Goal: Information Seeking & Learning: Learn about a topic

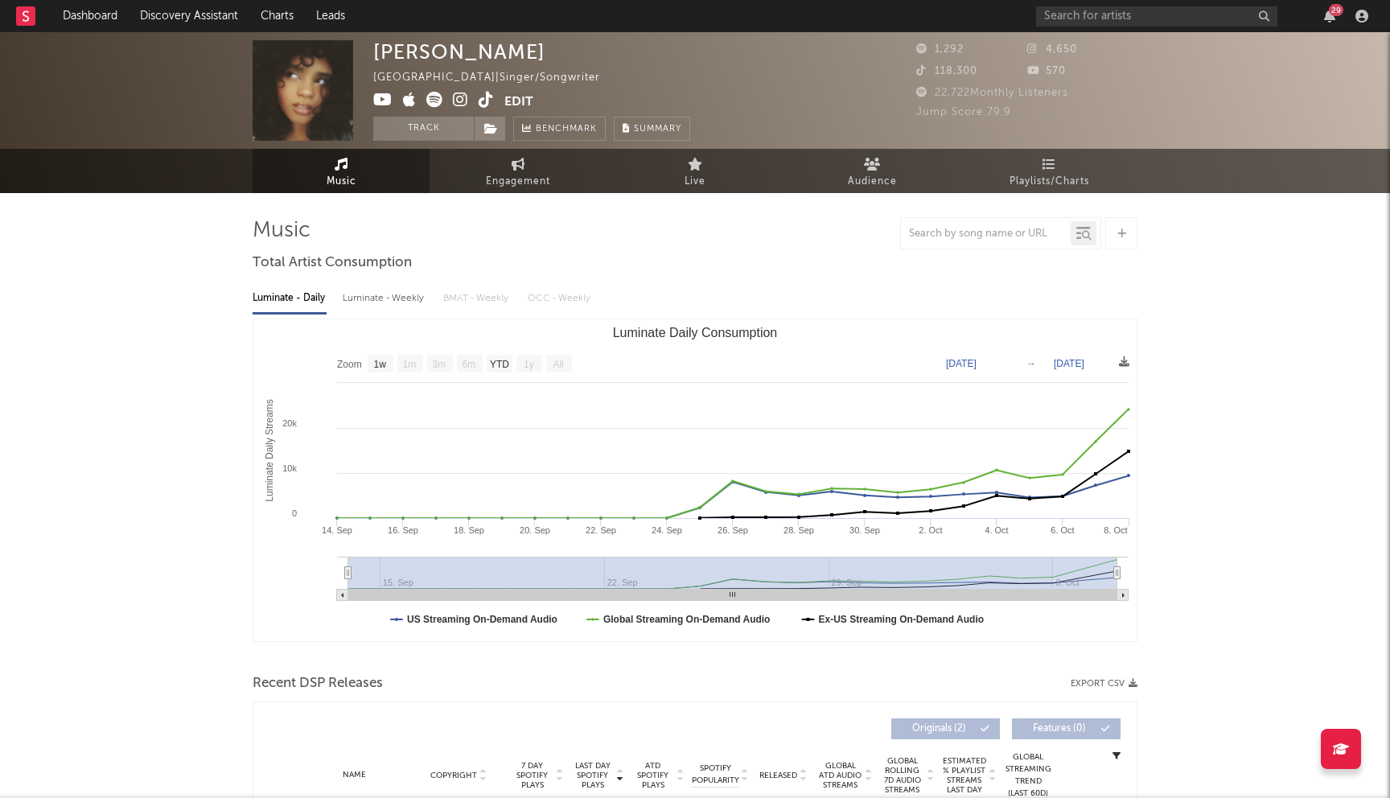
select select "1w"
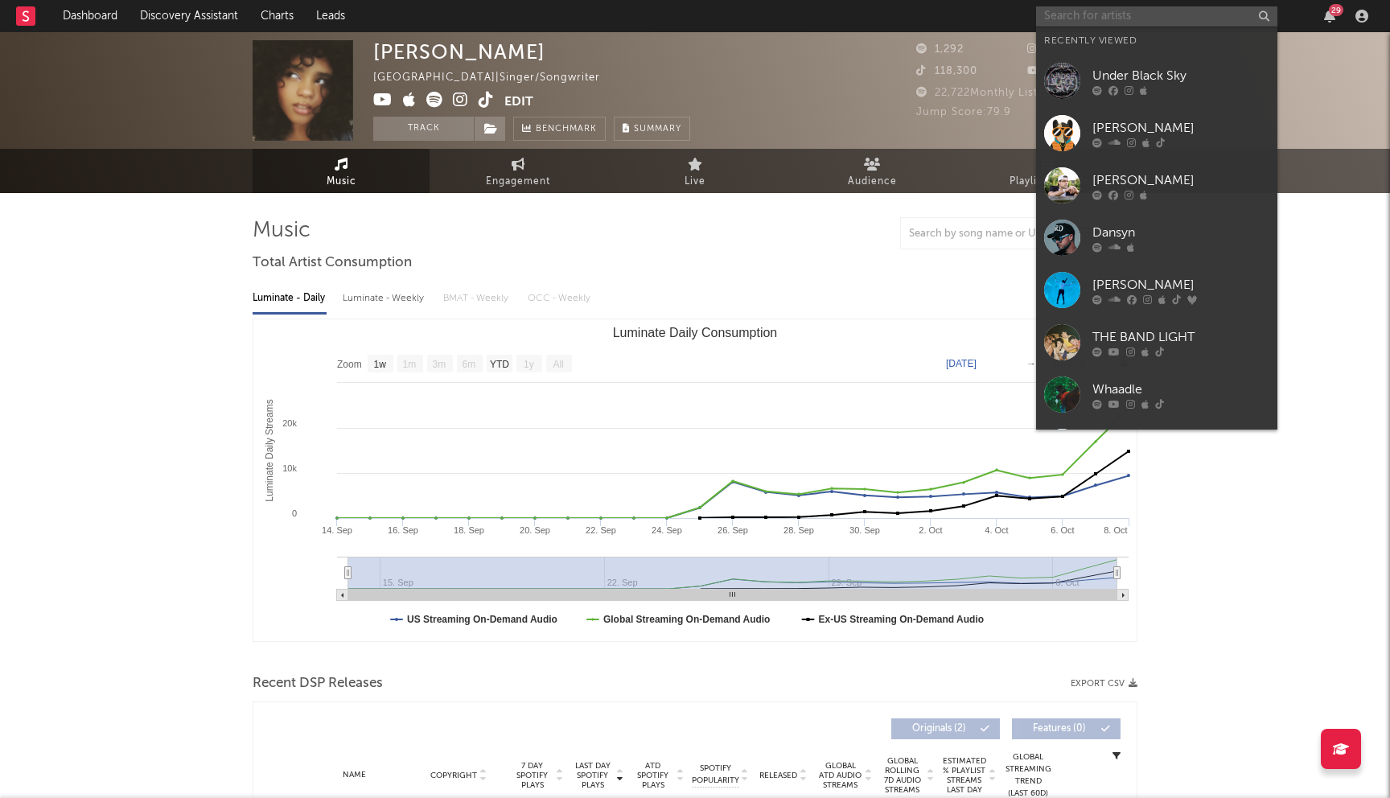
click at [1130, 10] on input "text" at bounding box center [1156, 16] width 241 height 20
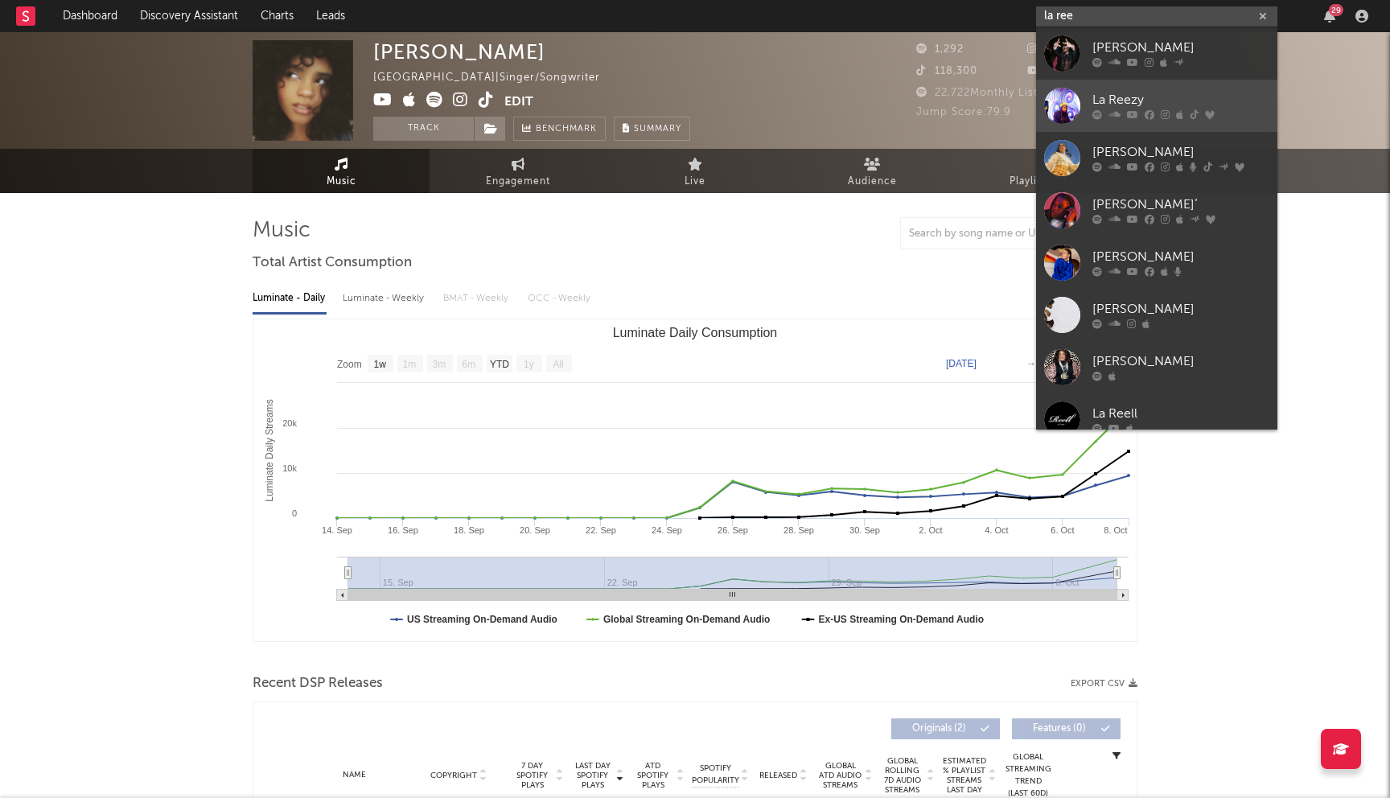
type input "la ree"
click at [1190, 119] on icon at bounding box center [1194, 115] width 9 height 10
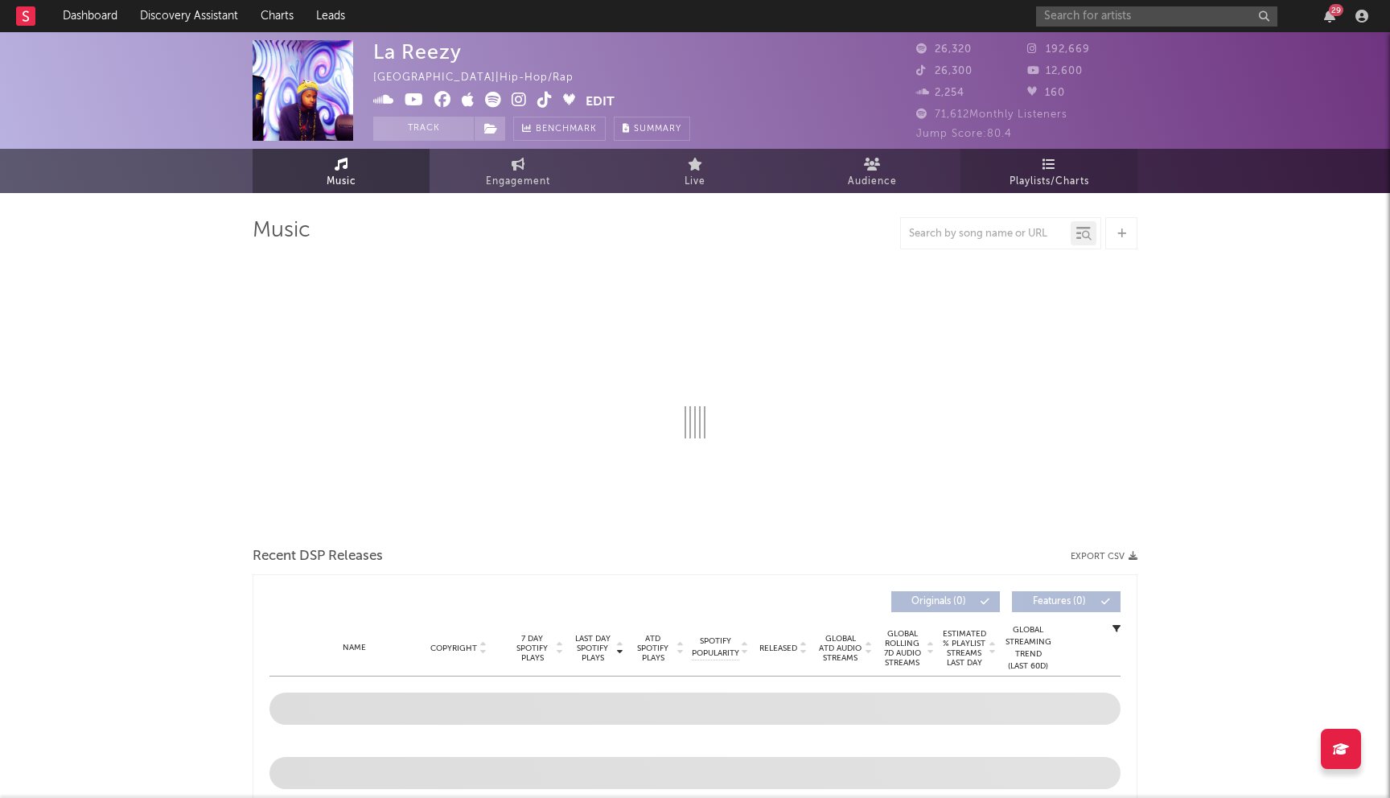
select select "6m"
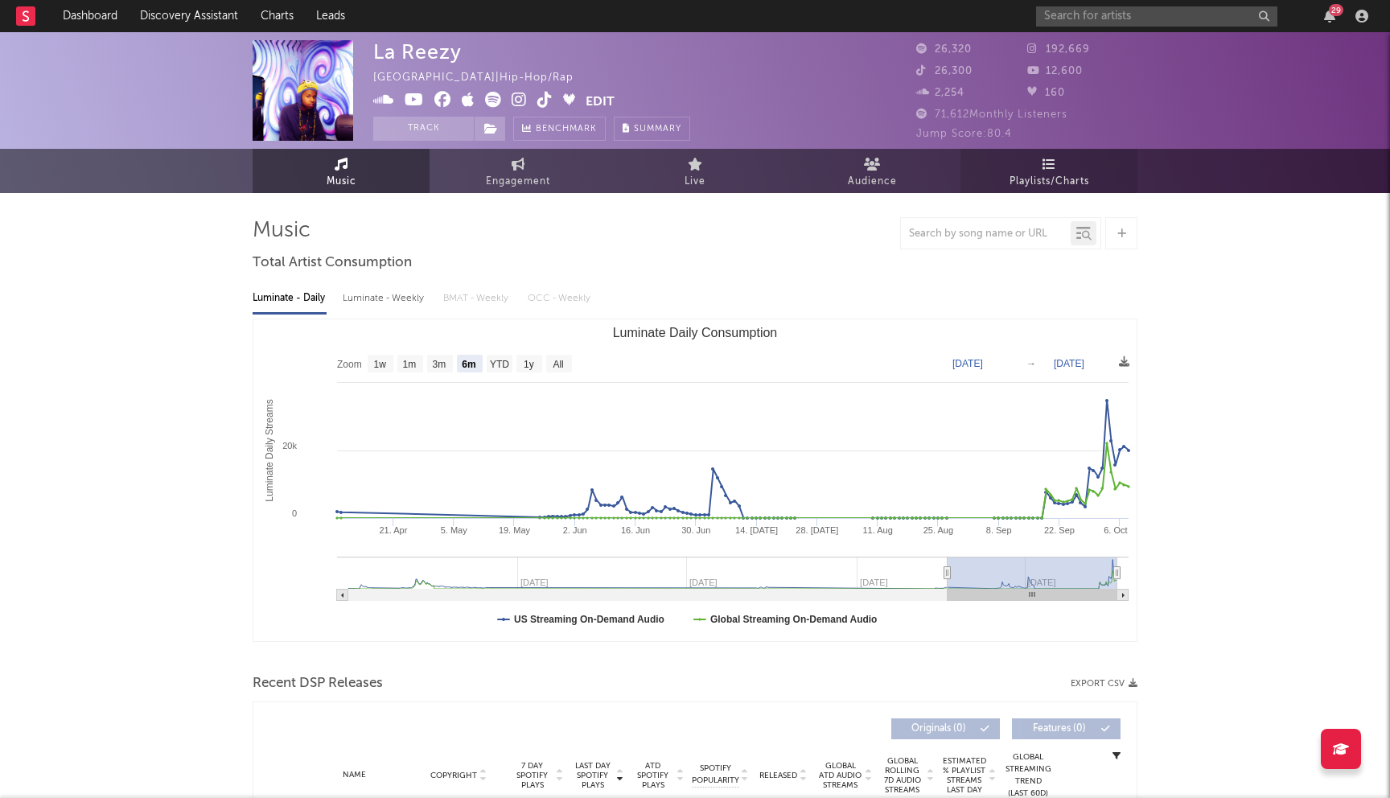
click at [1047, 169] on icon at bounding box center [1050, 164] width 14 height 13
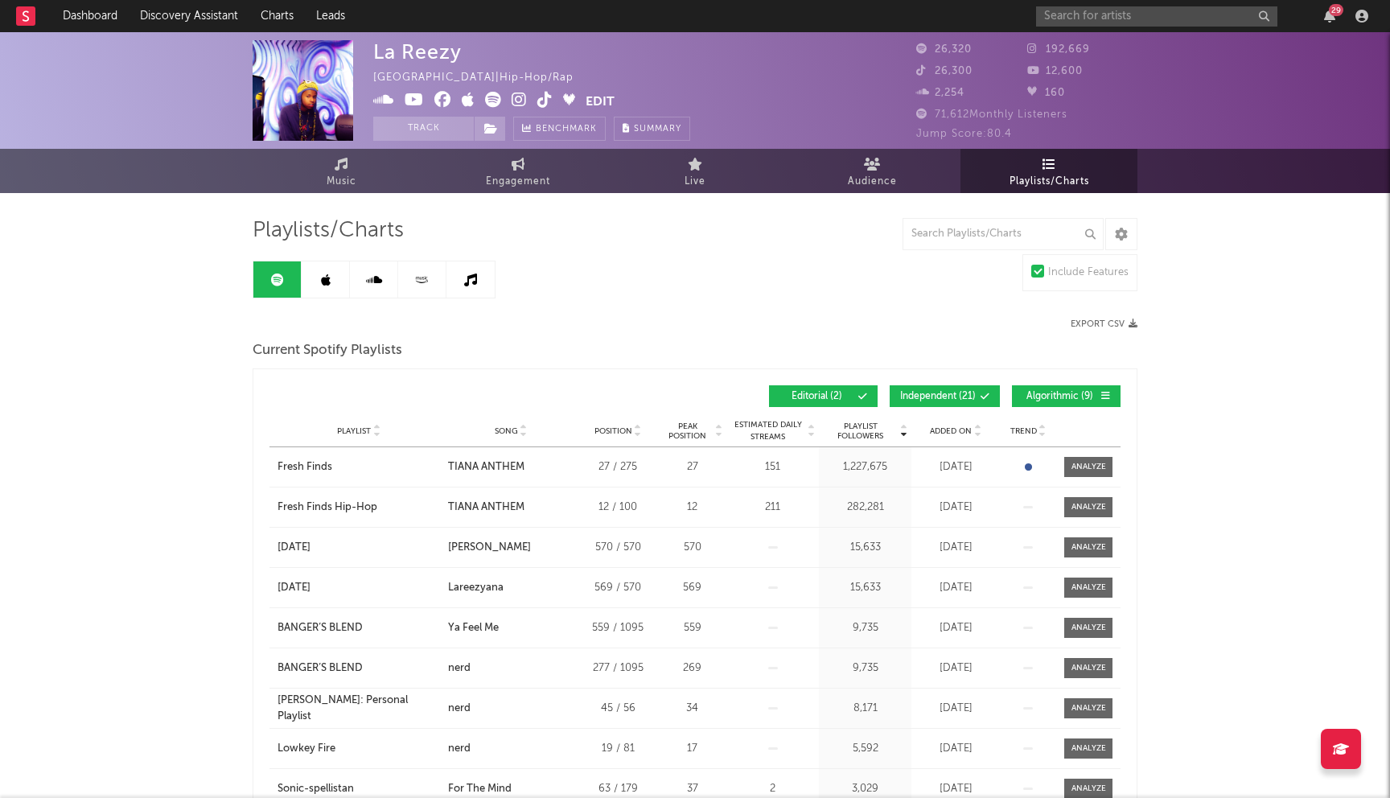
click at [920, 392] on span "Independent ( 21 )" at bounding box center [938, 397] width 76 height 10
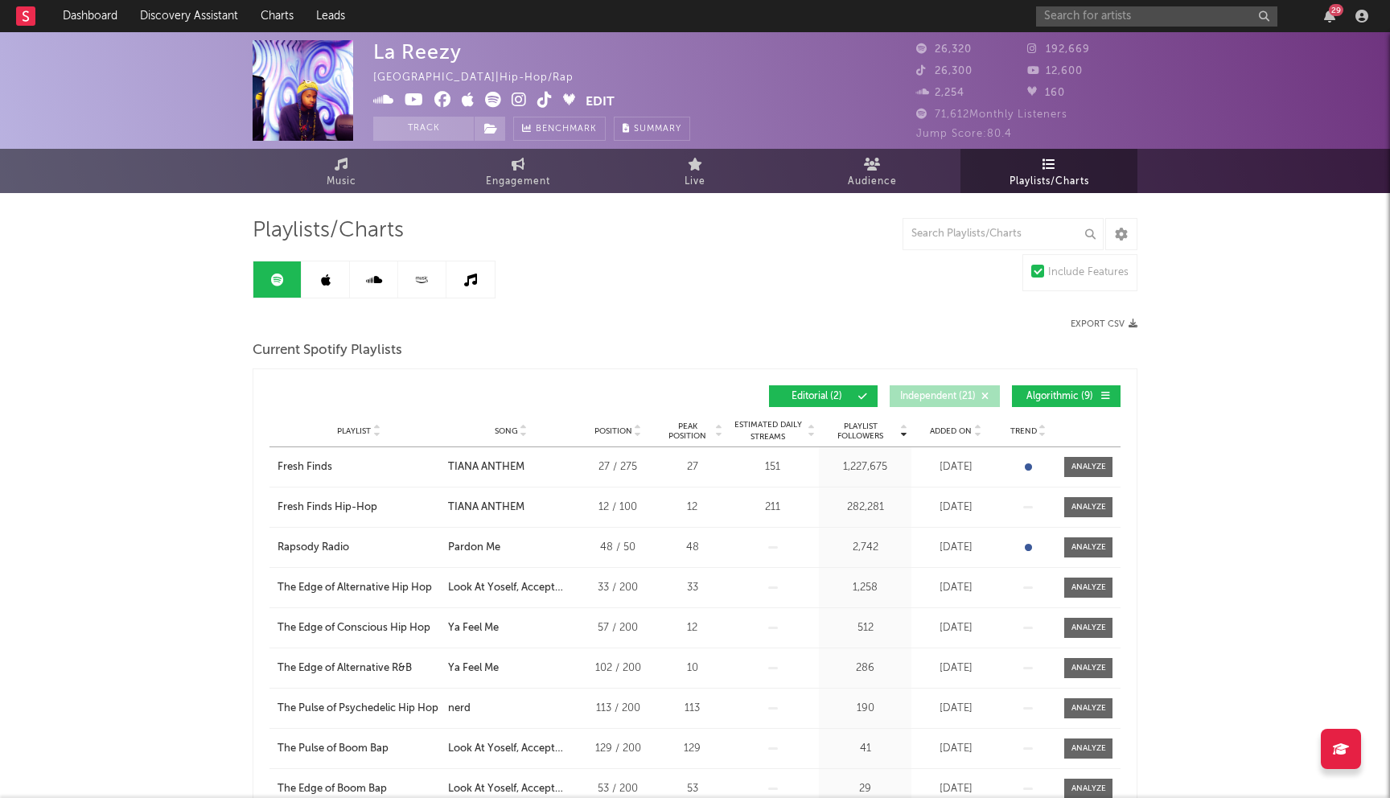
click at [1065, 403] on button "Algorithmic ( 9 )" at bounding box center [1066, 396] width 109 height 22
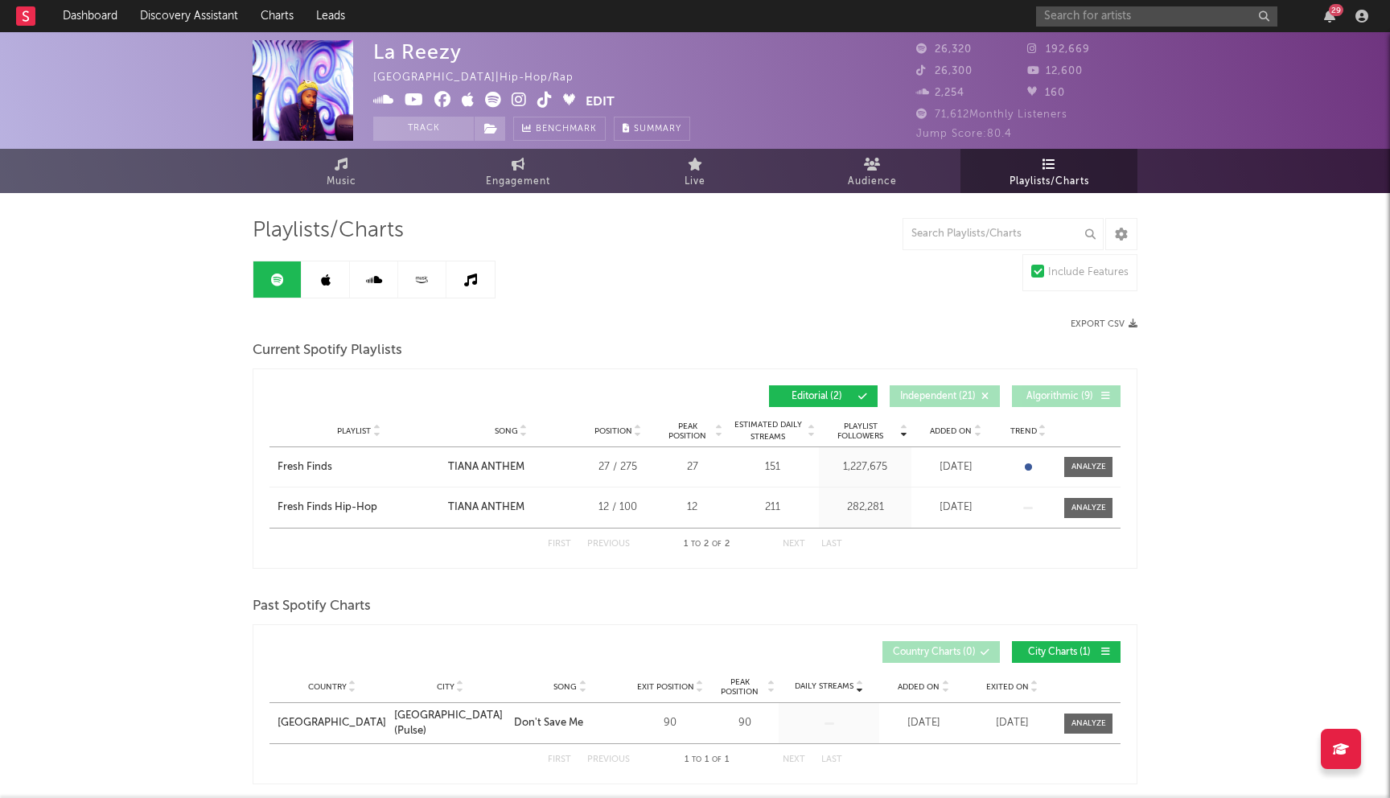
click at [331, 283] on link at bounding box center [326, 279] width 48 height 36
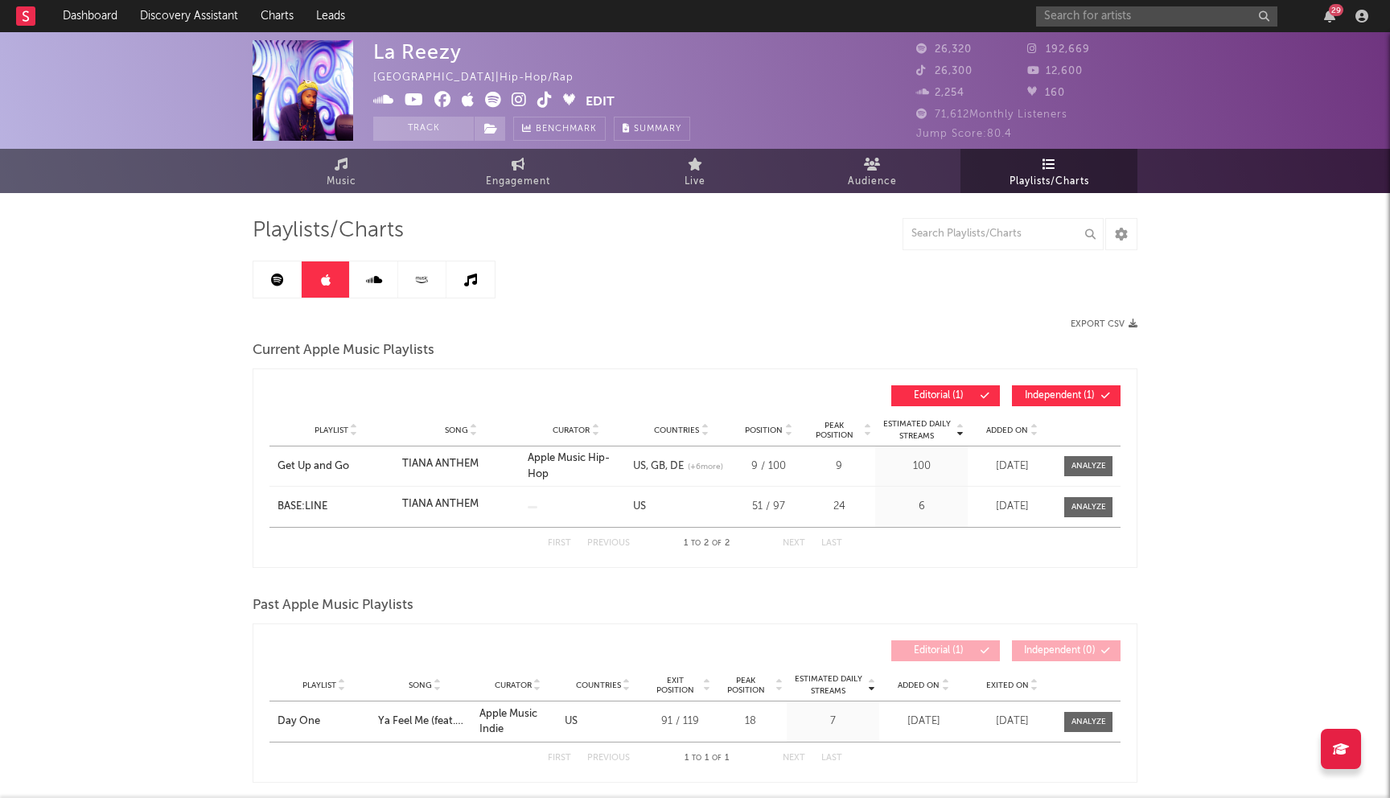
click at [272, 278] on icon at bounding box center [277, 280] width 13 height 13
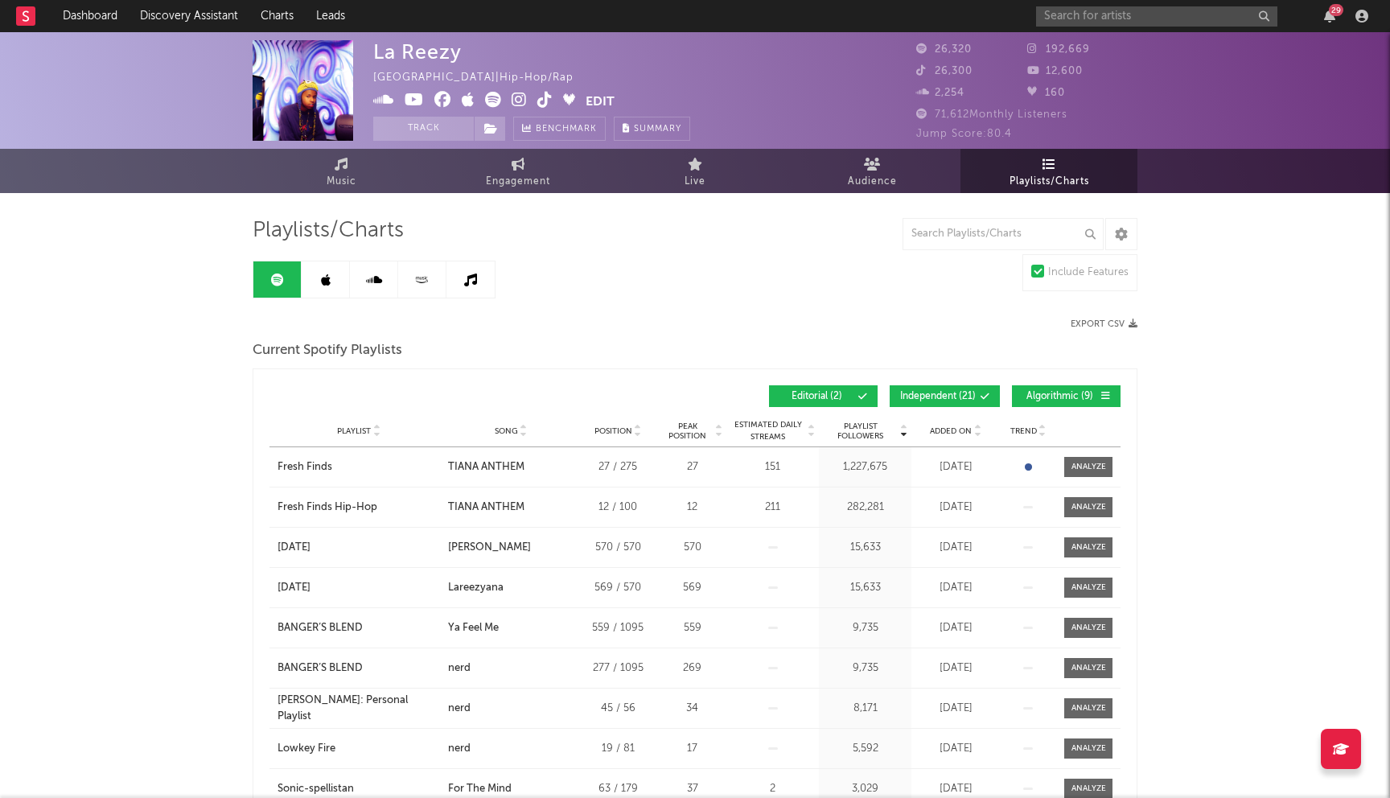
click at [972, 398] on span "Independent ( 21 )" at bounding box center [938, 397] width 76 height 10
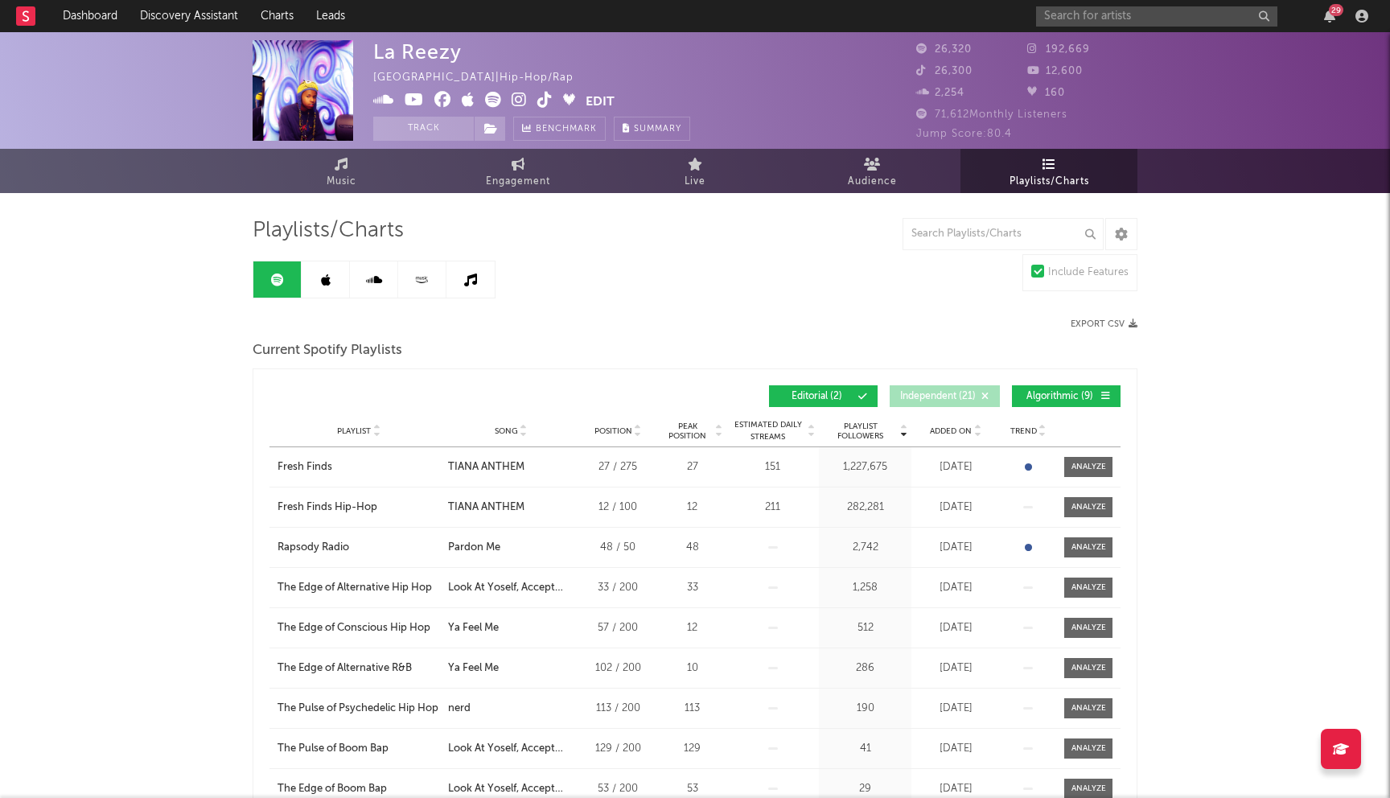
click at [1068, 400] on span "Algorithmic ( 9 )" at bounding box center [1060, 397] width 74 height 10
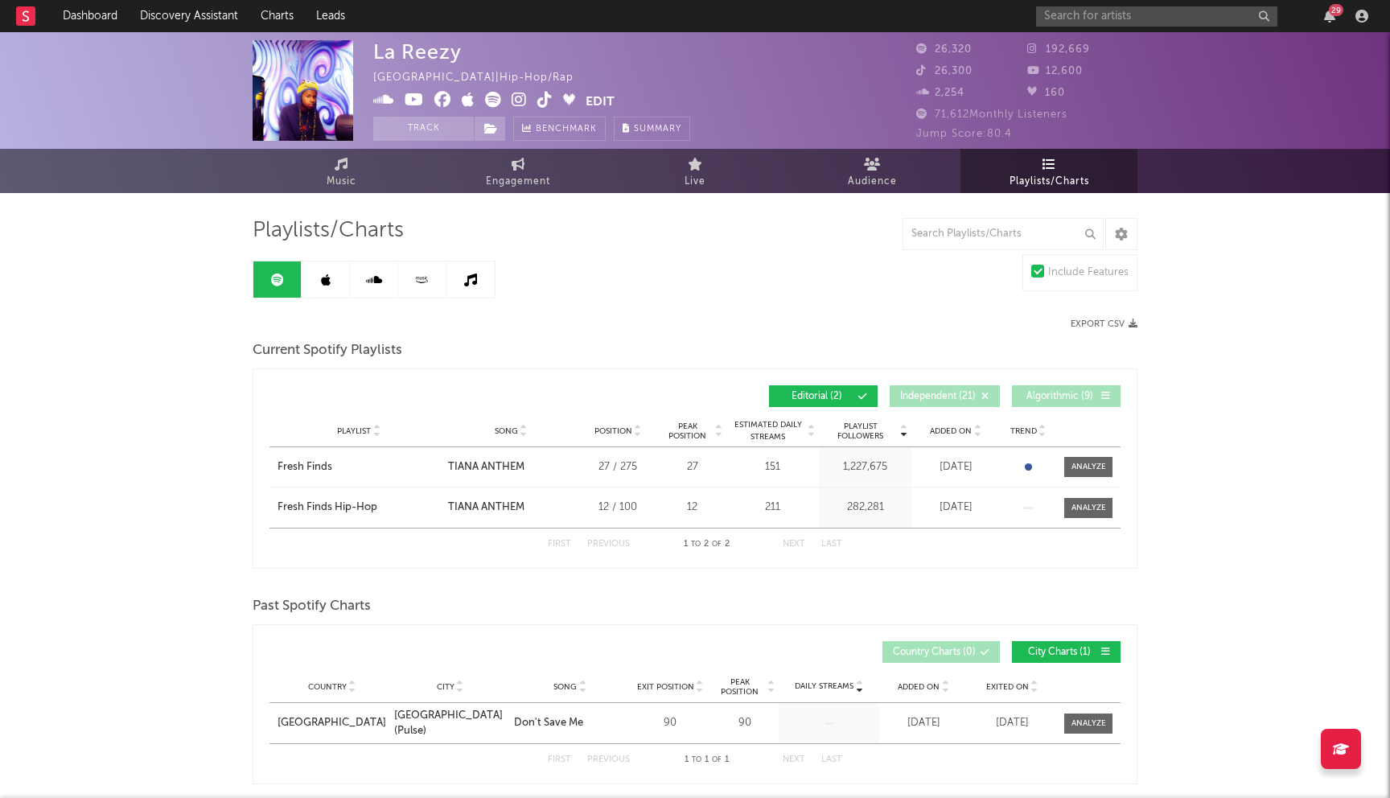
scroll to position [4, 0]
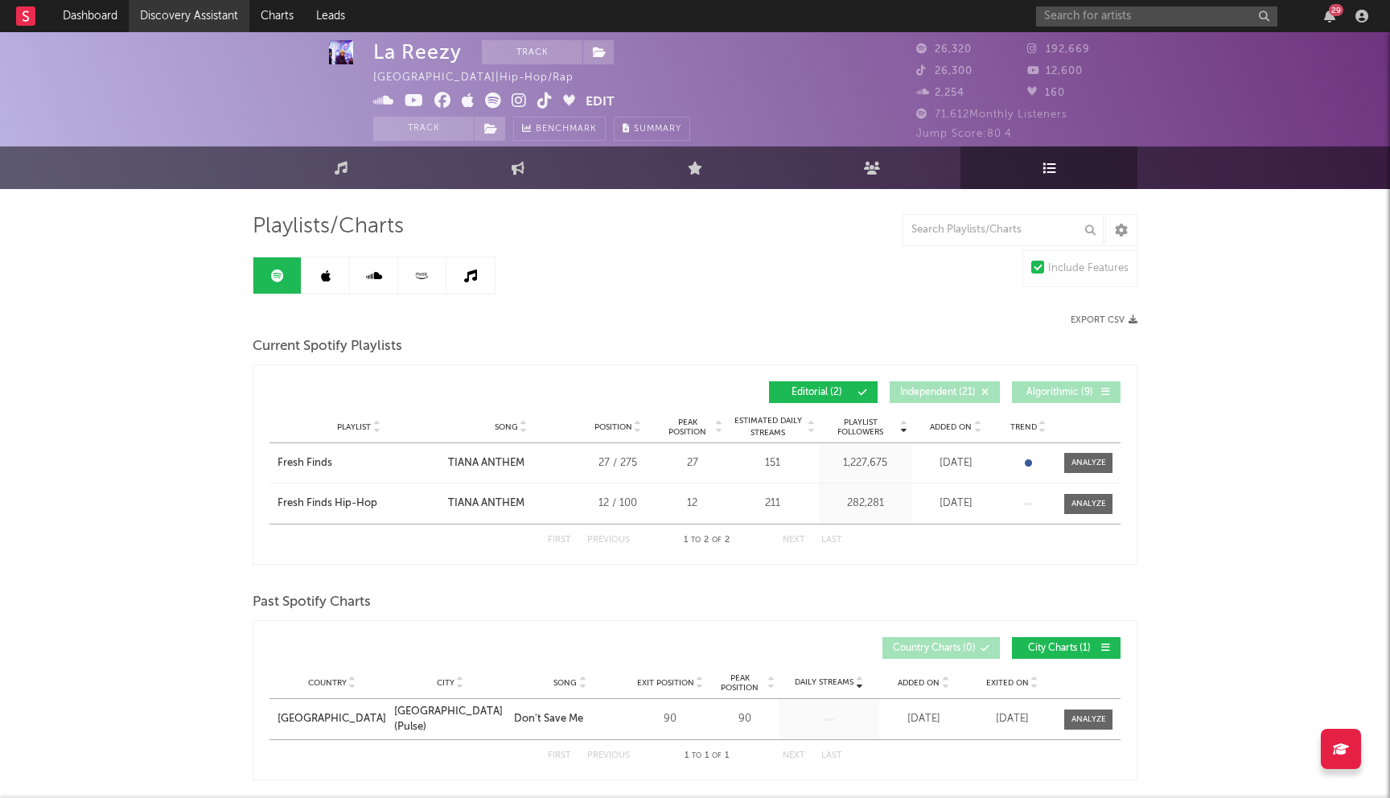
click at [189, 13] on link "Discovery Assistant" at bounding box center [189, 16] width 121 height 32
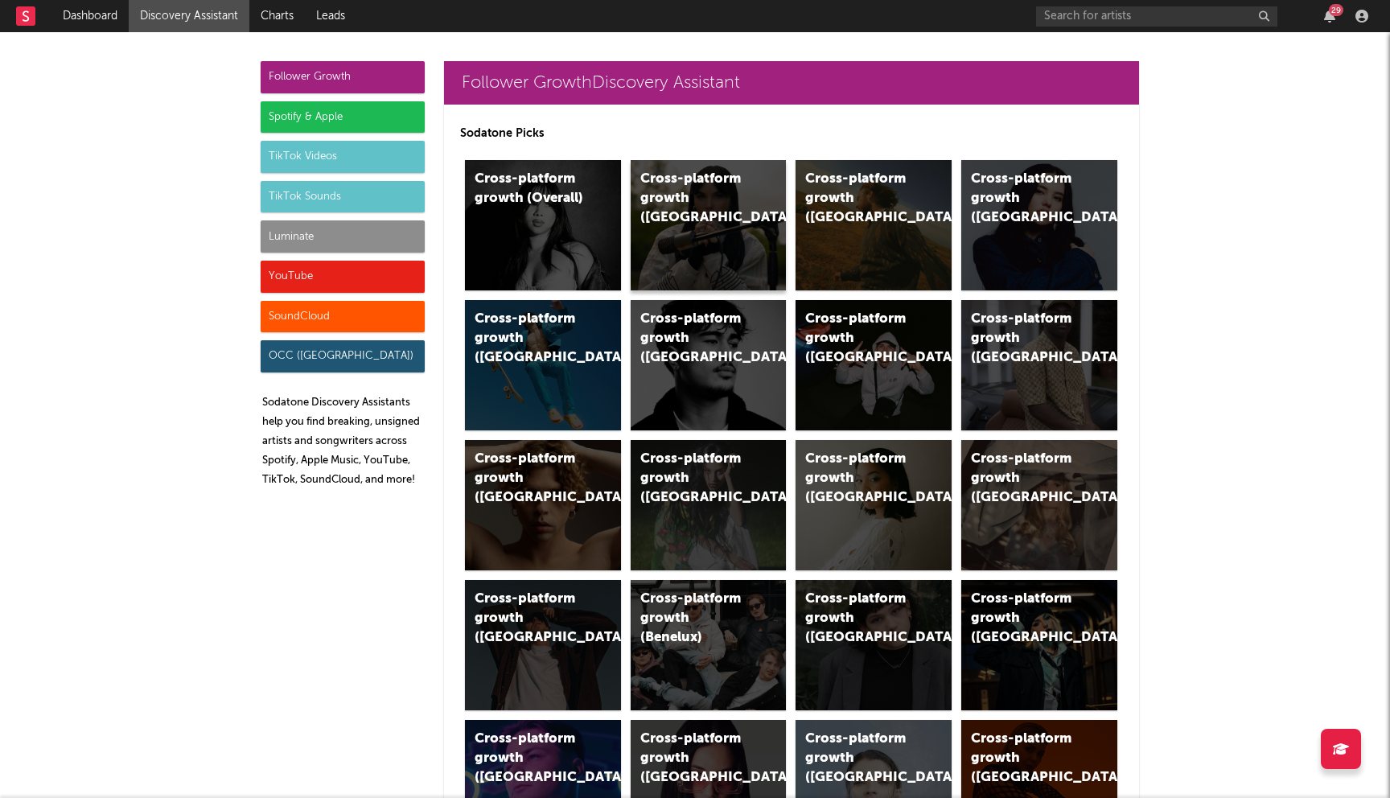
click at [714, 220] on div "Cross-platform growth (UK)" at bounding box center [709, 225] width 156 height 130
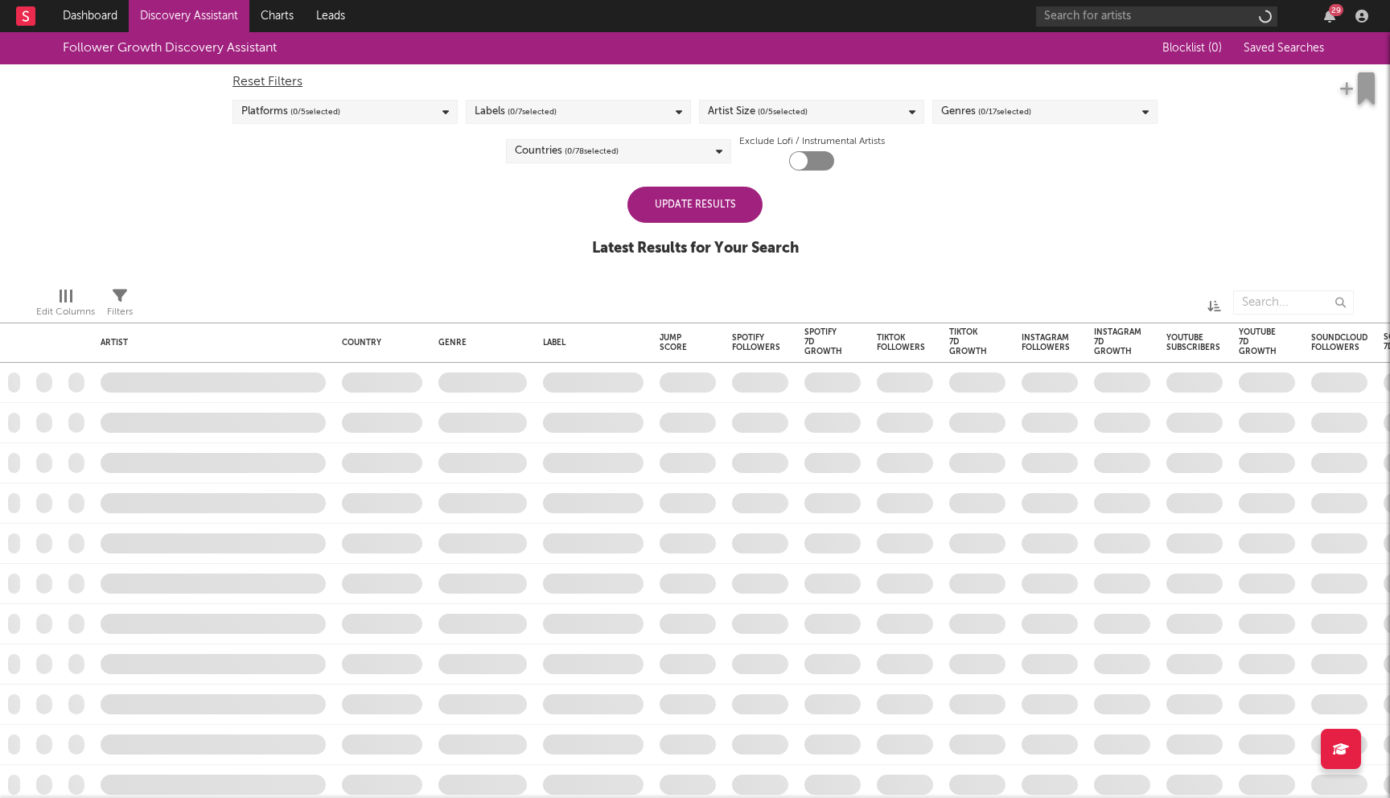
checkbox input "true"
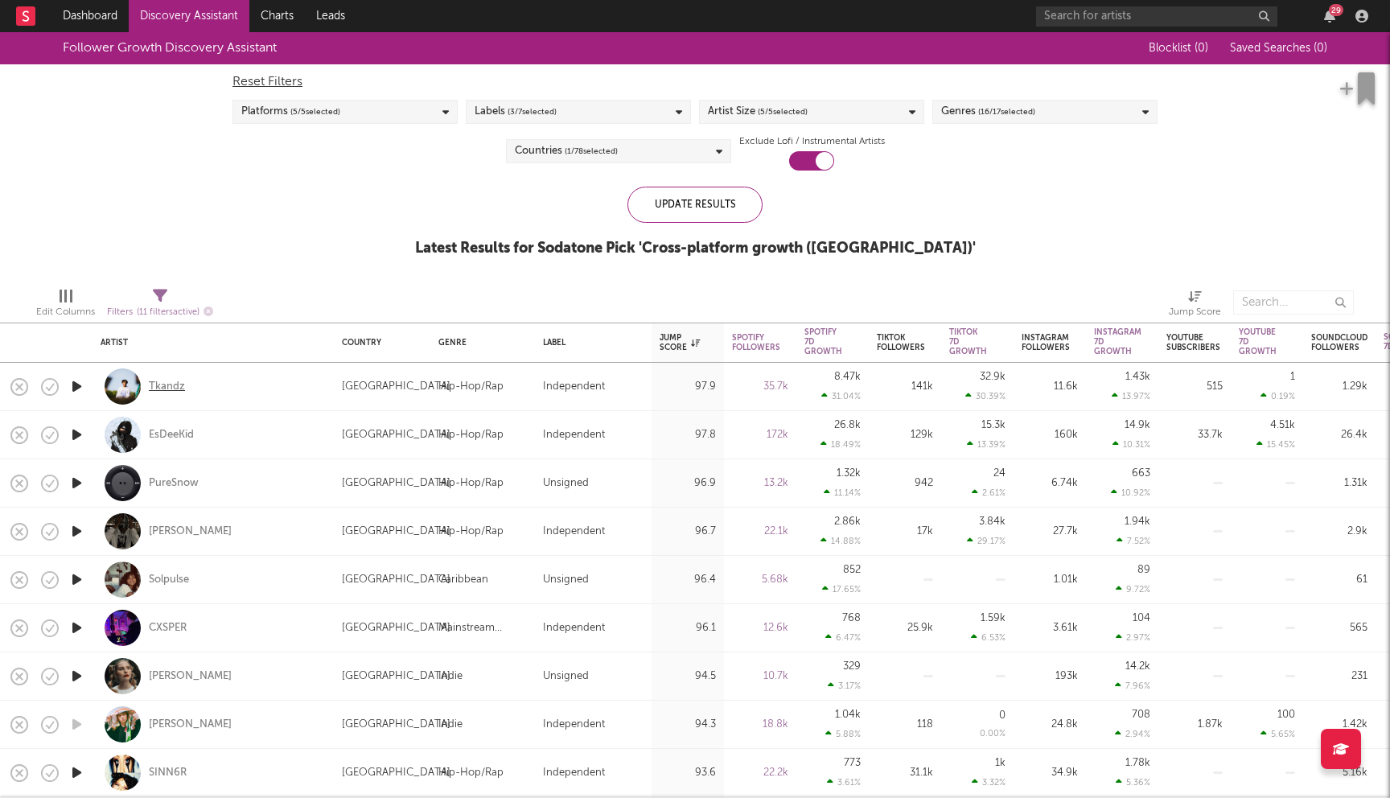
click at [170, 381] on div "Tkandz" at bounding box center [167, 387] width 36 height 14
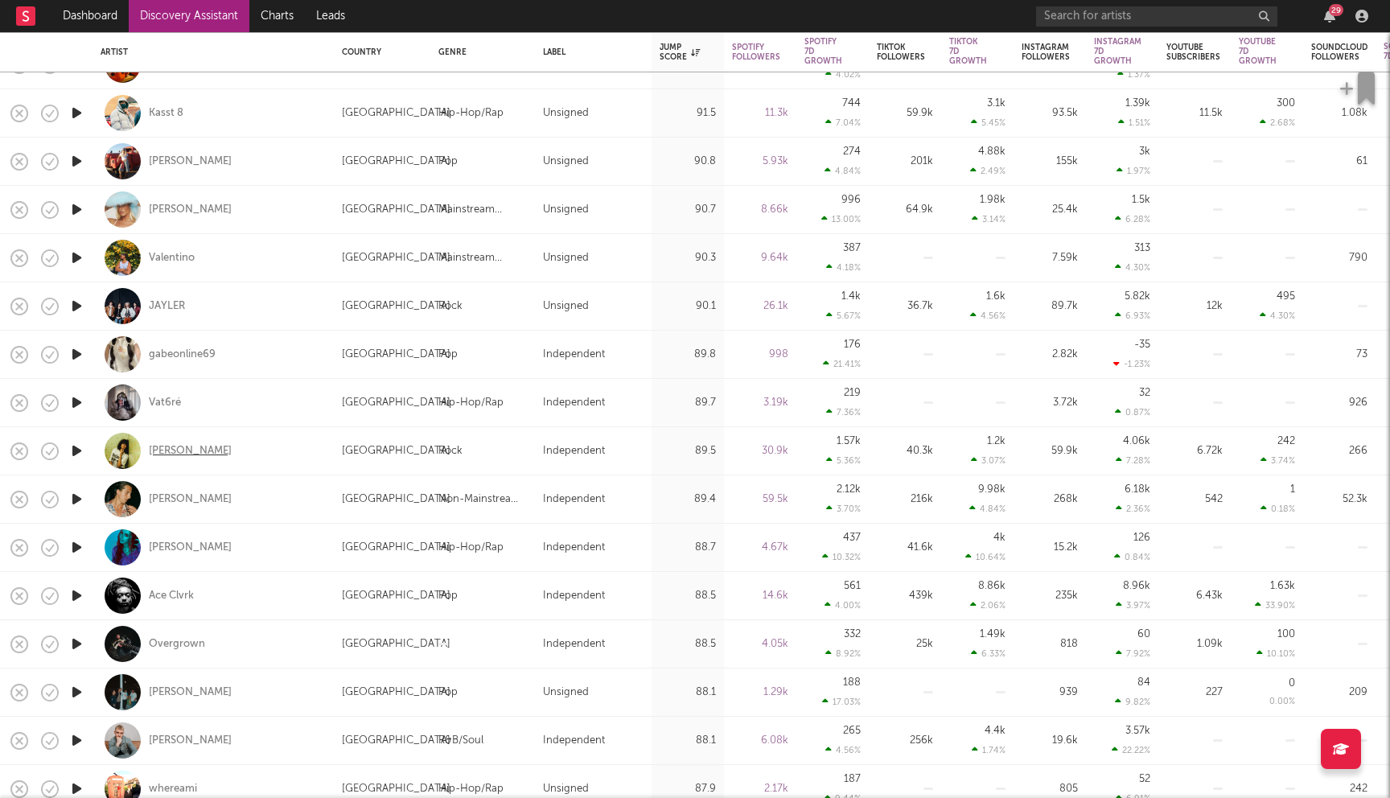
click at [208, 448] on div "Brooke Combe" at bounding box center [190, 451] width 83 height 14
click at [164, 545] on div "Frey" at bounding box center [190, 548] width 83 height 14
click at [171, 307] on div "JAYLER" at bounding box center [167, 306] width 36 height 14
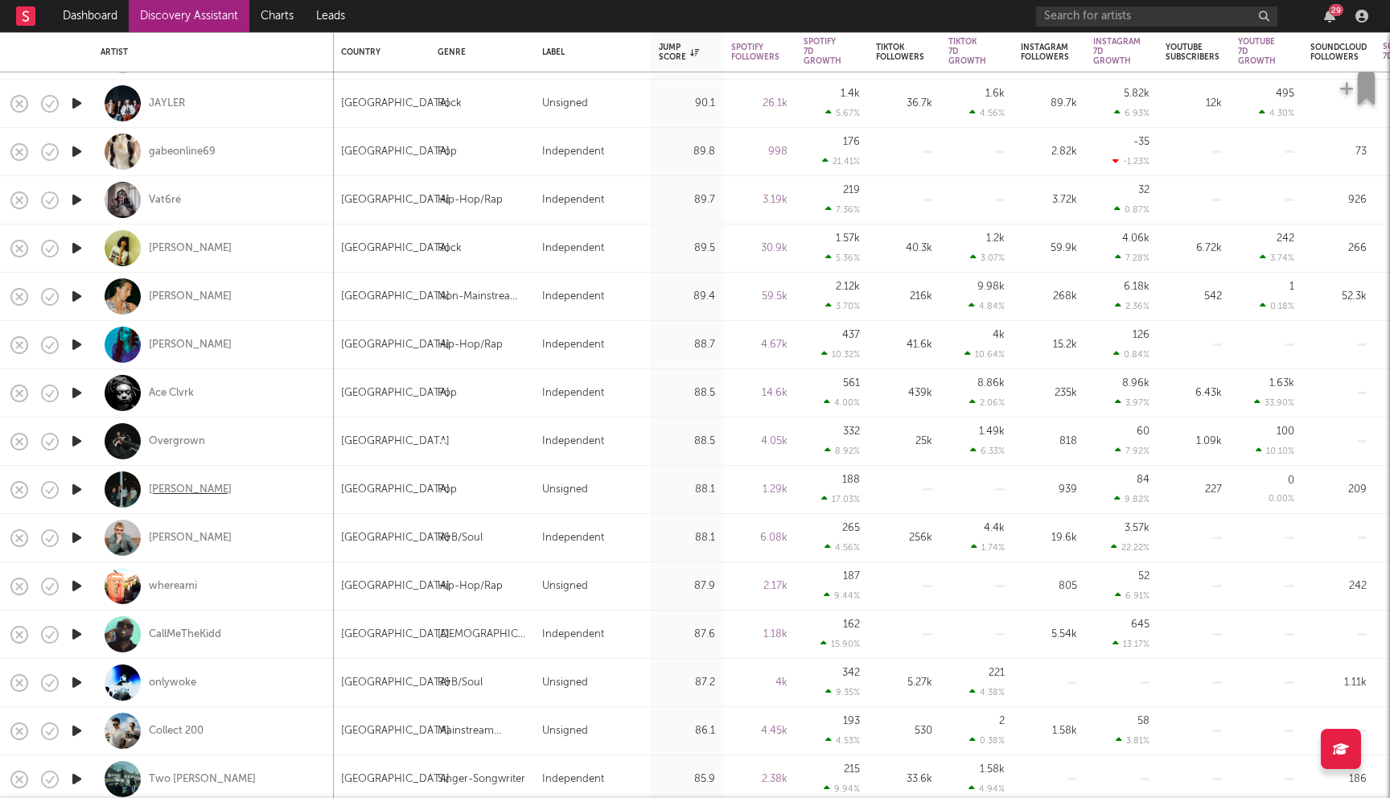
click at [181, 492] on div "Hermione" at bounding box center [190, 490] width 83 height 14
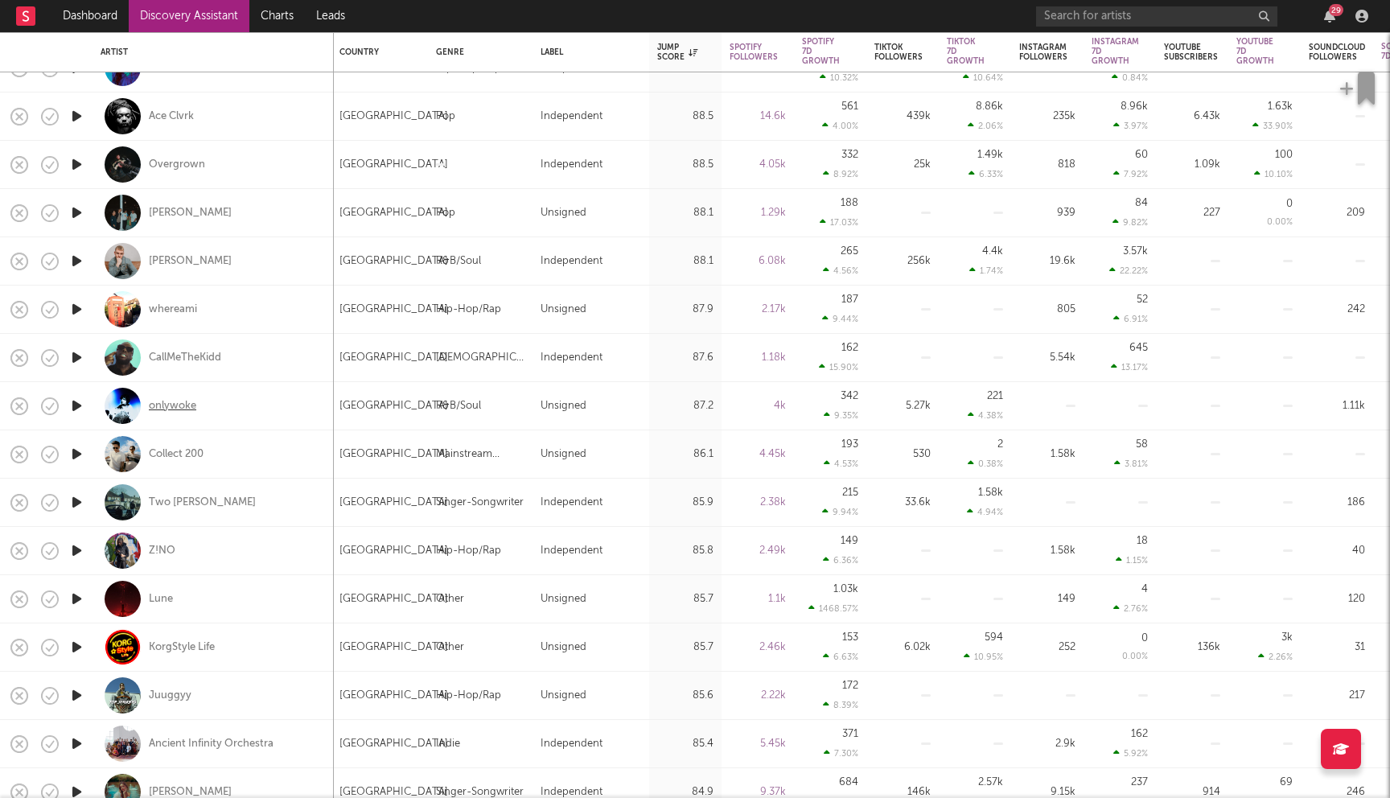
click at [154, 403] on div "onlywoke" at bounding box center [172, 406] width 47 height 14
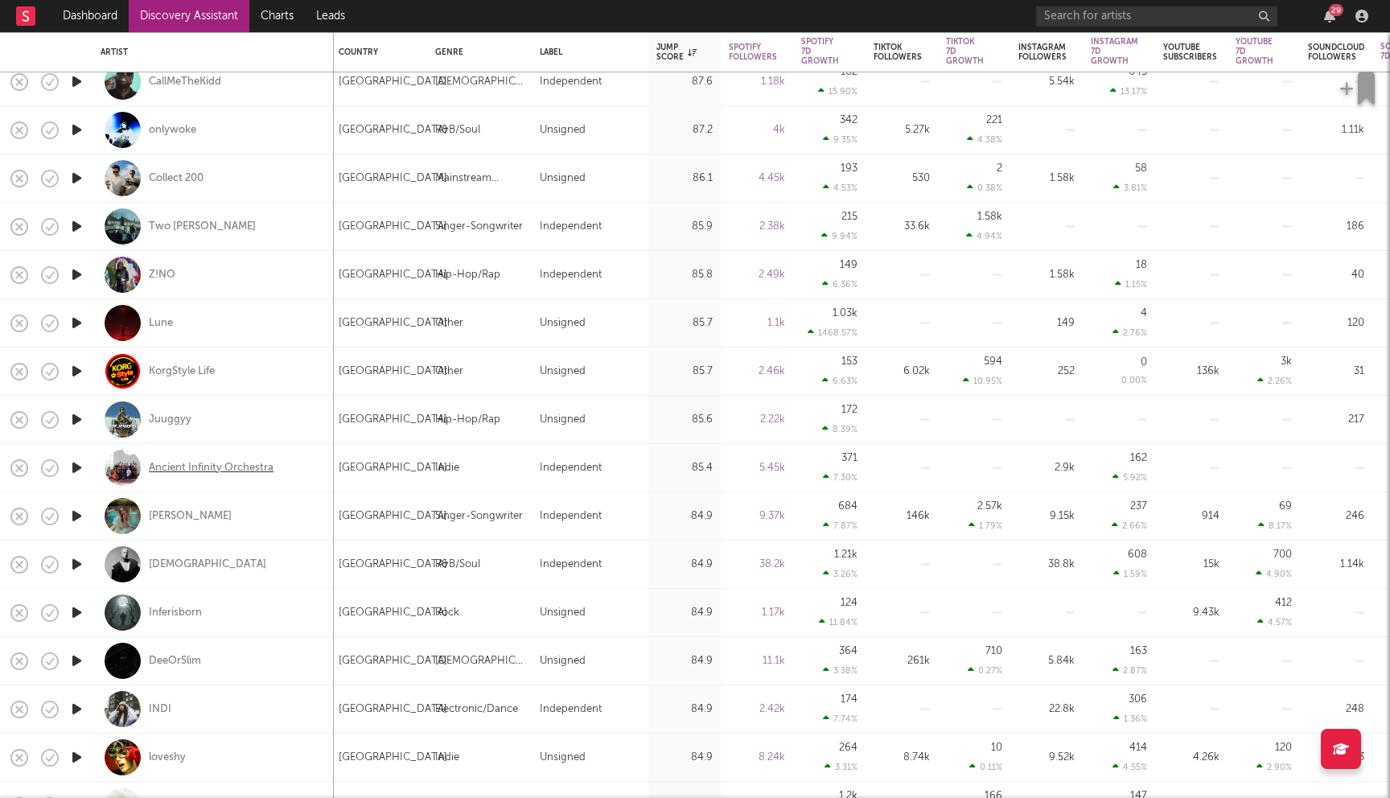
click at [225, 463] on div "Ancient Infinity Orchestra" at bounding box center [211, 468] width 125 height 14
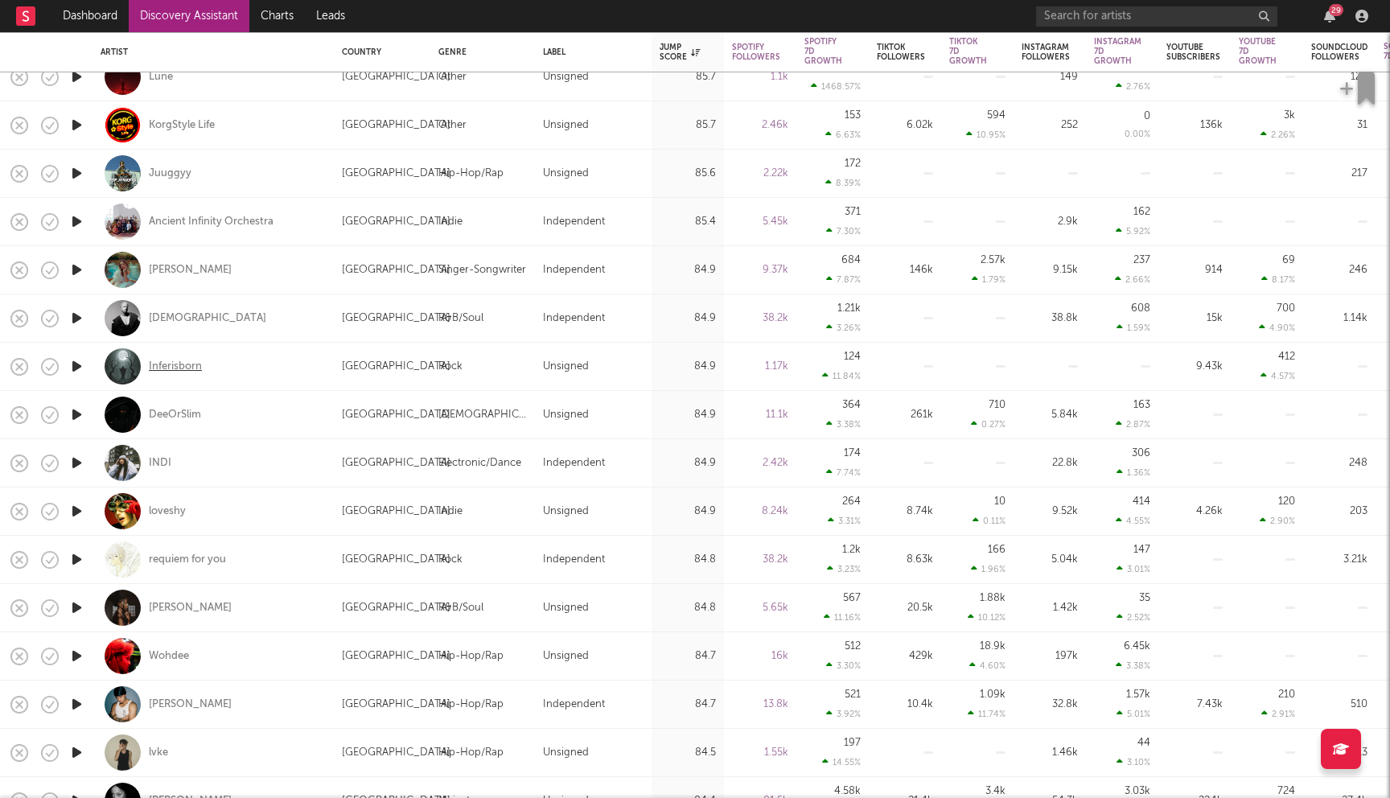
click at [179, 368] on div "Inferisborn" at bounding box center [175, 367] width 53 height 14
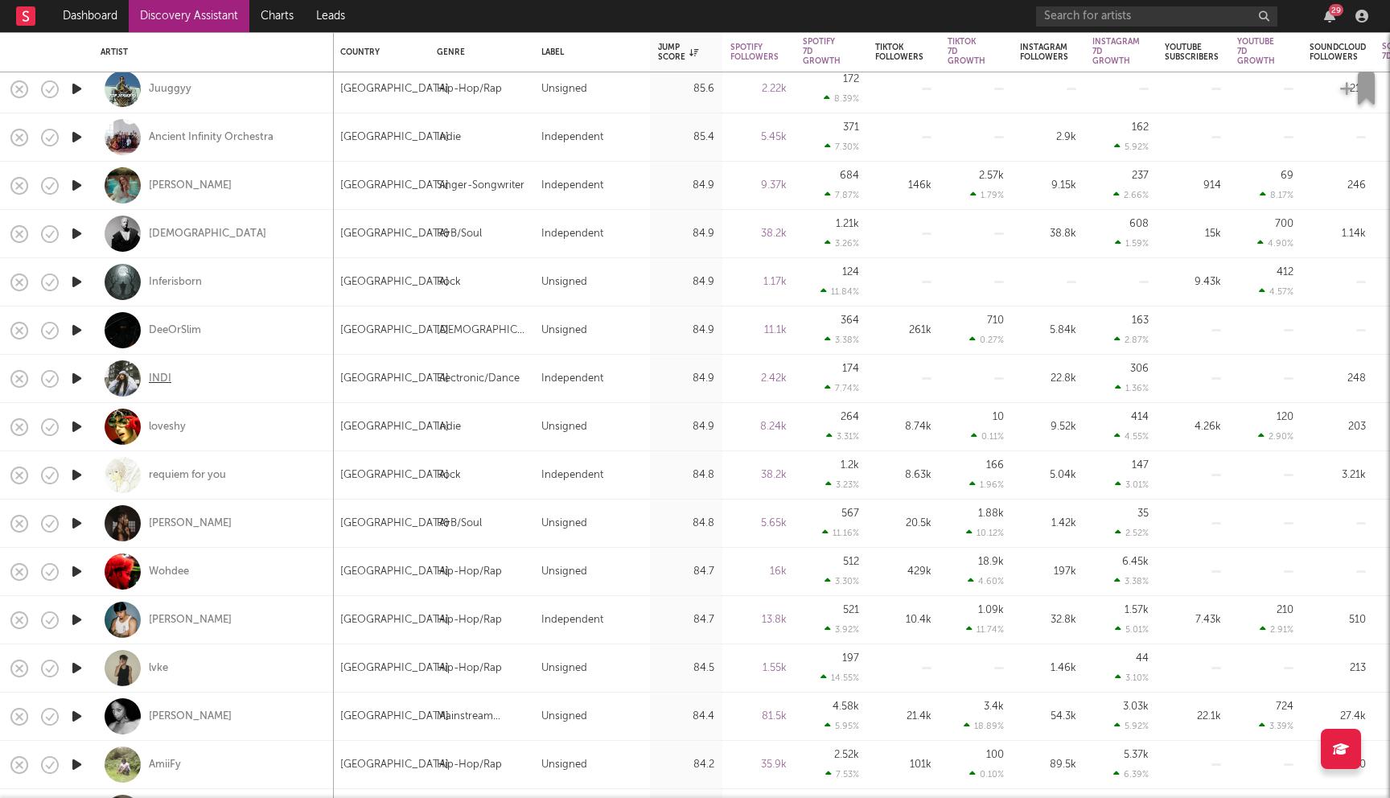
click at [167, 381] on div "INDI" at bounding box center [160, 379] width 23 height 14
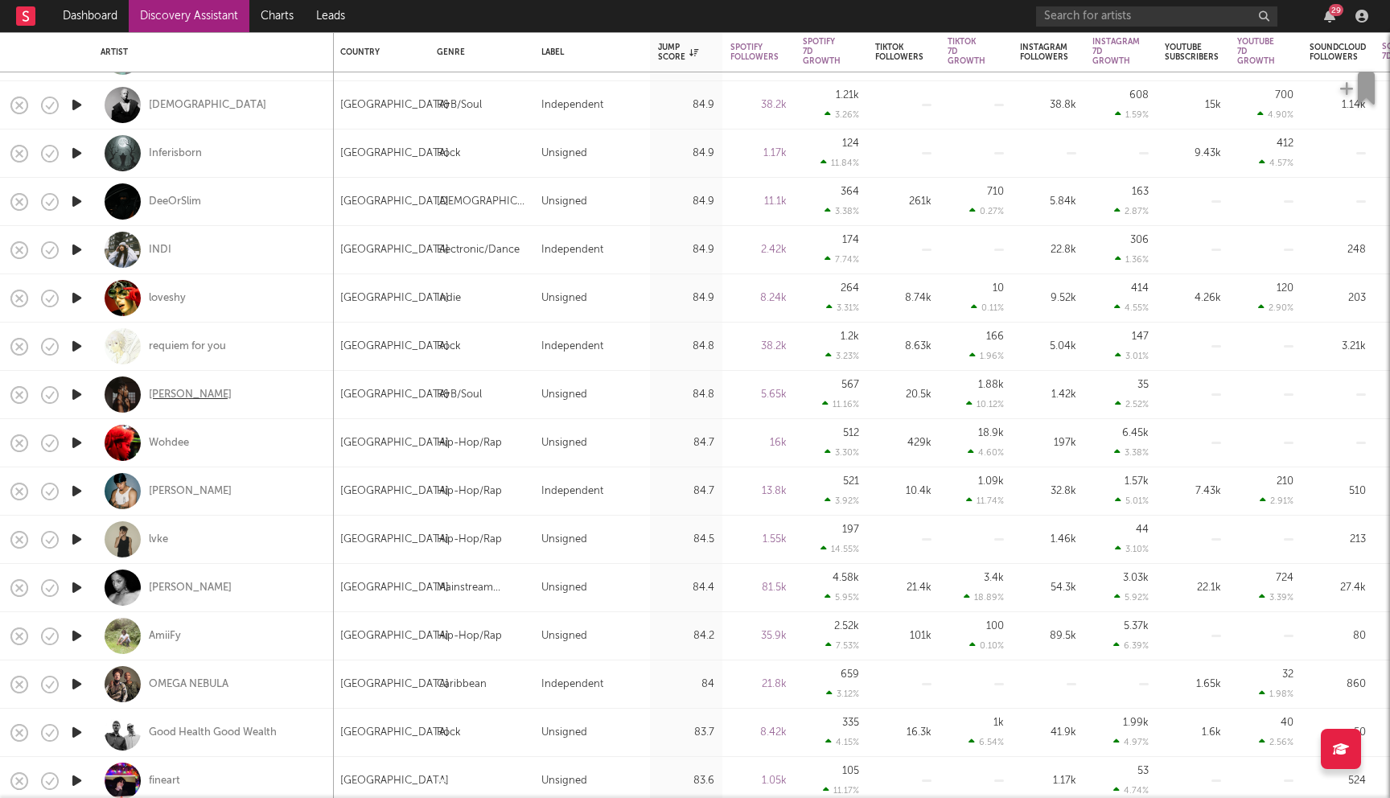
click at [174, 392] on div "Evie Asio" at bounding box center [190, 395] width 83 height 14
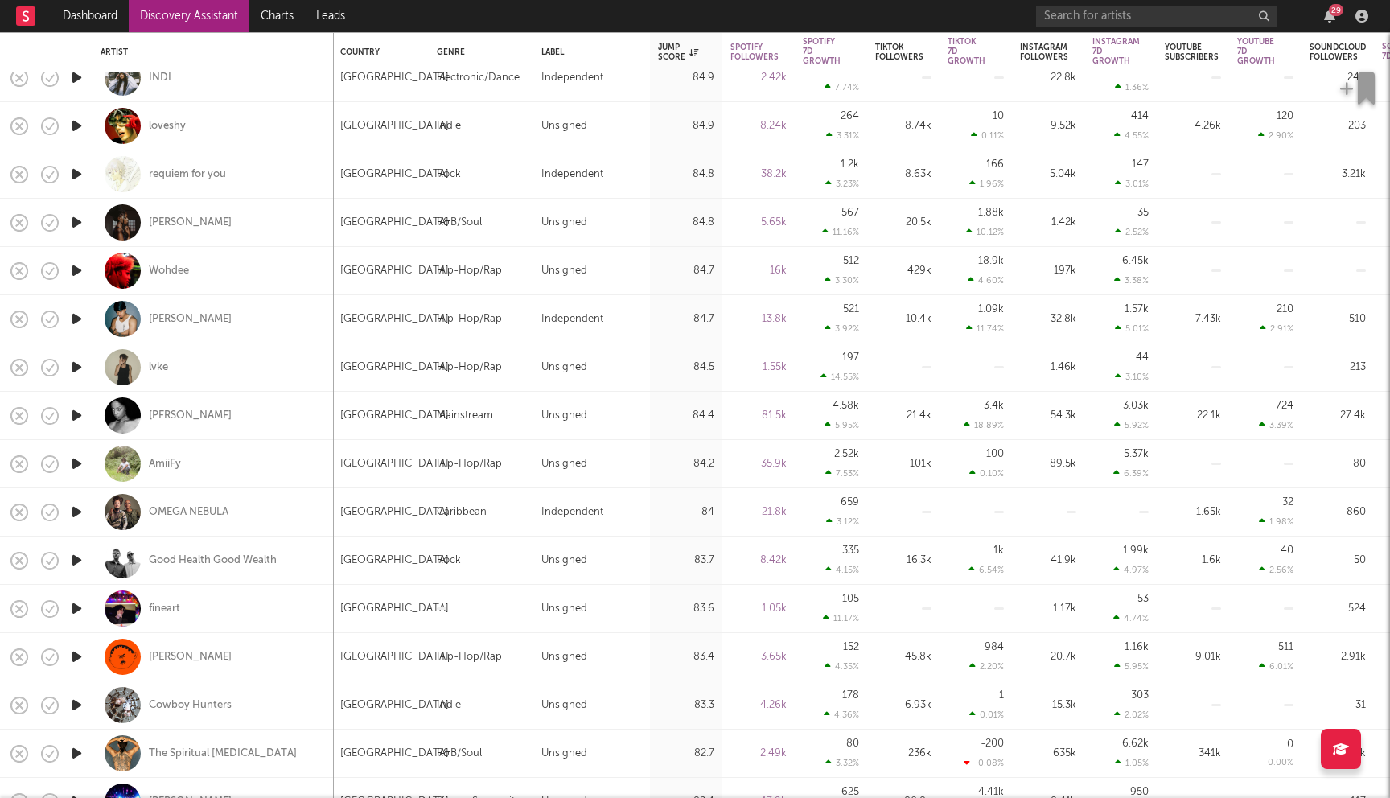
click at [173, 510] on div "OMEGA NEBULA" at bounding box center [189, 512] width 80 height 14
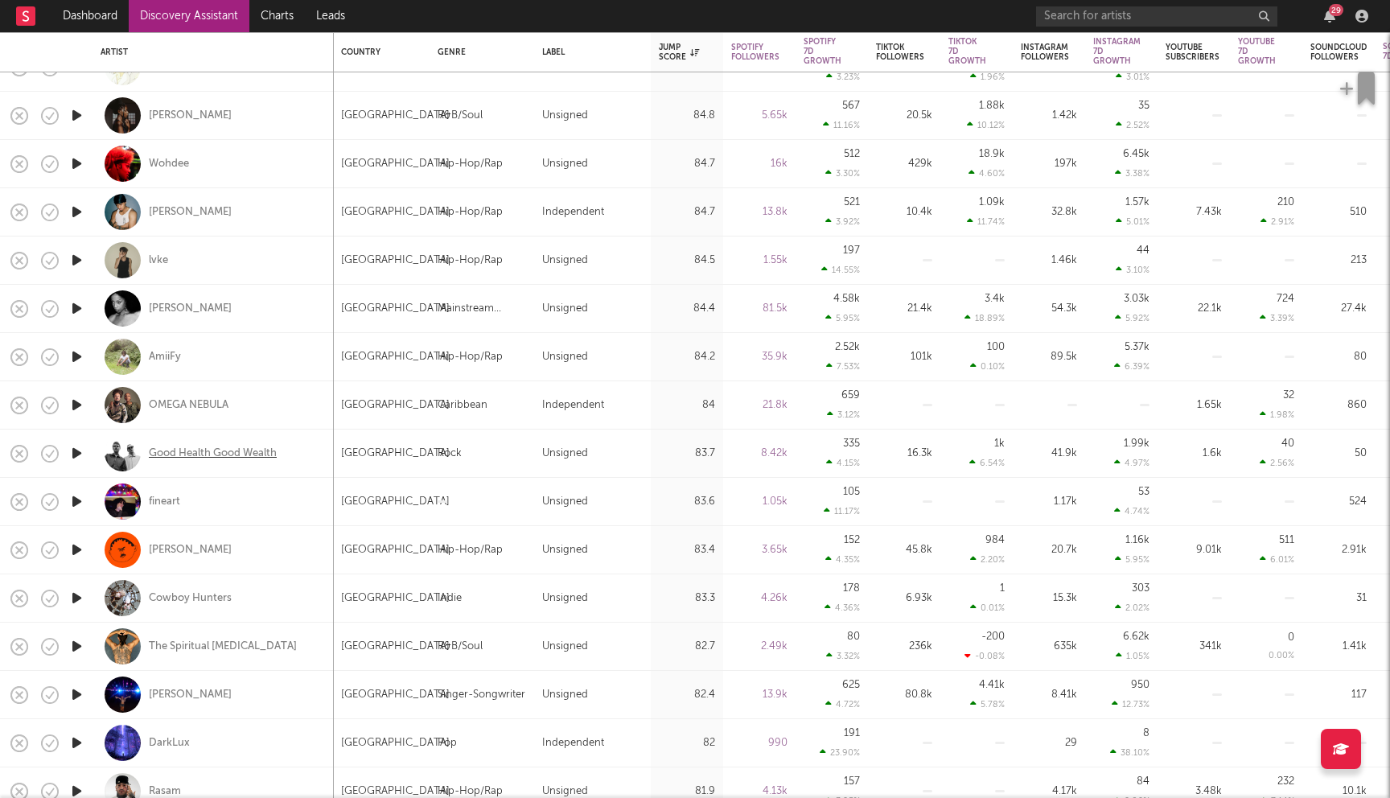
click at [221, 450] on div "Good Health Good Wealth" at bounding box center [213, 453] width 128 height 14
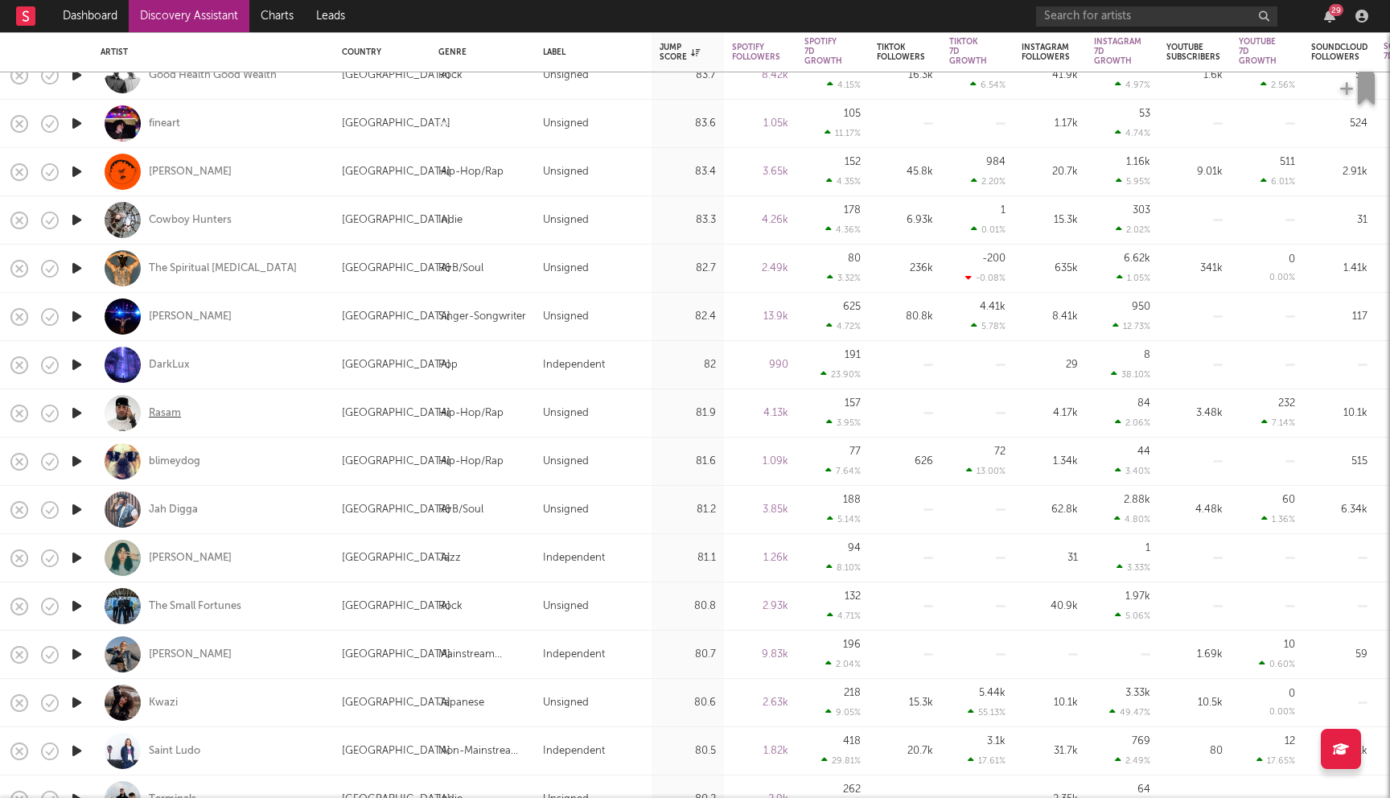
click at [158, 417] on div "Rasam" at bounding box center [165, 413] width 32 height 14
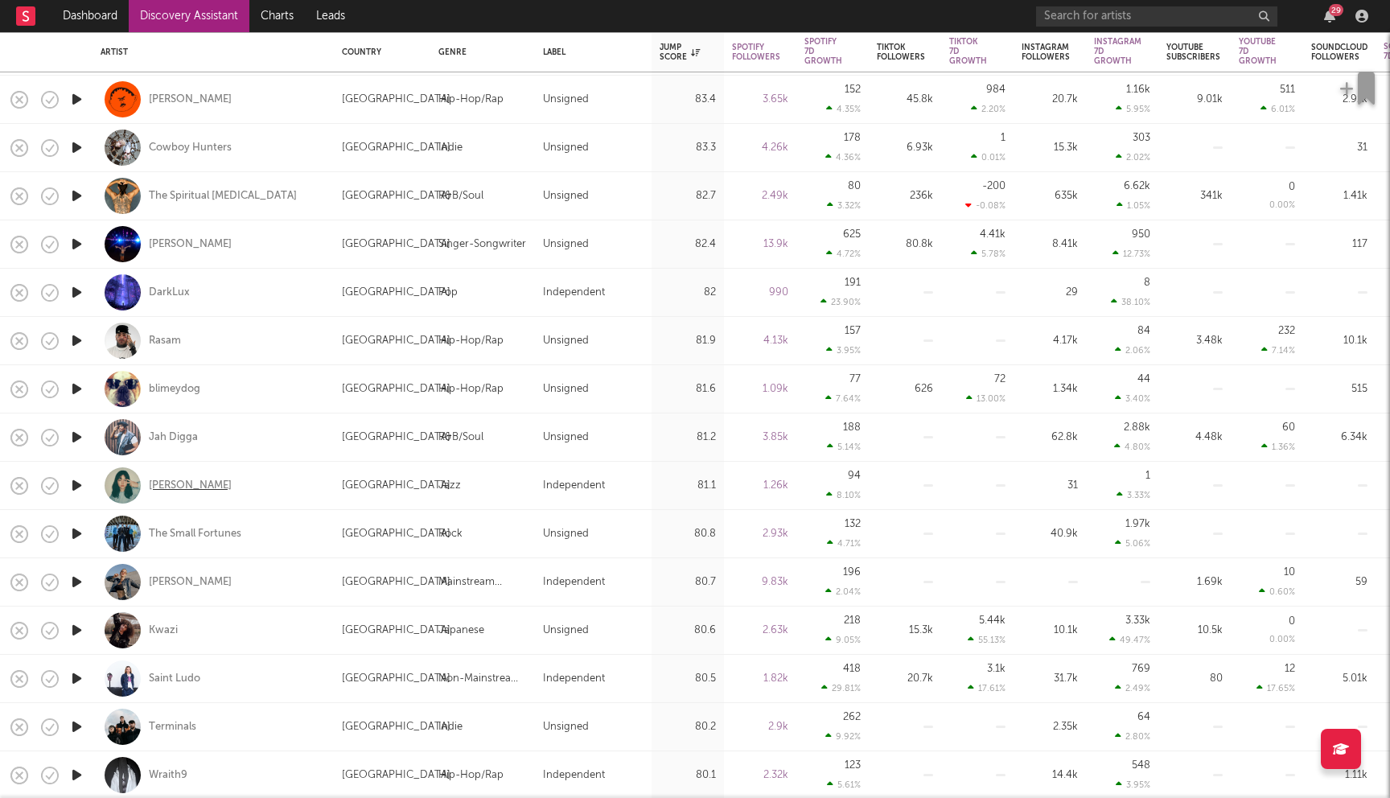
click at [169, 483] on div "dani perez" at bounding box center [190, 486] width 83 height 14
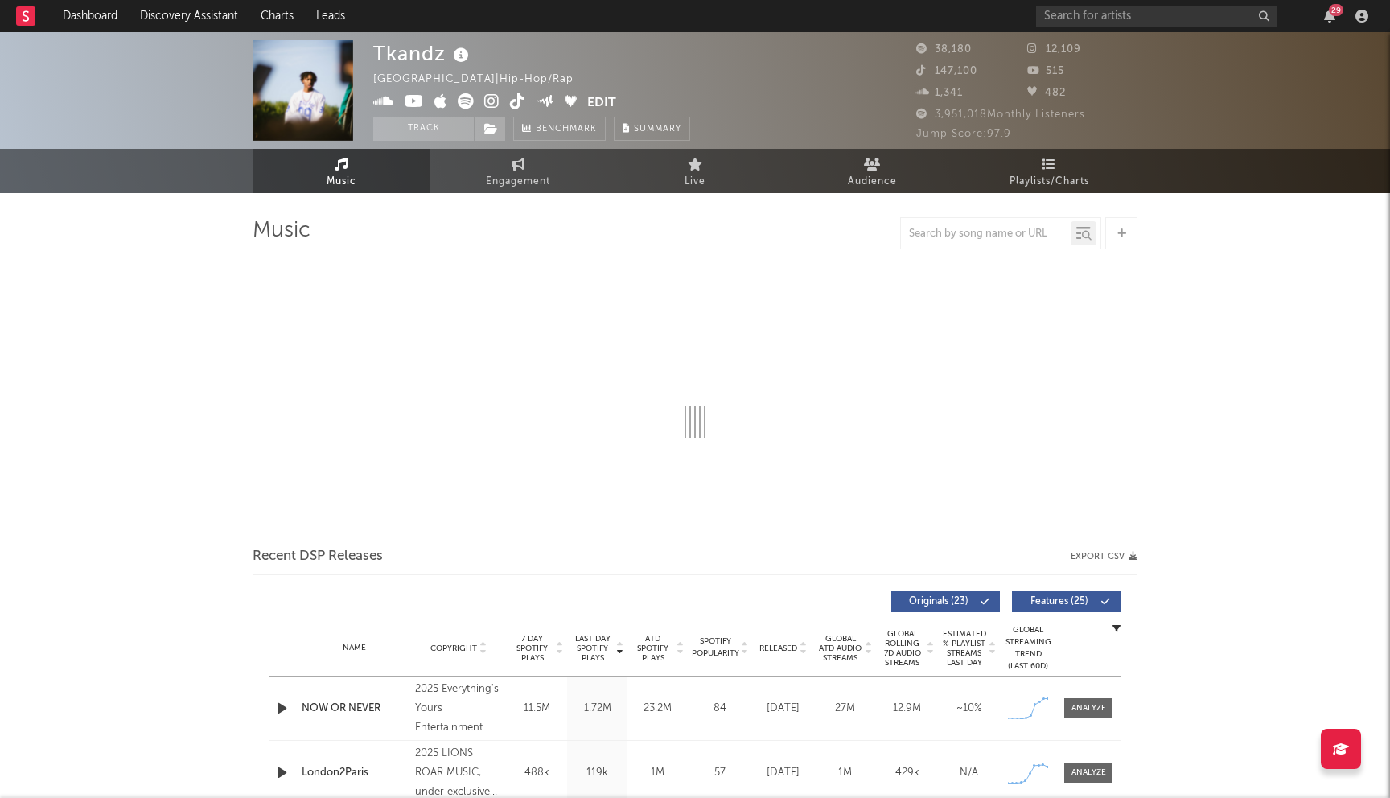
select select "6m"
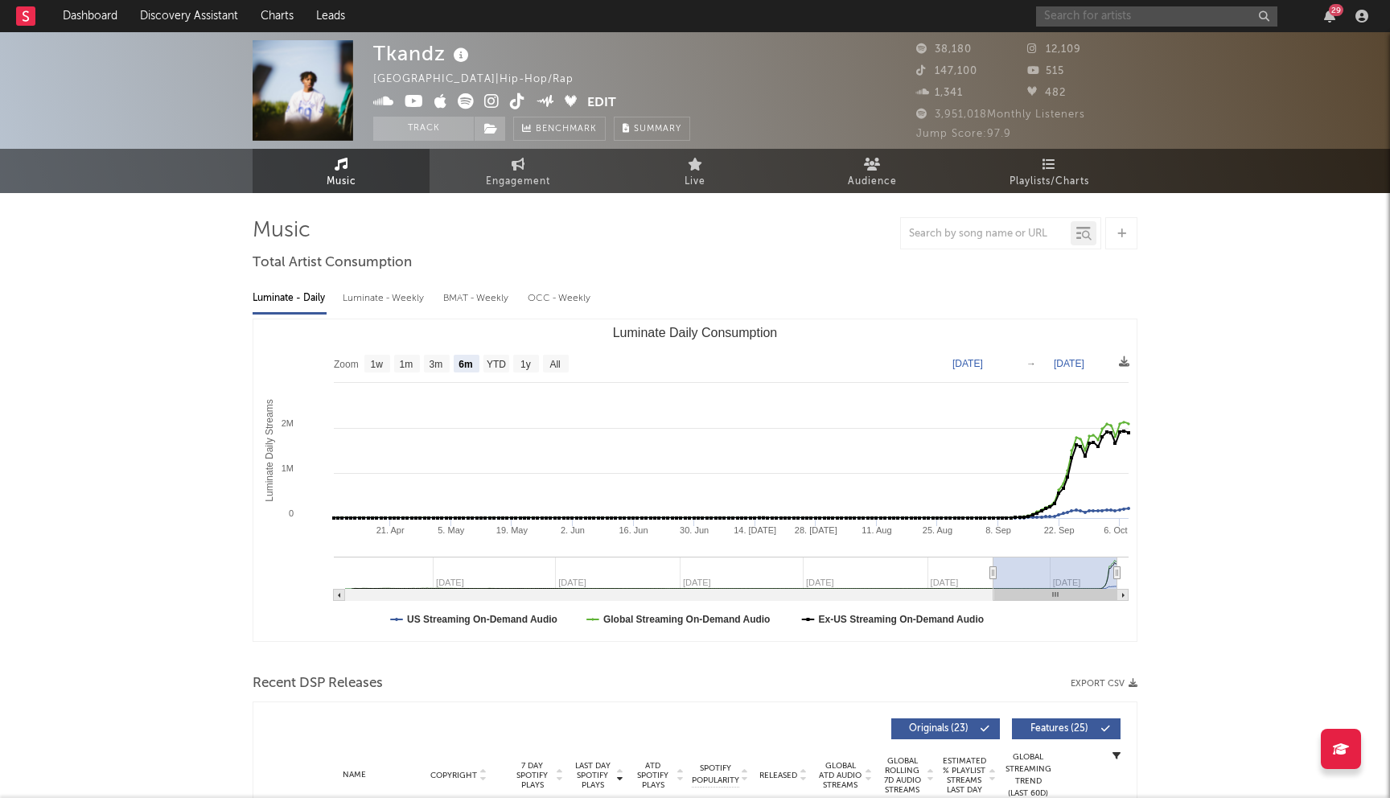
click at [1109, 23] on input "text" at bounding box center [1156, 16] width 241 height 20
type input "wordsplayed"
click at [1109, 58] on icon at bounding box center [1115, 63] width 12 height 10
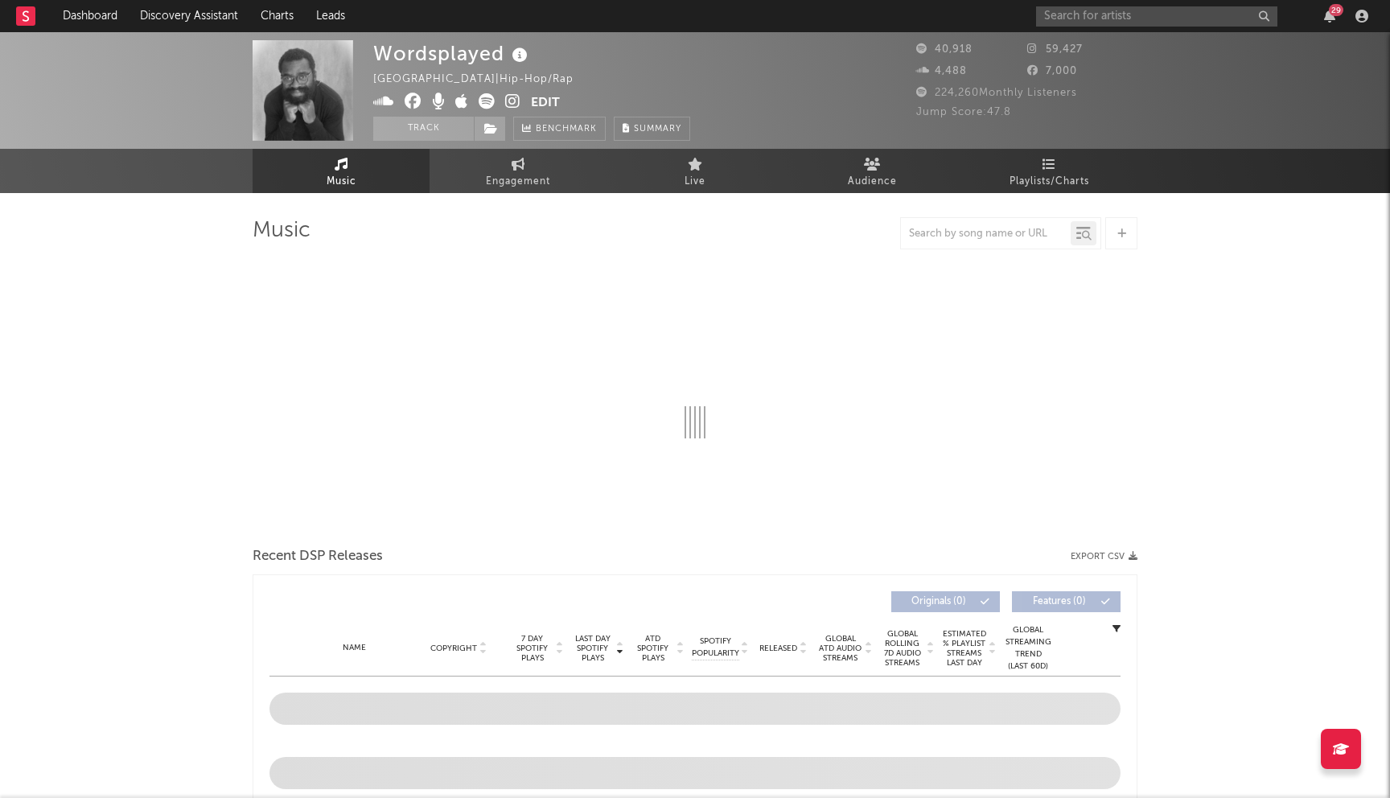
select select "6m"
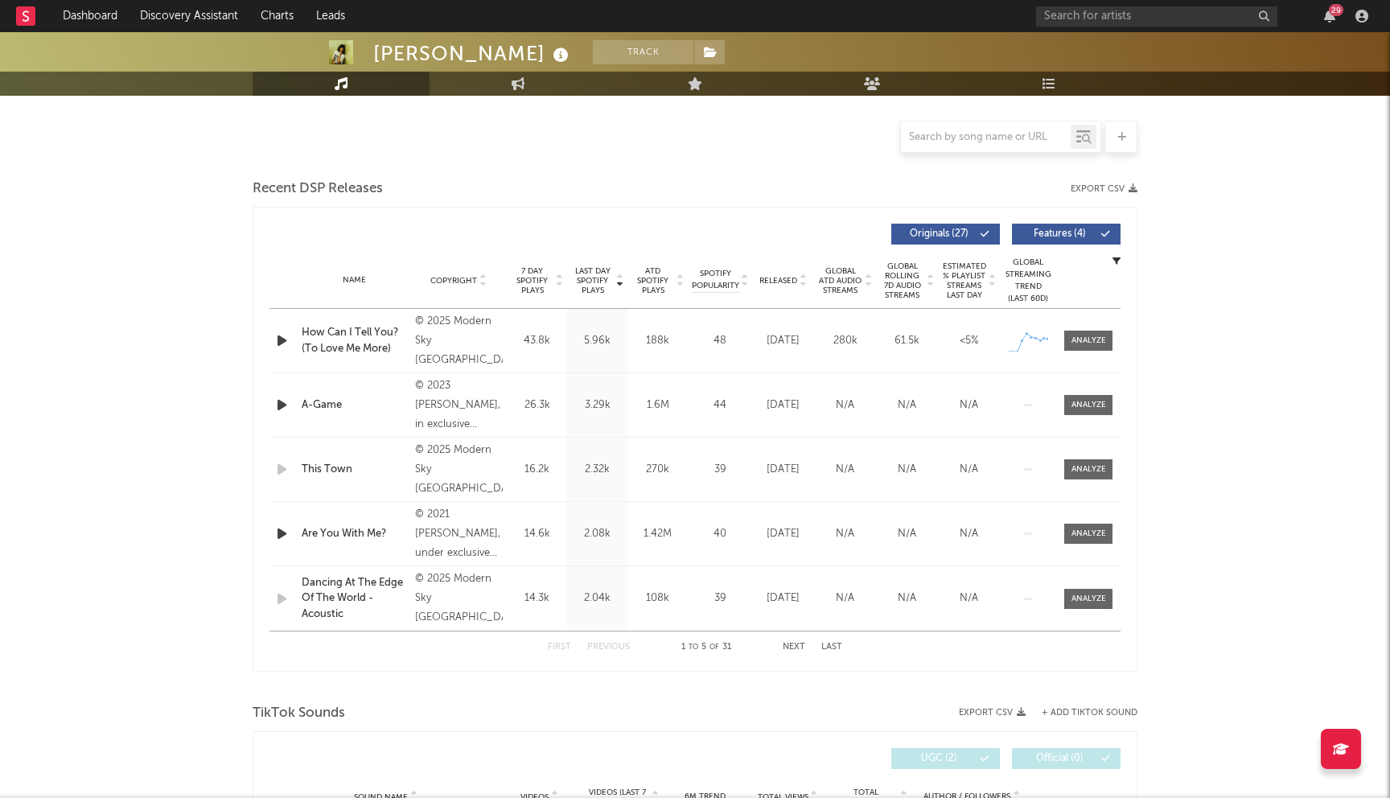
select select "6m"
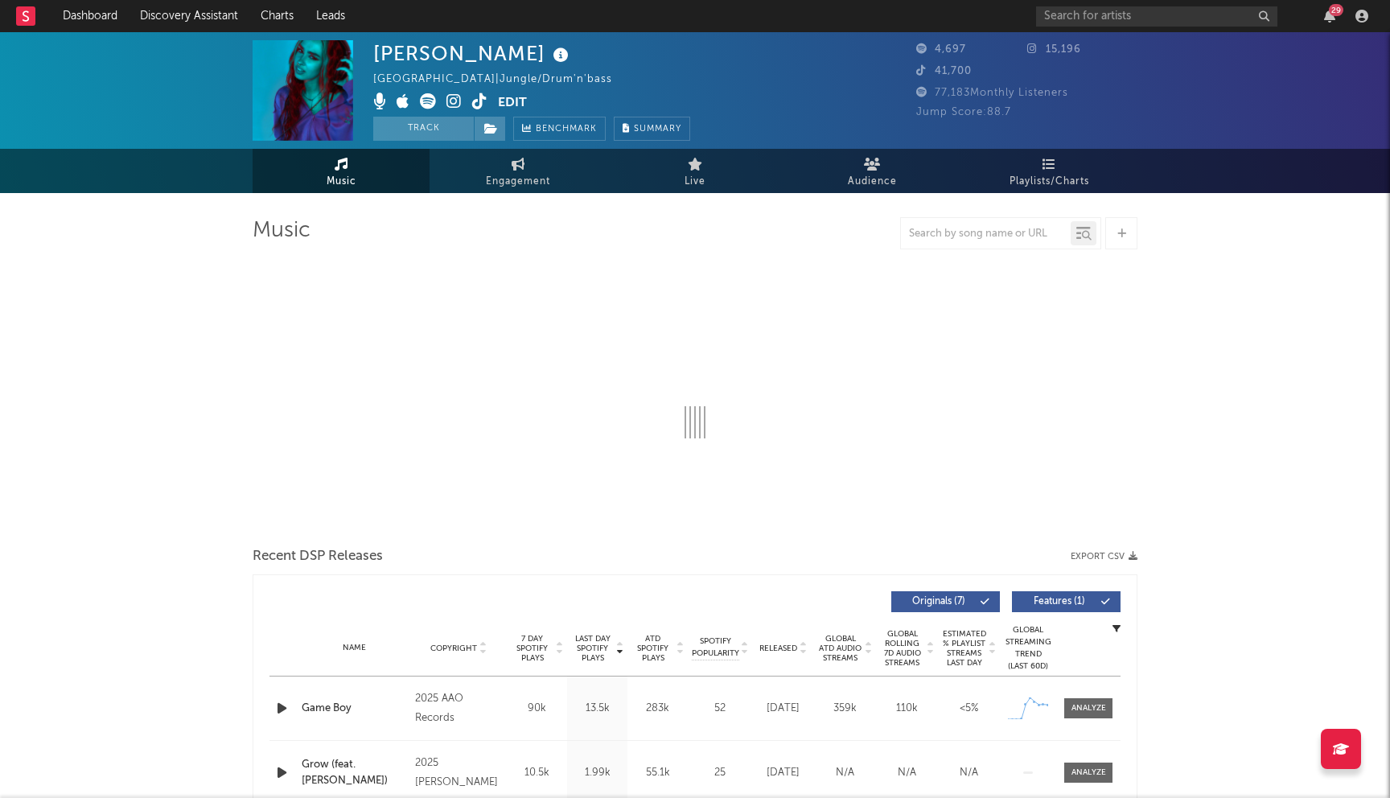
select select "6m"
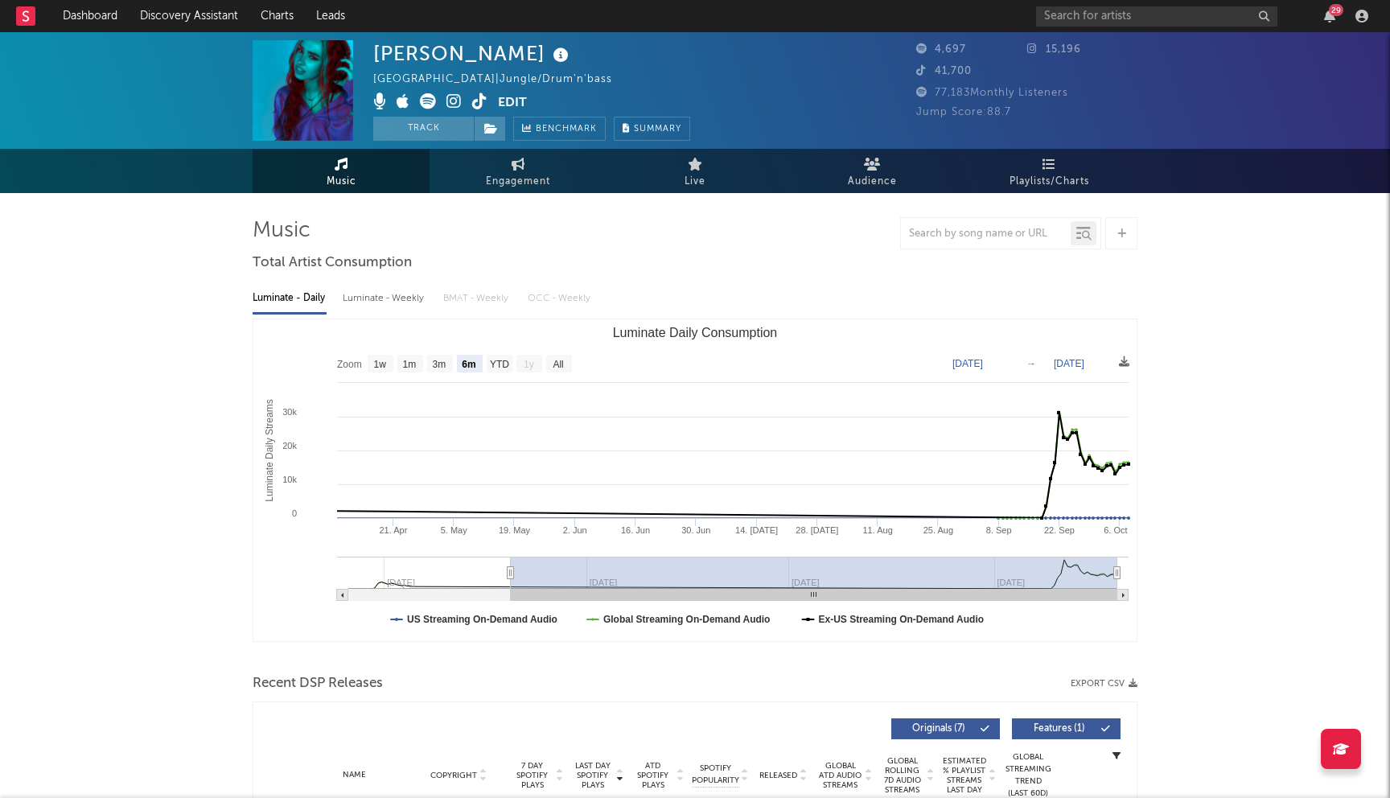
click at [449, 95] on icon at bounding box center [453, 101] width 15 height 16
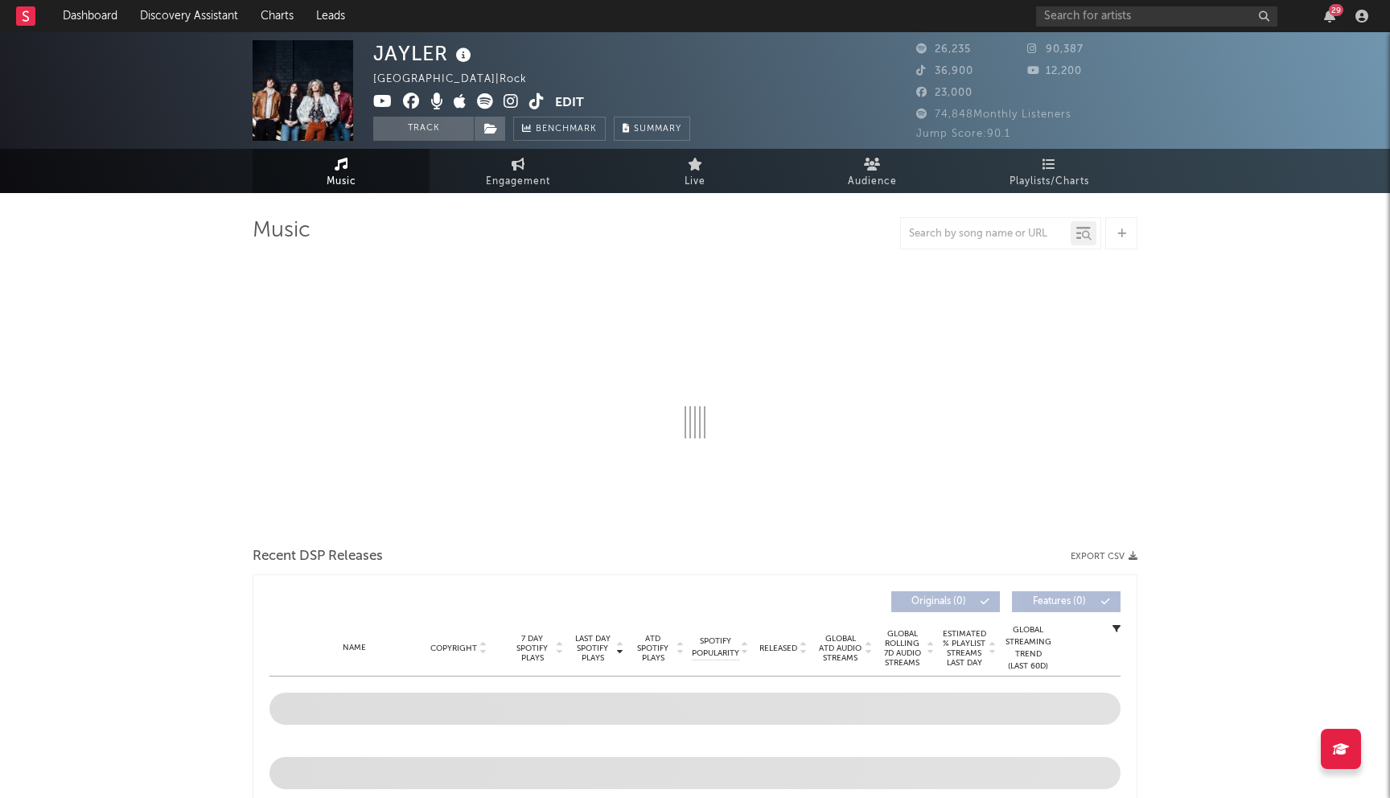
select select "1w"
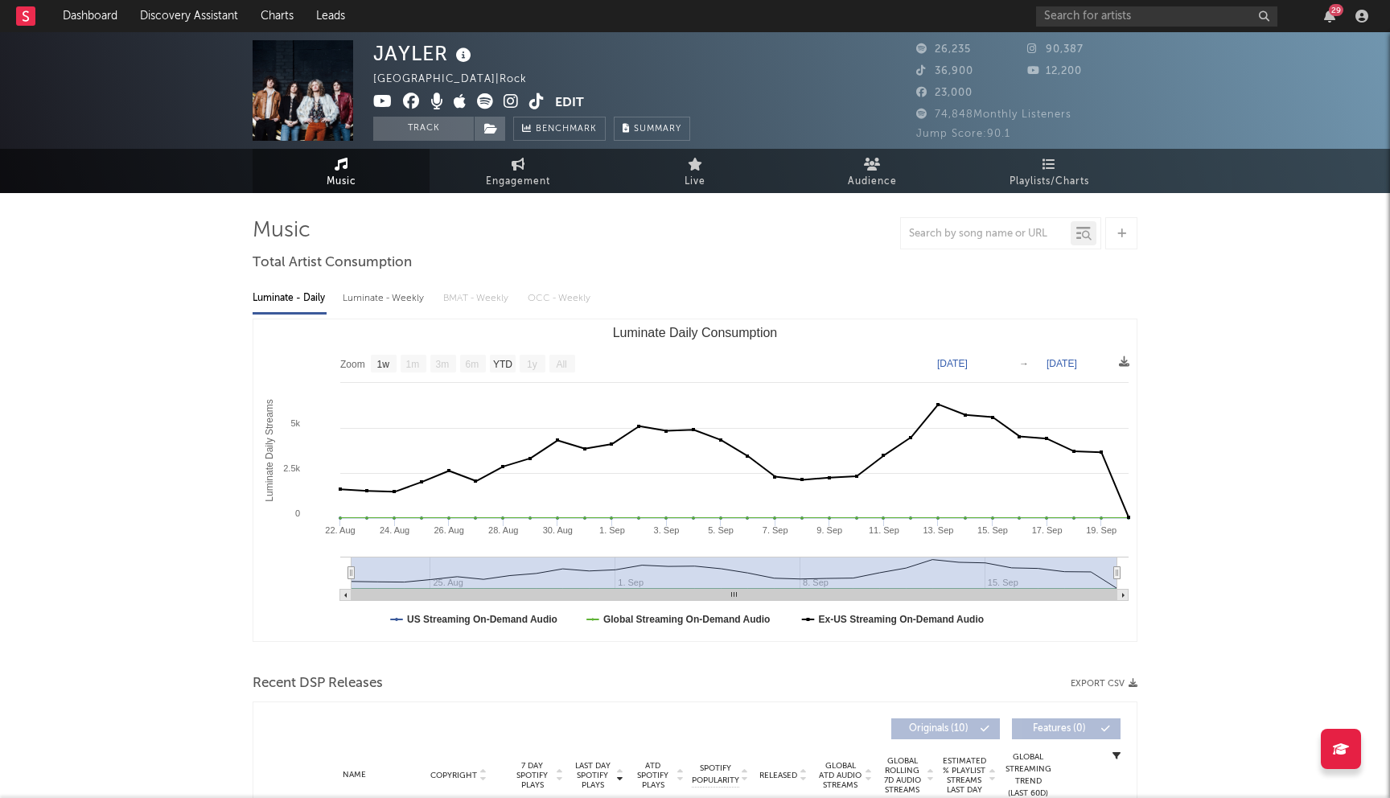
click at [407, 100] on icon at bounding box center [411, 101] width 17 height 16
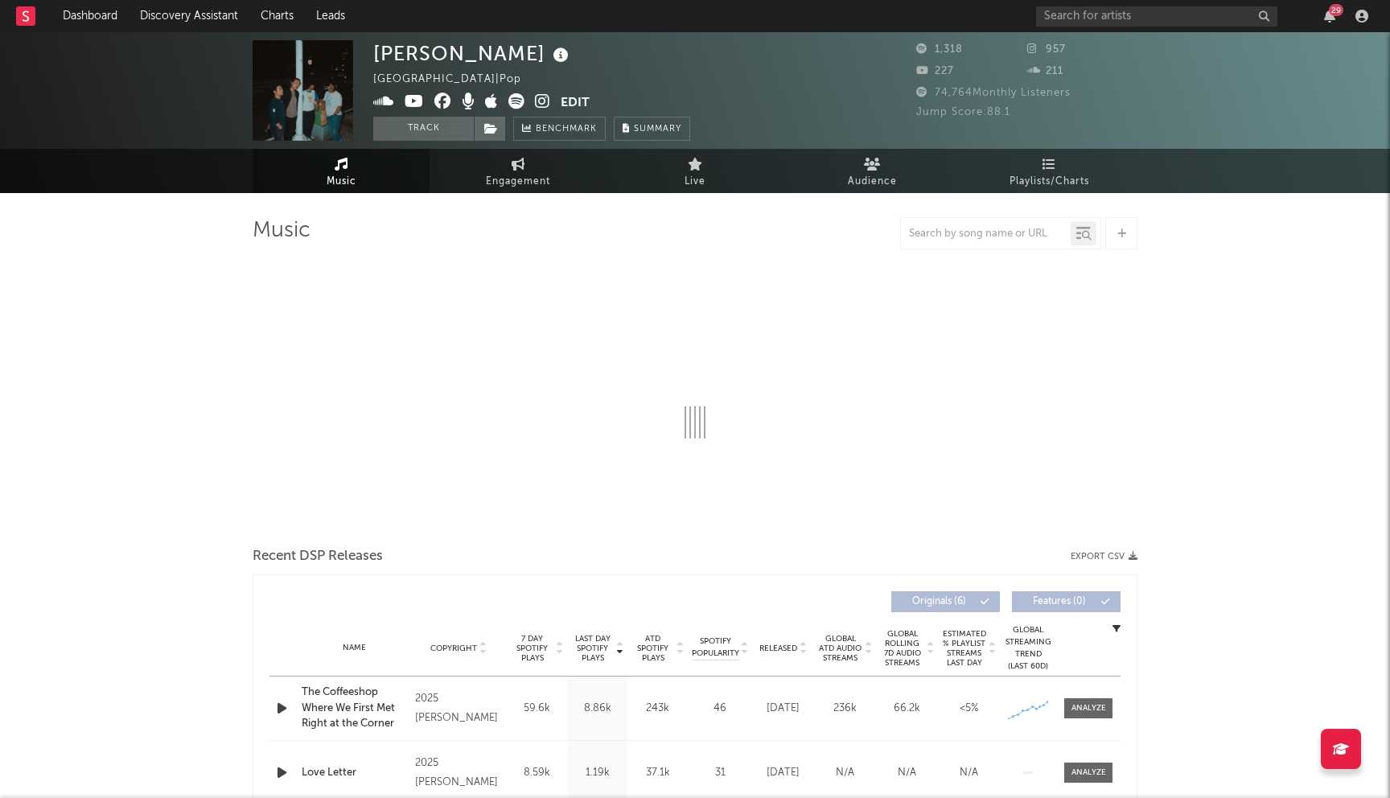
select select "1w"
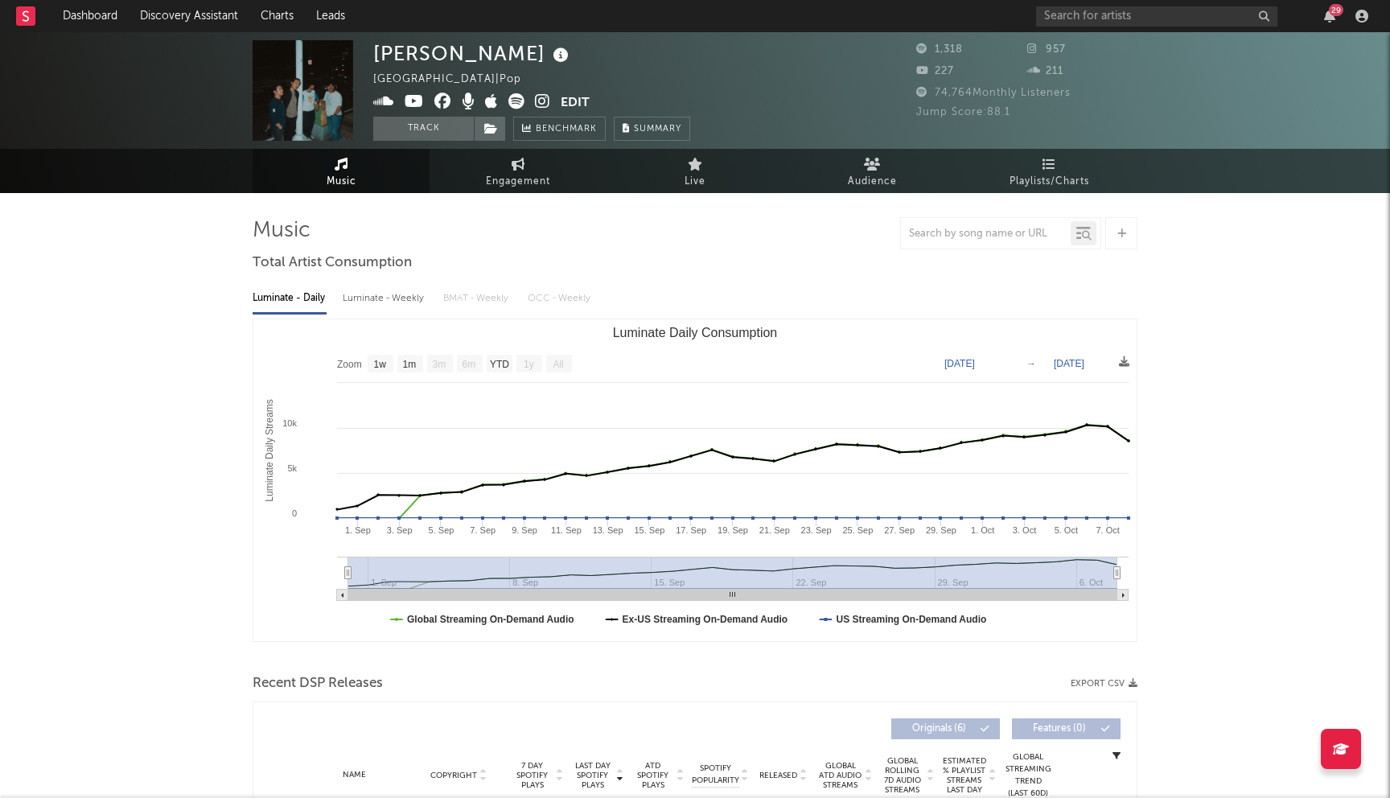
click at [446, 100] on icon at bounding box center [442, 101] width 17 height 16
click at [418, 101] on icon at bounding box center [414, 101] width 19 height 16
click at [420, 55] on div "[PERSON_NAME]" at bounding box center [473, 53] width 200 height 27
copy div "[PERSON_NAME]"
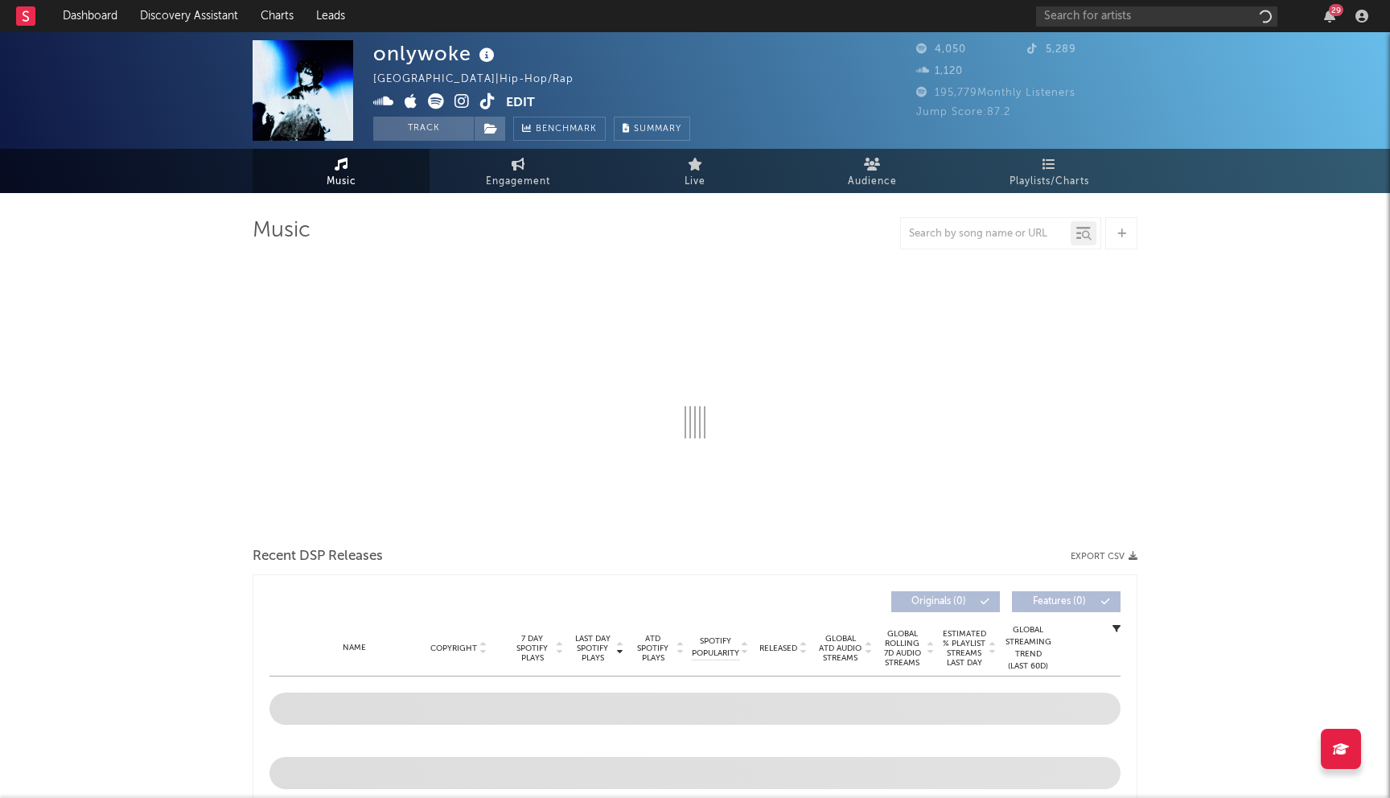
select select "1w"
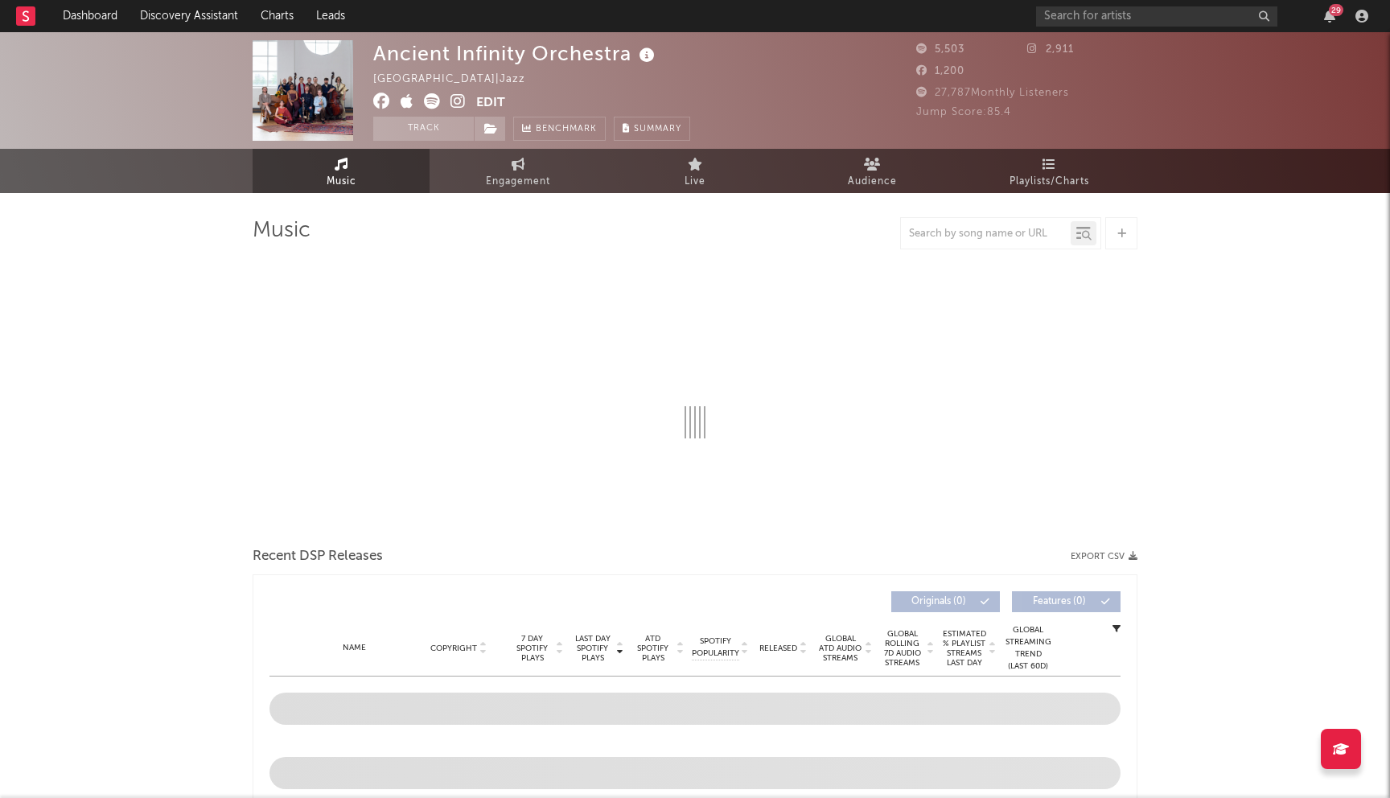
select select "1w"
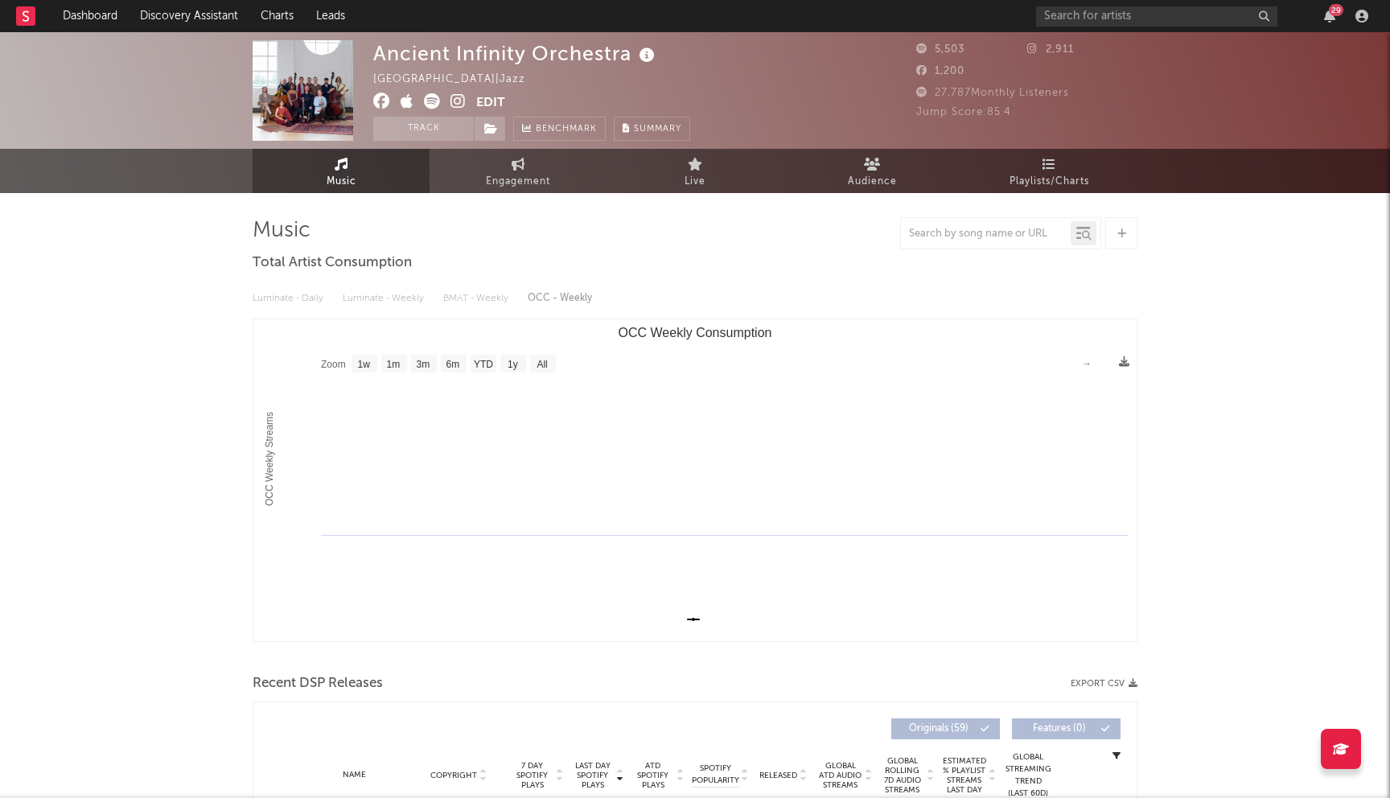
click at [377, 103] on icon at bounding box center [381, 101] width 17 height 16
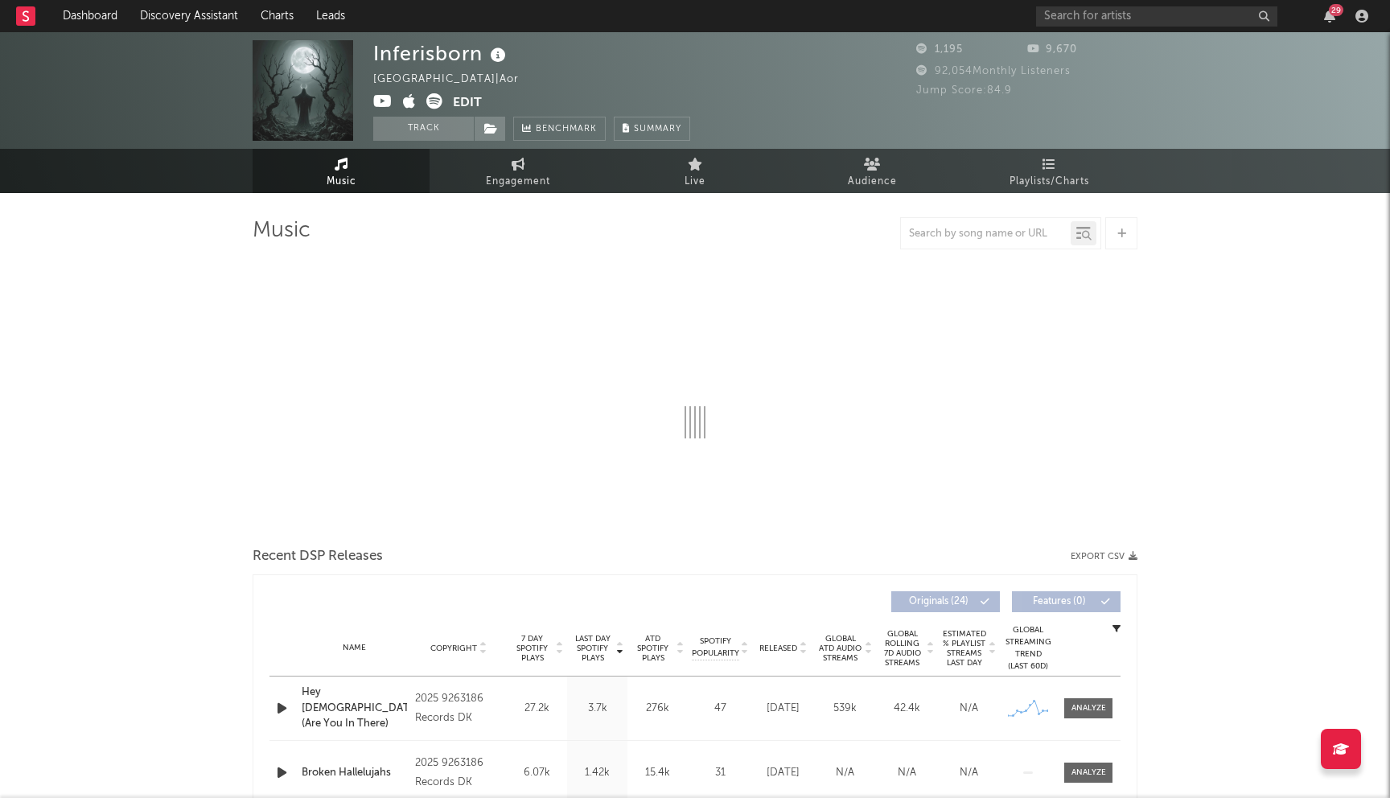
select select "1w"
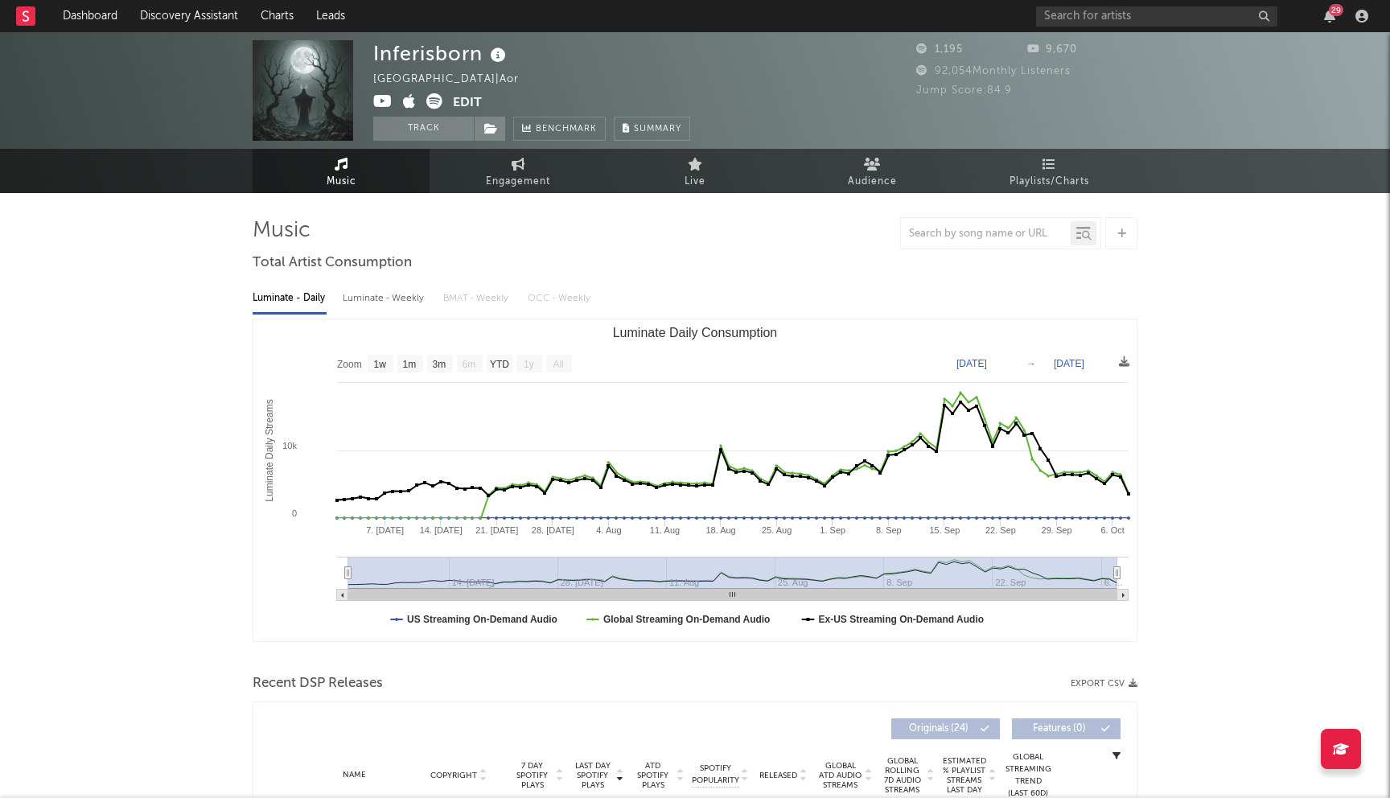
click at [380, 95] on icon at bounding box center [382, 101] width 19 height 16
click at [409, 50] on div "Inferisborn" at bounding box center [441, 53] width 137 height 27
copy div "Inferisborn"
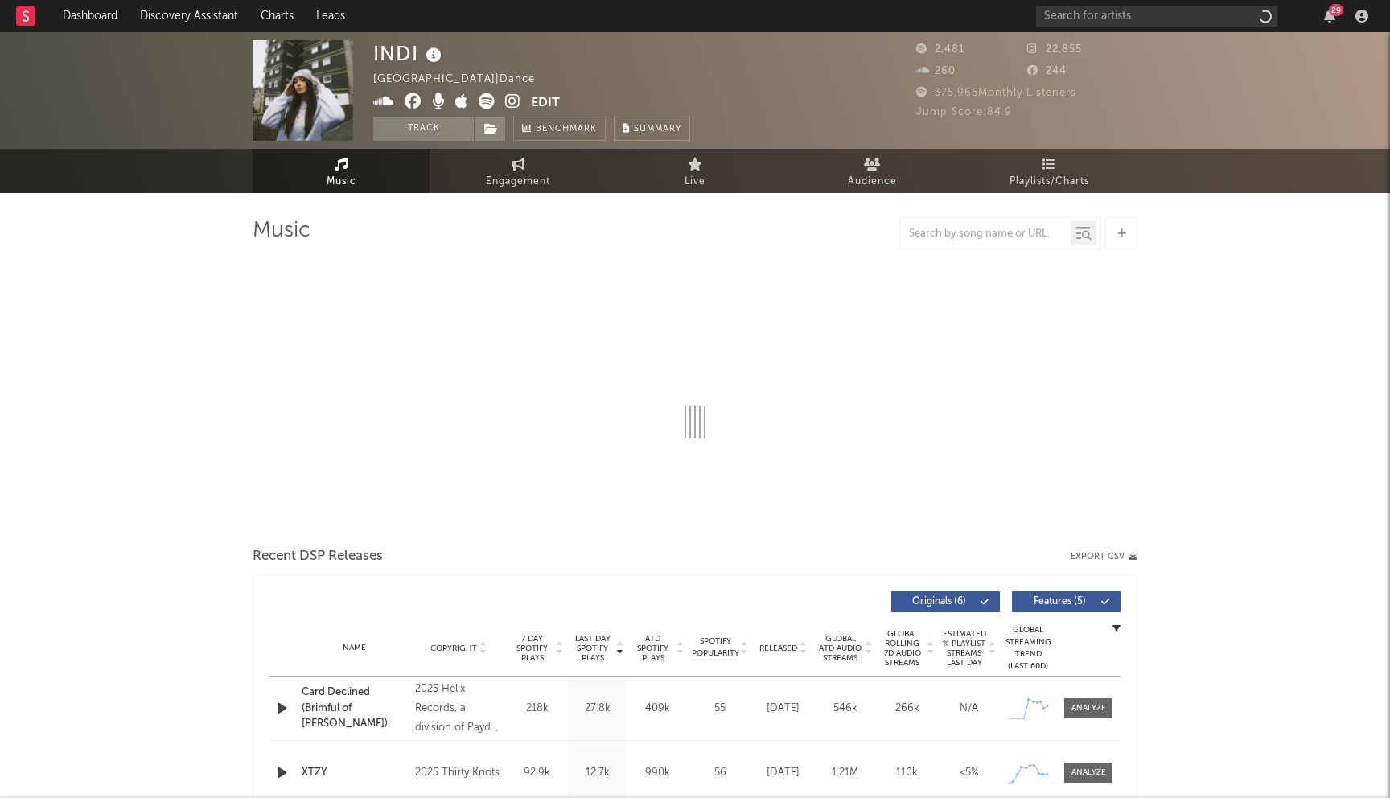
select select "1w"
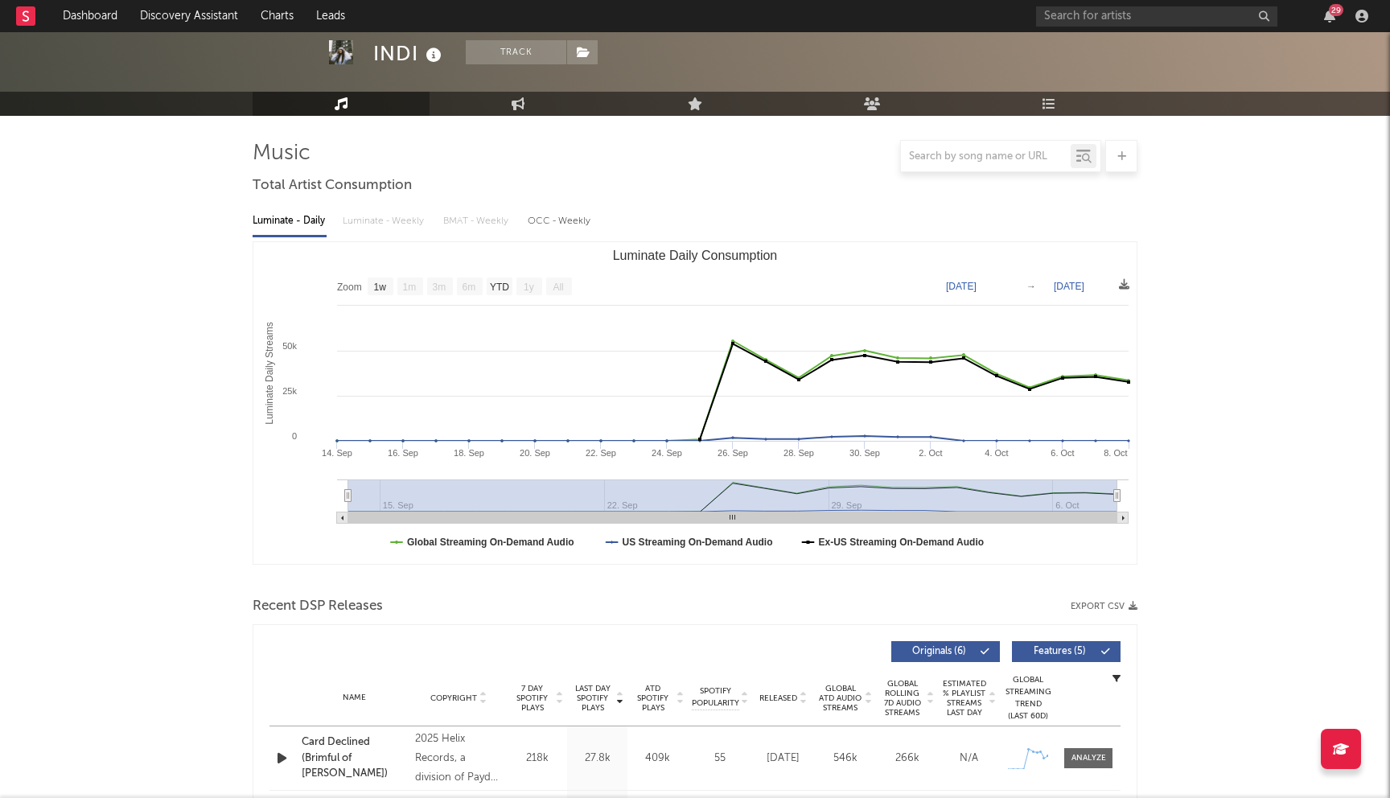
scroll to position [321, 0]
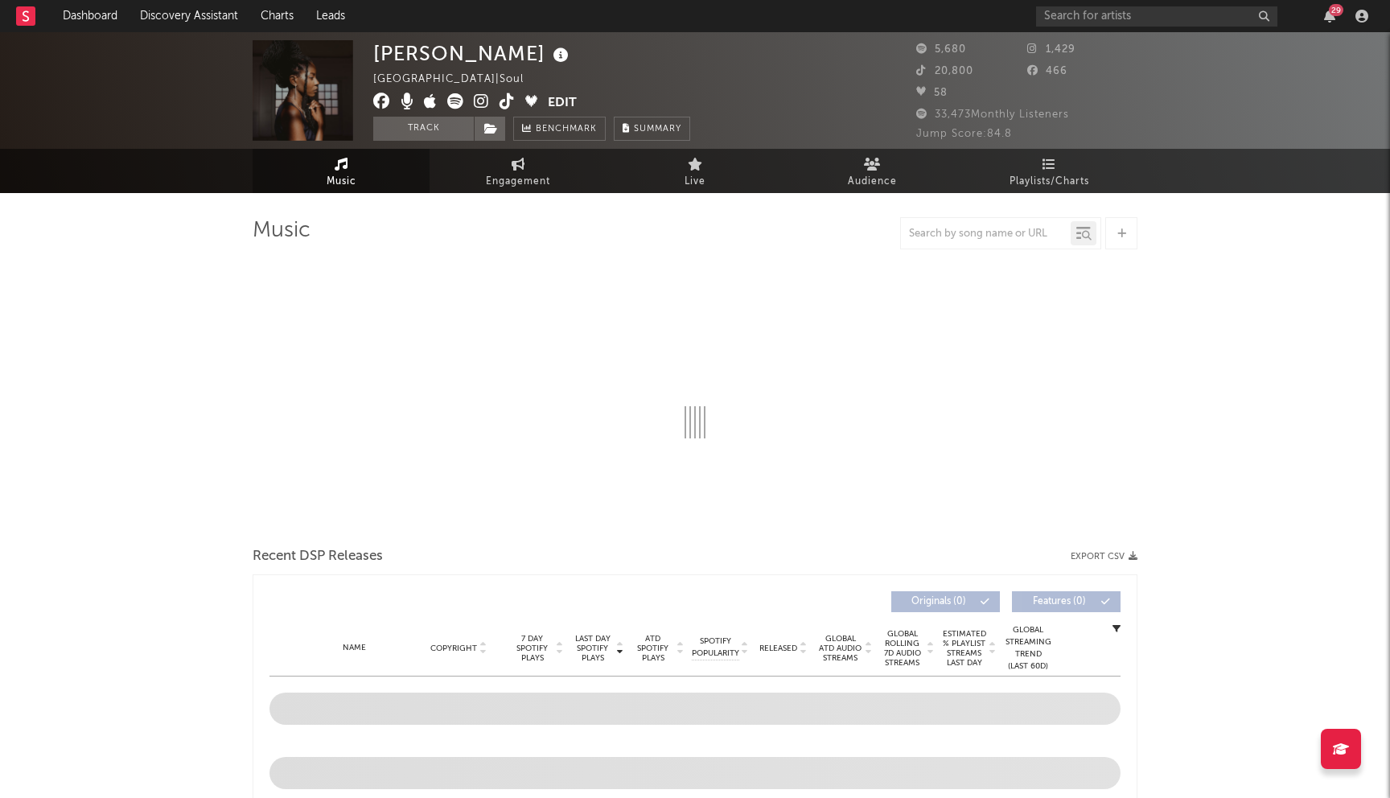
select select "1w"
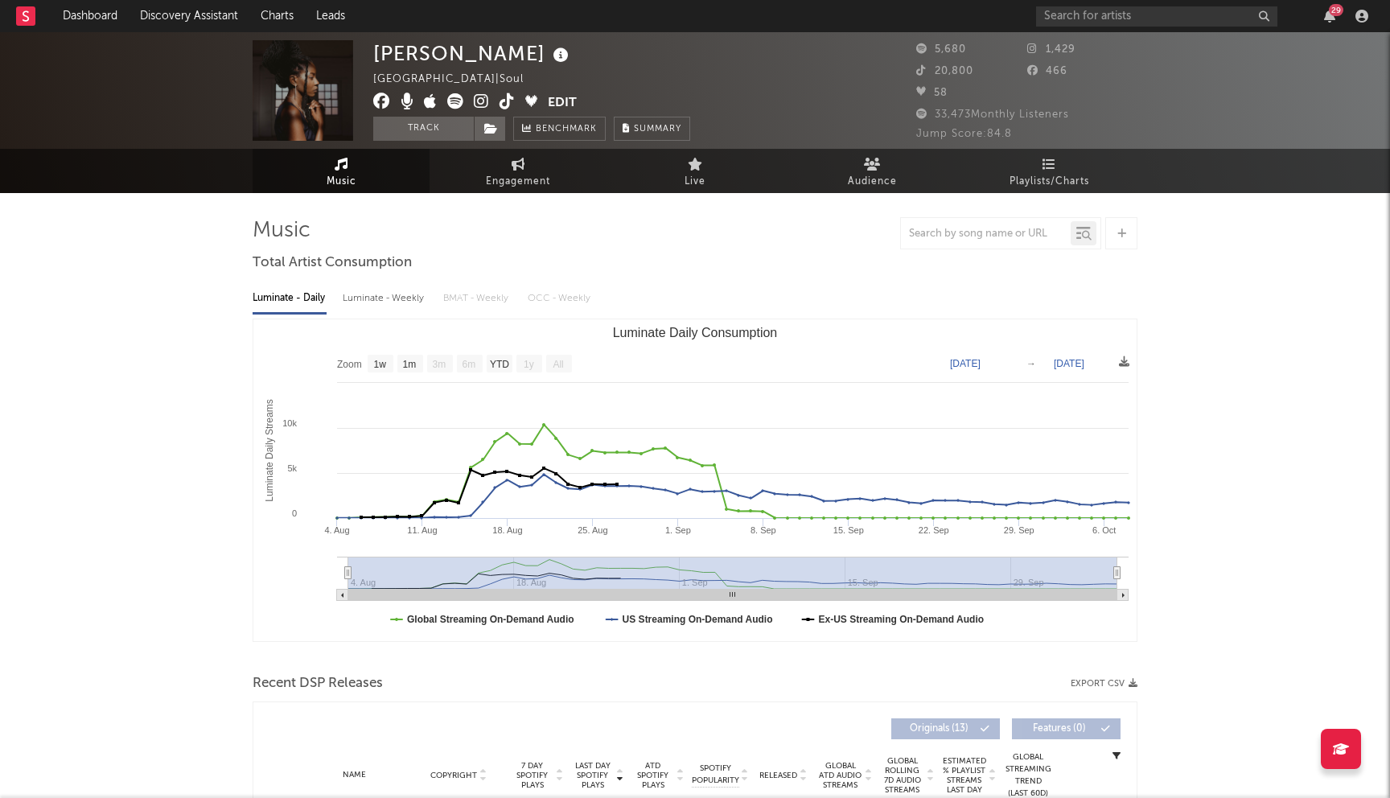
click at [381, 100] on icon at bounding box center [381, 101] width 17 height 16
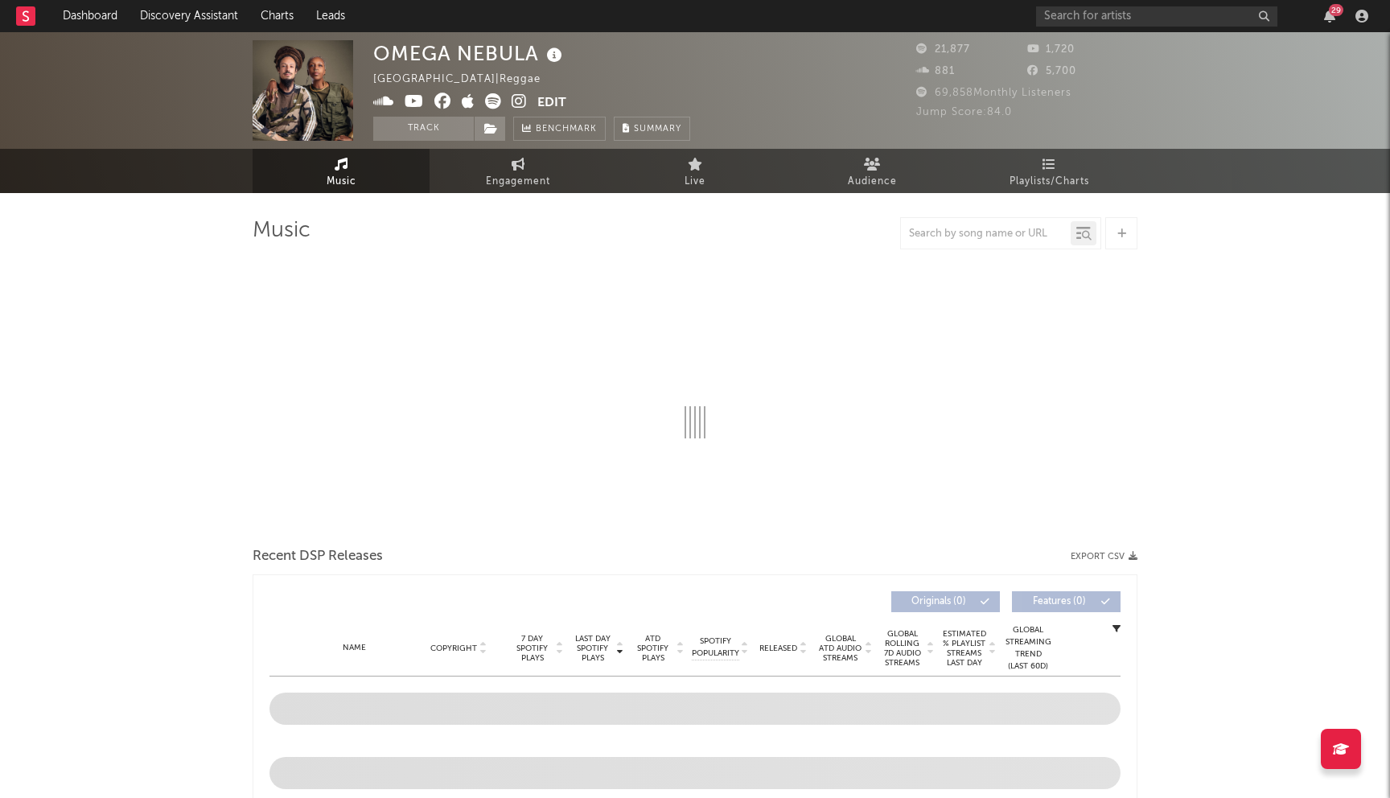
select select "6m"
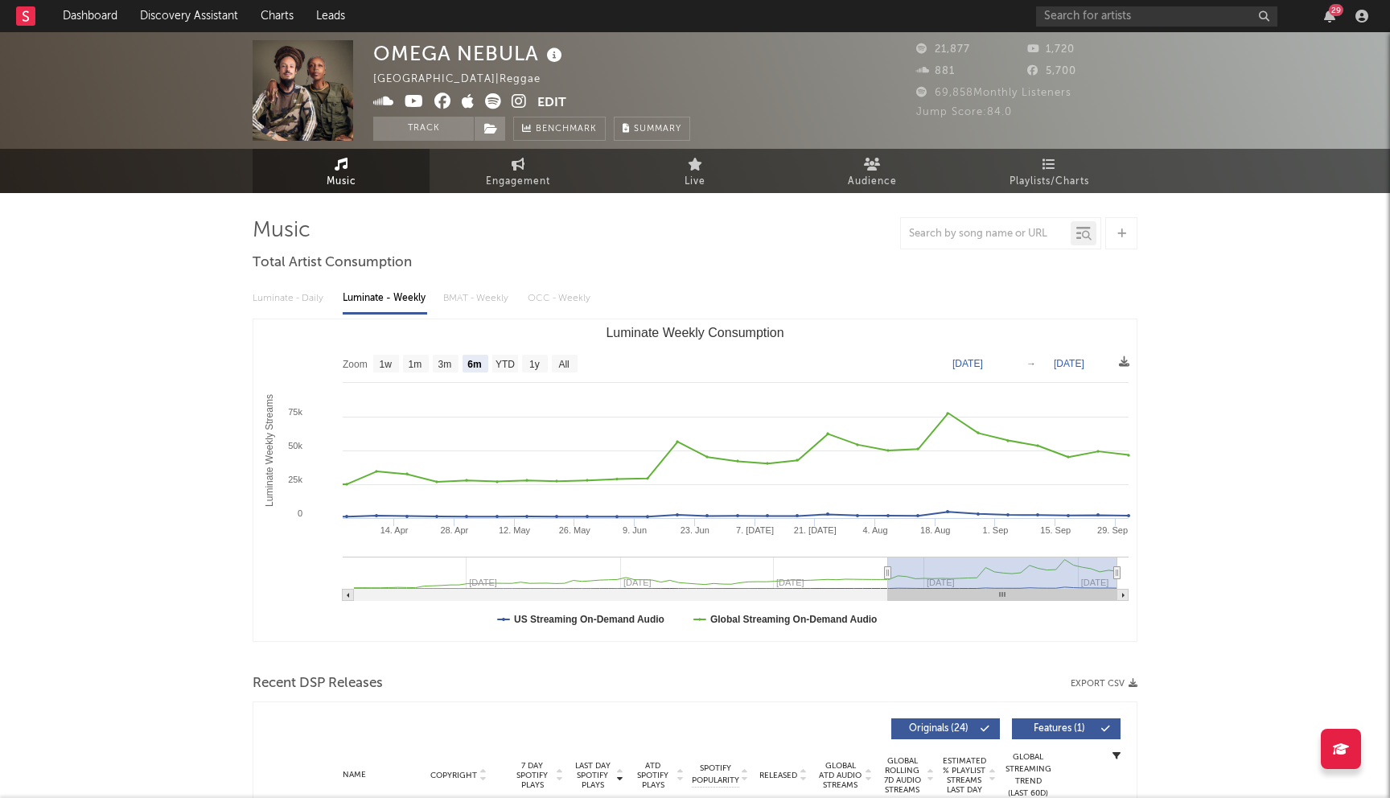
click at [442, 100] on icon at bounding box center [442, 101] width 17 height 16
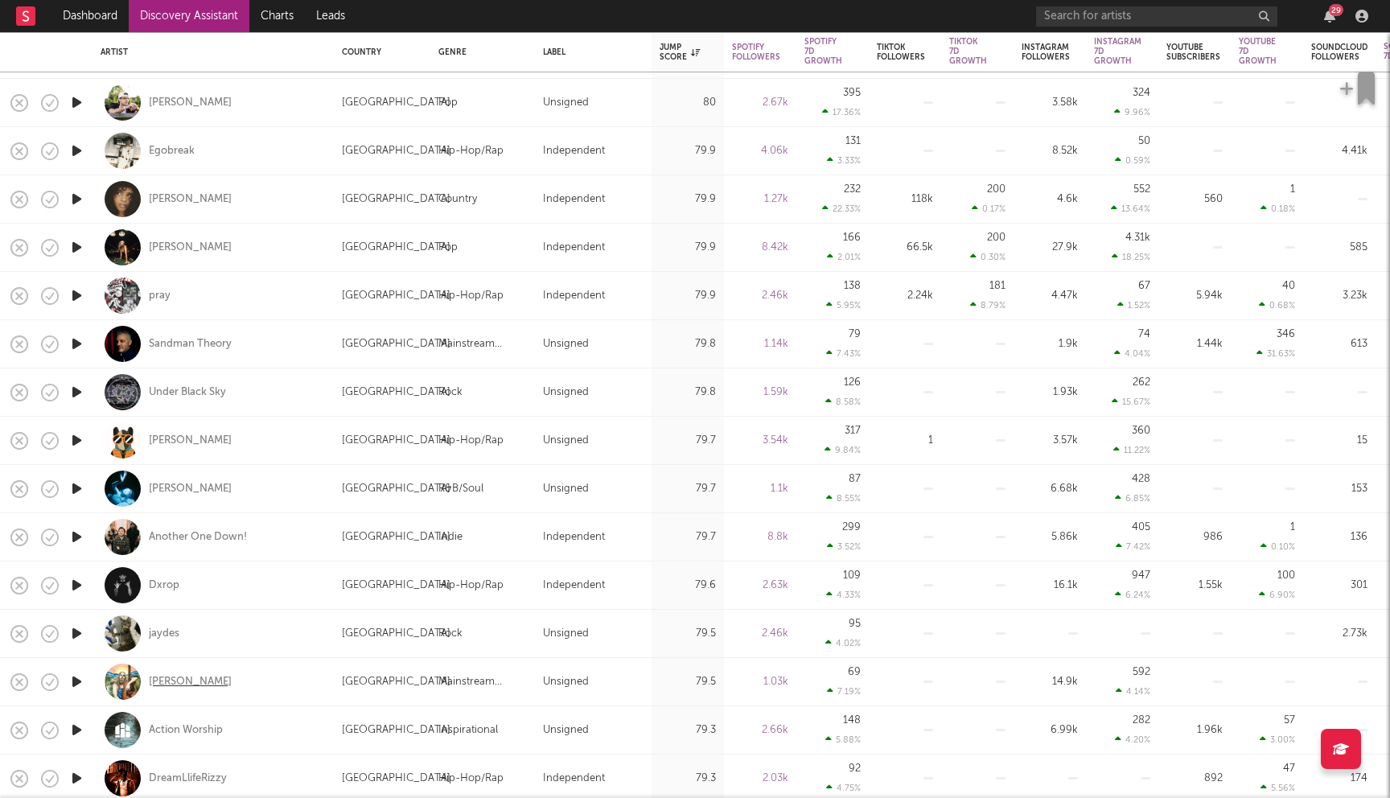
click at [170, 681] on div "Ian Cuthbertson" at bounding box center [190, 682] width 83 height 14
click at [204, 536] on div "Another One Down!" at bounding box center [198, 537] width 98 height 14
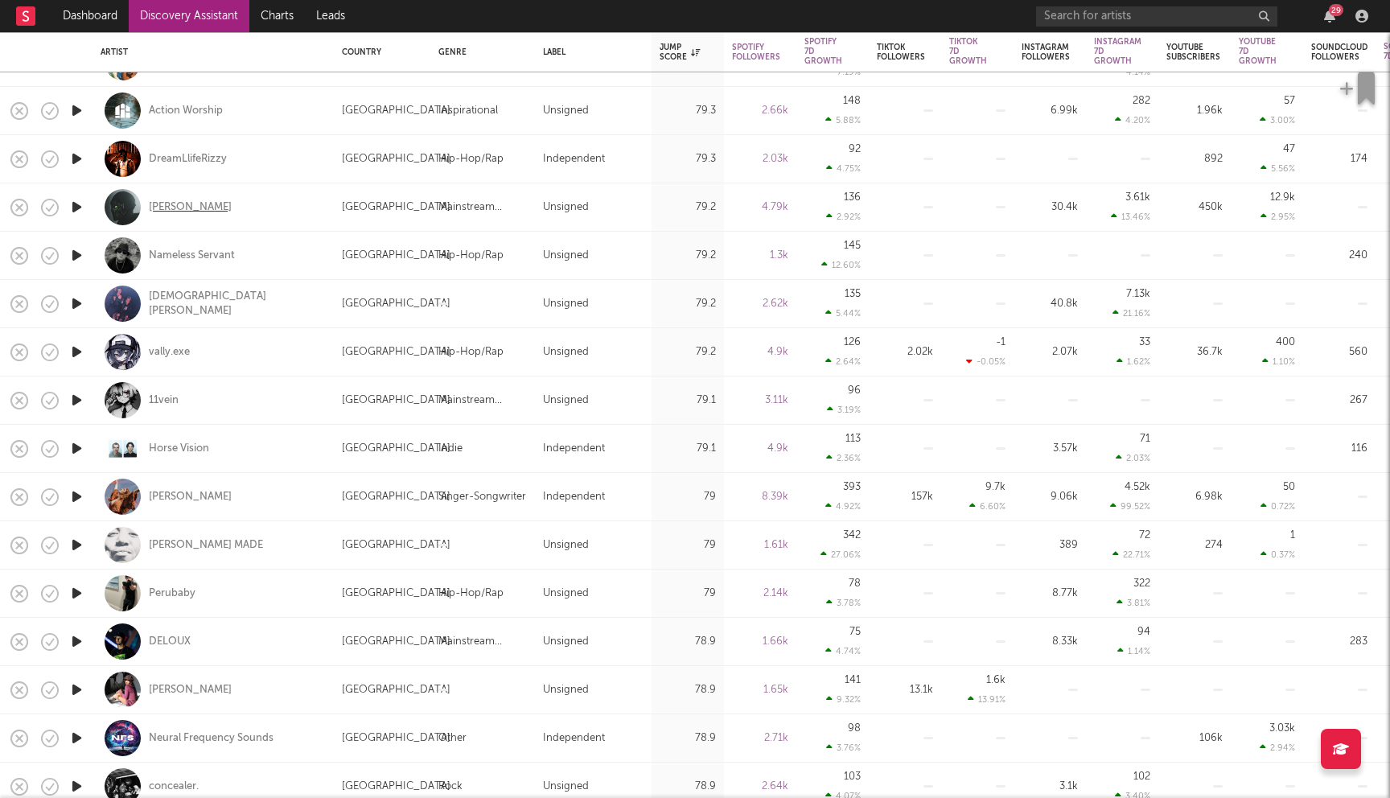
click at [173, 210] on div "Yuko Rade" at bounding box center [190, 207] width 83 height 14
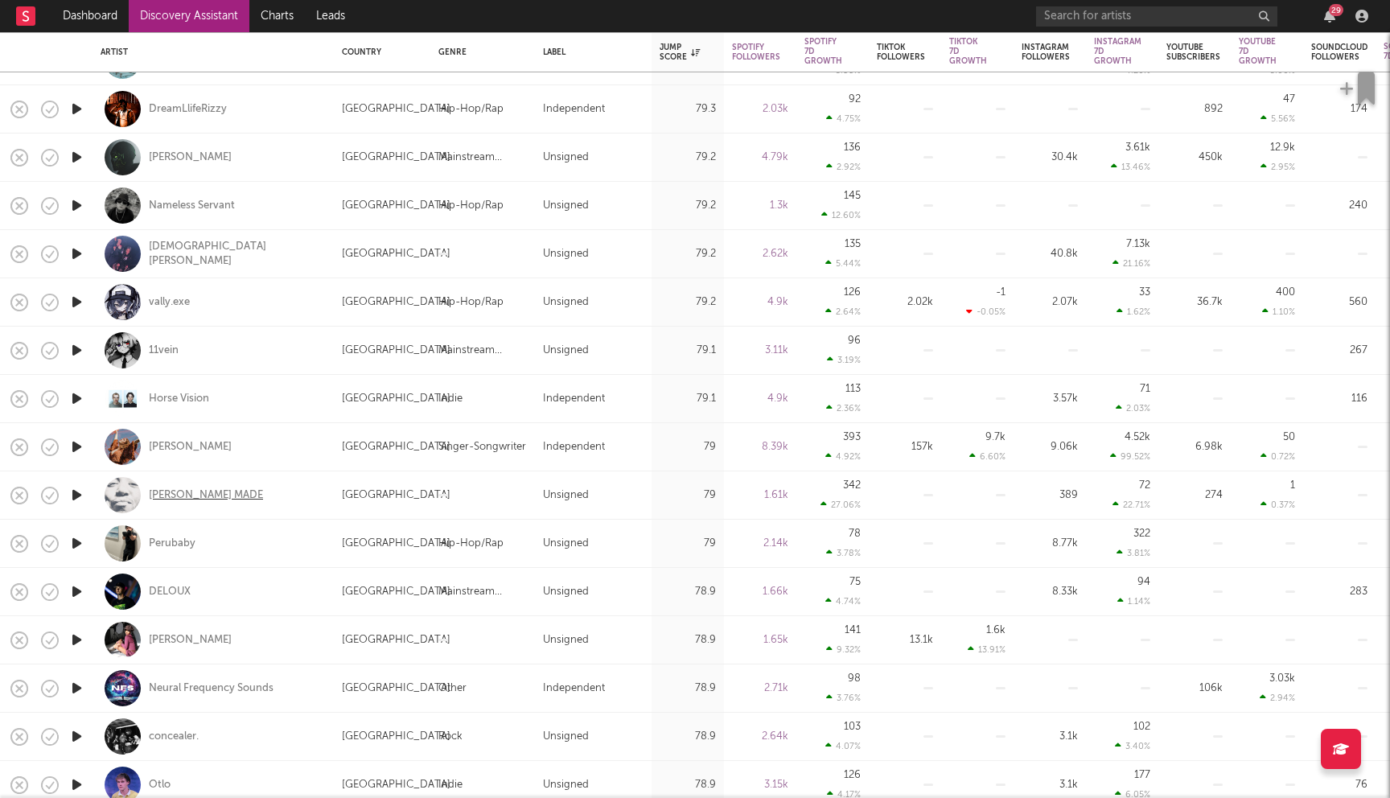
click at [187, 488] on div "JASON MADE" at bounding box center [206, 495] width 114 height 14
click at [155, 446] on div "Julie Lavery" at bounding box center [190, 447] width 83 height 14
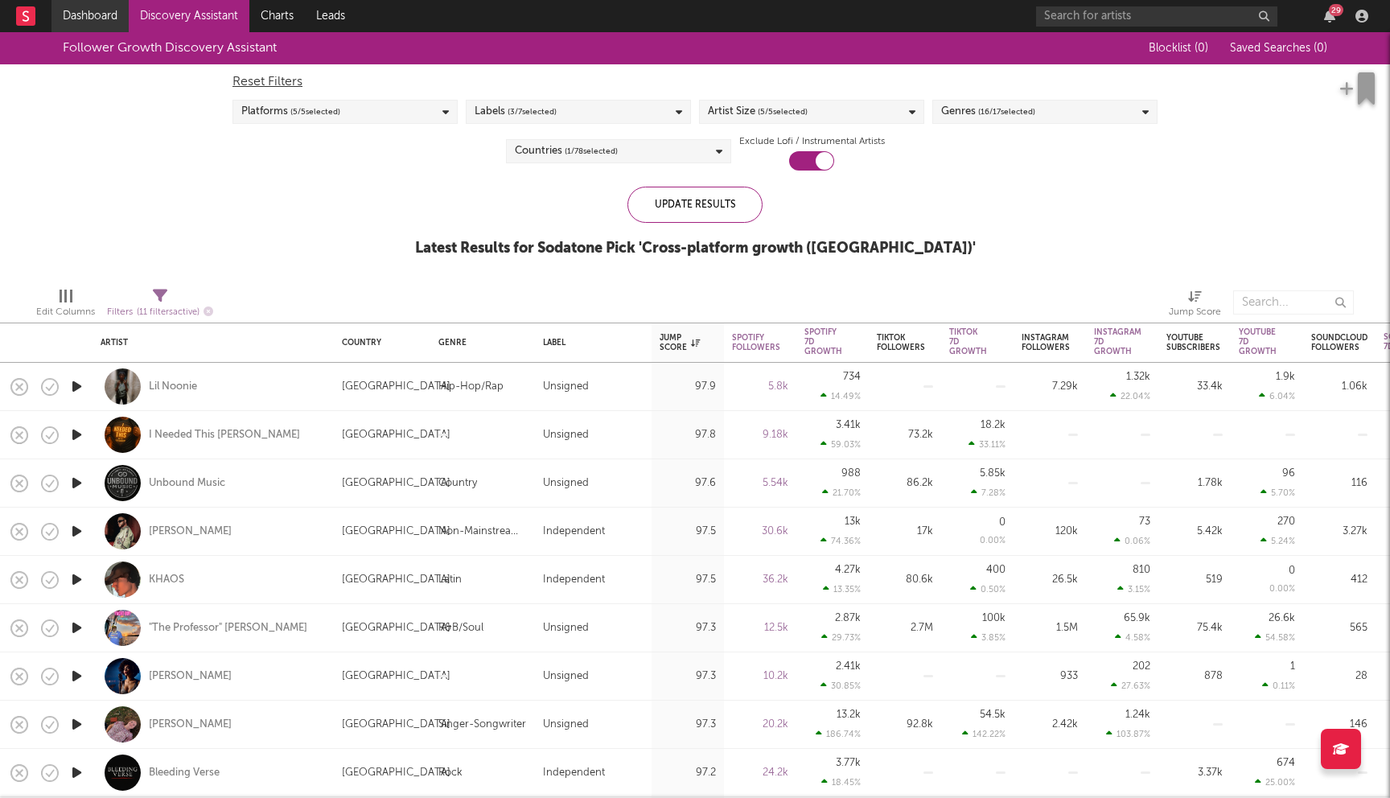
click at [107, 18] on link "Dashboard" at bounding box center [89, 16] width 77 height 32
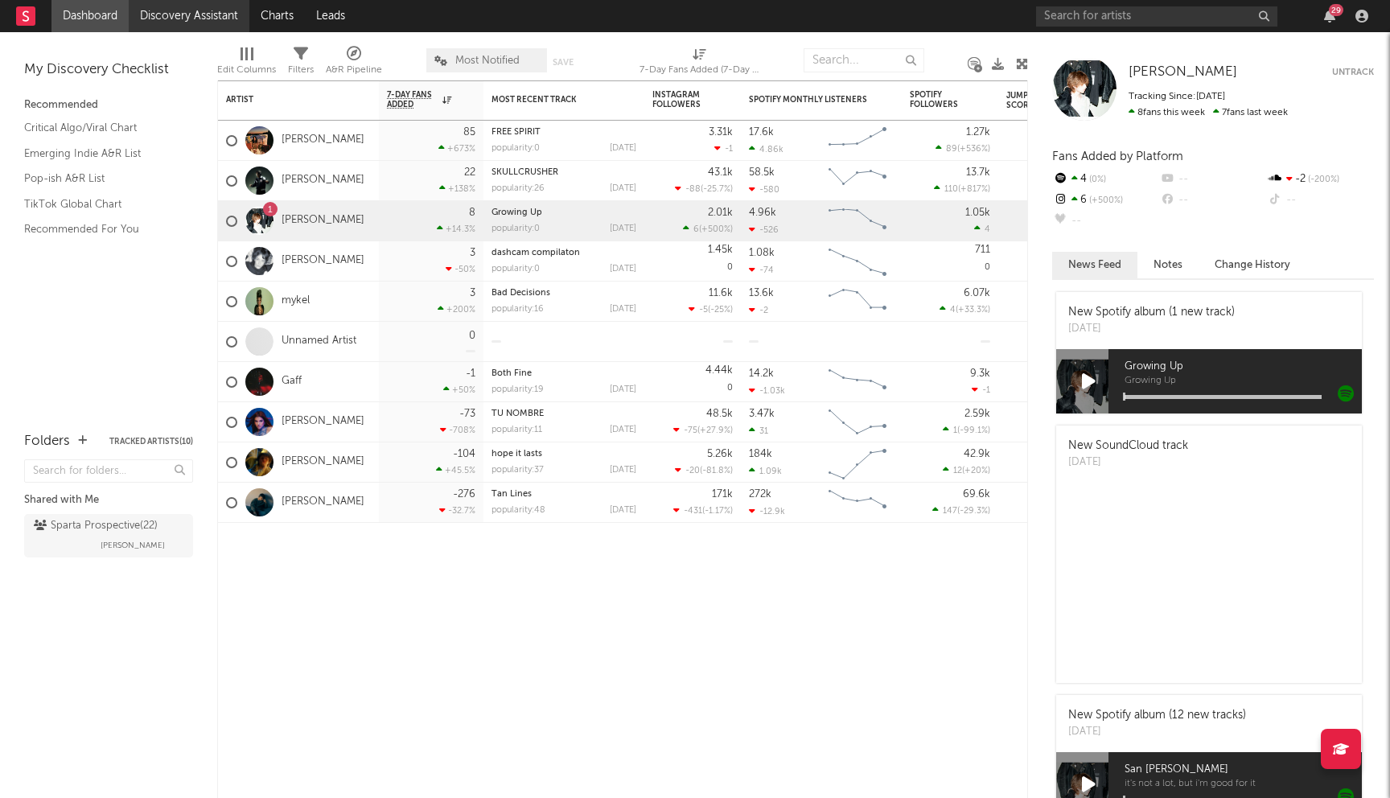
click at [191, 1] on link "Discovery Assistant" at bounding box center [189, 16] width 121 height 32
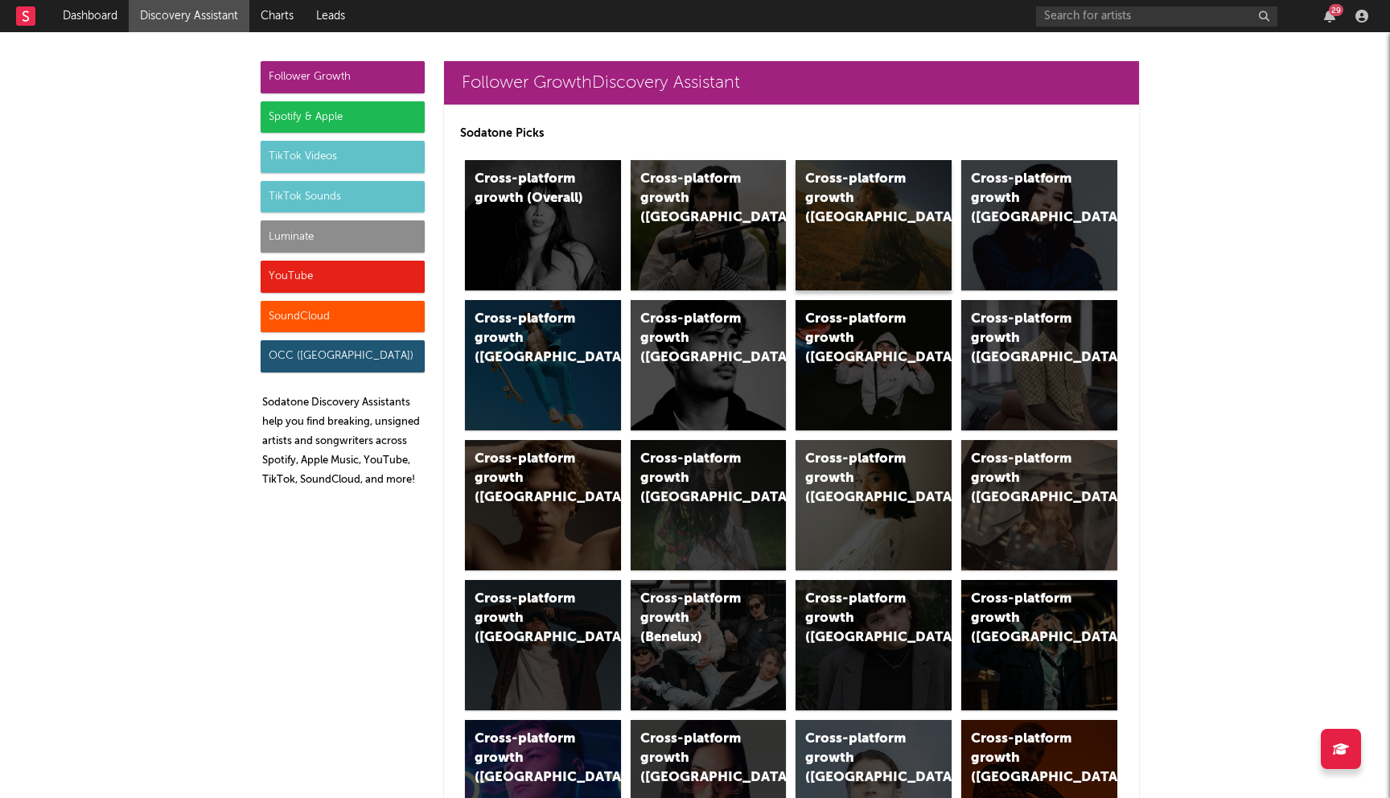
click at [911, 258] on div "Cross-platform growth (US)" at bounding box center [874, 225] width 156 height 130
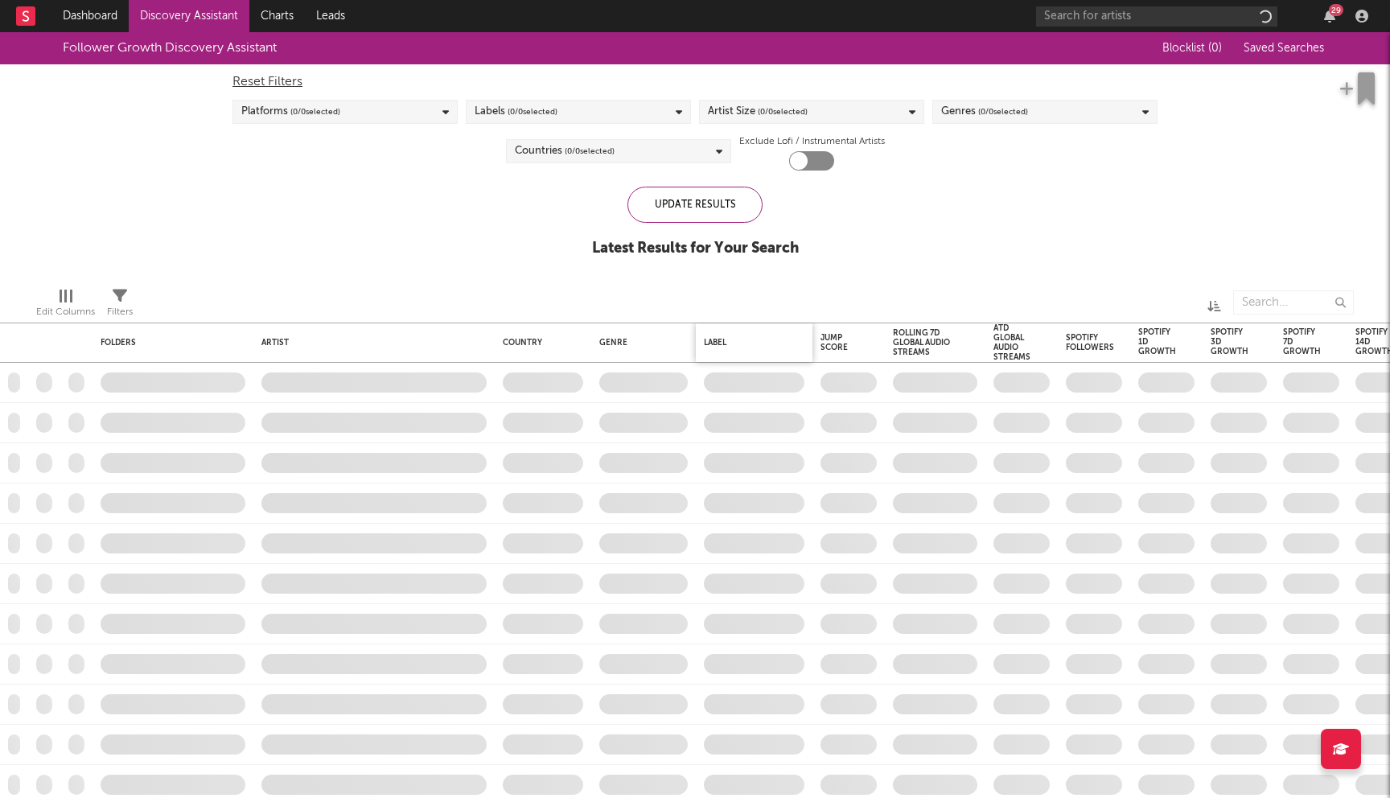
checkbox input "true"
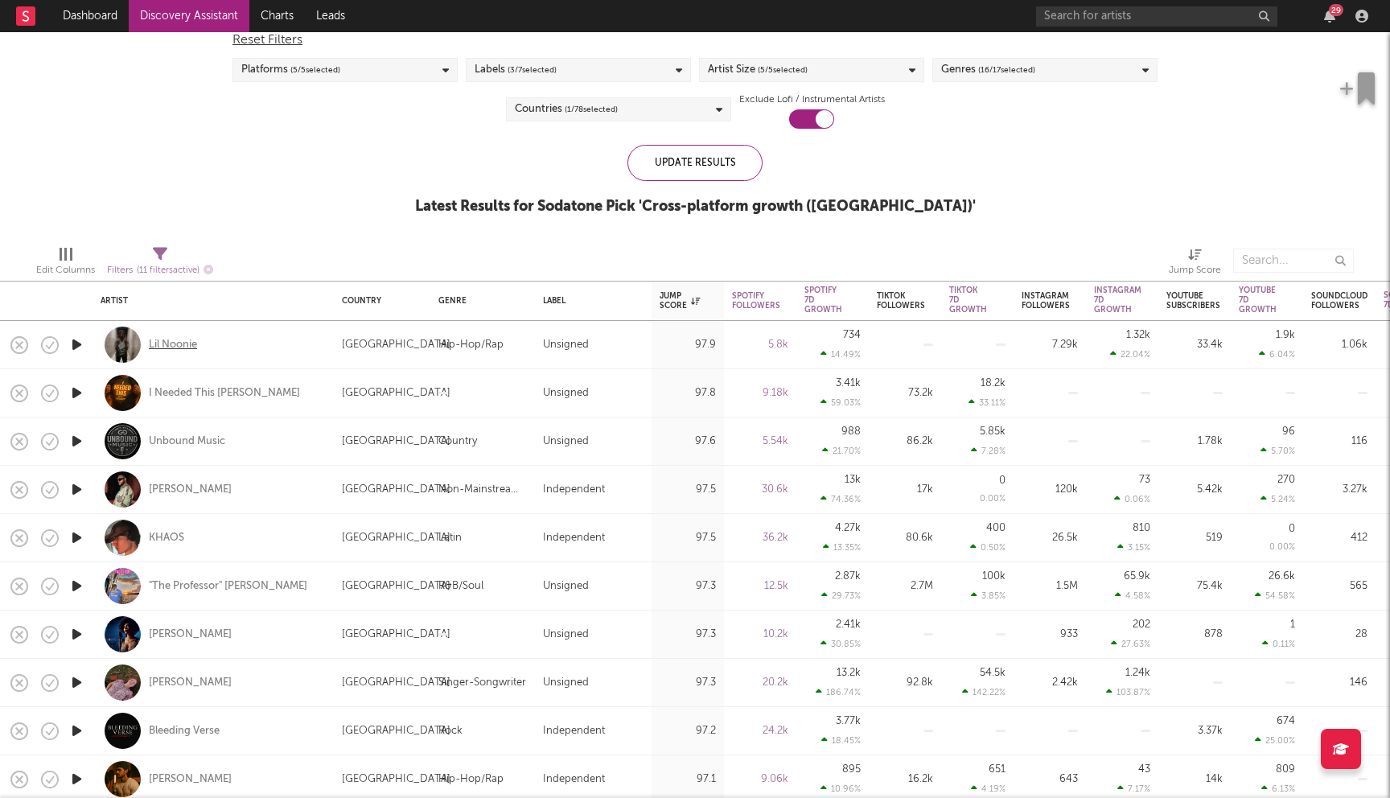
click at [160, 348] on div "Lil Noonie" at bounding box center [173, 345] width 48 height 14
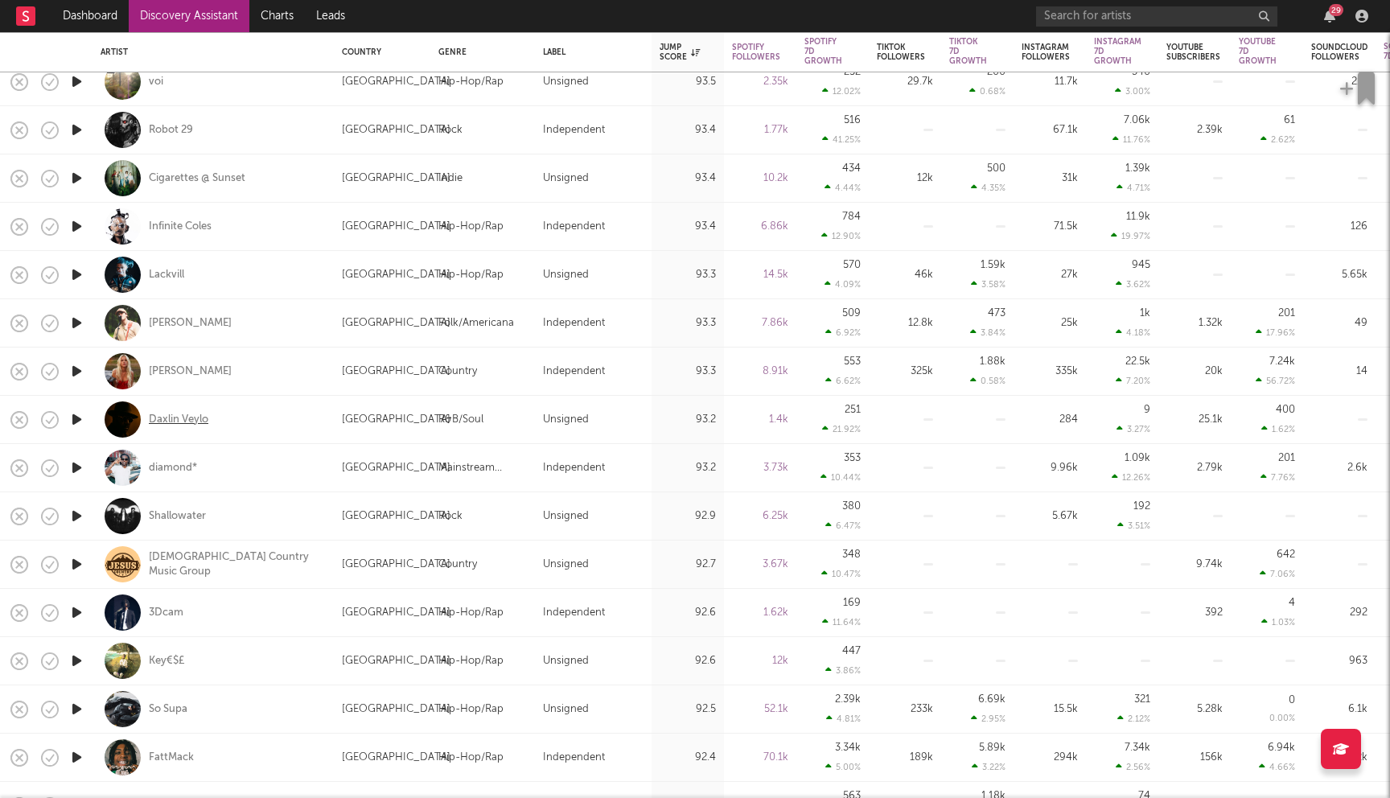
click at [199, 424] on div "Daxlin Veylo" at bounding box center [179, 420] width 60 height 14
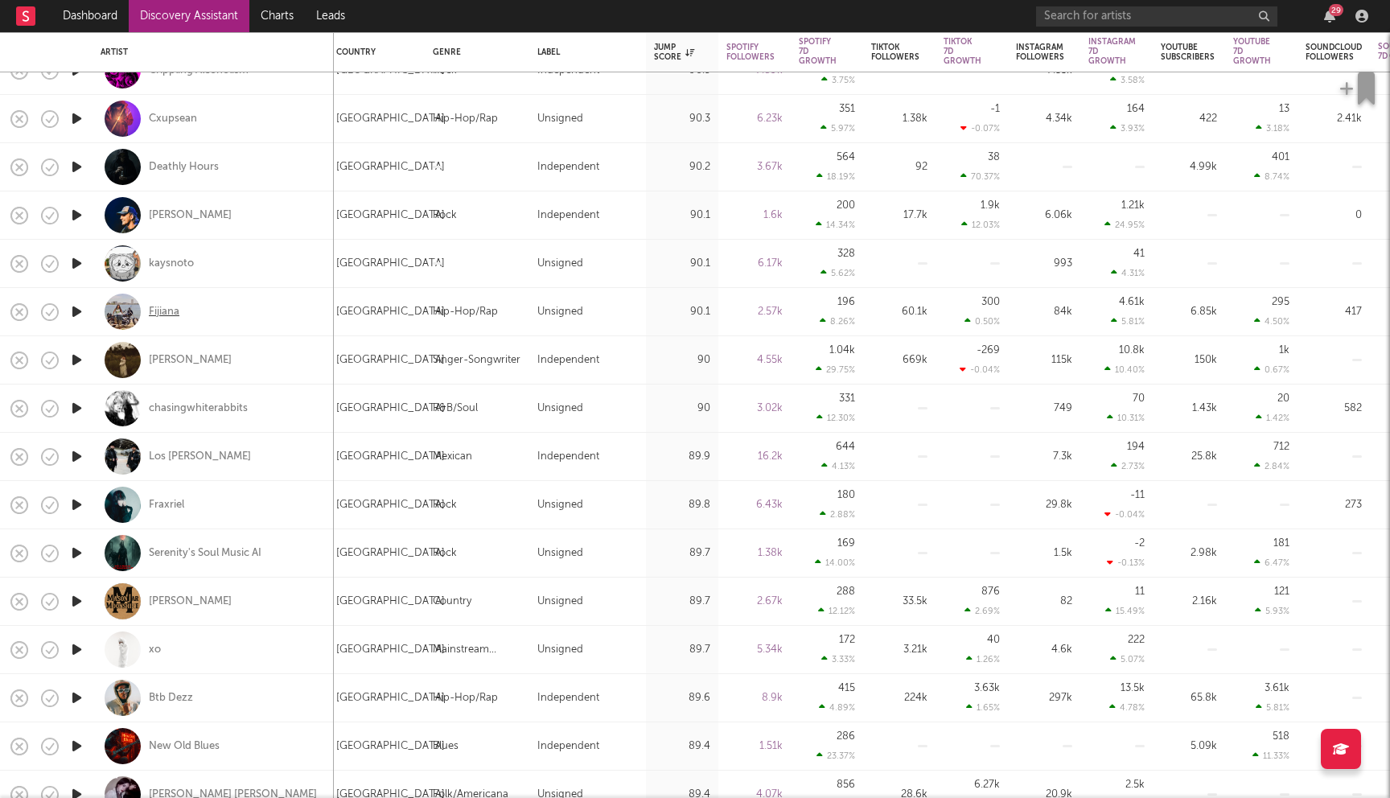
click at [173, 312] on div "Fijiana" at bounding box center [164, 312] width 31 height 14
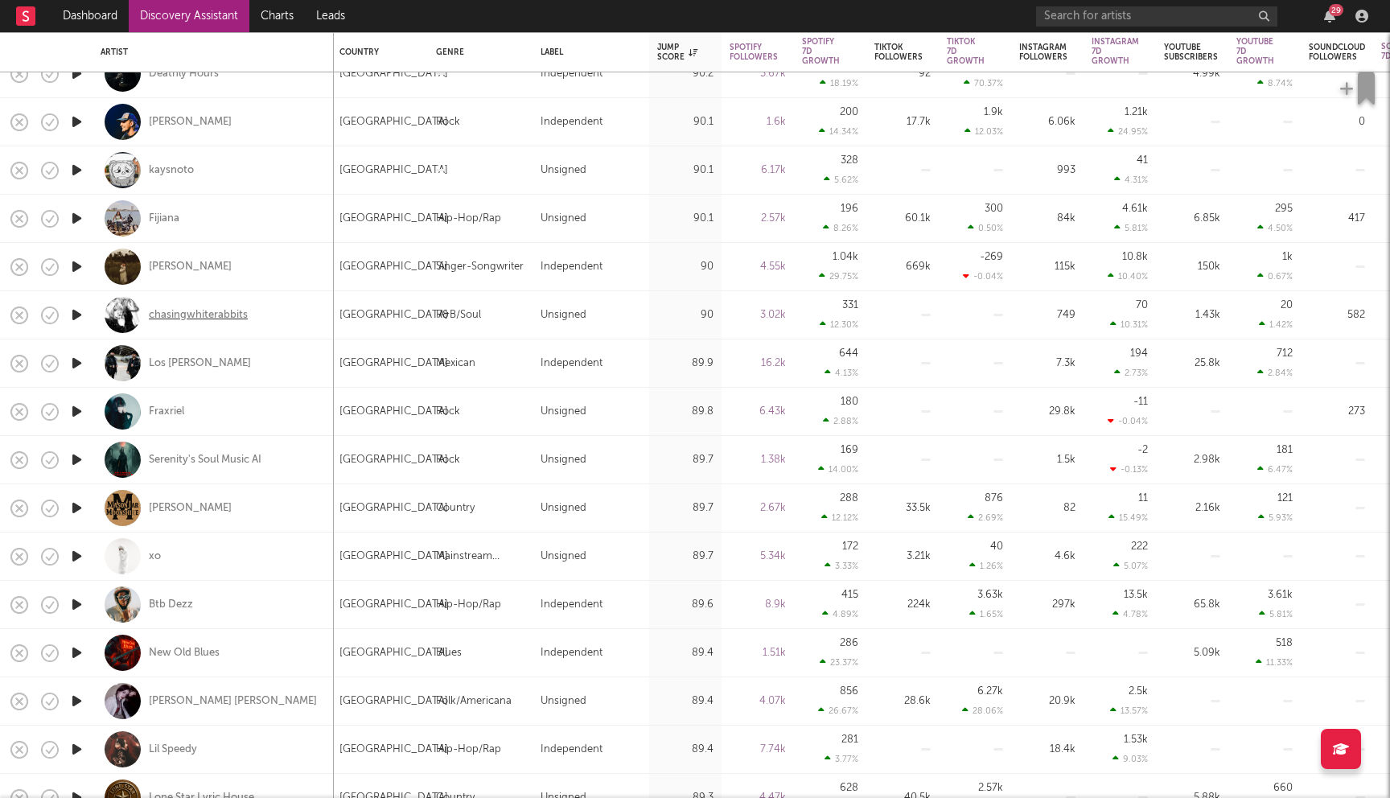
click at [227, 321] on div "chasingwhiterabbits" at bounding box center [198, 315] width 99 height 14
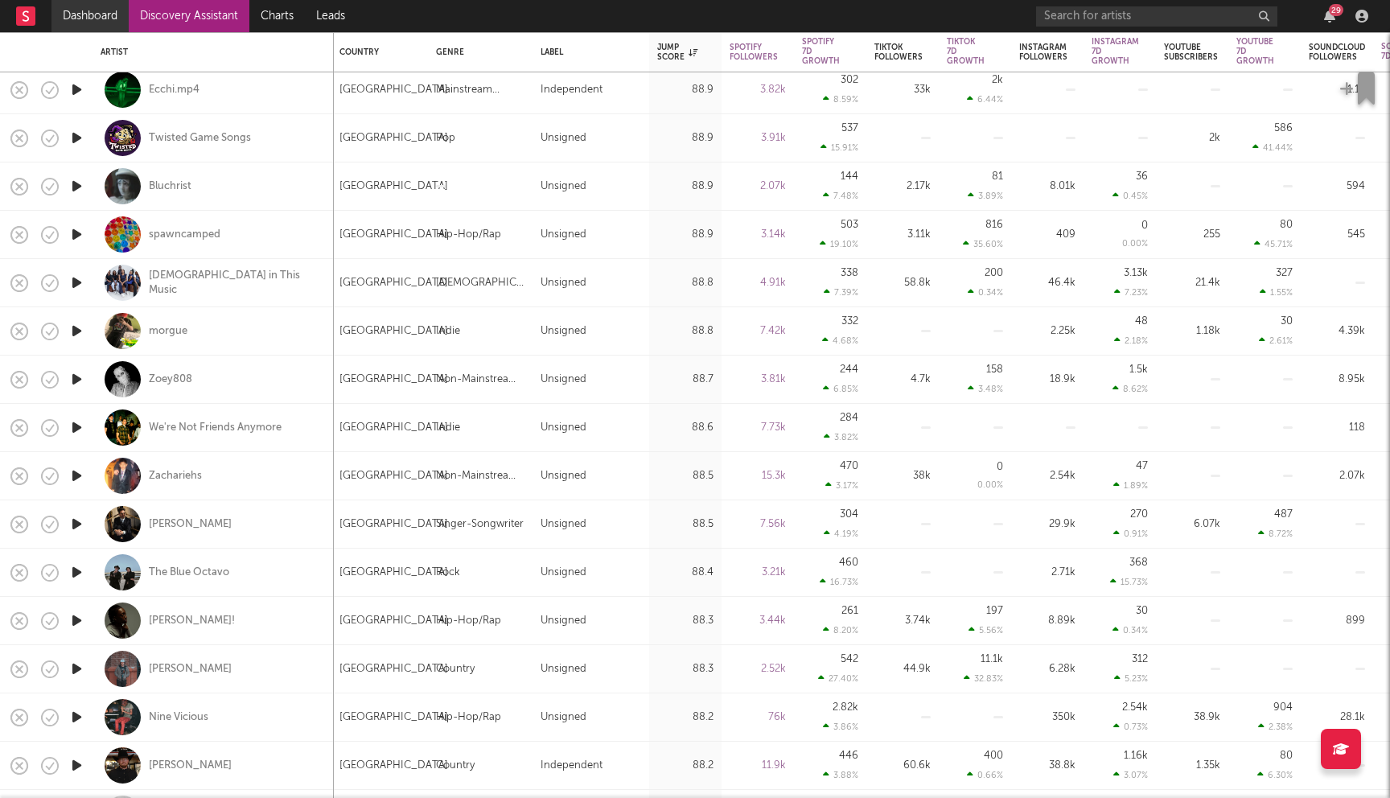
click at [111, 17] on link "Dashboard" at bounding box center [89, 16] width 77 height 32
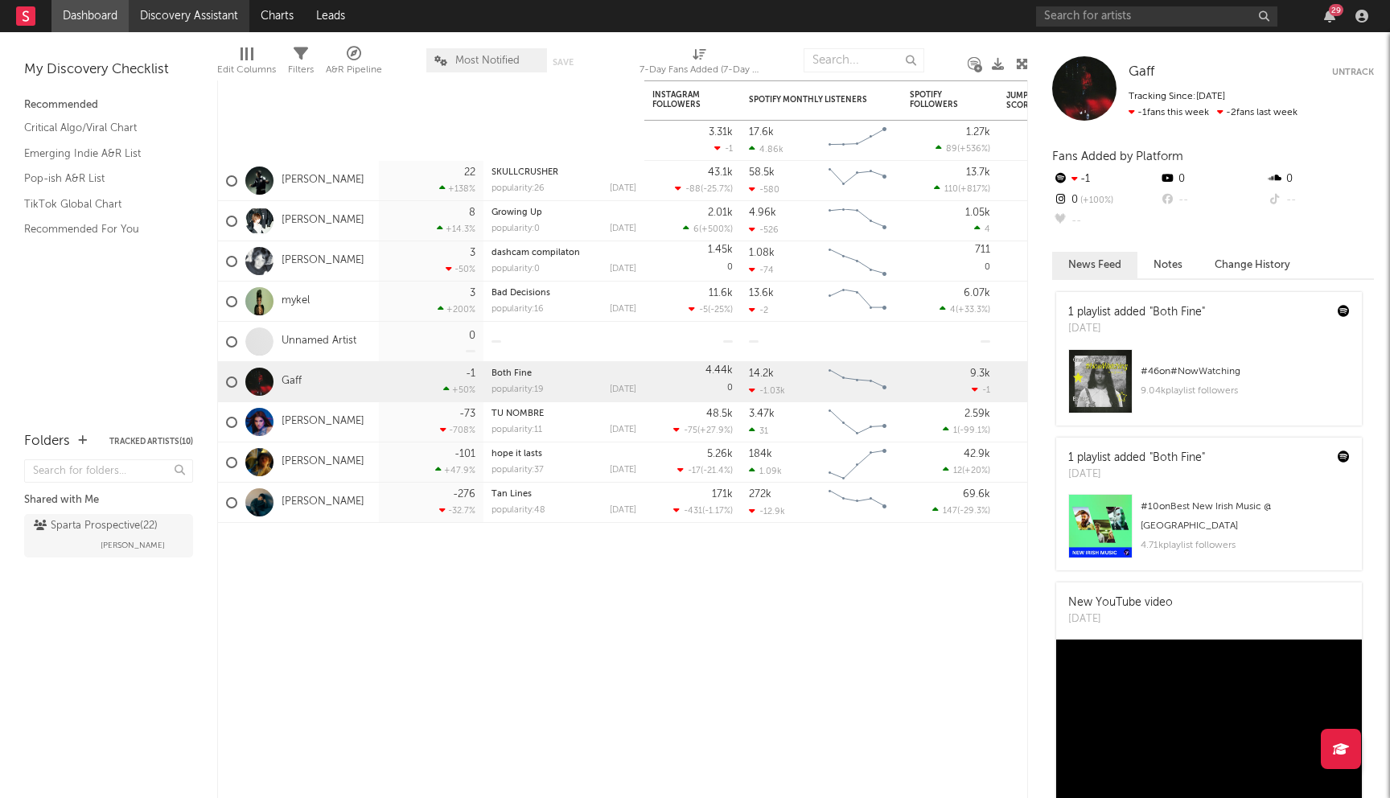
click at [189, 23] on link "Discovery Assistant" at bounding box center [189, 16] width 121 height 32
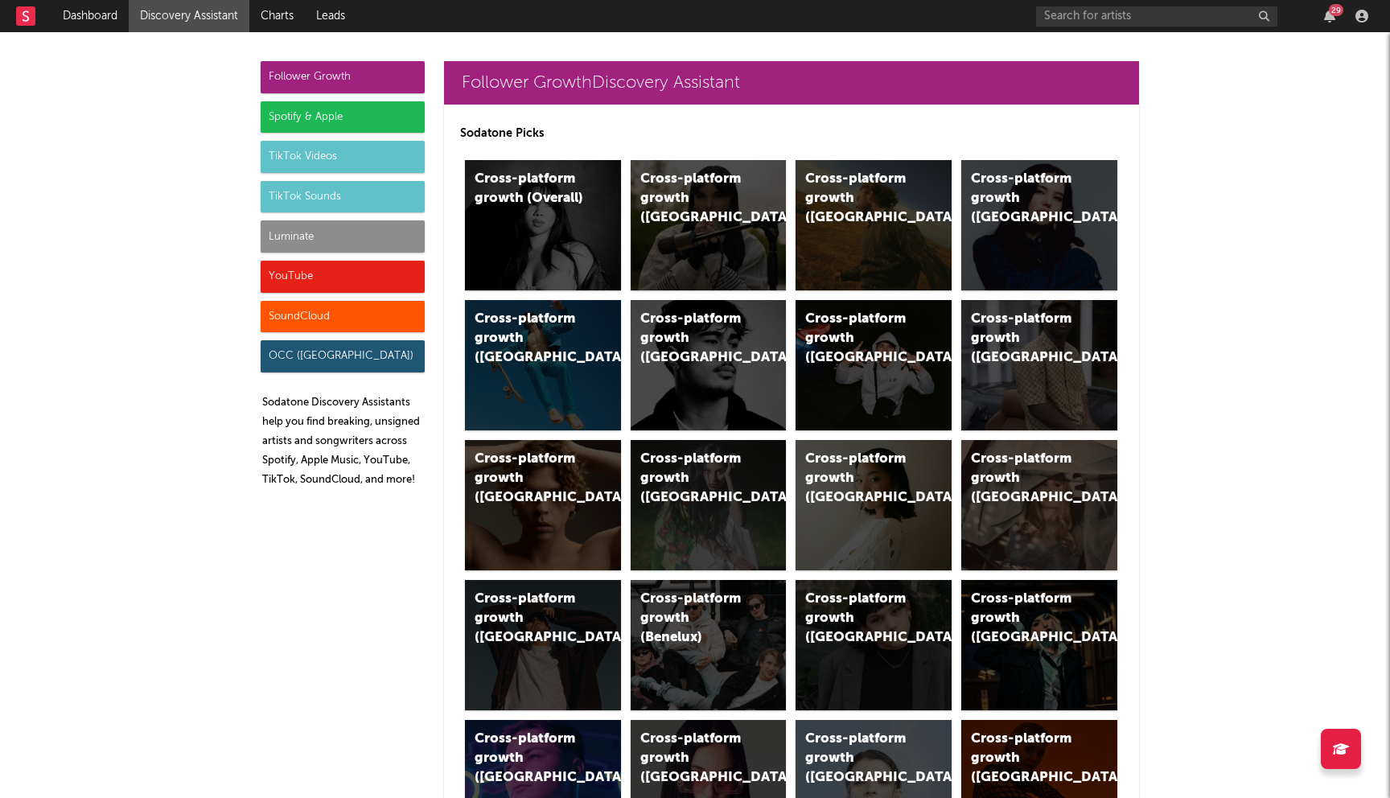
click at [305, 128] on div "Spotify & Apple" at bounding box center [343, 117] width 164 height 32
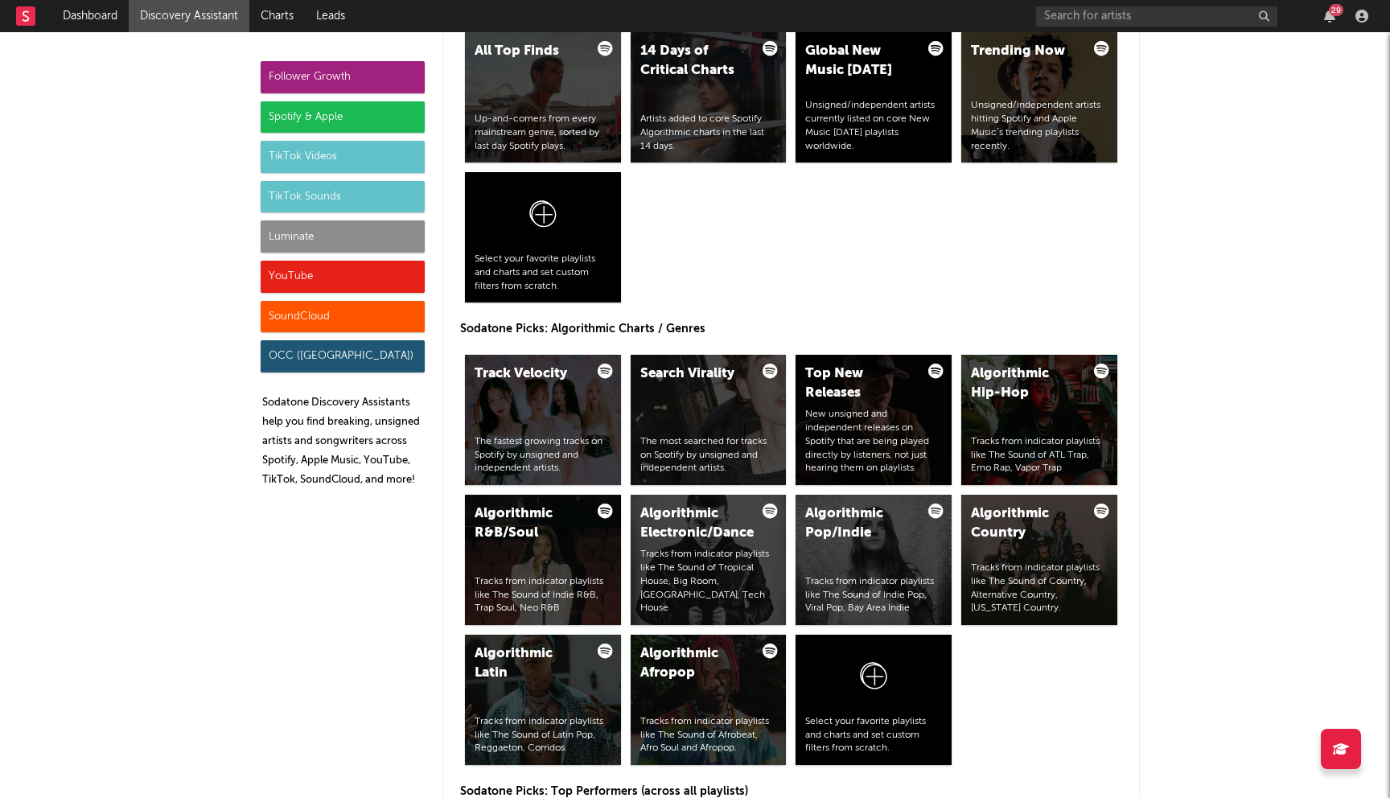
scroll to position [1735, 0]
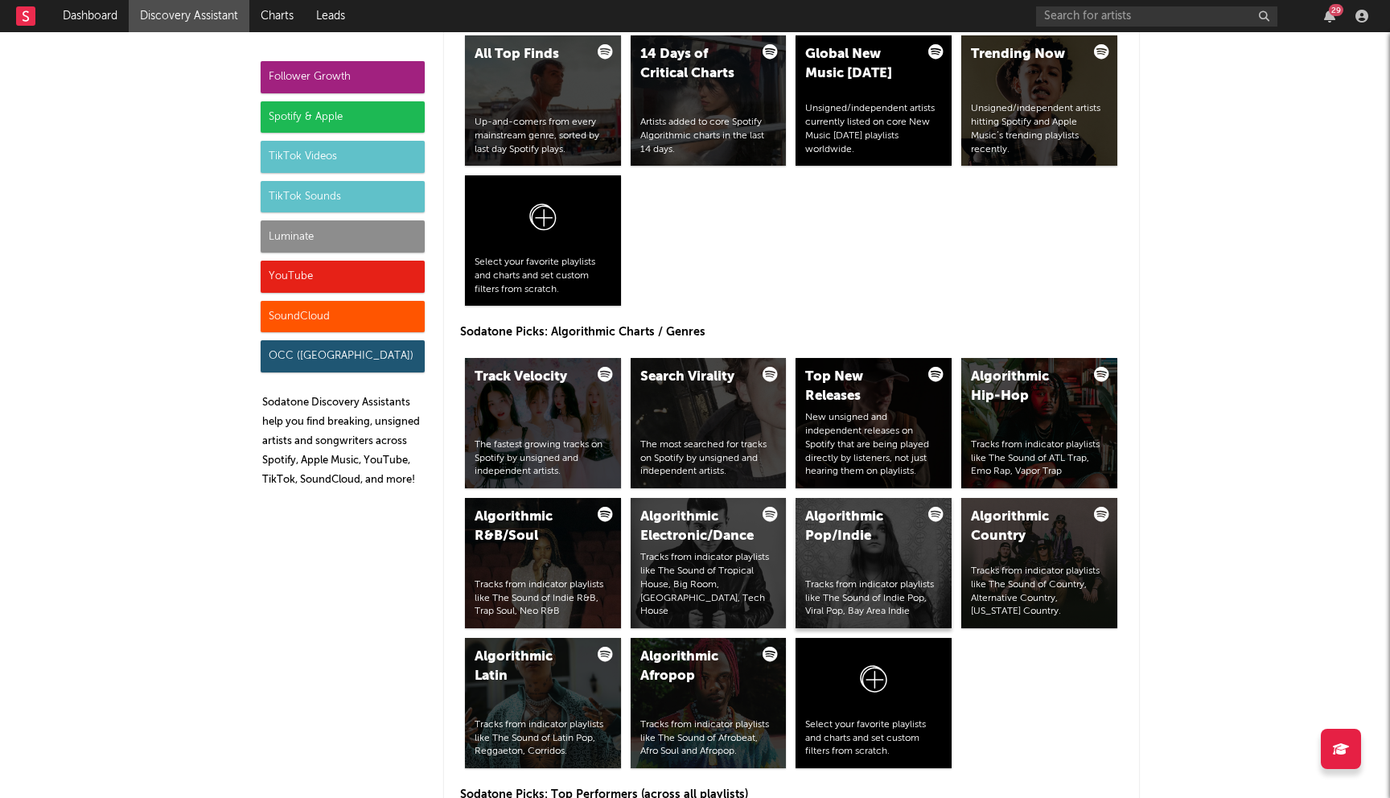
click at [900, 569] on div "Algorithmic Pop/Indie Tracks from indicator playlists like The Sound of Indie P…" at bounding box center [874, 563] width 156 height 130
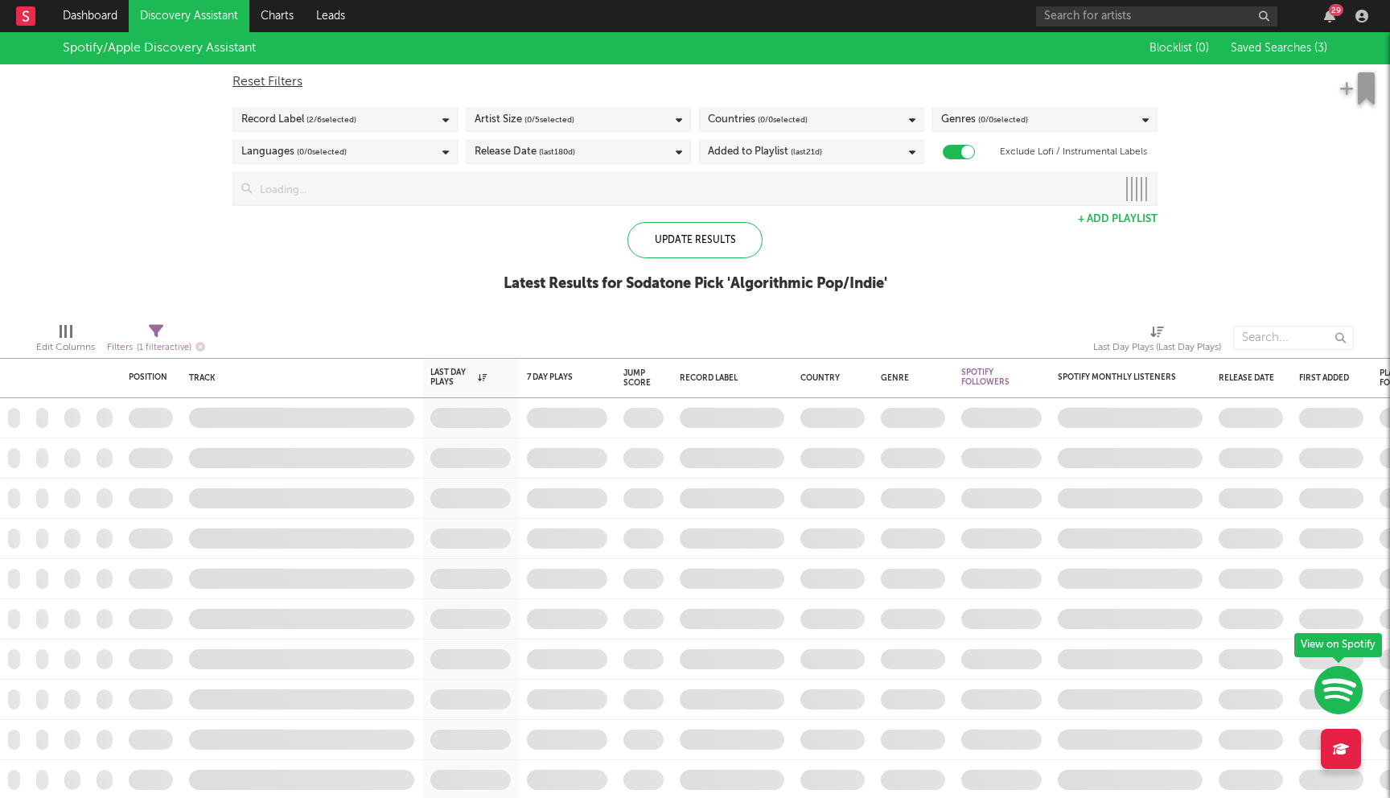
checkbox input "true"
click at [582, 124] on div "Artist Size ( 0 / 5 selected)" at bounding box center [578, 120] width 225 height 24
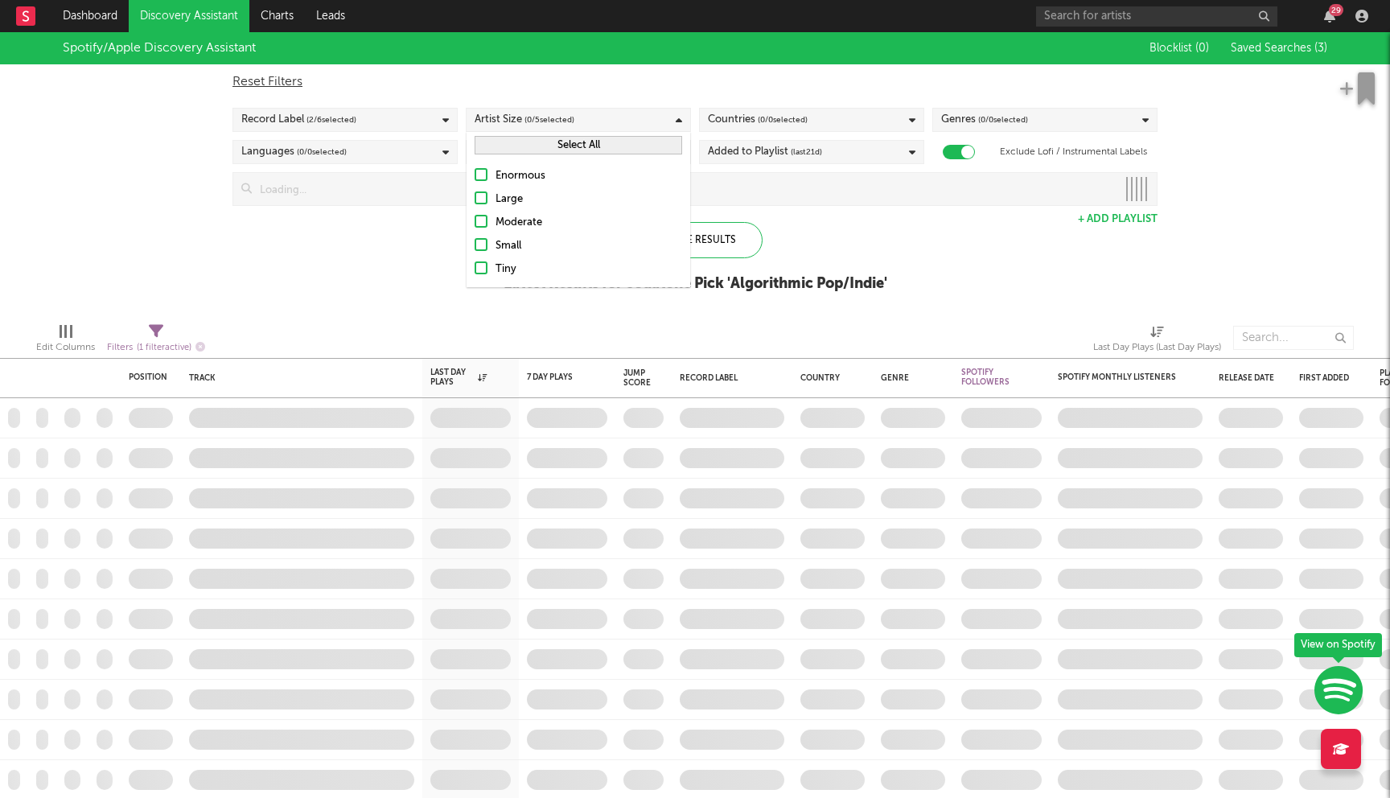
click at [504, 218] on div "Moderate" at bounding box center [589, 222] width 187 height 19
click at [475, 218] on input "Moderate" at bounding box center [475, 222] width 0 height 19
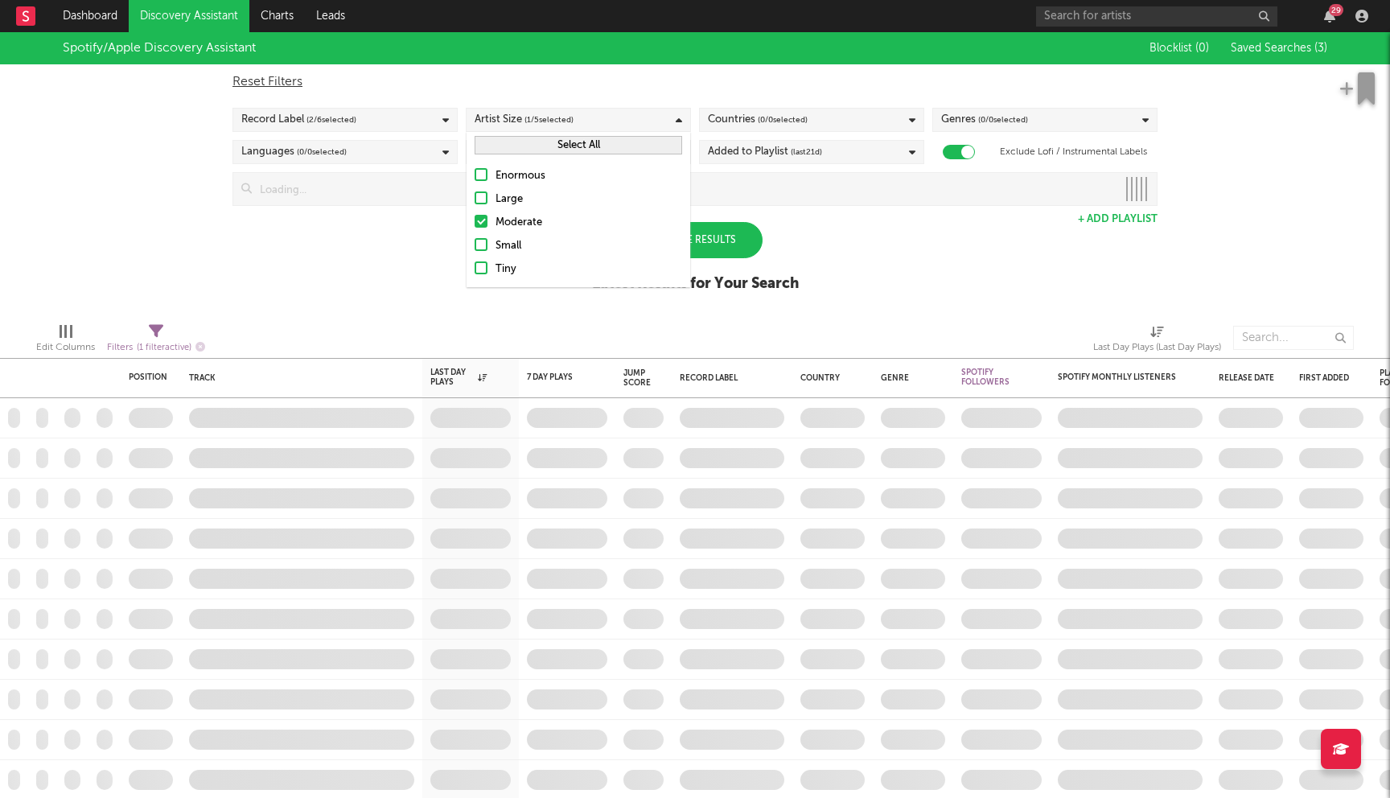
click at [484, 251] on label "Small" at bounding box center [579, 246] width 208 height 19
click at [475, 251] on input "Small" at bounding box center [475, 246] width 0 height 19
click at [481, 270] on div at bounding box center [481, 267] width 13 height 13
click at [475, 270] on input "Tiny" at bounding box center [475, 269] width 0 height 19
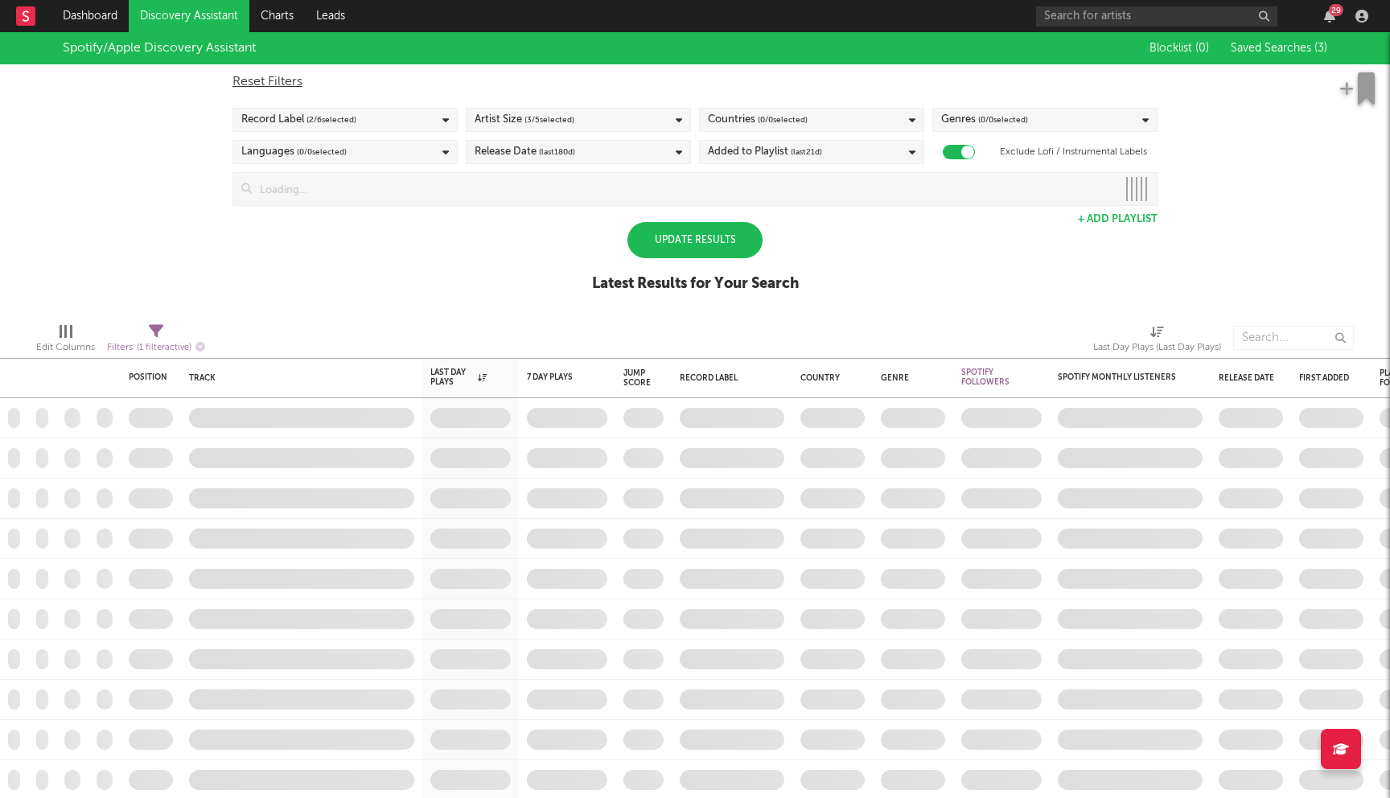
click at [353, 274] on div "Spotify/Apple Discovery Assistant Blocklist ( 0 ) Saved Searches ( 3 ) Reset Fi…" at bounding box center [695, 171] width 1390 height 278
click at [854, 120] on div "Countries ( 0 / 0 selected)" at bounding box center [811, 120] width 225 height 24
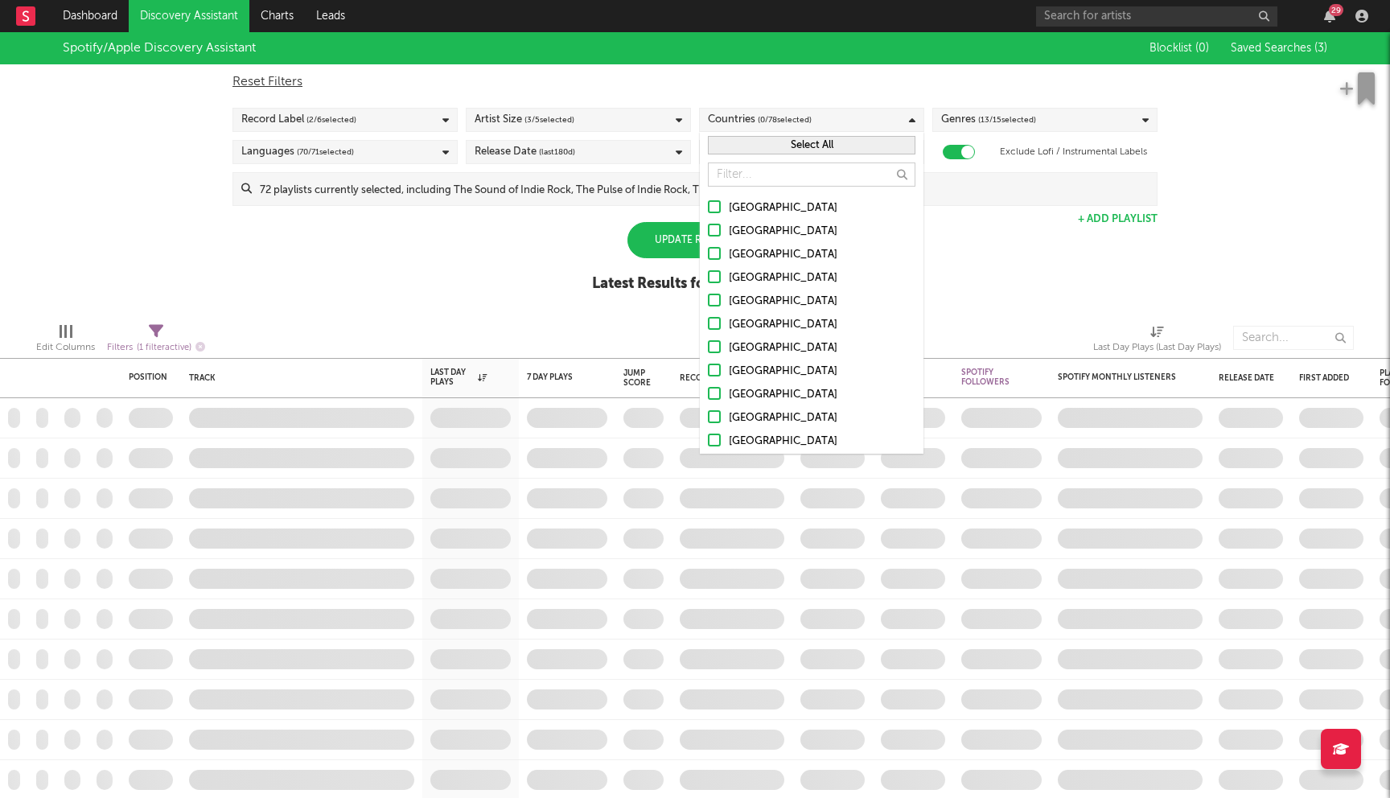
click at [711, 206] on div at bounding box center [714, 206] width 13 height 13
click at [708, 206] on input "[GEOGRAPHIC_DATA]" at bounding box center [708, 208] width 0 height 19
click at [714, 233] on div at bounding box center [714, 230] width 13 height 13
click at [708, 233] on input "Australia" at bounding box center [708, 231] width 0 height 19
click at [716, 261] on label "[GEOGRAPHIC_DATA]" at bounding box center [812, 254] width 208 height 19
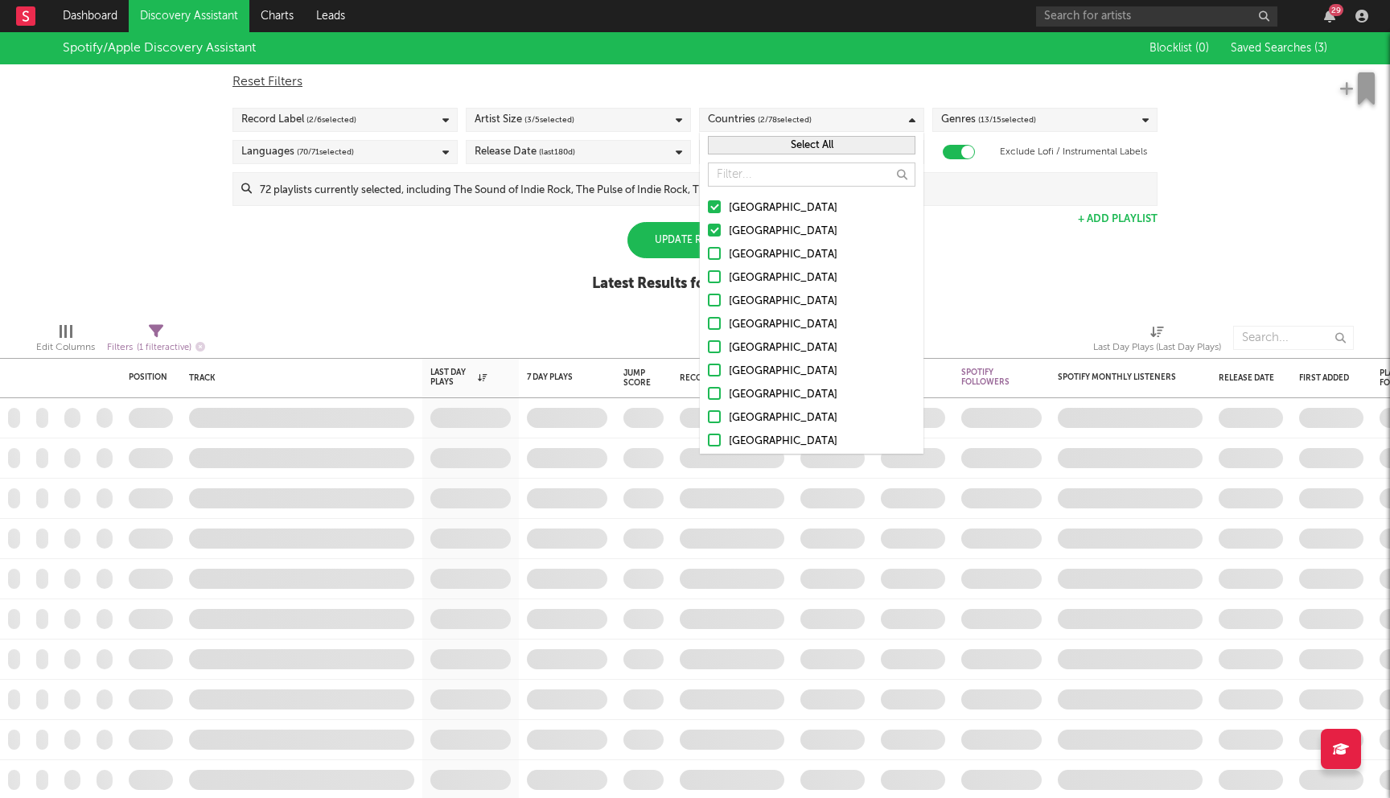
click at [708, 261] on input "[GEOGRAPHIC_DATA]" at bounding box center [708, 254] width 0 height 19
click at [714, 274] on div at bounding box center [714, 276] width 13 height 13
click at [708, 274] on input "United Kingdom" at bounding box center [708, 278] width 0 height 19
click at [710, 299] on div at bounding box center [714, 300] width 13 height 13
click at [708, 299] on input "Ireland" at bounding box center [708, 301] width 0 height 19
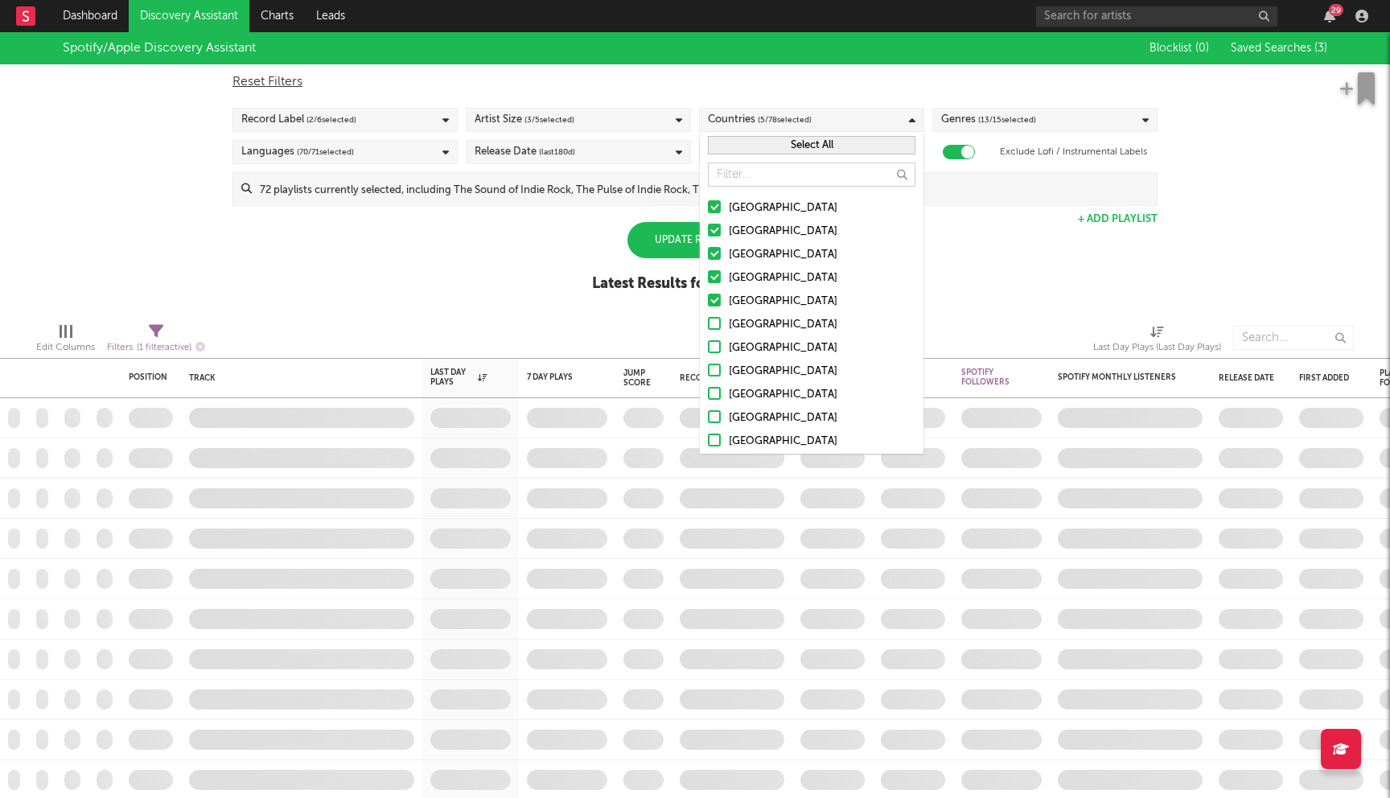
click at [712, 327] on div at bounding box center [714, 323] width 13 height 13
click at [708, 327] on input "Germany" at bounding box center [708, 324] width 0 height 19
click at [713, 348] on div at bounding box center [714, 346] width 13 height 13
click at [708, 348] on input "Belgium" at bounding box center [708, 348] width 0 height 19
click at [714, 372] on div at bounding box center [714, 370] width 13 height 13
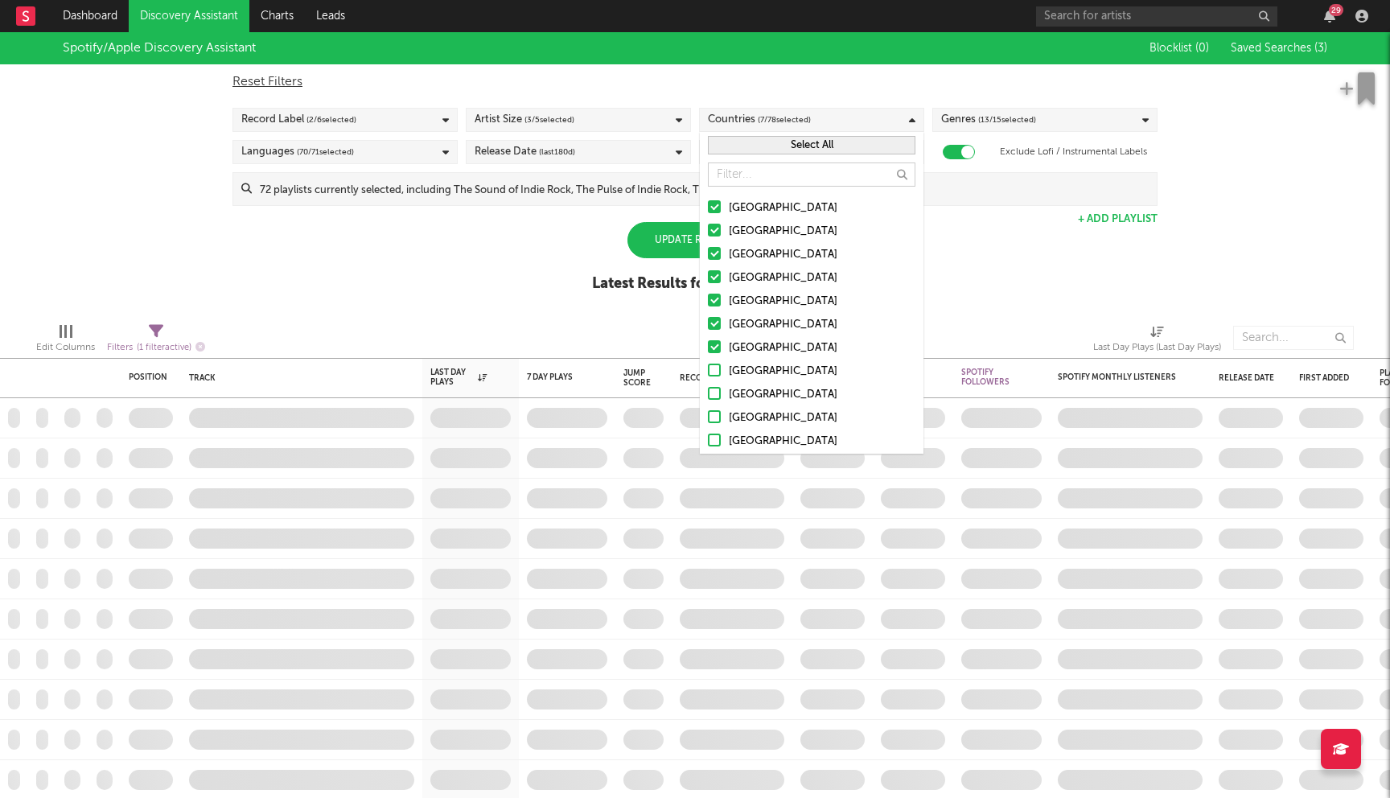
click at [708, 372] on input "France" at bounding box center [708, 371] width 0 height 19
click at [716, 397] on div at bounding box center [714, 393] width 13 height 13
click at [708, 397] on input "Netherlands" at bounding box center [708, 394] width 0 height 19
click at [716, 419] on div at bounding box center [714, 416] width 13 height 13
click at [708, 419] on input "Austria" at bounding box center [708, 418] width 0 height 19
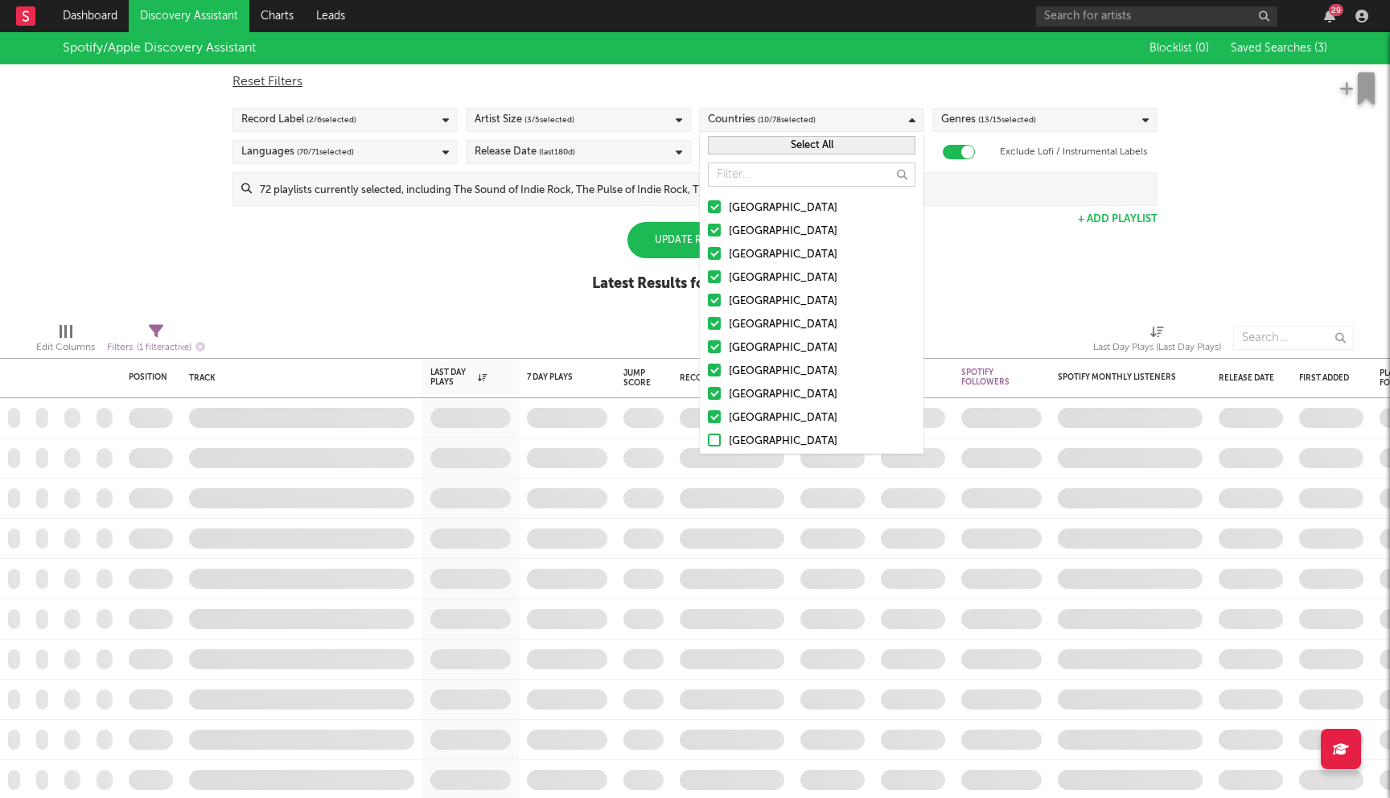
click at [716, 446] on div at bounding box center [714, 440] width 13 height 13
click at [708, 446] on input "Switzerland" at bounding box center [708, 441] width 0 height 19
click at [577, 322] on div at bounding box center [427, 338] width 420 height 40
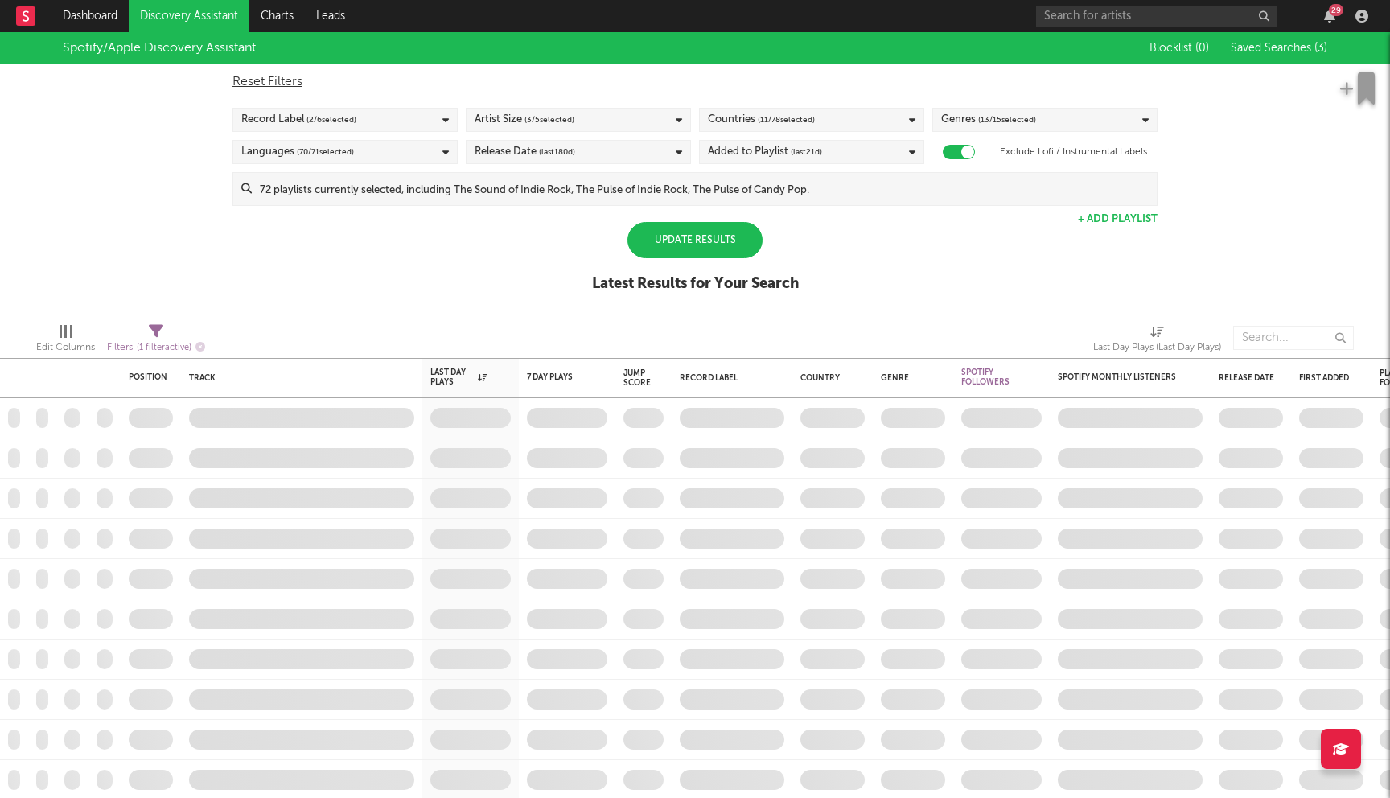
click at [672, 242] on div "Update Results" at bounding box center [695, 240] width 135 height 36
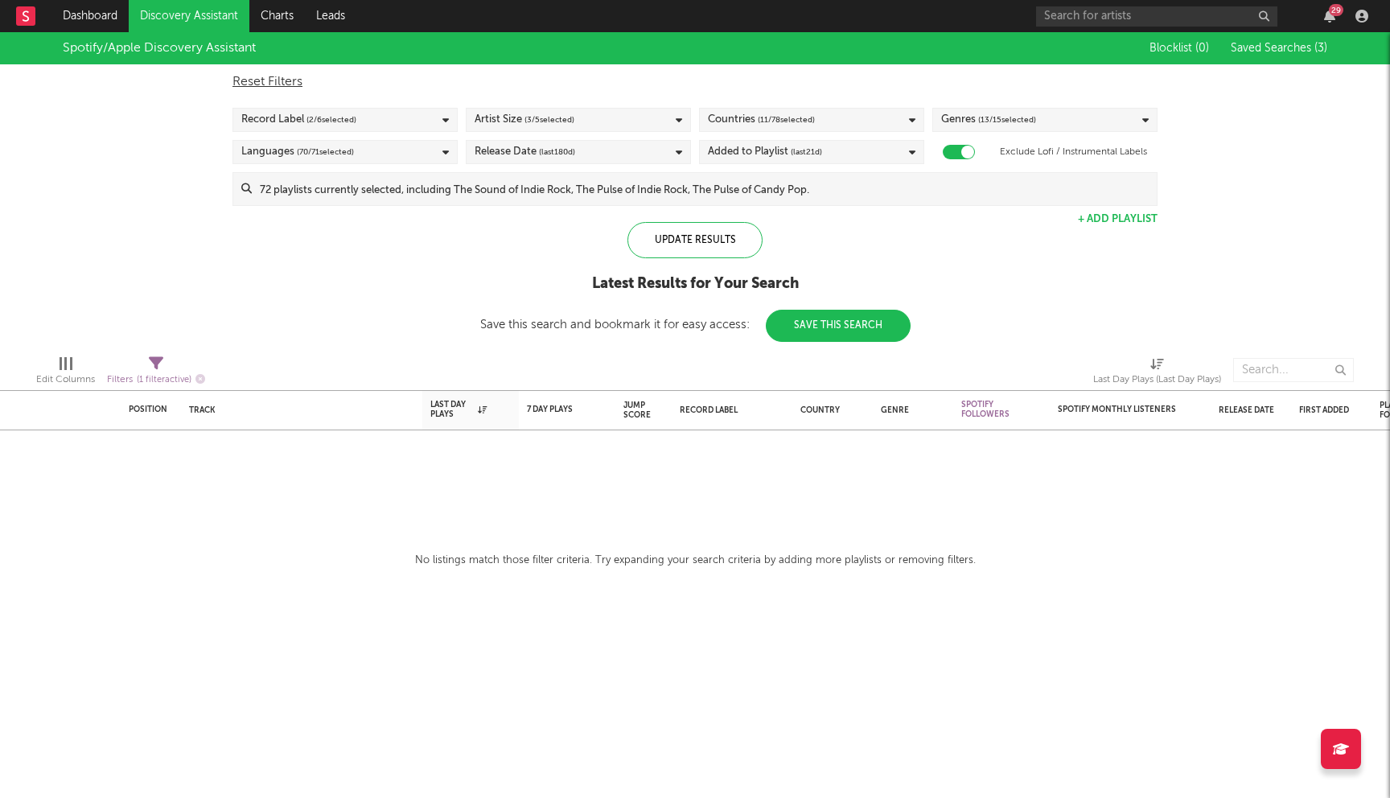
click at [578, 194] on input at bounding box center [704, 189] width 905 height 32
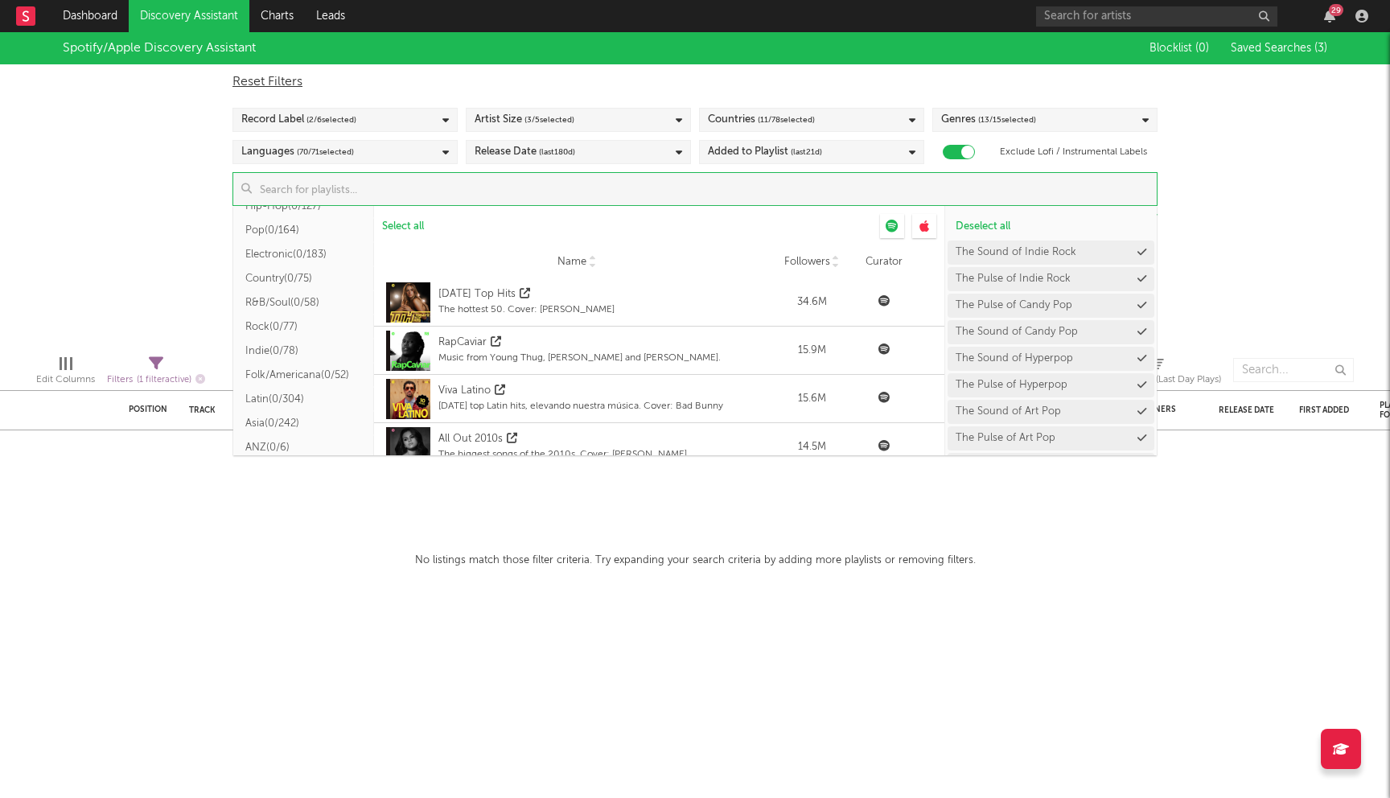
scroll to position [166, 0]
click at [280, 369] on button "Folk/Americana ( 0/52 )" at bounding box center [303, 374] width 141 height 24
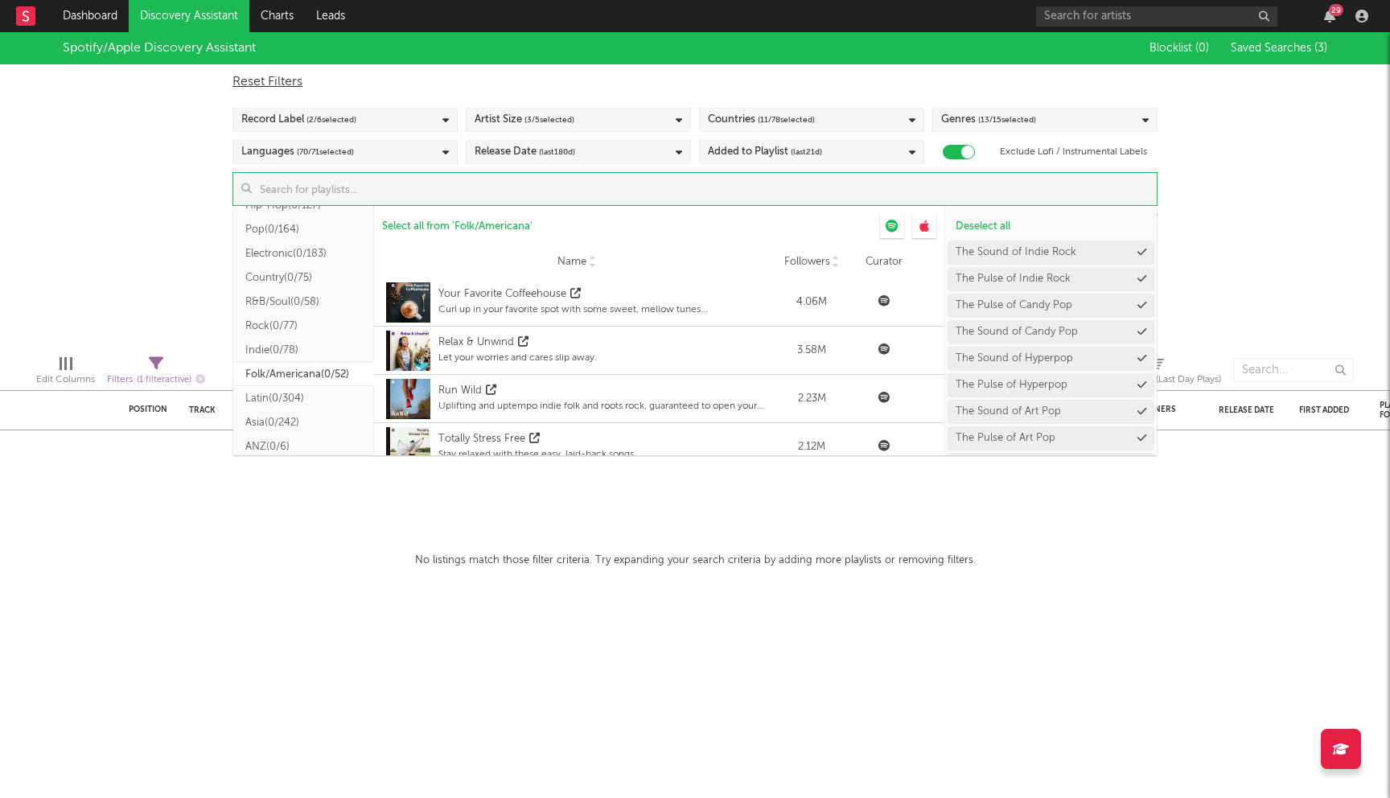
click at [302, 275] on button "Country ( 0/75 )" at bounding box center [303, 277] width 141 height 24
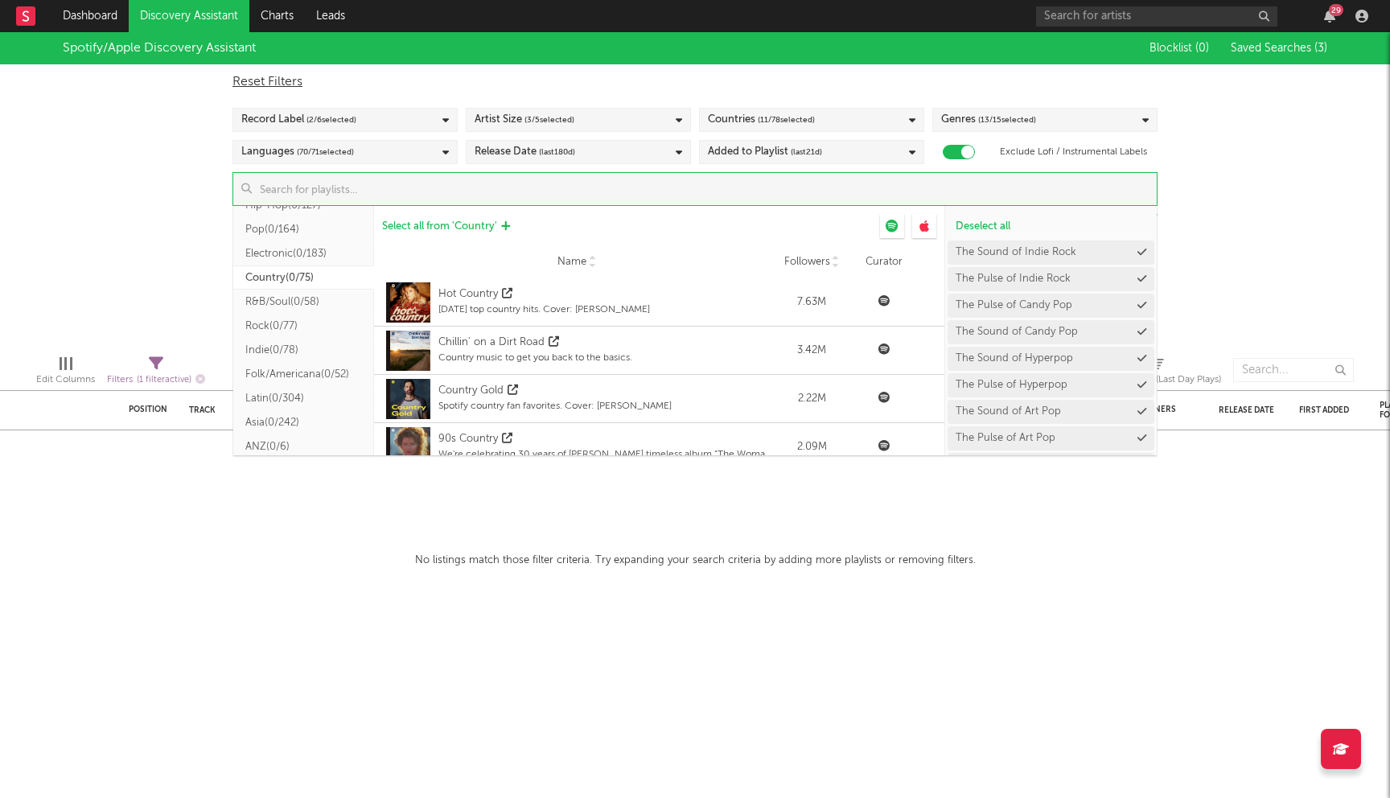
click at [454, 220] on button "Select all from ' Country '" at bounding box center [446, 226] width 144 height 24
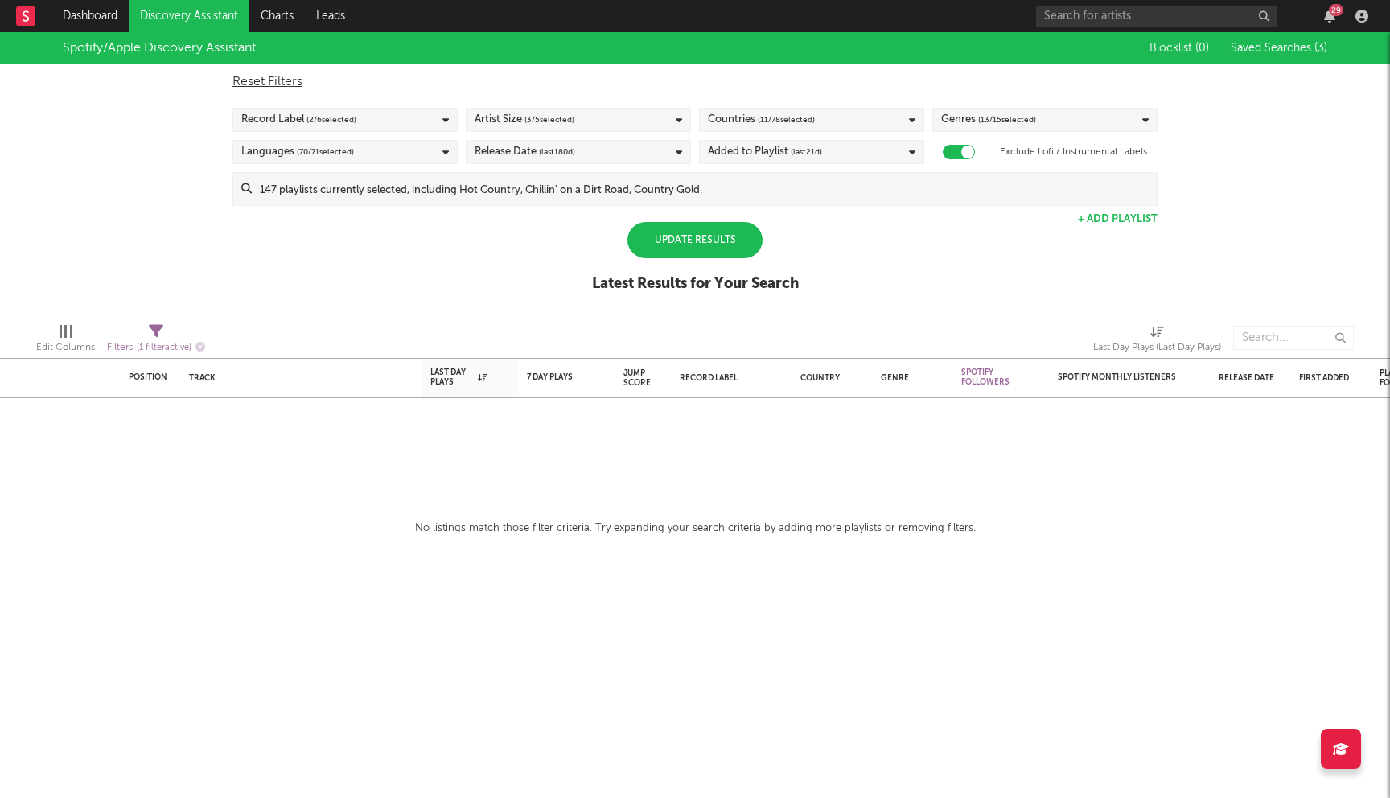
click at [158, 216] on div "Spotify/Apple Discovery Assistant Blocklist ( 0 ) Saved Searches ( 3 ) Reset Fi…" at bounding box center [695, 171] width 1390 height 278
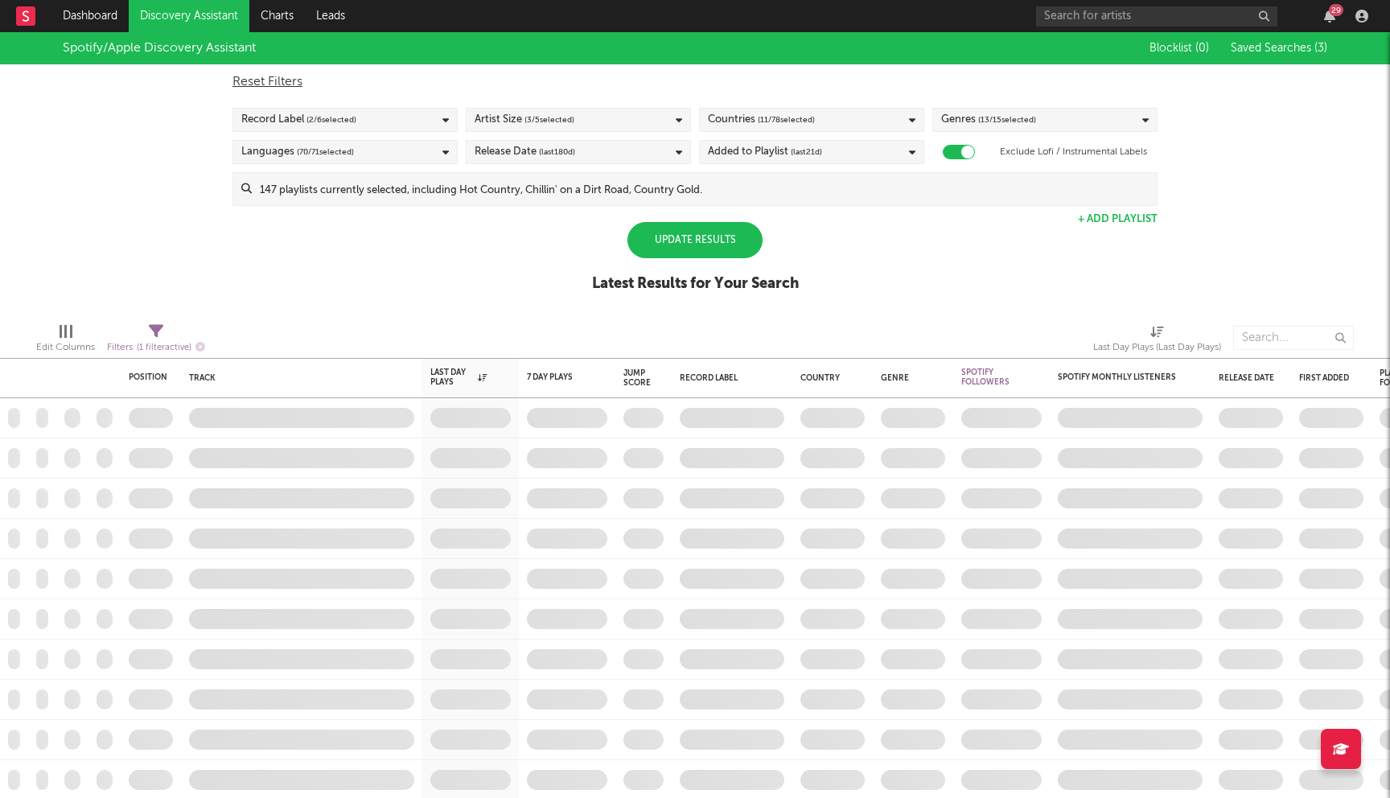
click at [685, 245] on div "Update Results" at bounding box center [695, 240] width 135 height 36
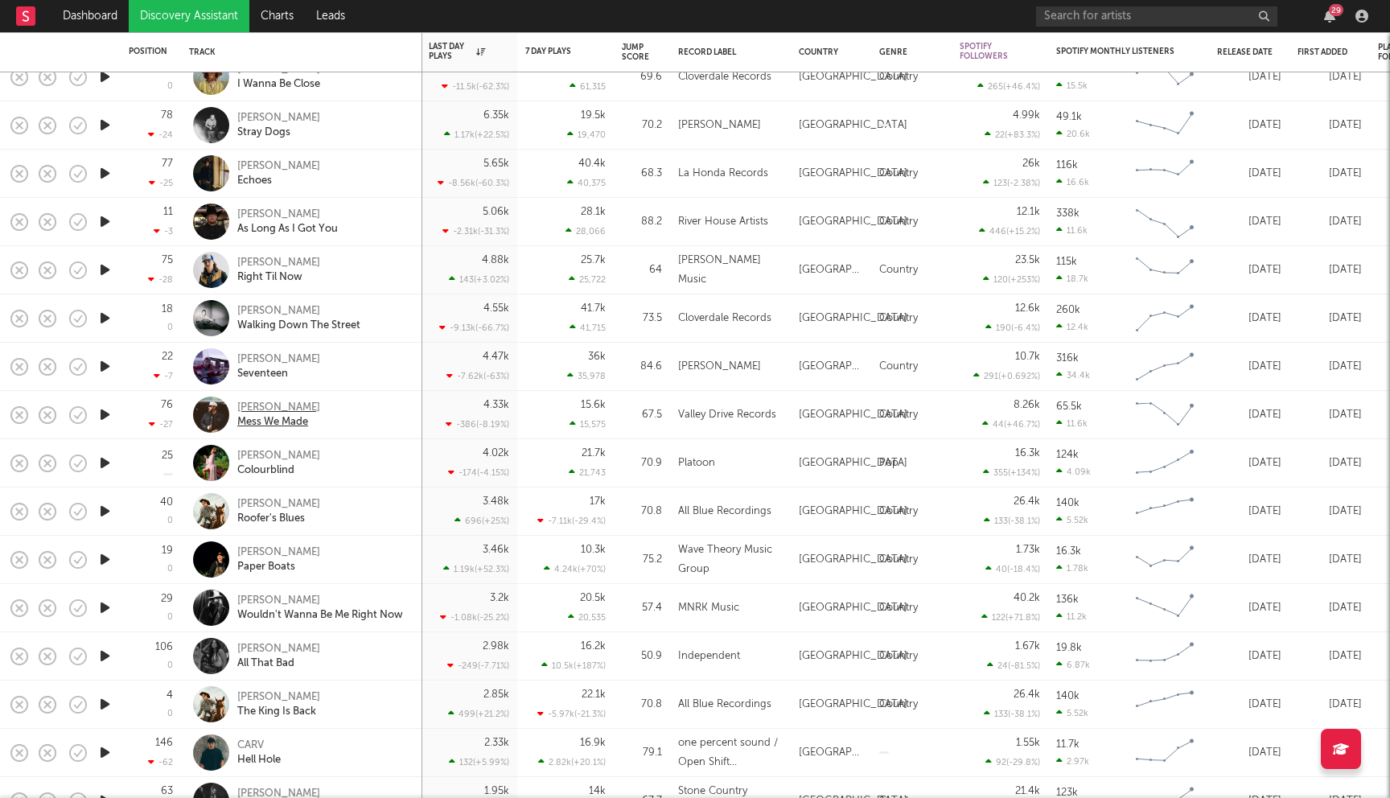
click at [276, 409] on div "Matt Koziol" at bounding box center [278, 408] width 83 height 14
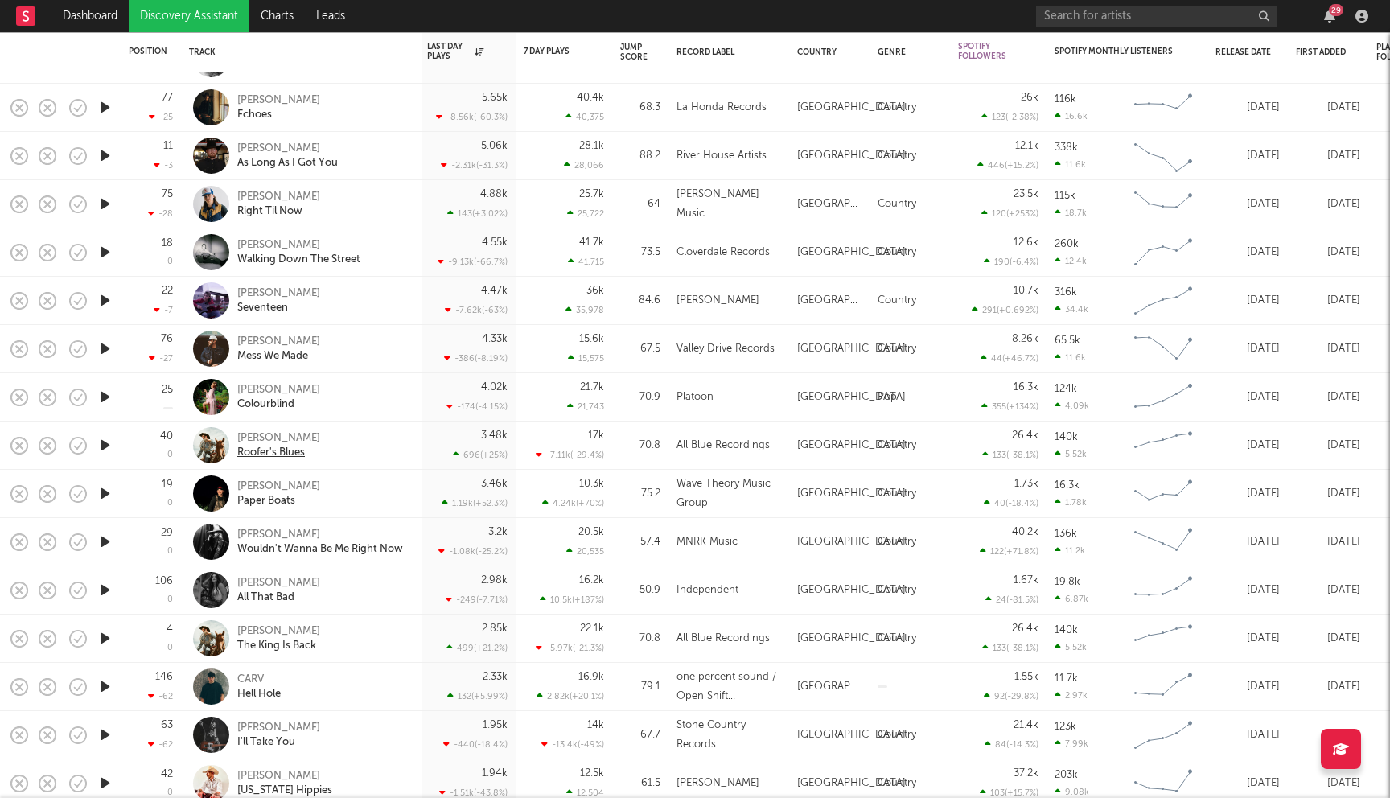
click at [265, 435] on div "Luke Bell" at bounding box center [278, 438] width 83 height 14
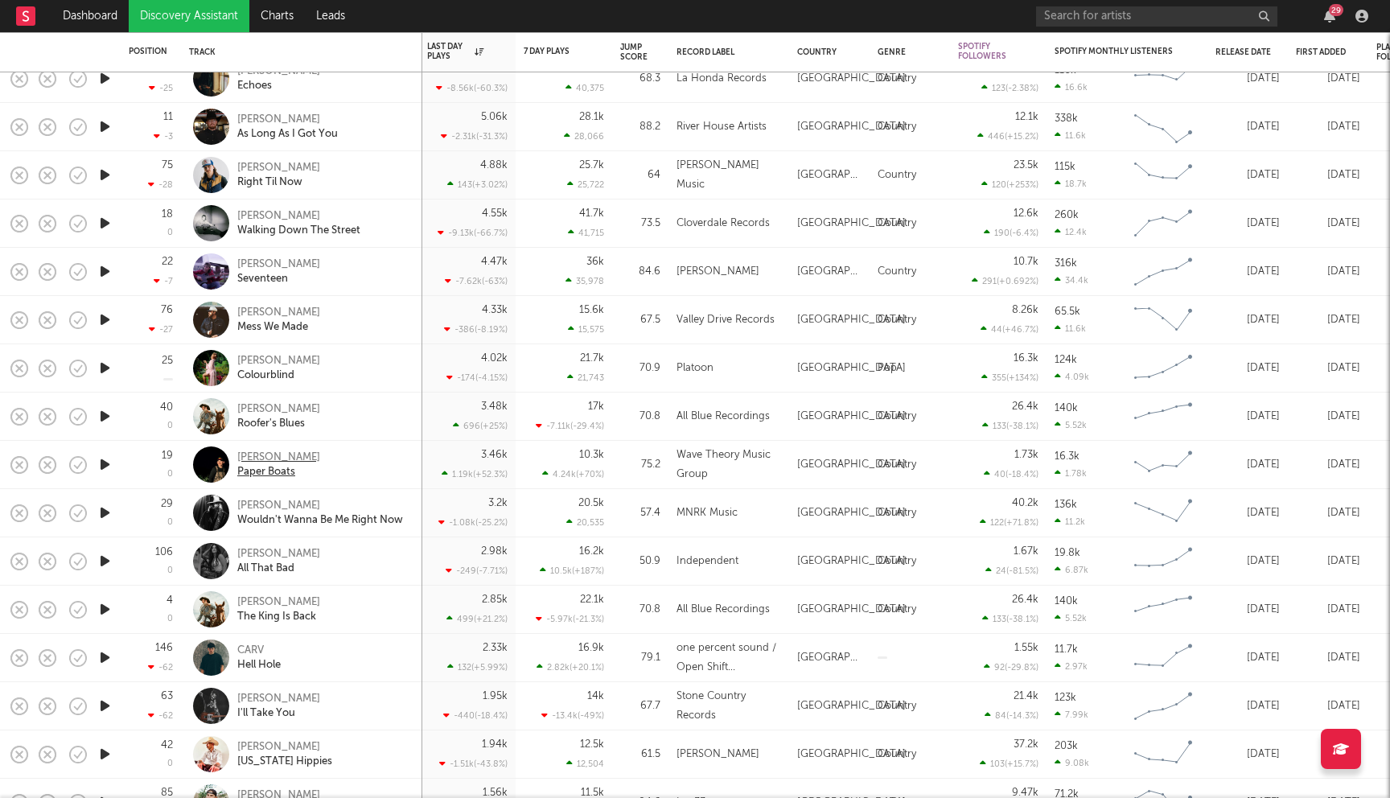
click at [265, 457] on div "Duke Jones" at bounding box center [278, 458] width 83 height 14
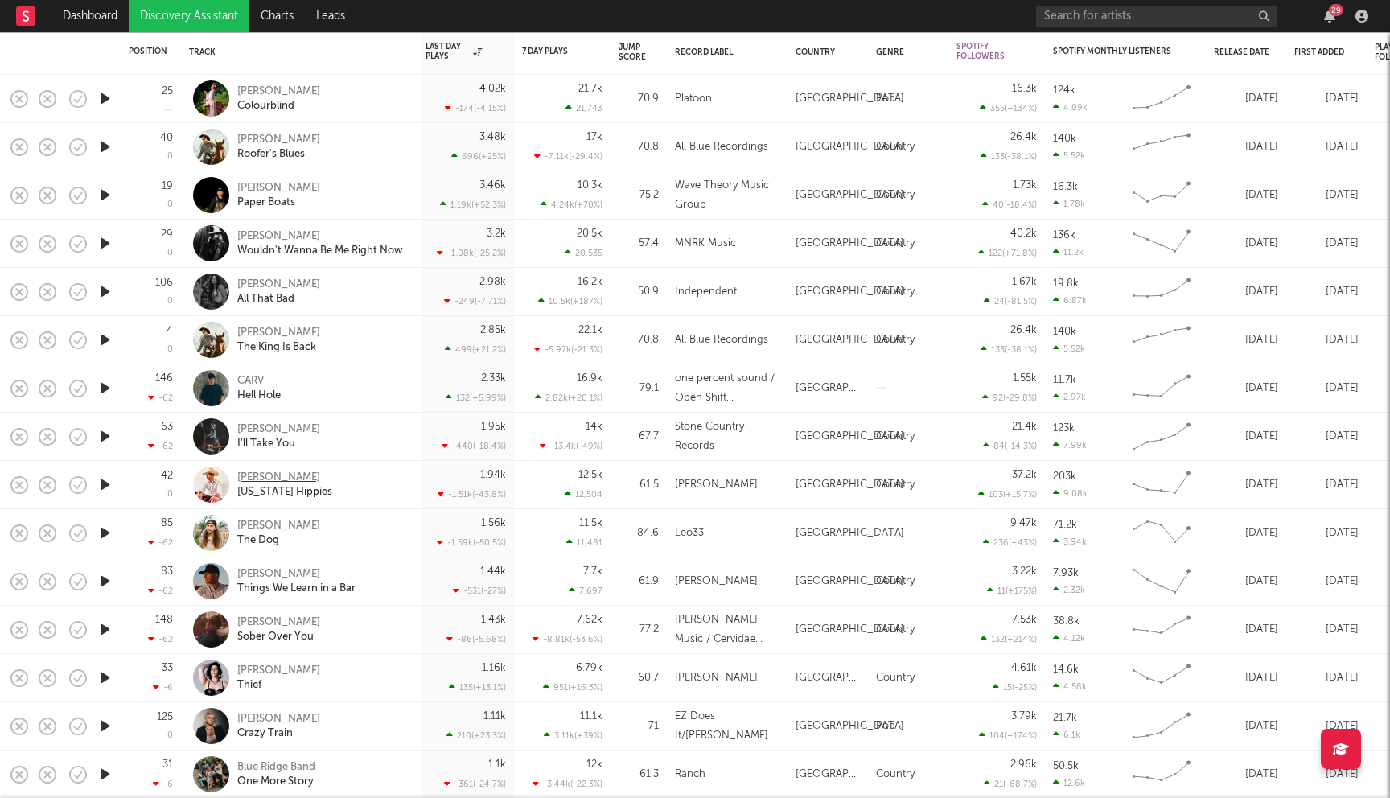
click at [289, 479] on div "Kenny Feidler" at bounding box center [284, 478] width 95 height 14
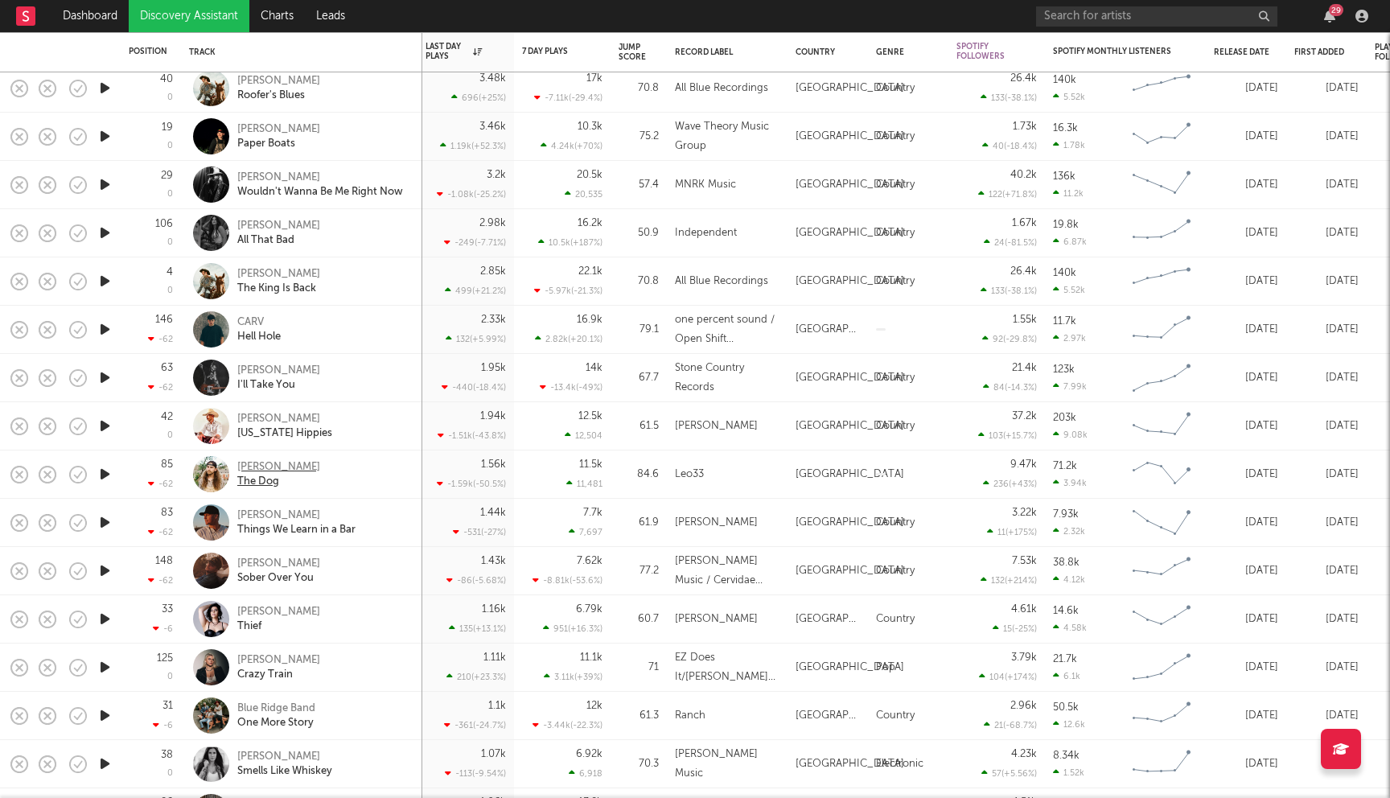
click at [278, 467] on div "Trey Pendley" at bounding box center [278, 467] width 83 height 14
click at [265, 521] on div "Cody Cozz" at bounding box center [296, 515] width 118 height 14
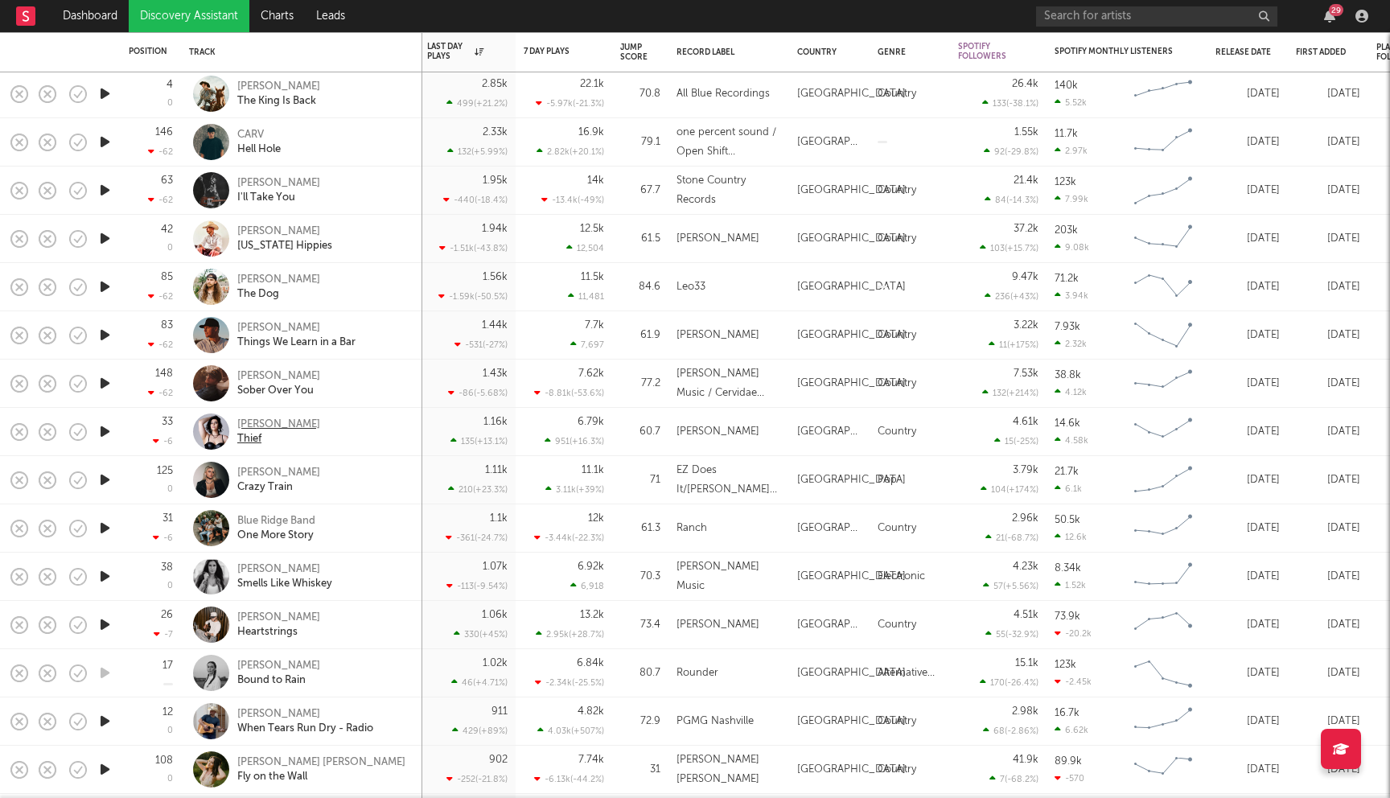
click at [281, 427] on div "Bree Taylor" at bounding box center [278, 425] width 83 height 14
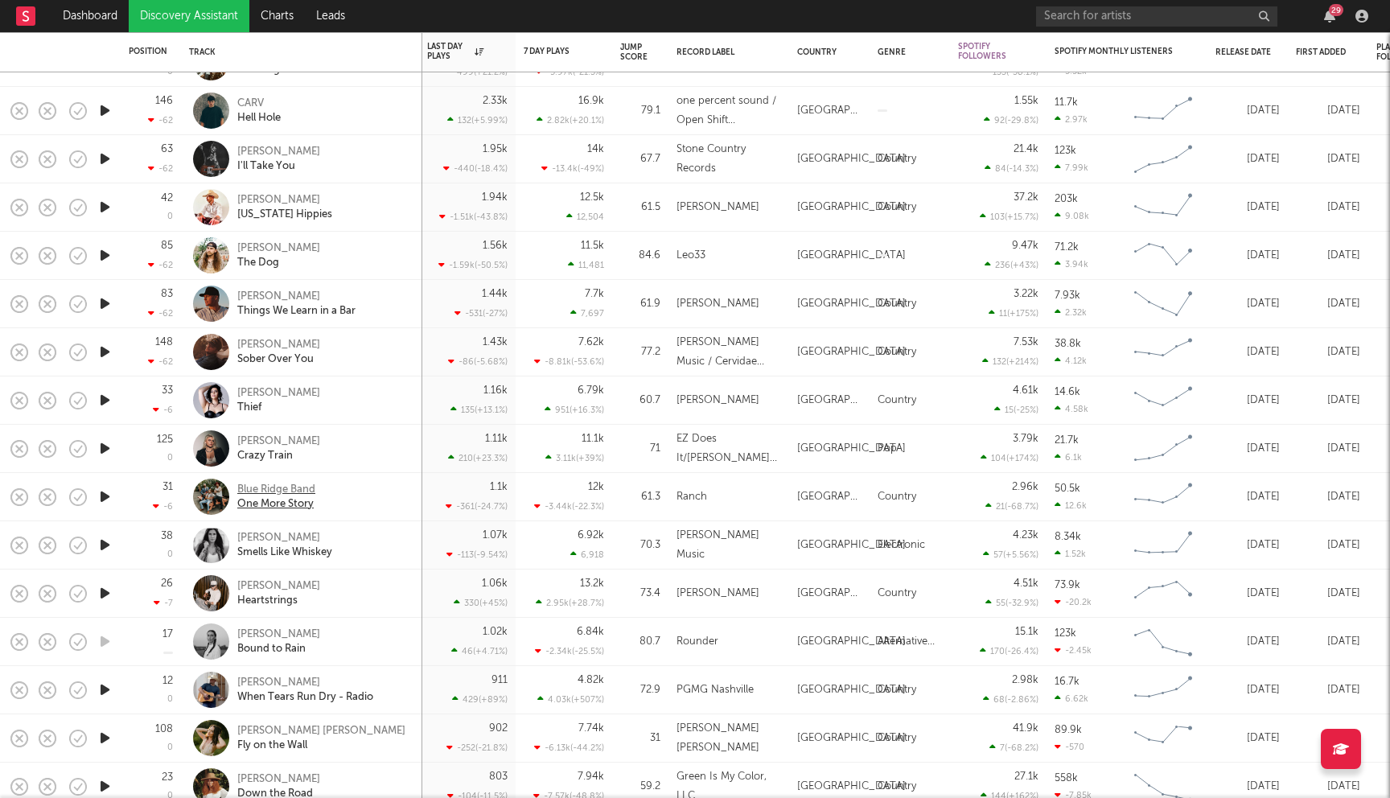
click at [290, 488] on div "Blue Ridge Band" at bounding box center [276, 490] width 78 height 14
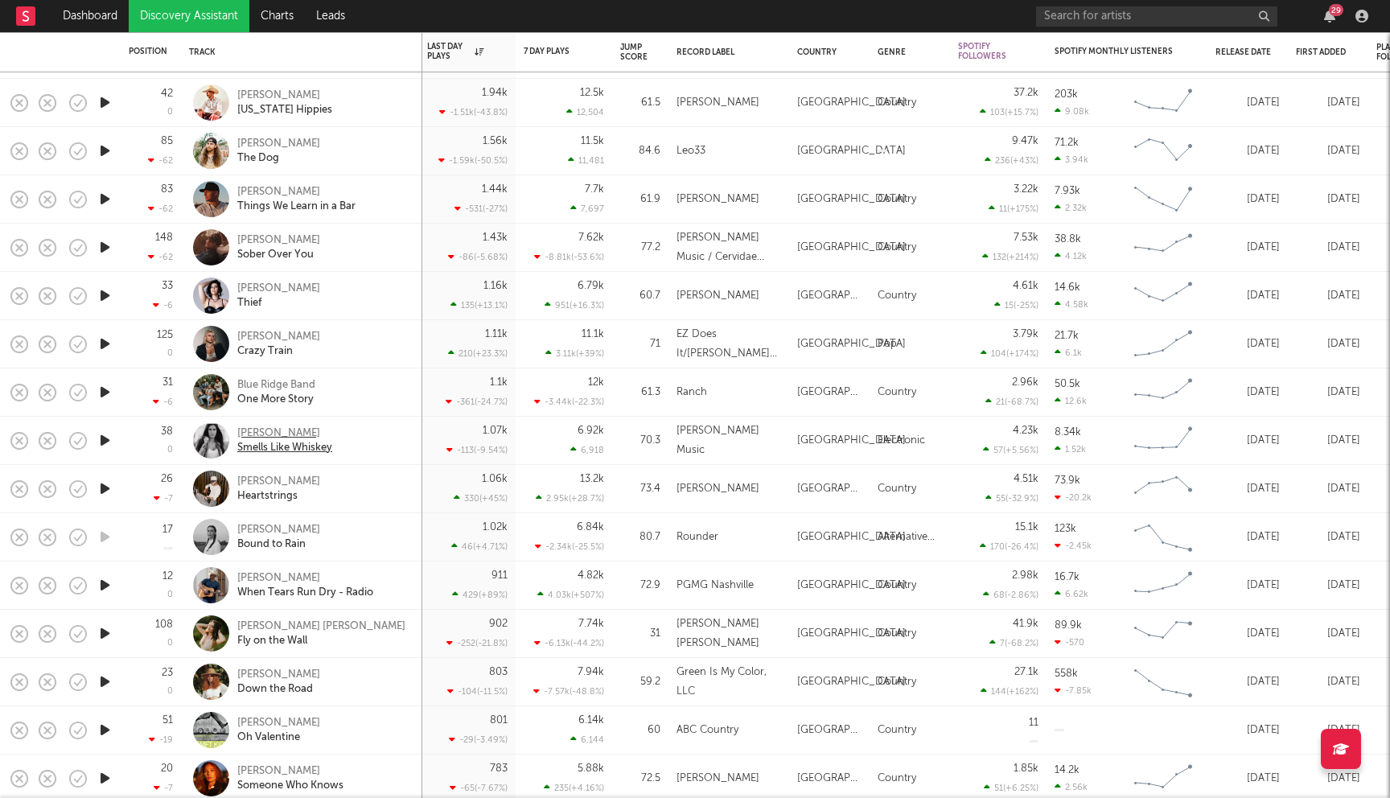
click at [260, 431] on div "Jessie G" at bounding box center [284, 433] width 95 height 14
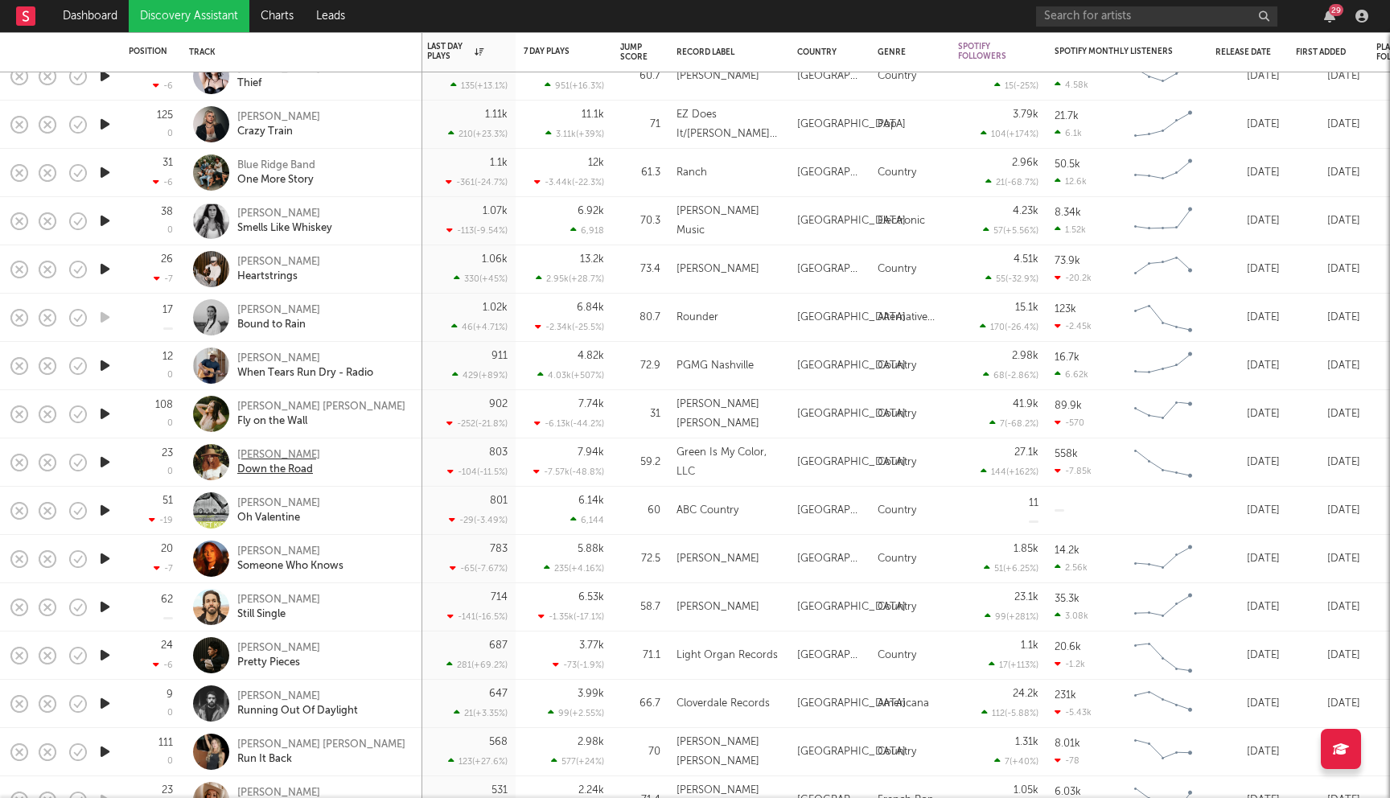
click at [281, 457] on div "Tiera Kennedy" at bounding box center [278, 455] width 83 height 14
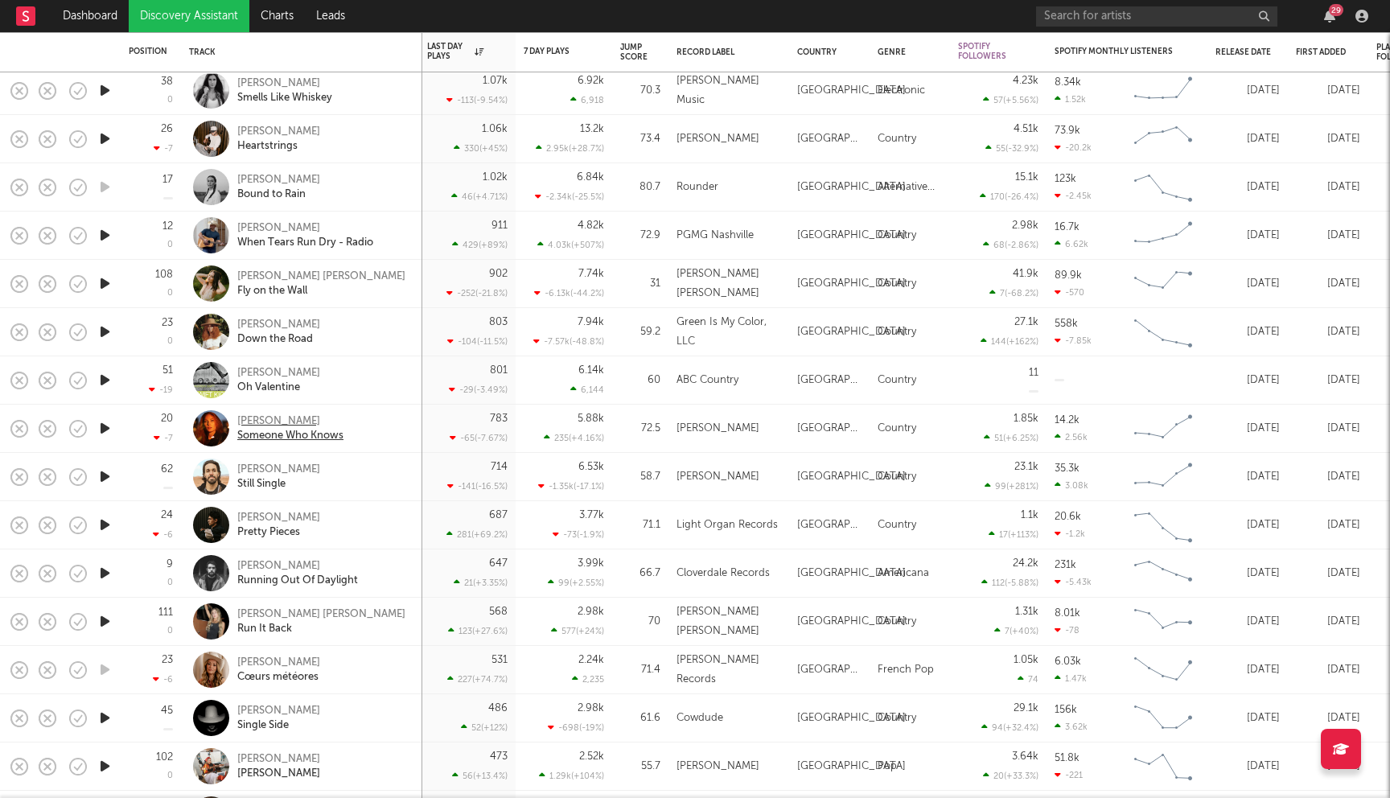
click at [257, 418] on div "[PERSON_NAME]" at bounding box center [290, 421] width 106 height 14
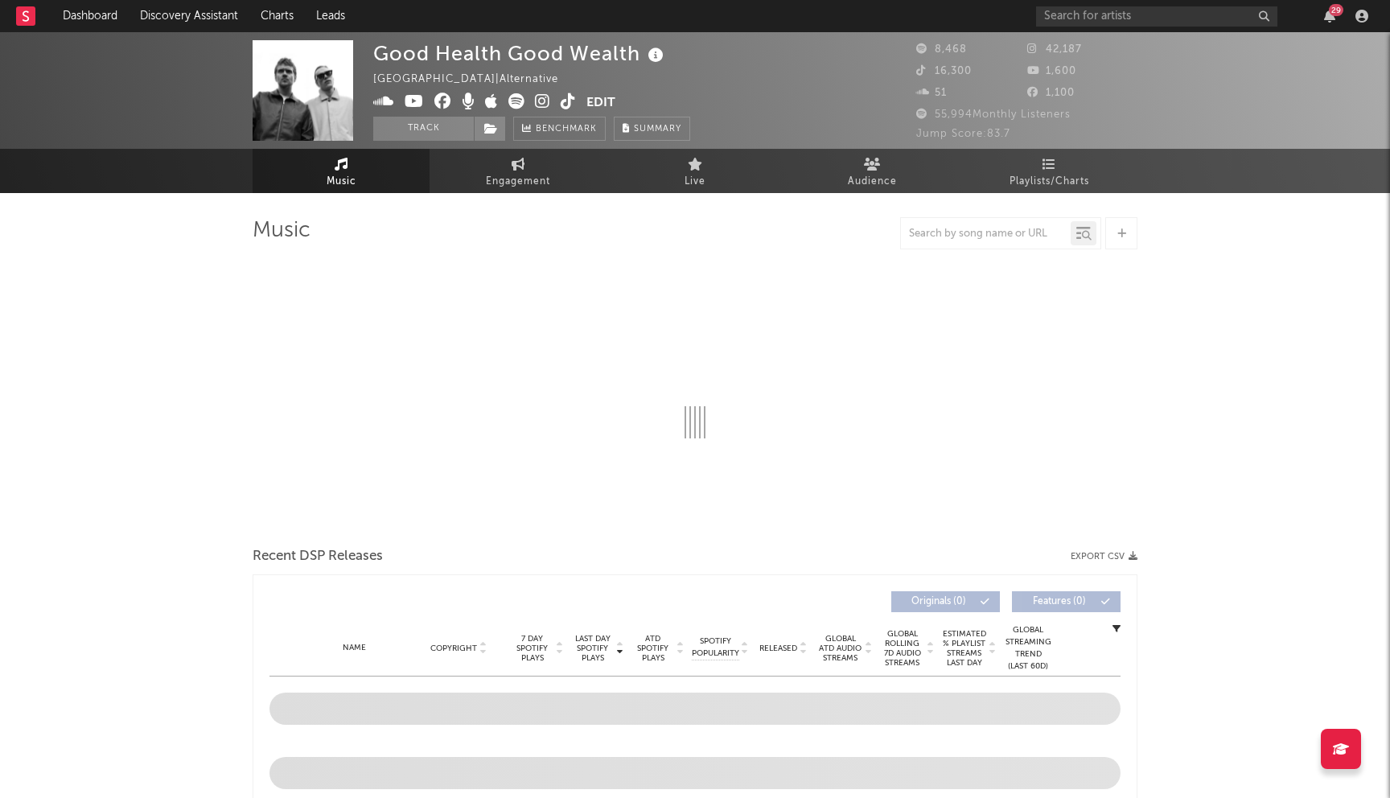
select select "6m"
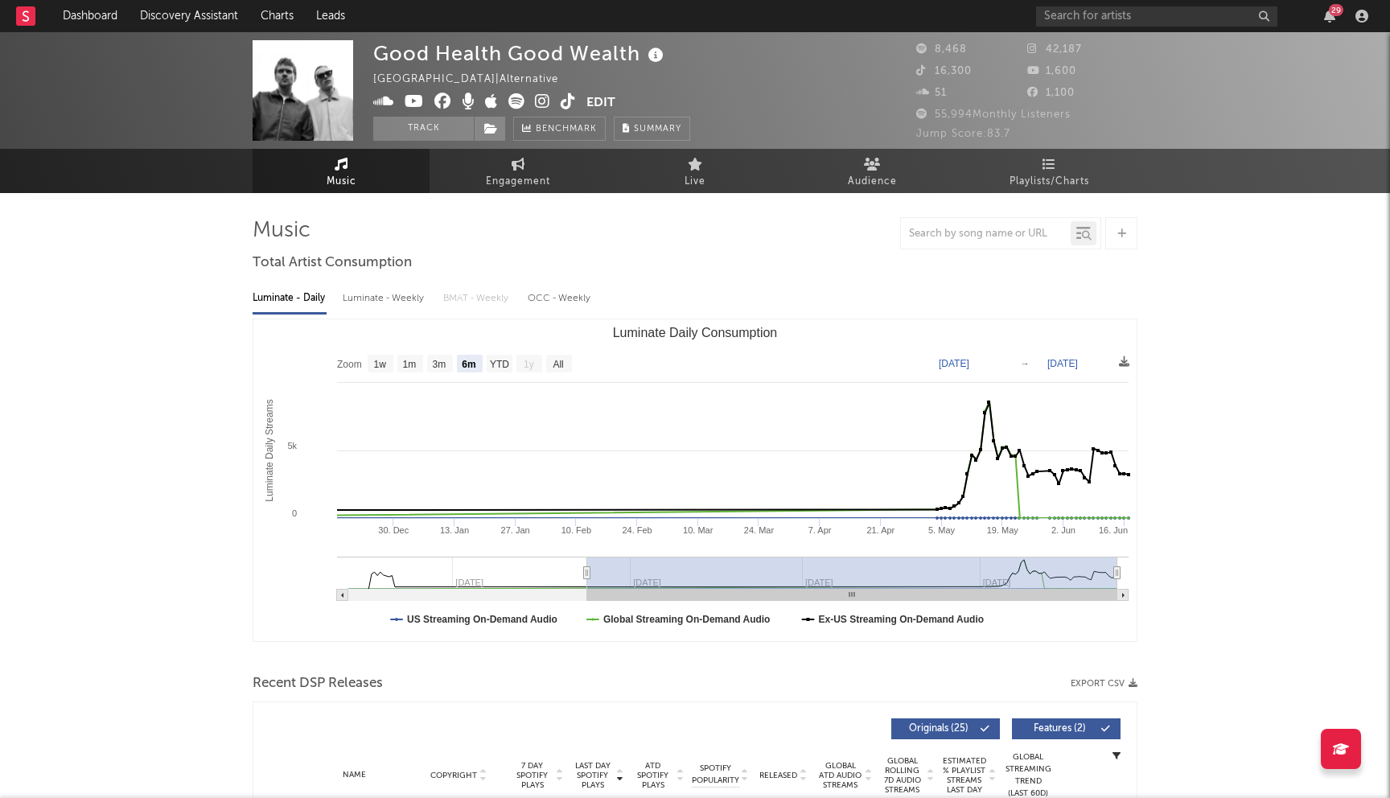
click at [446, 98] on icon at bounding box center [442, 101] width 17 height 16
click at [415, 100] on icon at bounding box center [414, 101] width 19 height 16
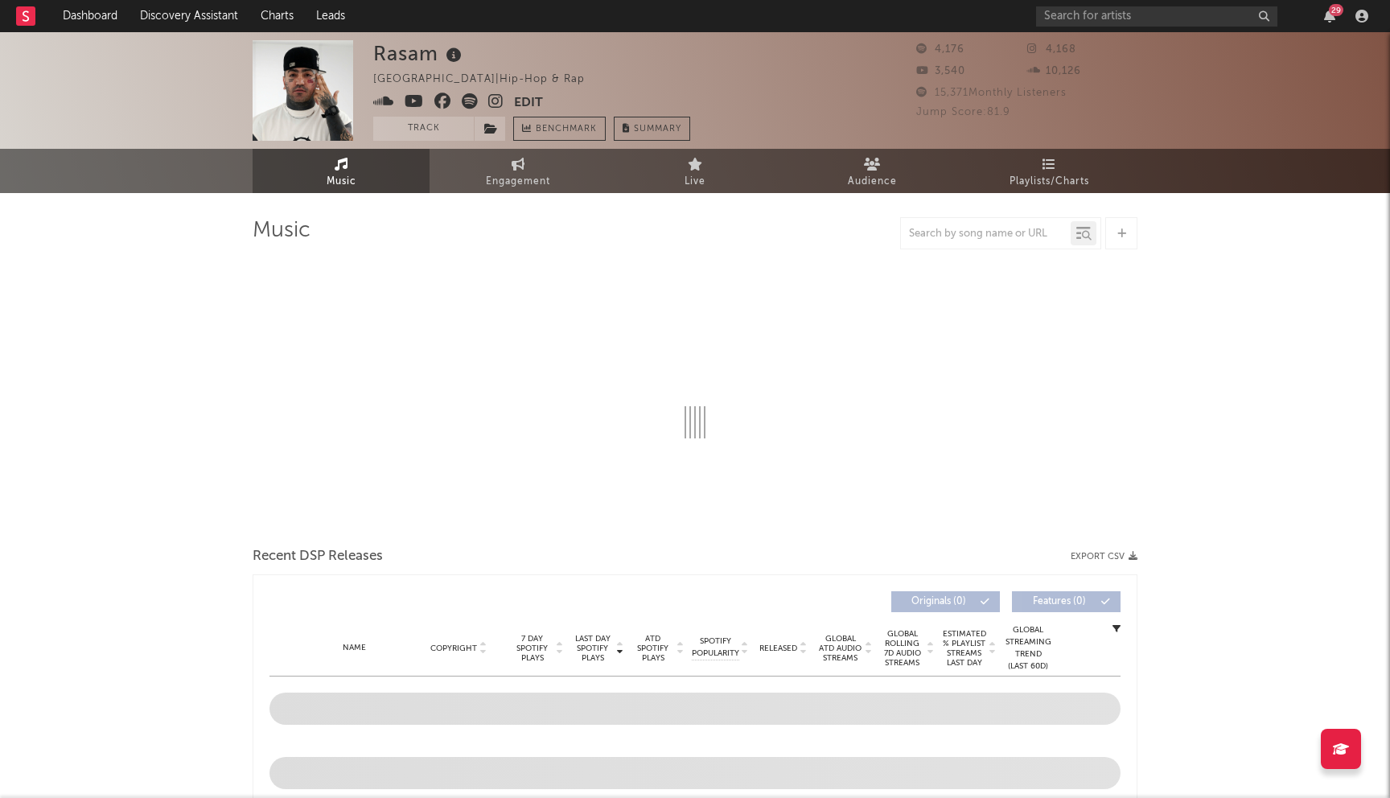
select select "1w"
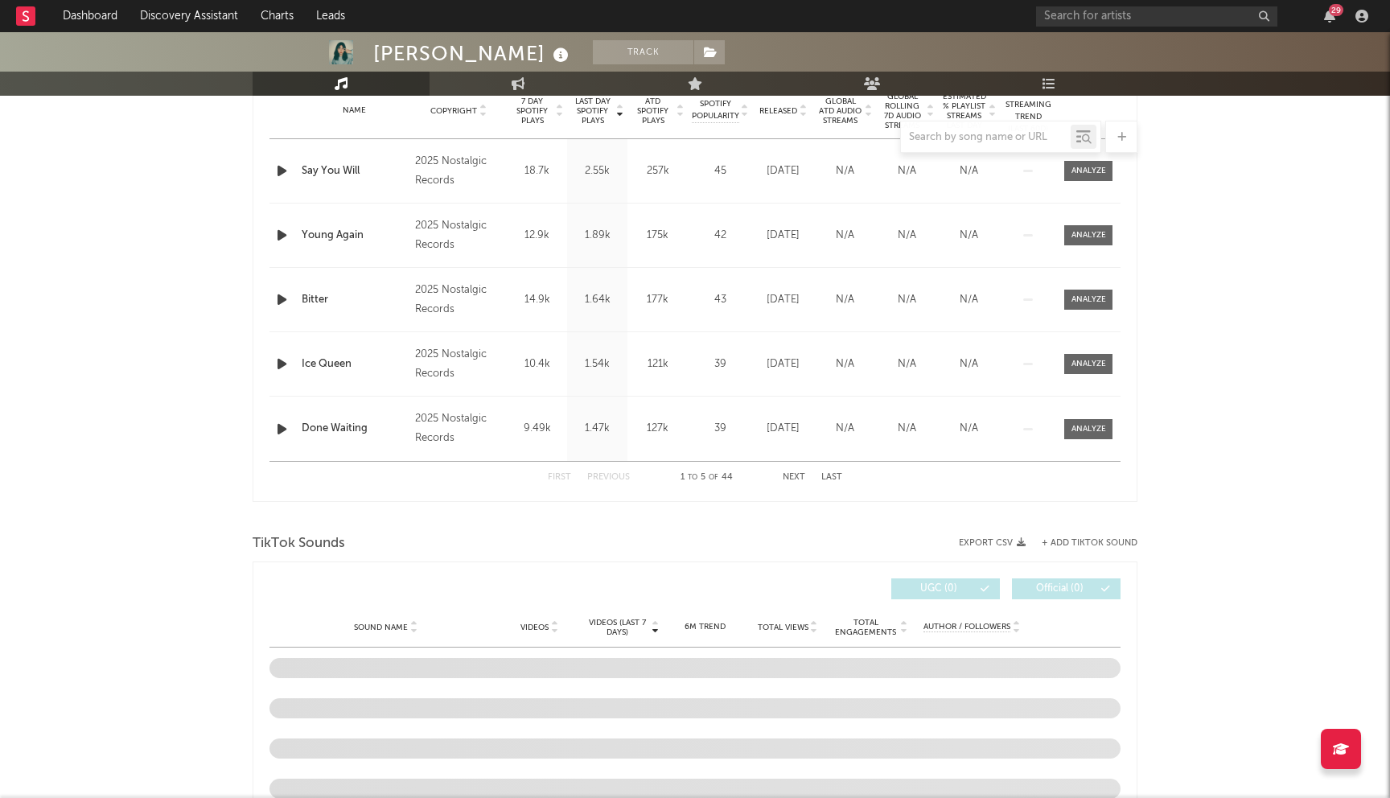
select select "1w"
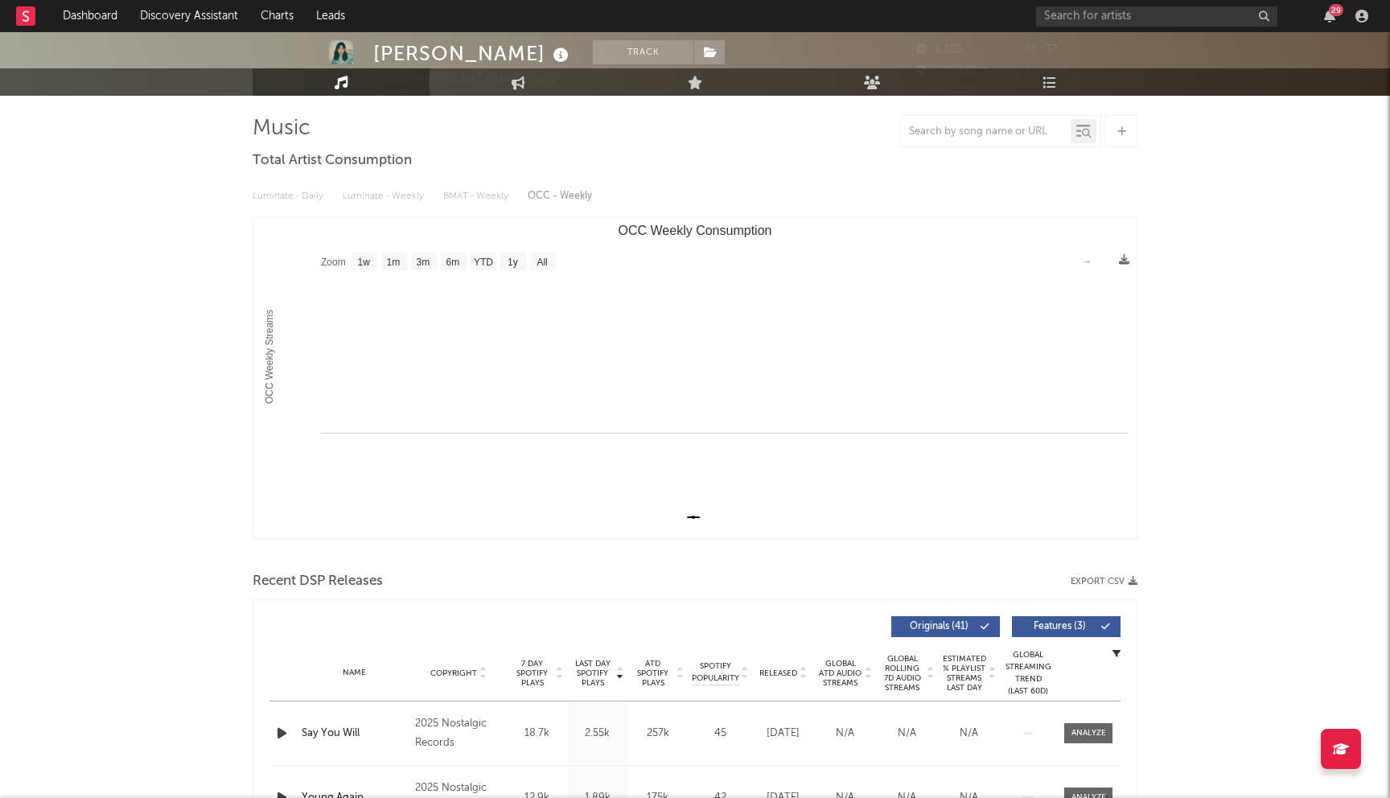
scroll to position [114, 0]
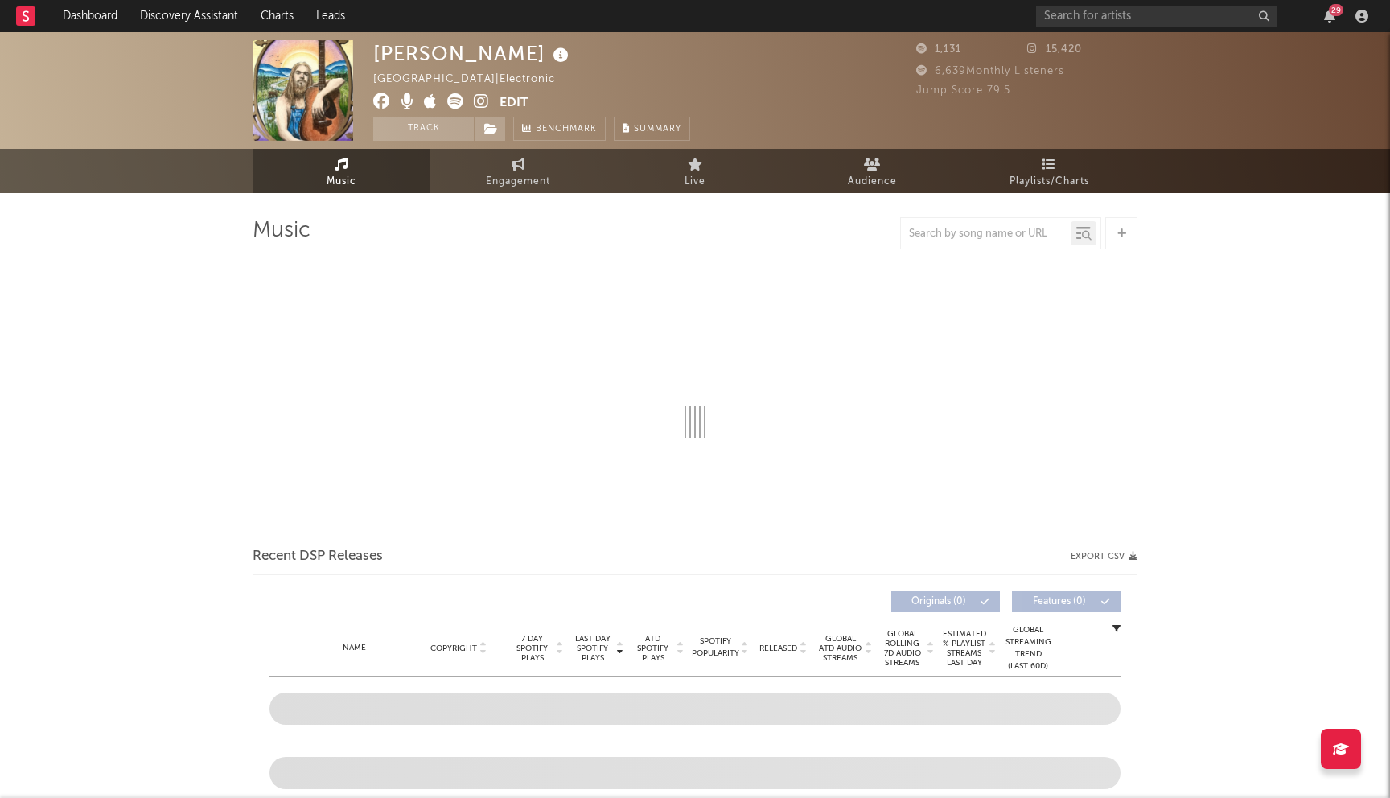
select select "1w"
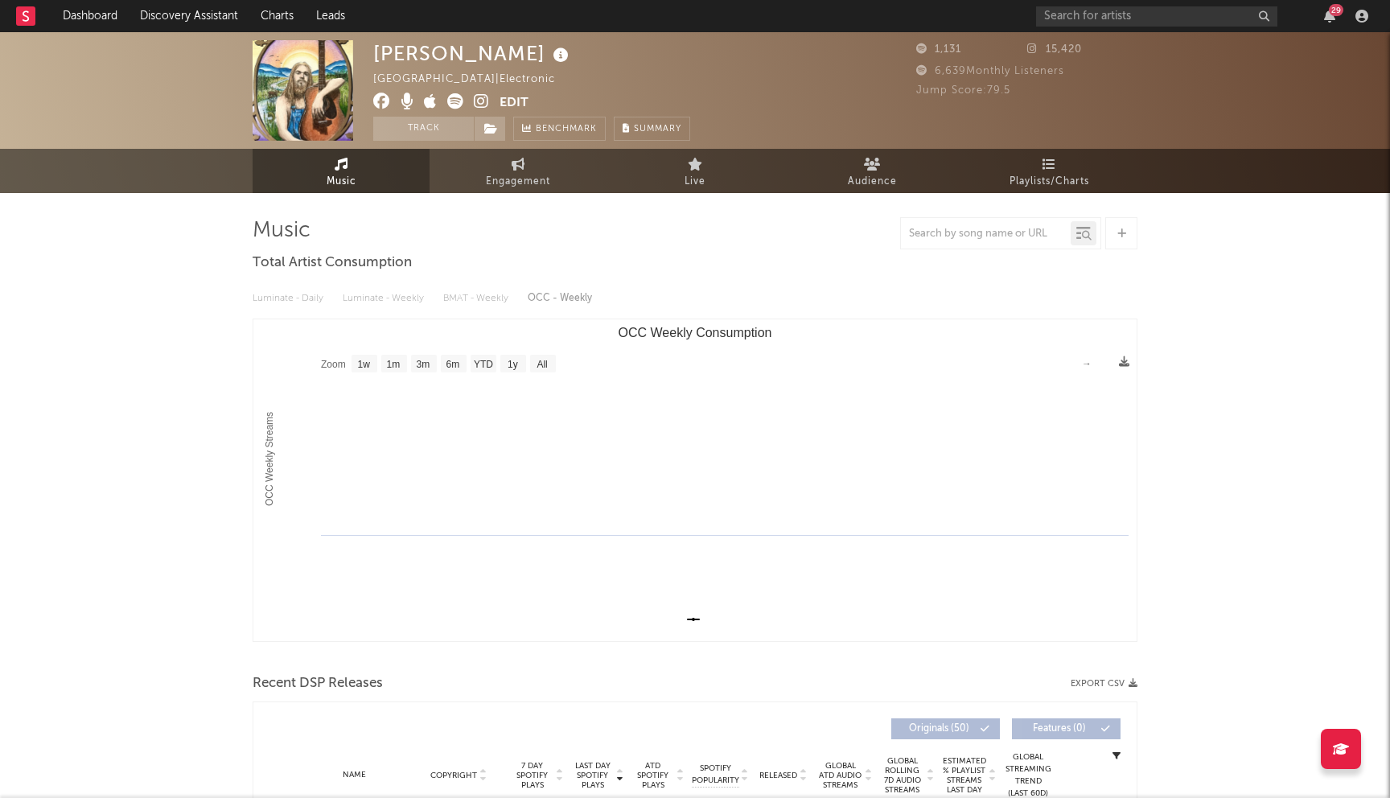
click at [383, 94] on icon at bounding box center [381, 101] width 17 height 16
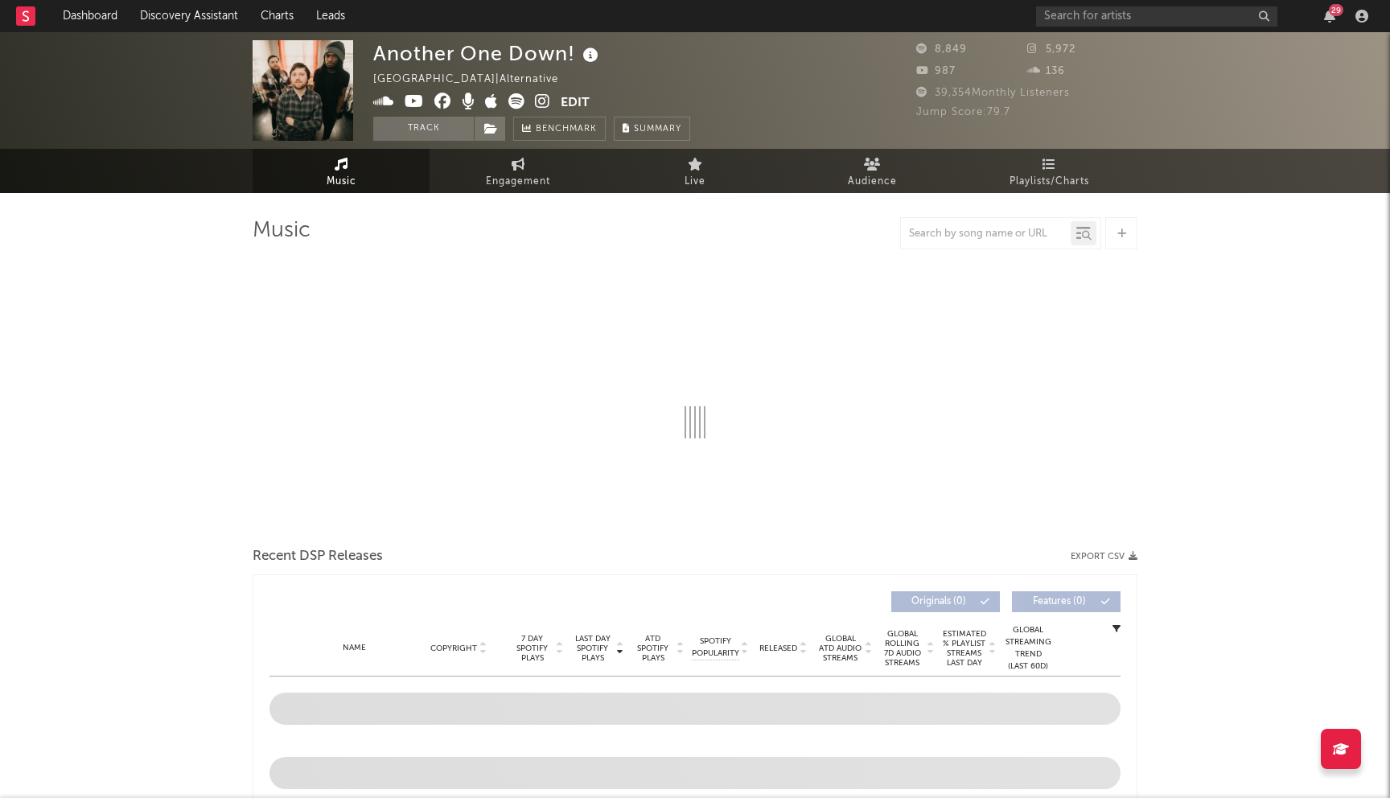
select select "1w"
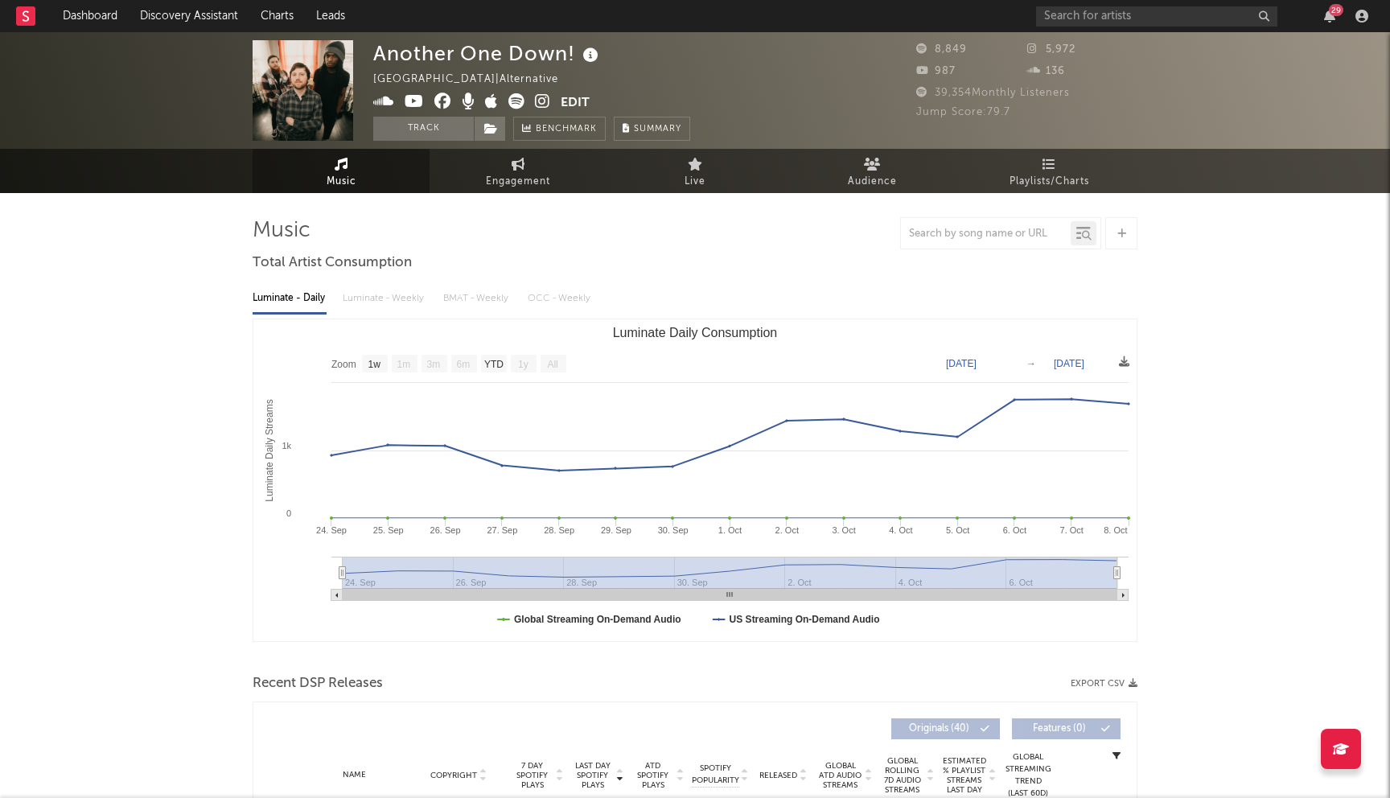
click at [450, 101] on icon at bounding box center [442, 101] width 17 height 16
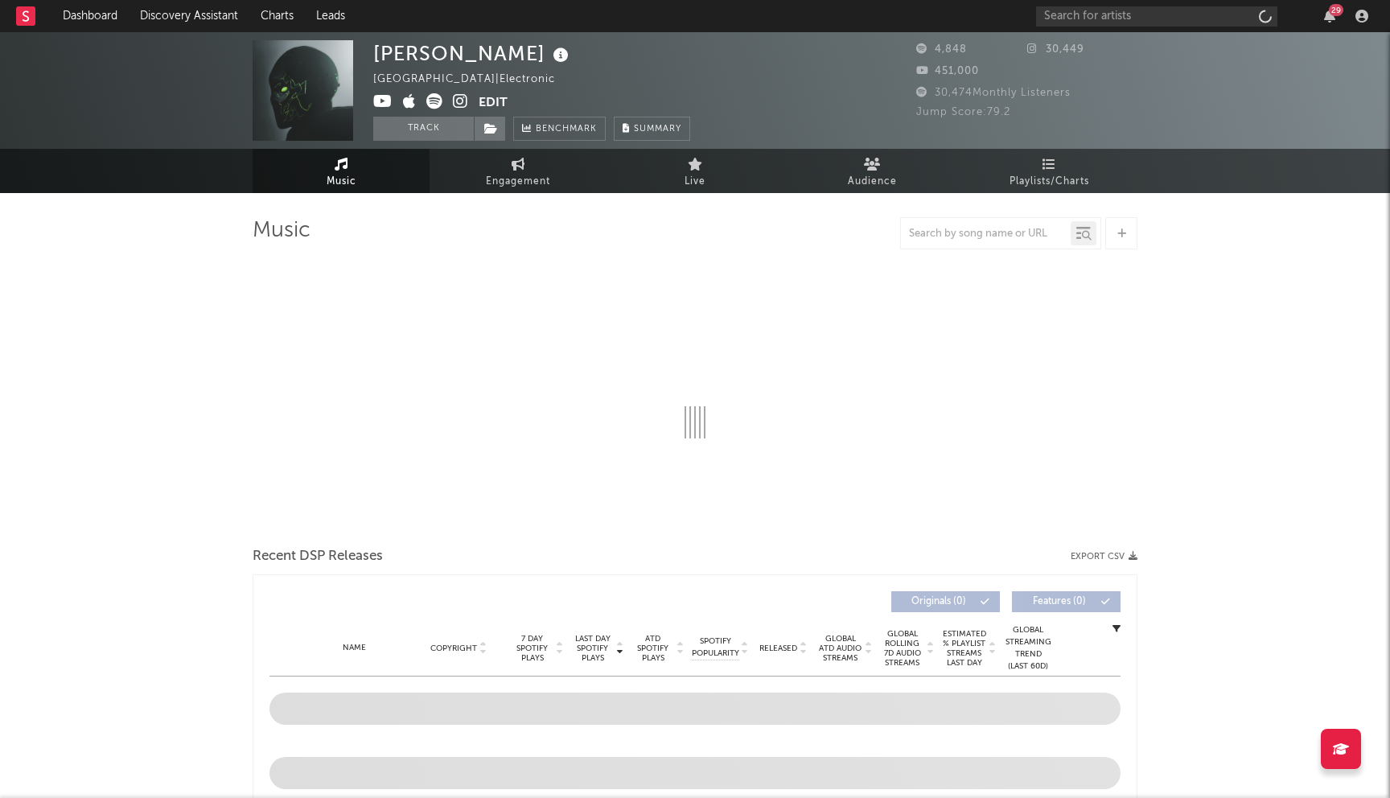
select select "1w"
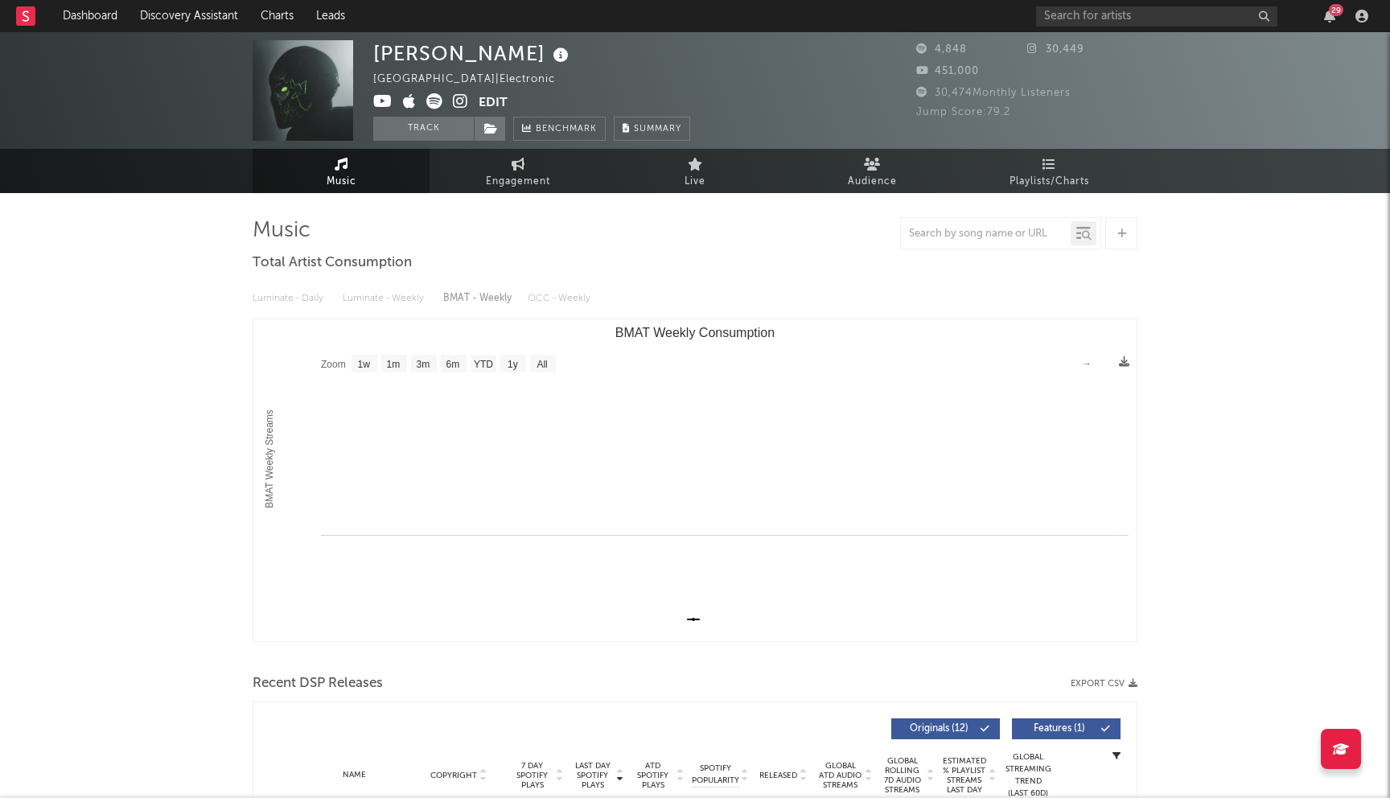
click at [379, 101] on icon at bounding box center [382, 101] width 19 height 16
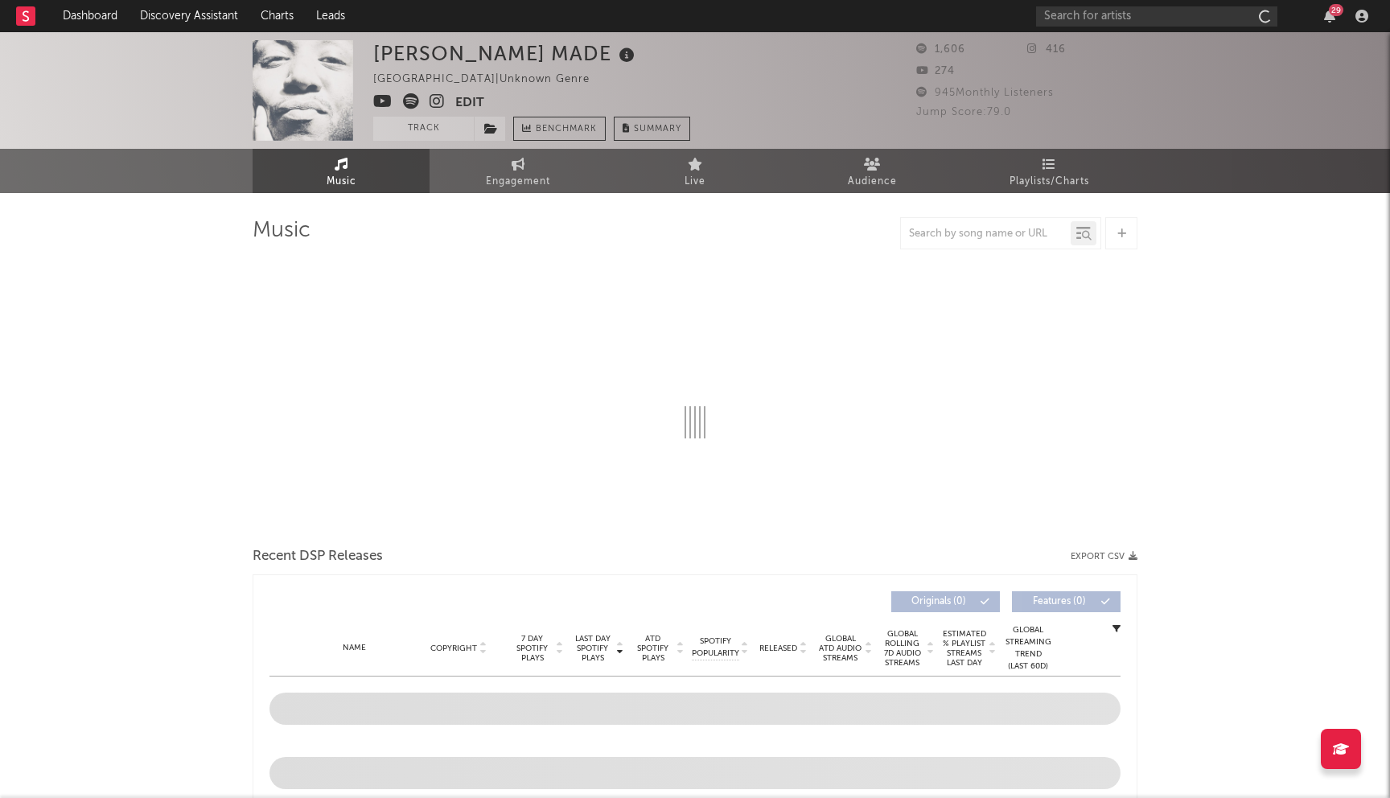
select select "1w"
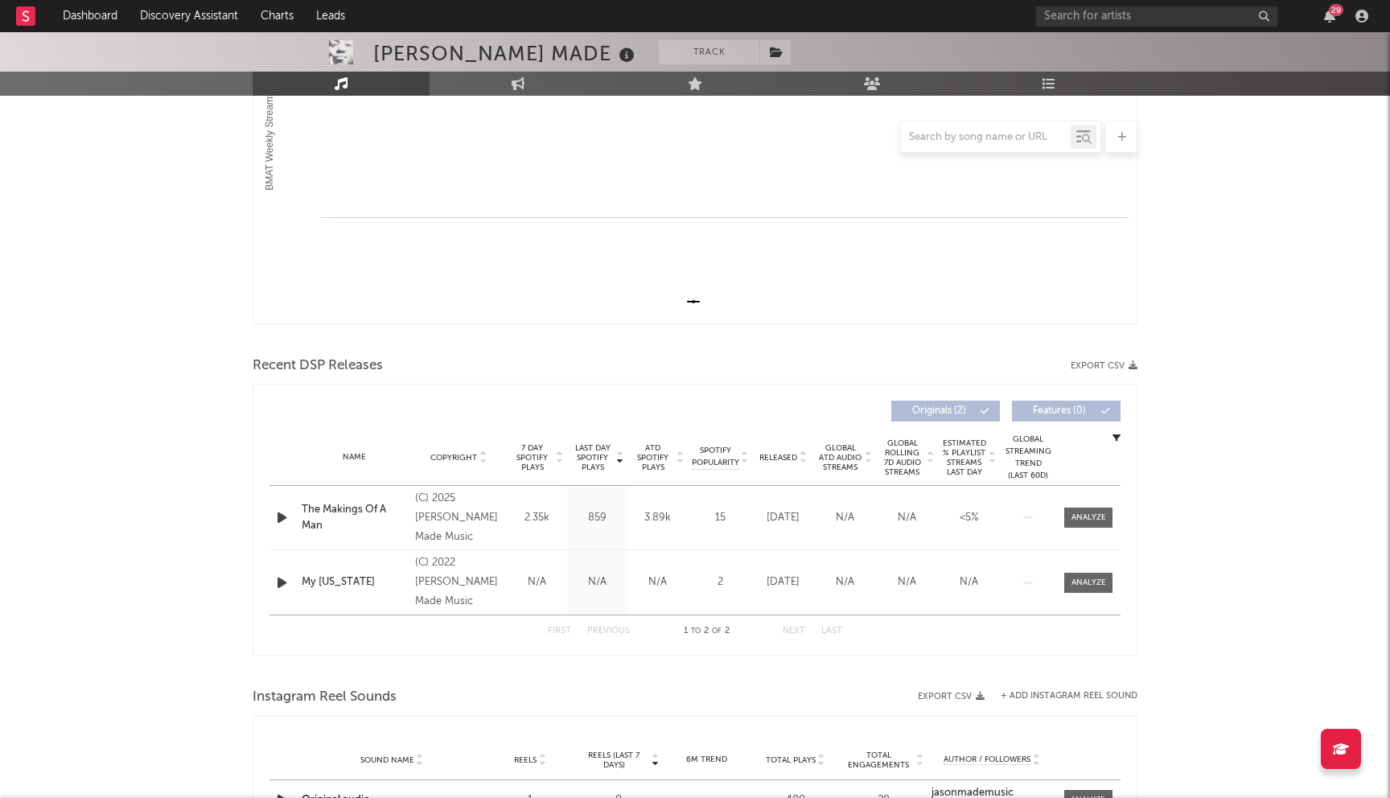
scroll to position [702, 0]
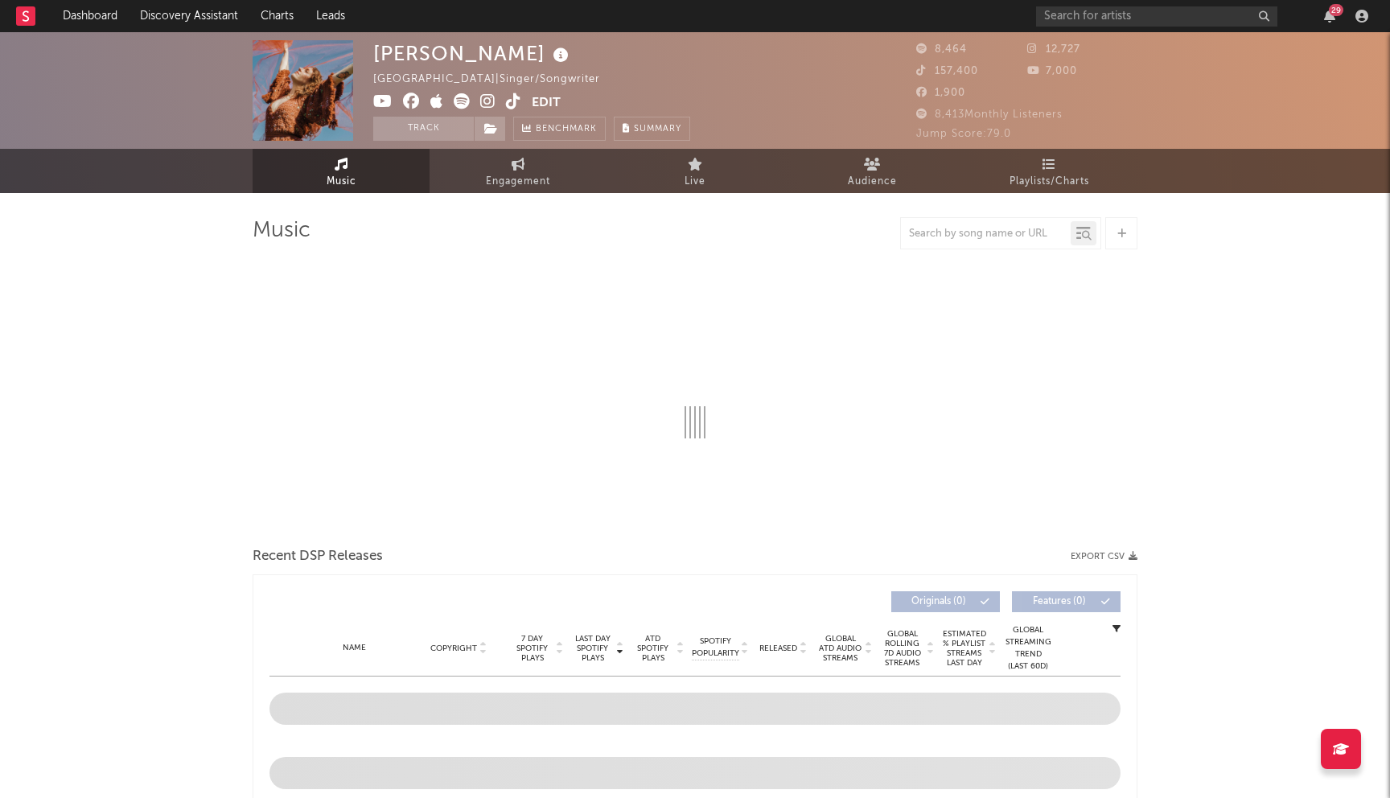
select select "1w"
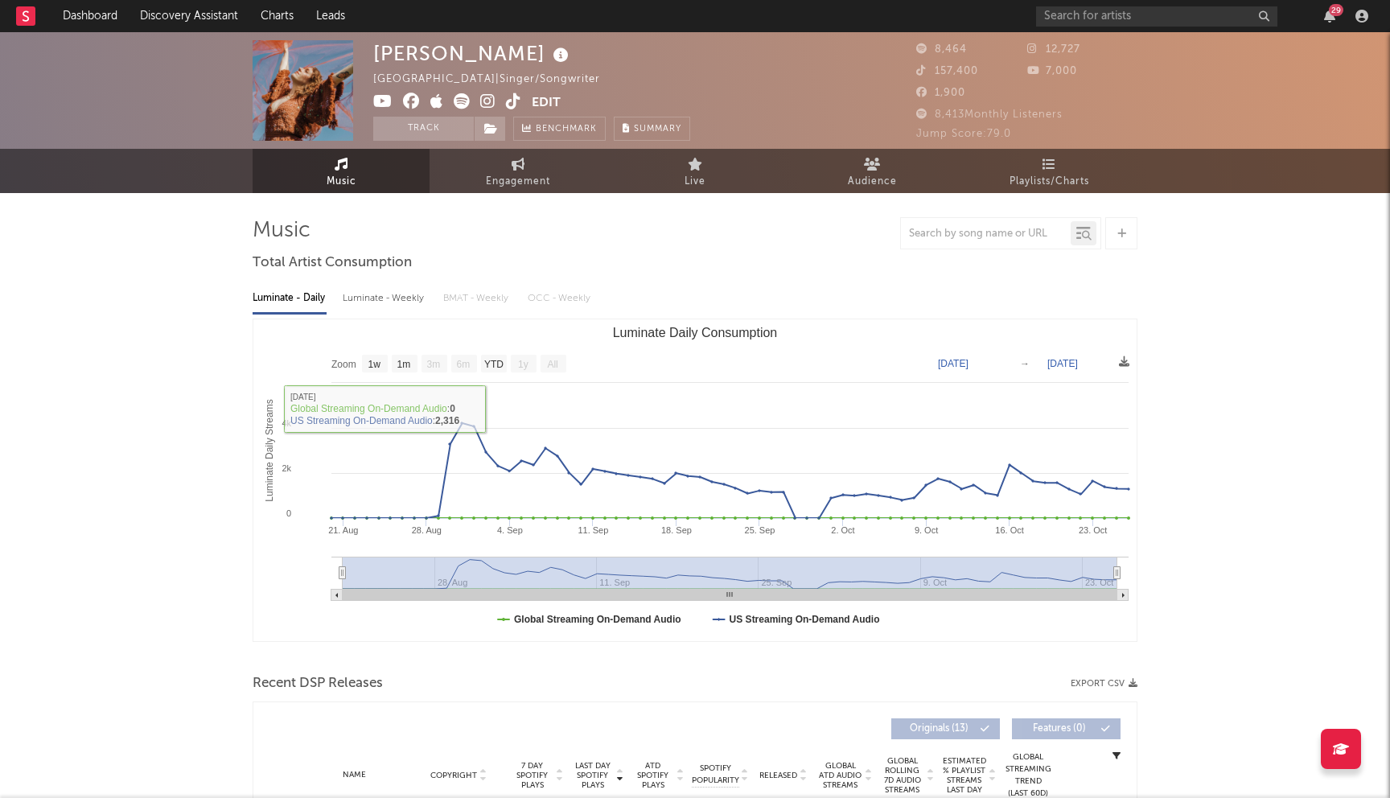
click at [407, 97] on icon at bounding box center [411, 101] width 17 height 16
click at [383, 100] on icon at bounding box center [382, 101] width 19 height 16
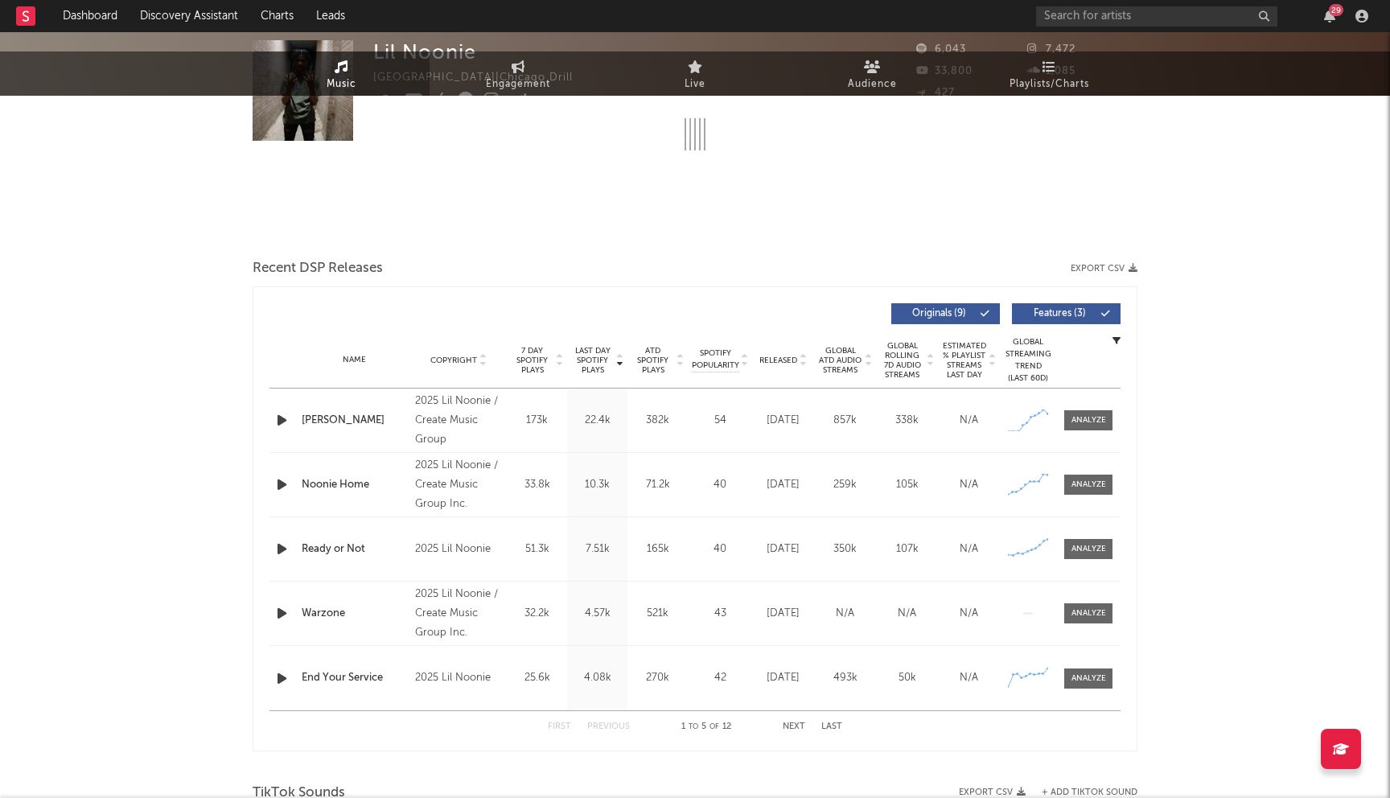
select select "1w"
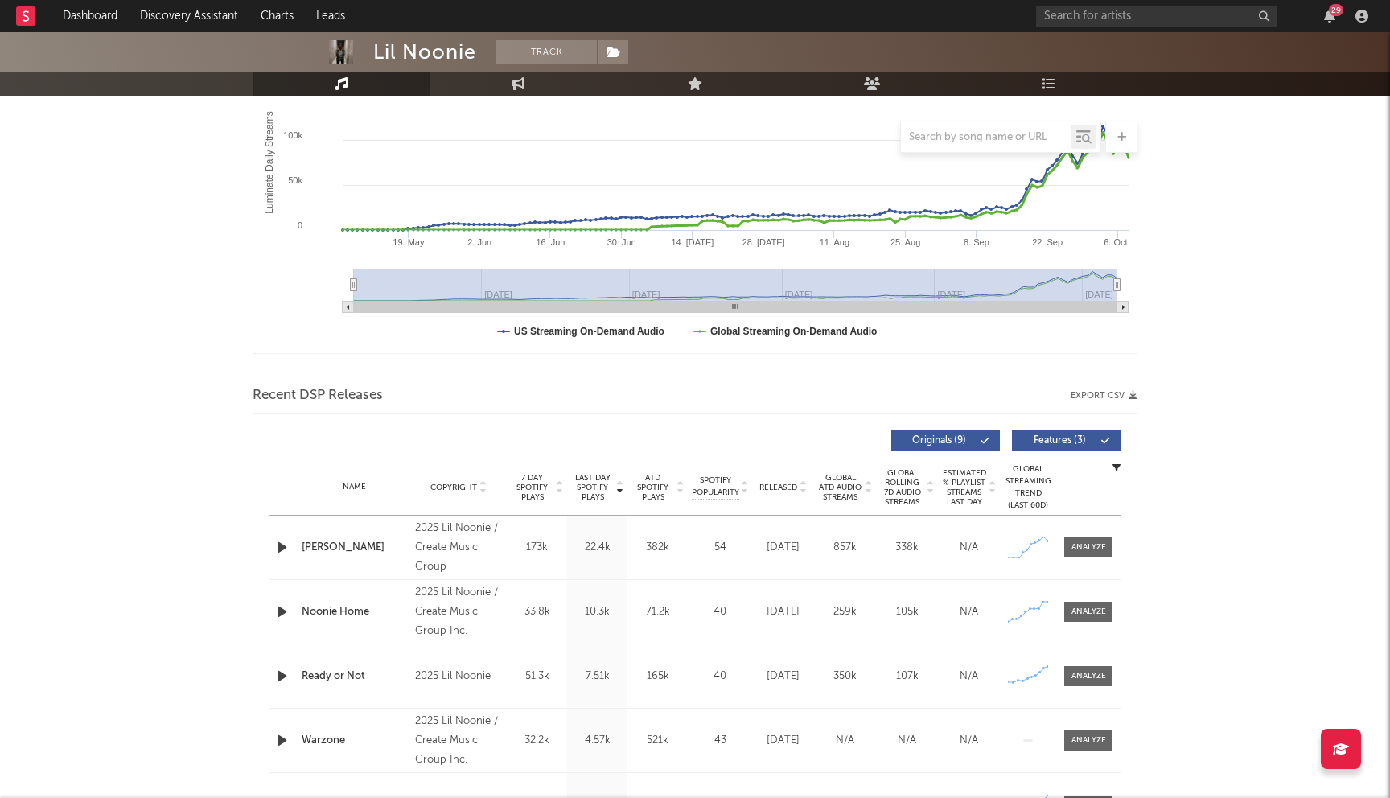
scroll to position [401, 0]
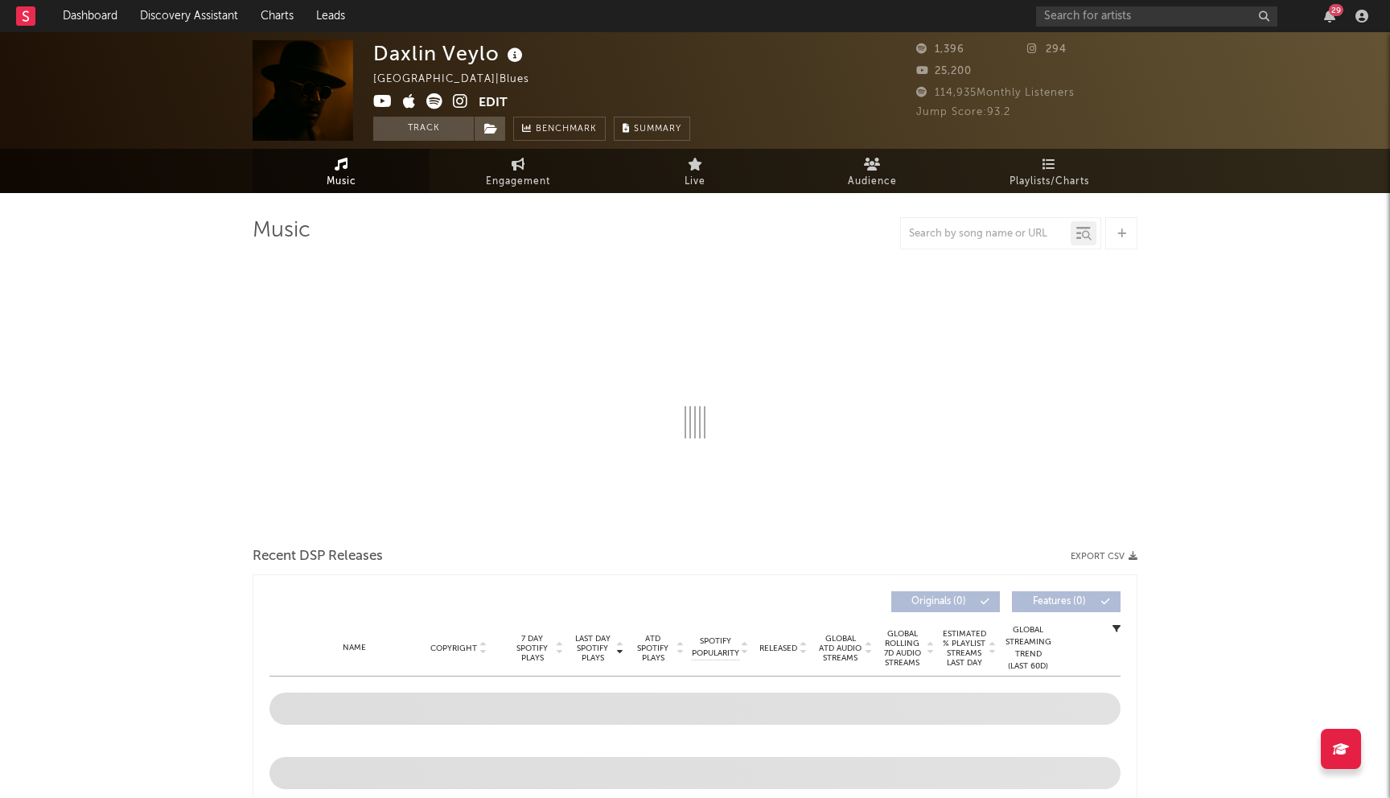
select select "1w"
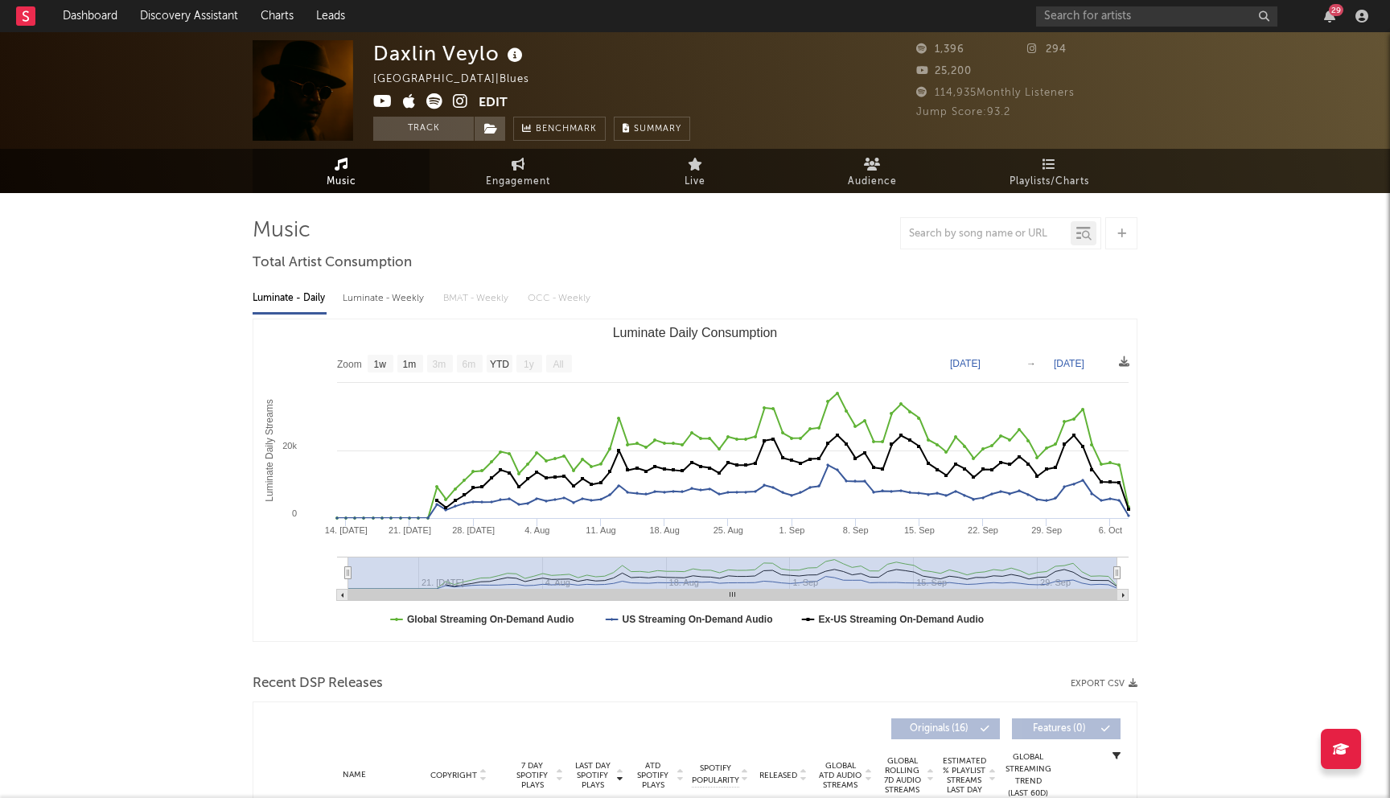
click at [462, 99] on icon at bounding box center [460, 101] width 15 height 16
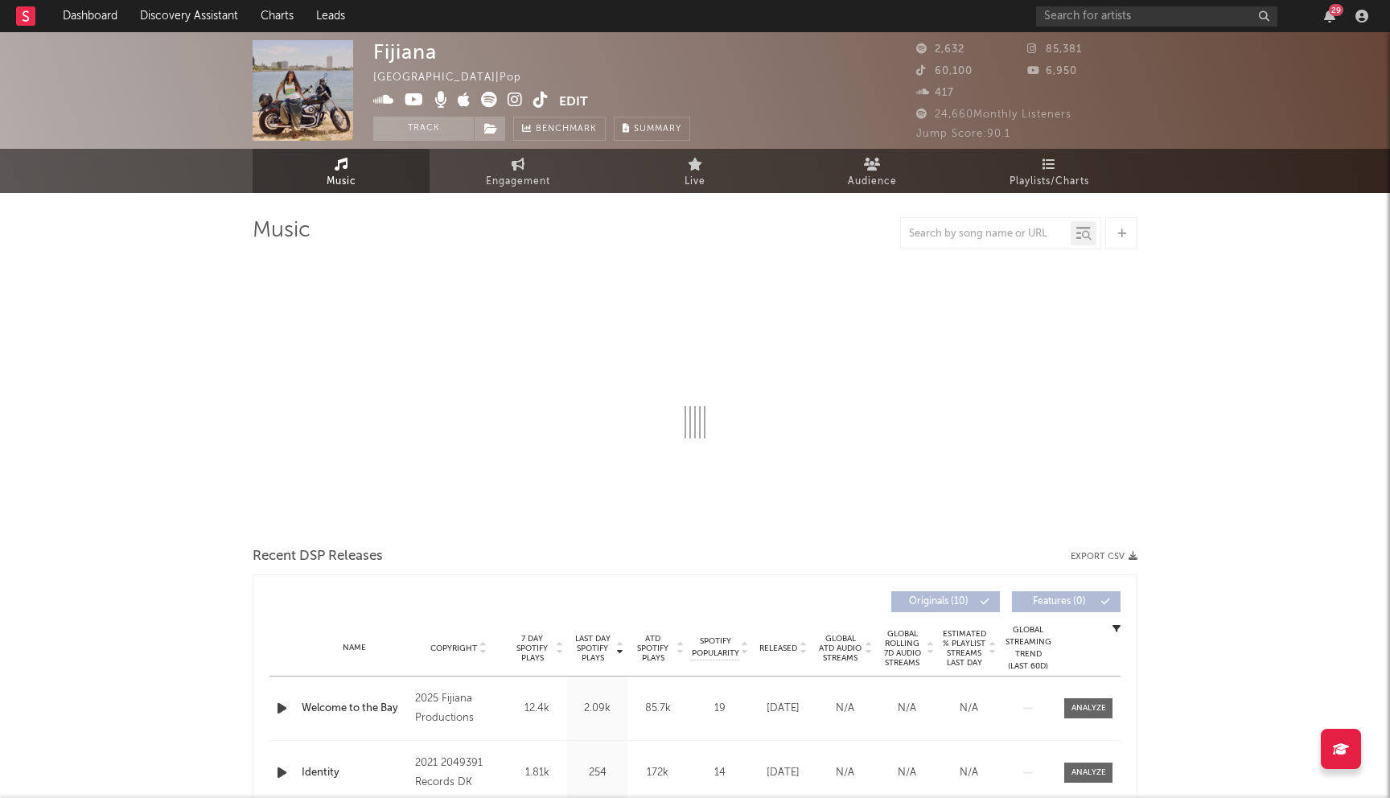
select select "1w"
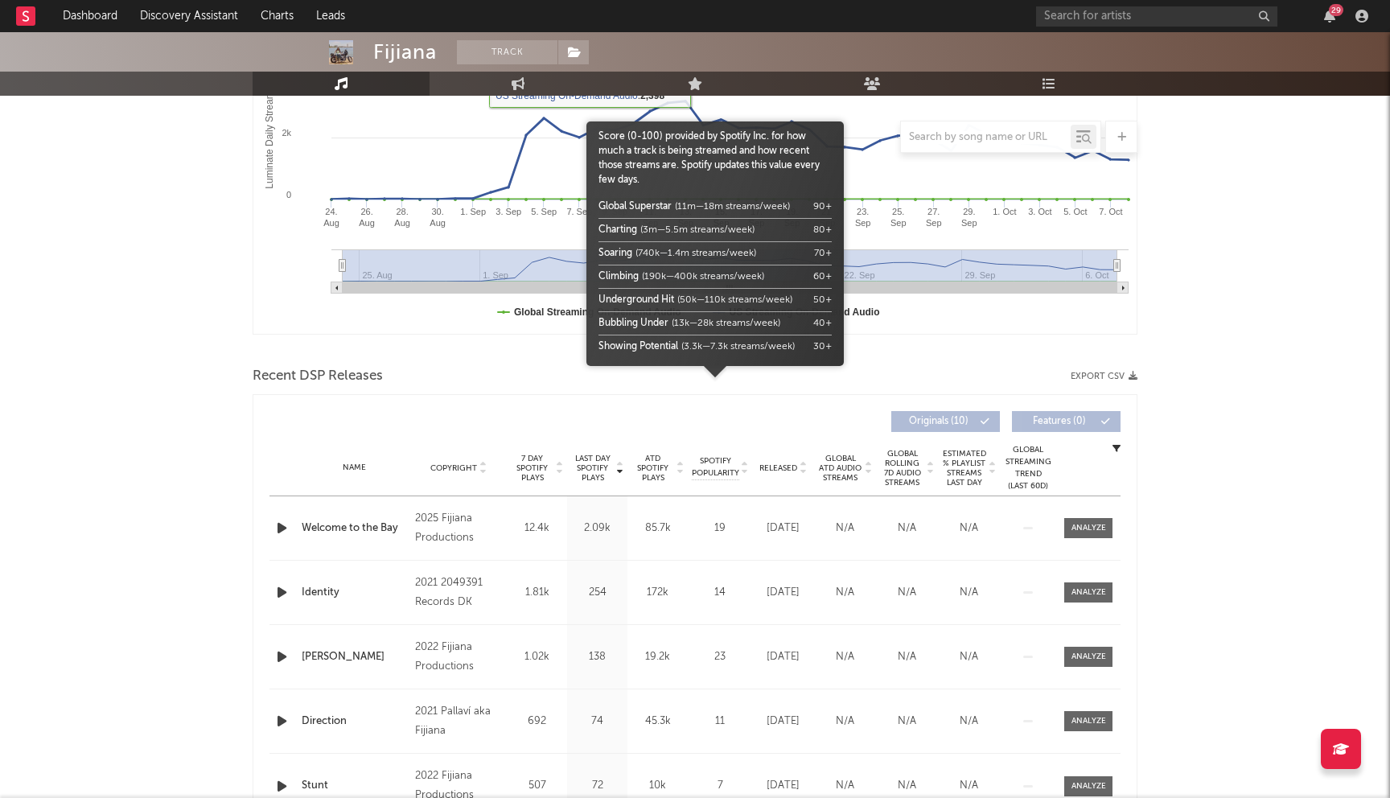
scroll to position [381, 0]
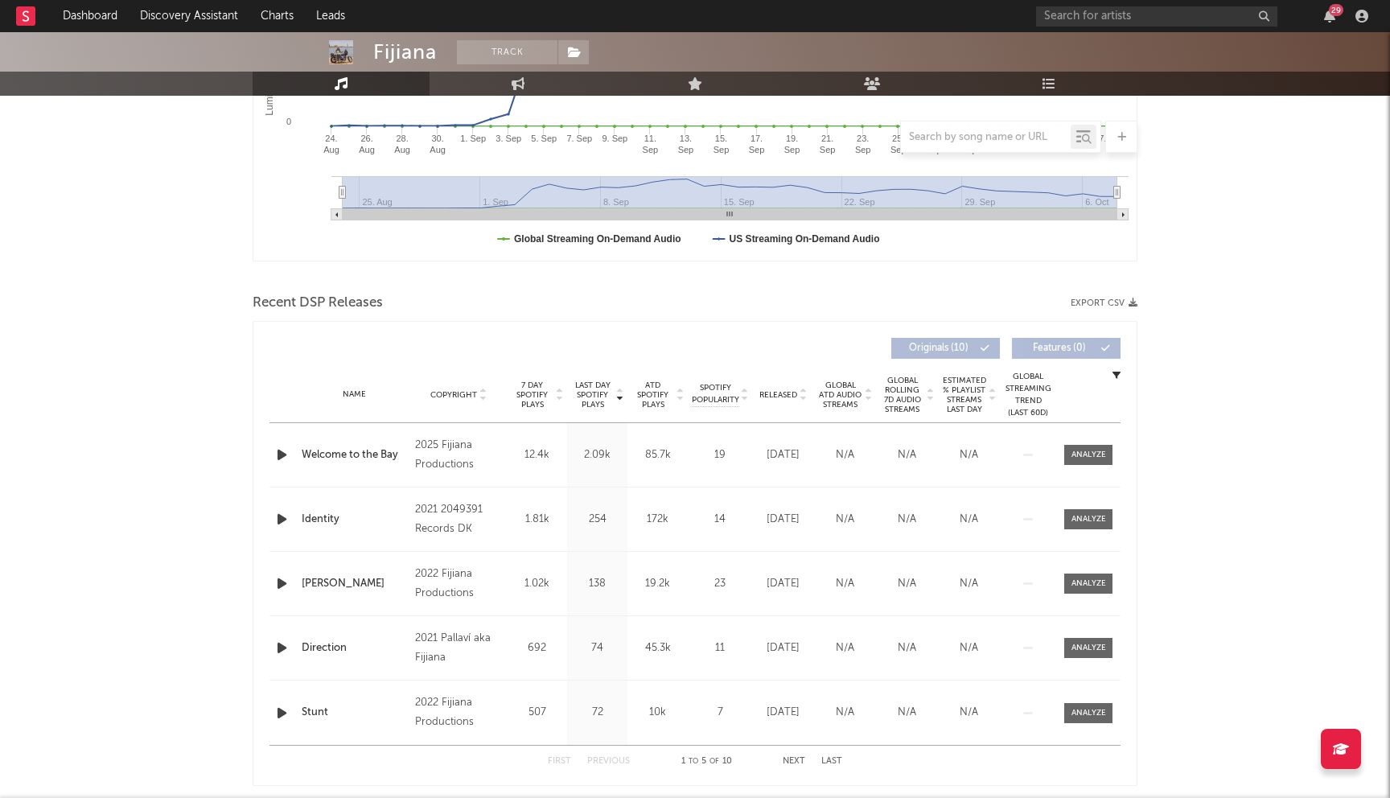
drag, startPoint x: 710, startPoint y: 391, endPoint x: 787, endPoint y: 757, distance: 374.1
click at [782, 718] on div "Last Day Spotify Plays Copyright 7 Day Spotify Plays Last Day Spotify Plays ATD…" at bounding box center [695, 553] width 851 height 447
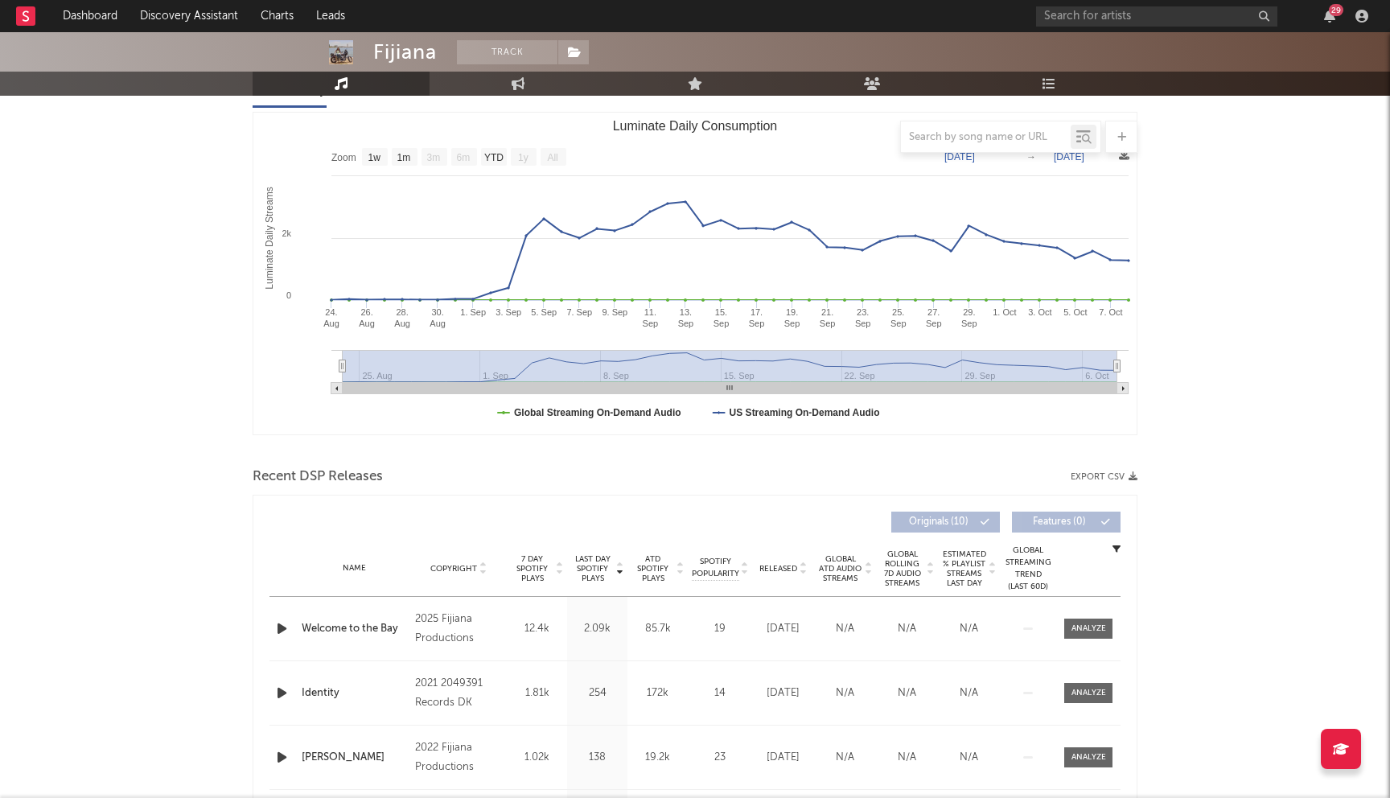
scroll to position [0, 0]
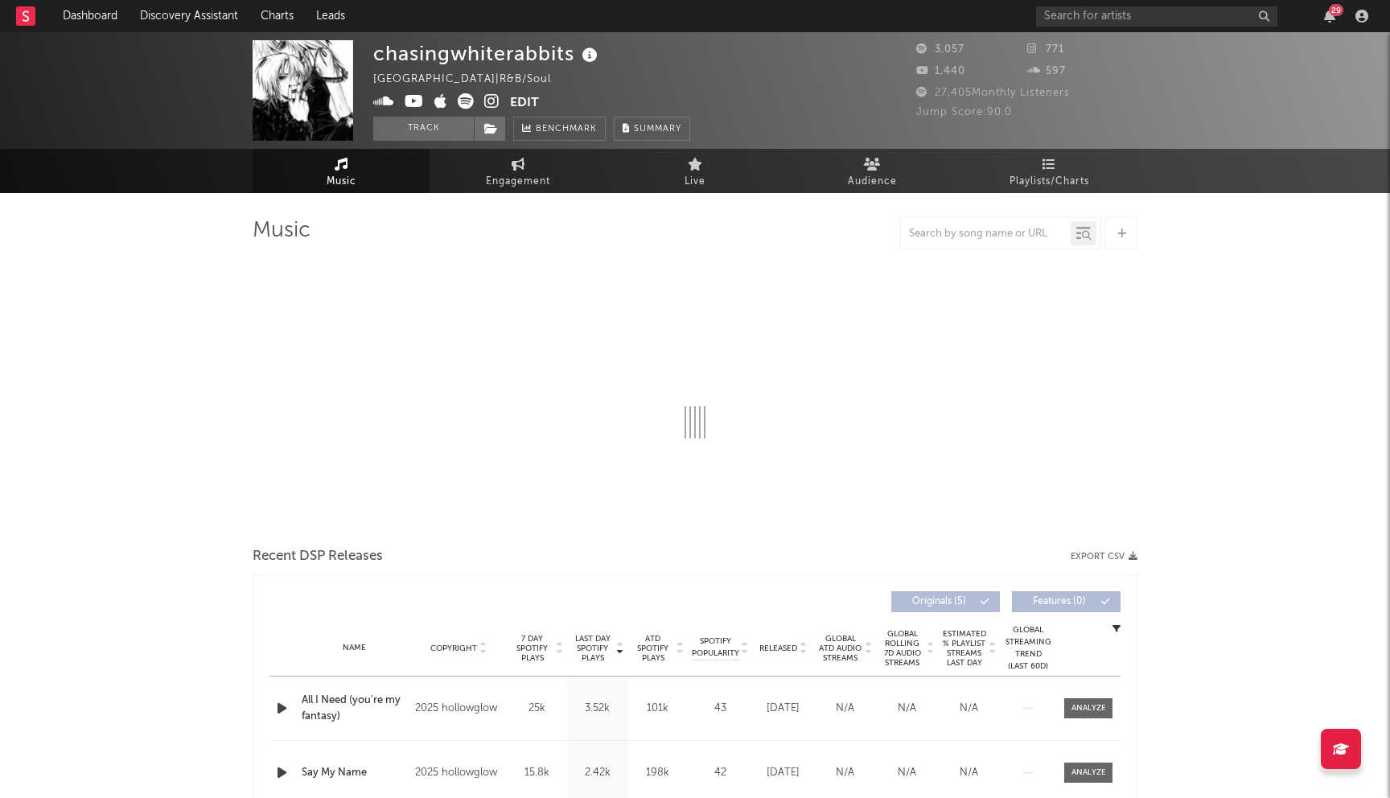
select select "1w"
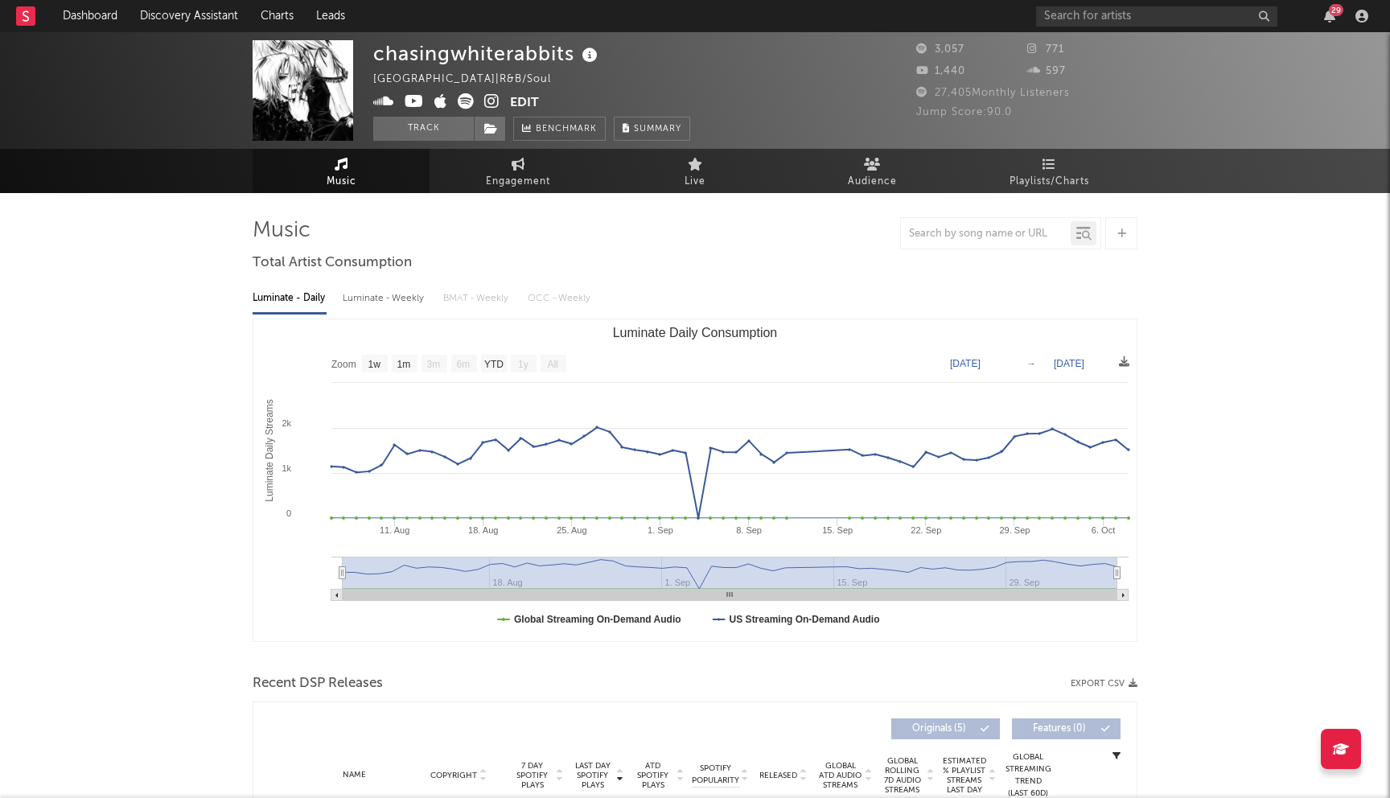
click at [496, 98] on icon at bounding box center [491, 101] width 15 height 16
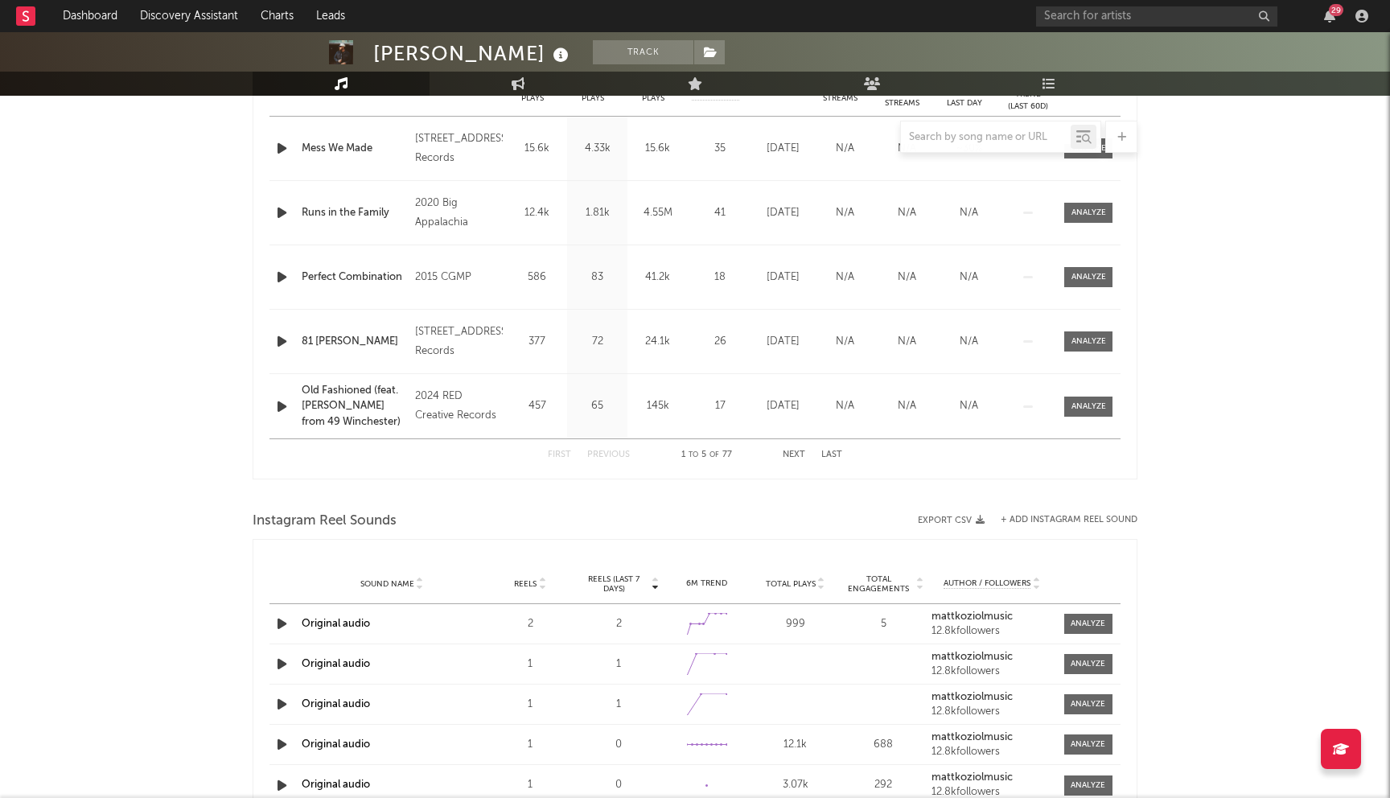
scroll to position [687, 0]
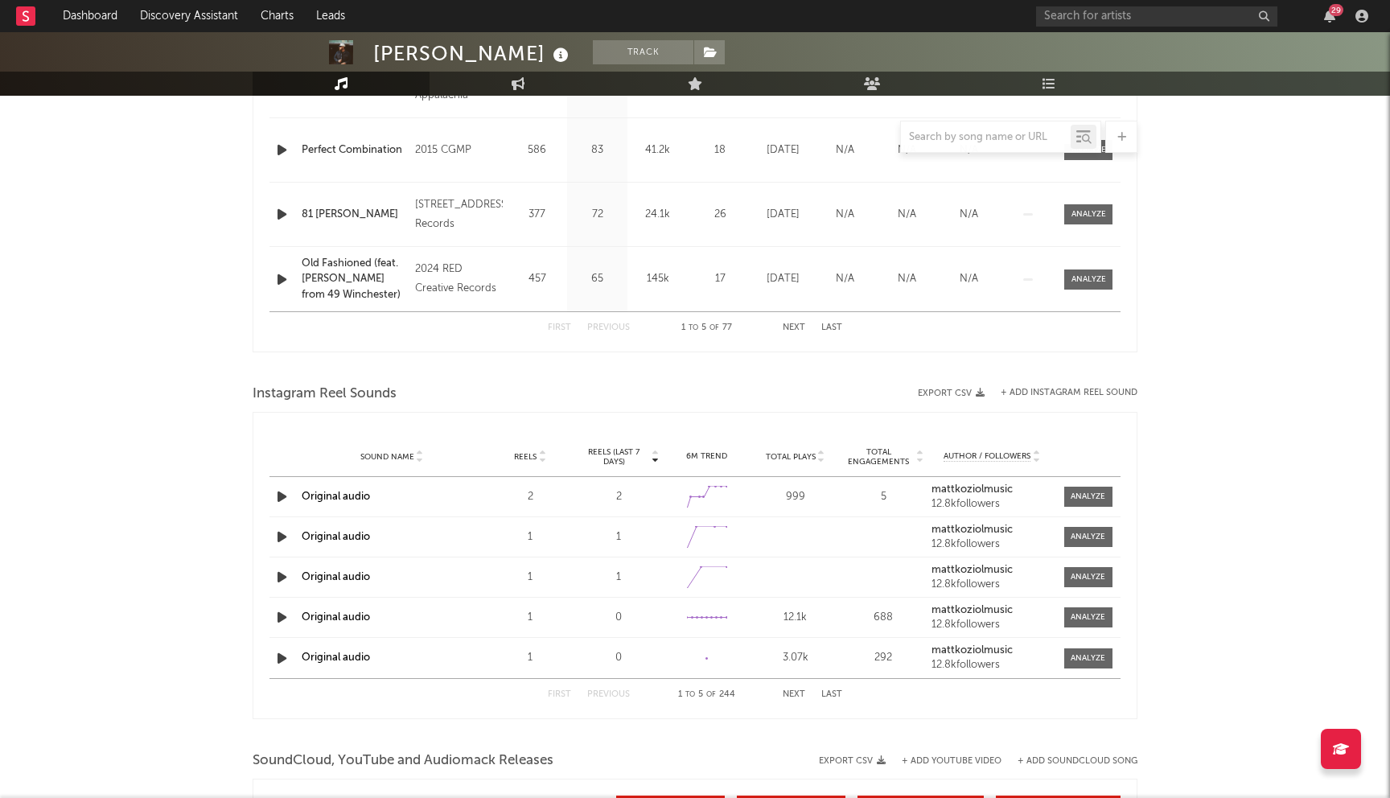
select select "6m"
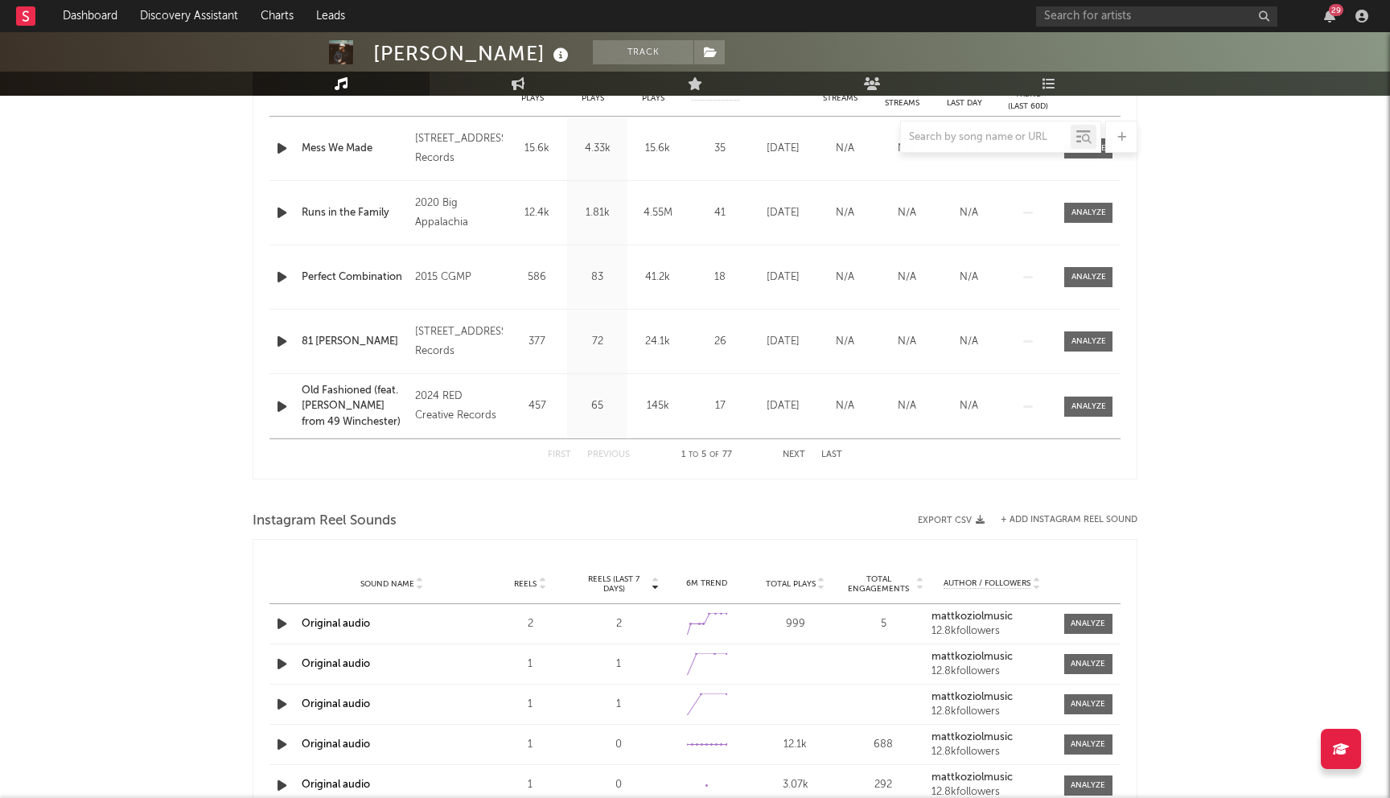
scroll to position [0, 0]
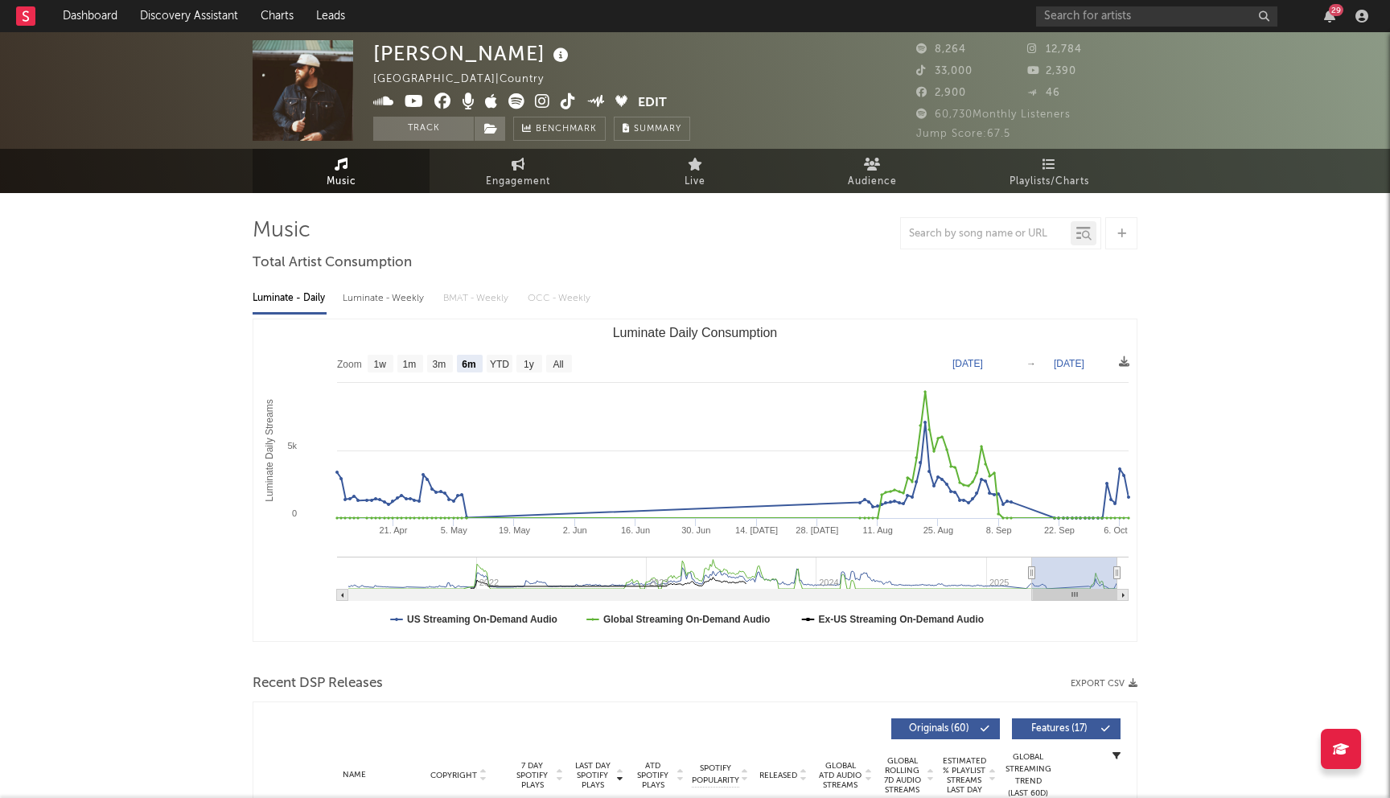
click at [447, 99] on icon at bounding box center [442, 101] width 17 height 16
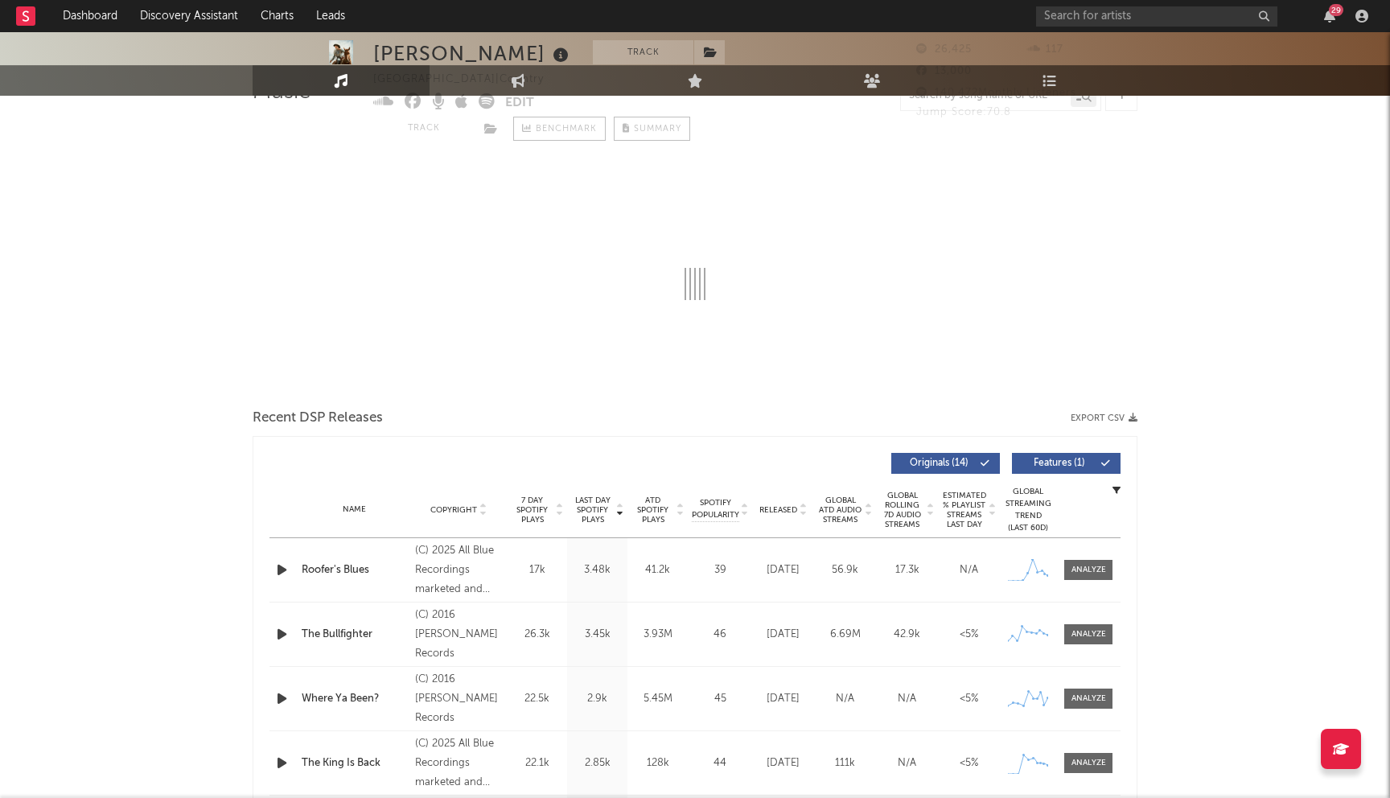
scroll to position [248, 0]
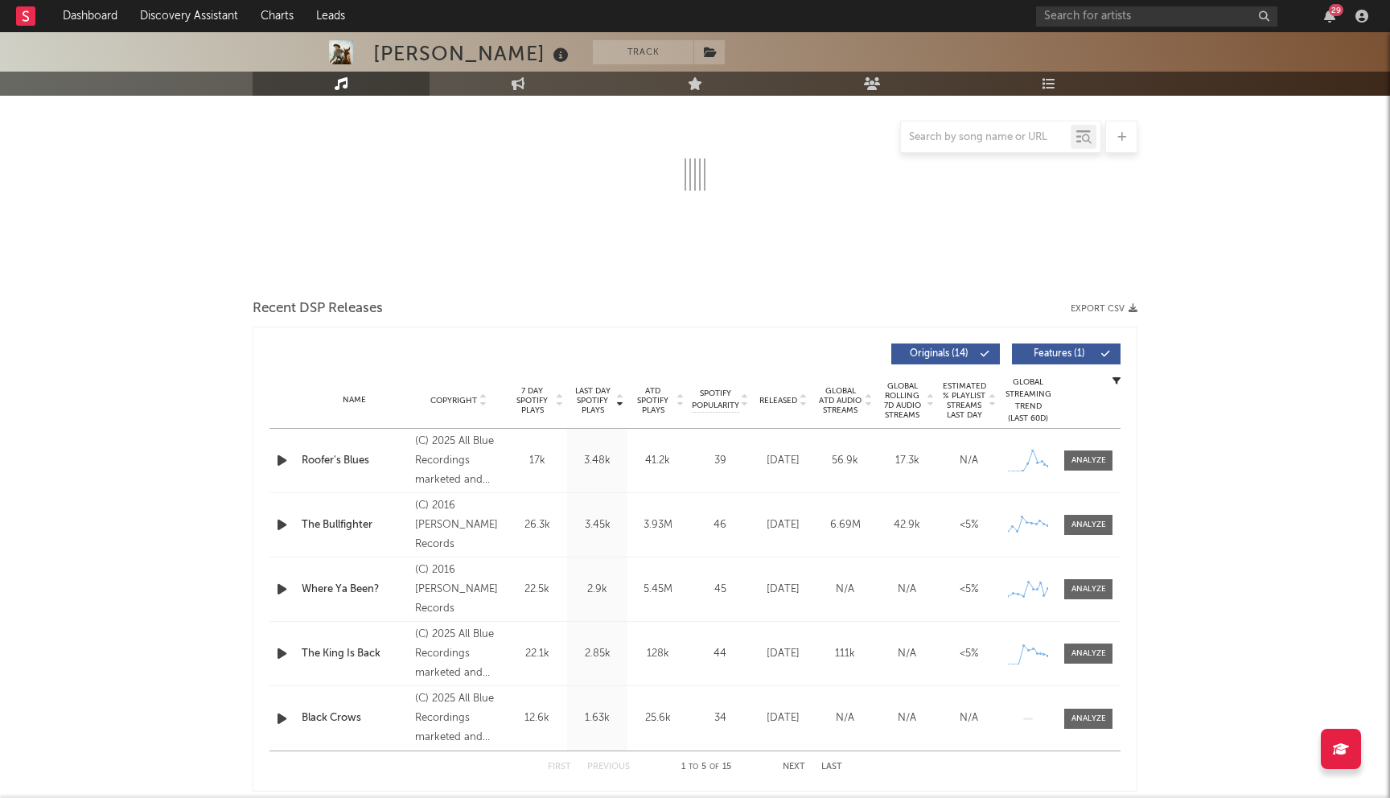
select select "6m"
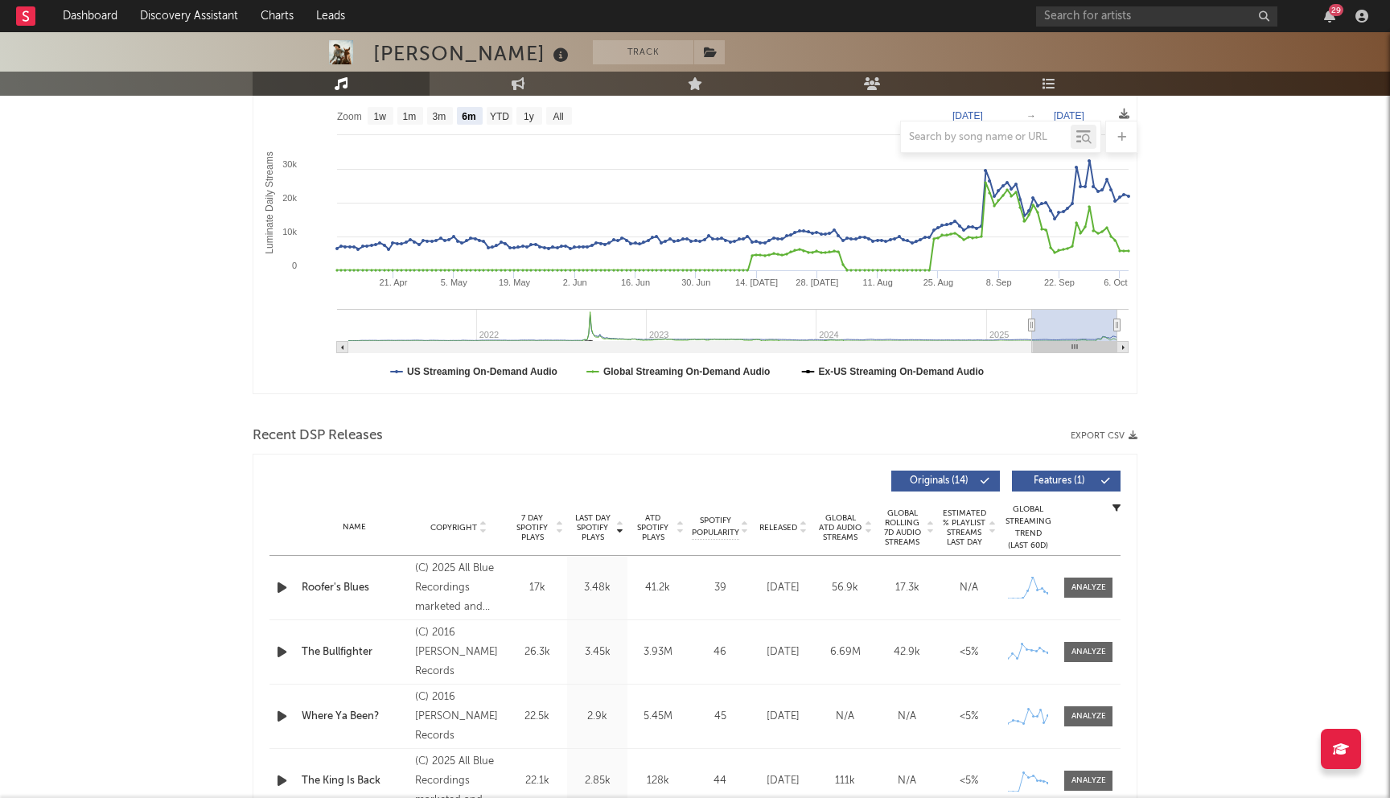
scroll to position [375, 0]
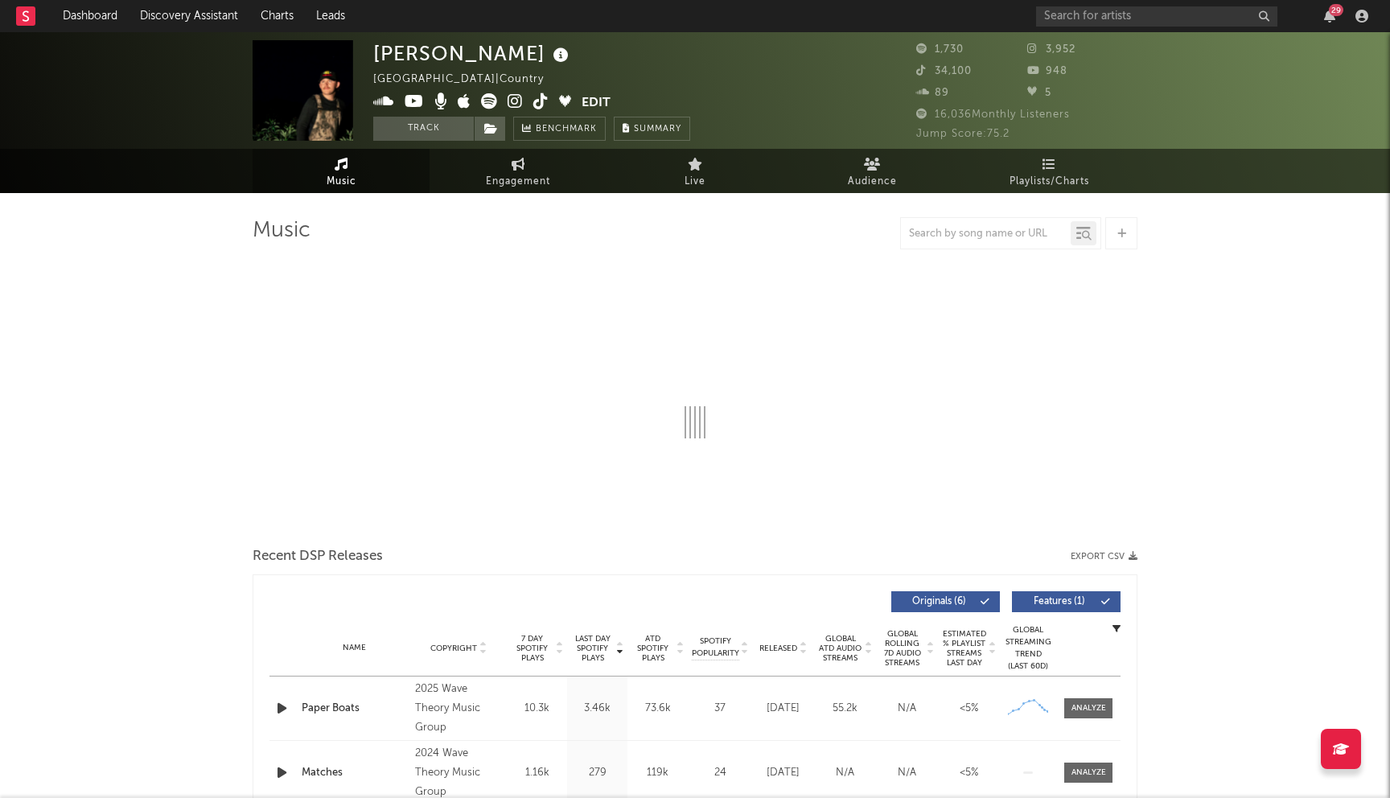
select select "6m"
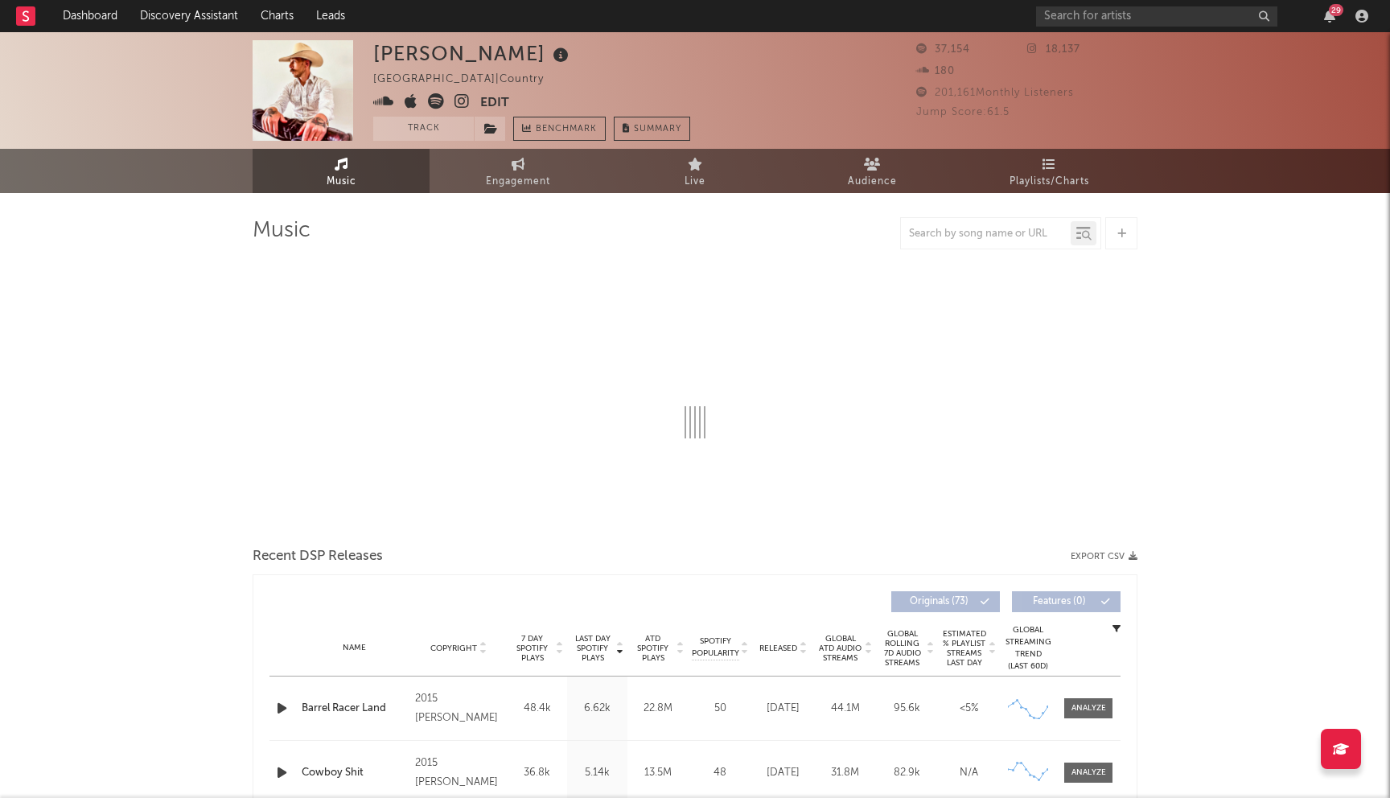
select select "6m"
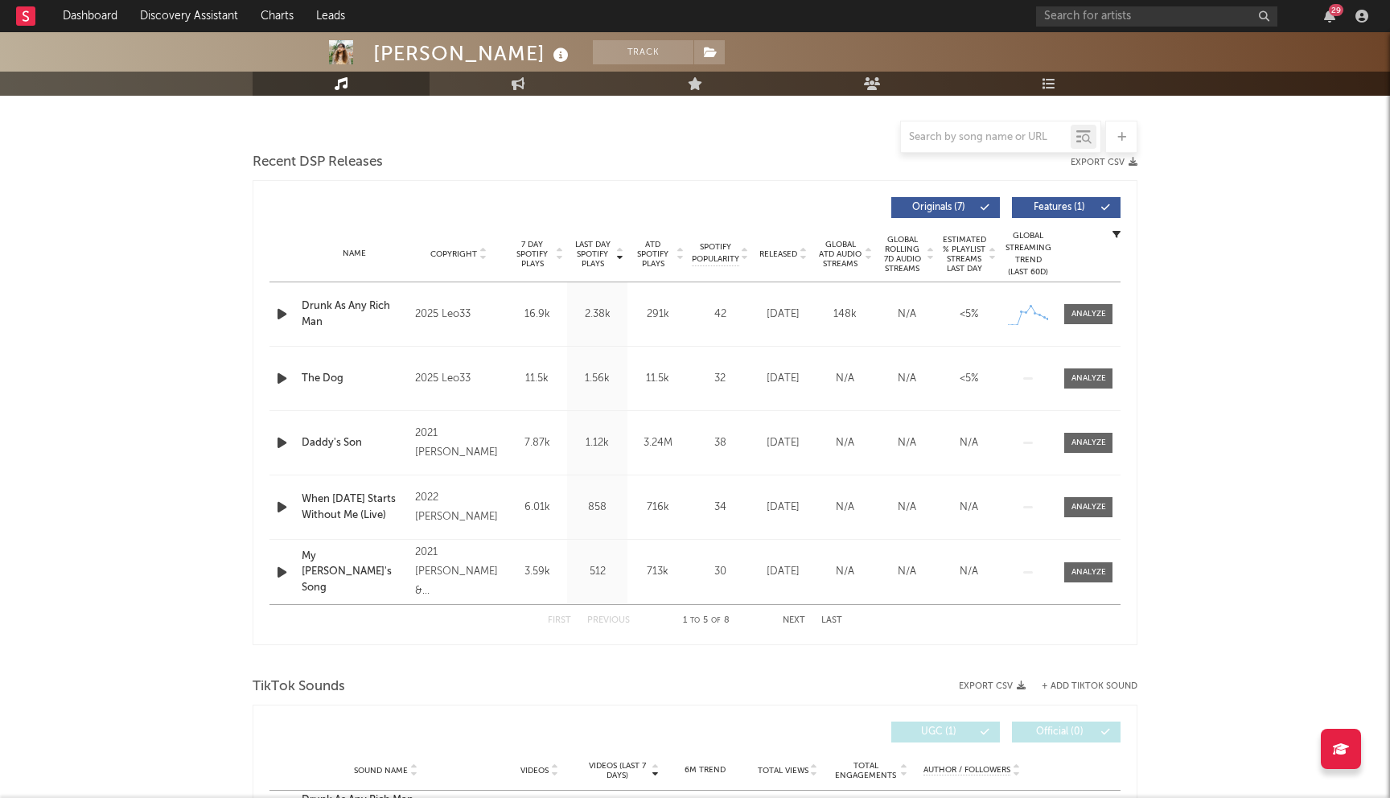
select select "6m"
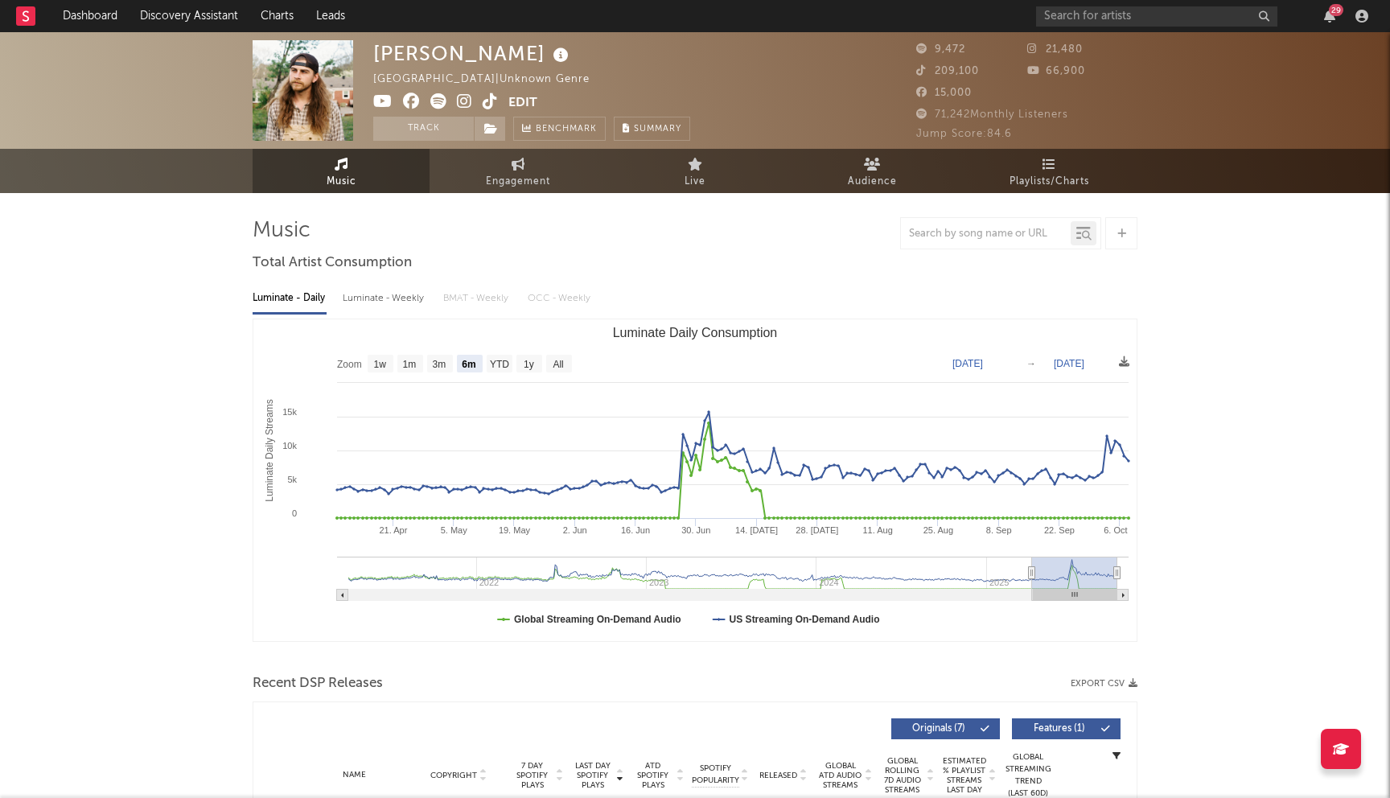
click at [415, 102] on icon at bounding box center [411, 101] width 17 height 16
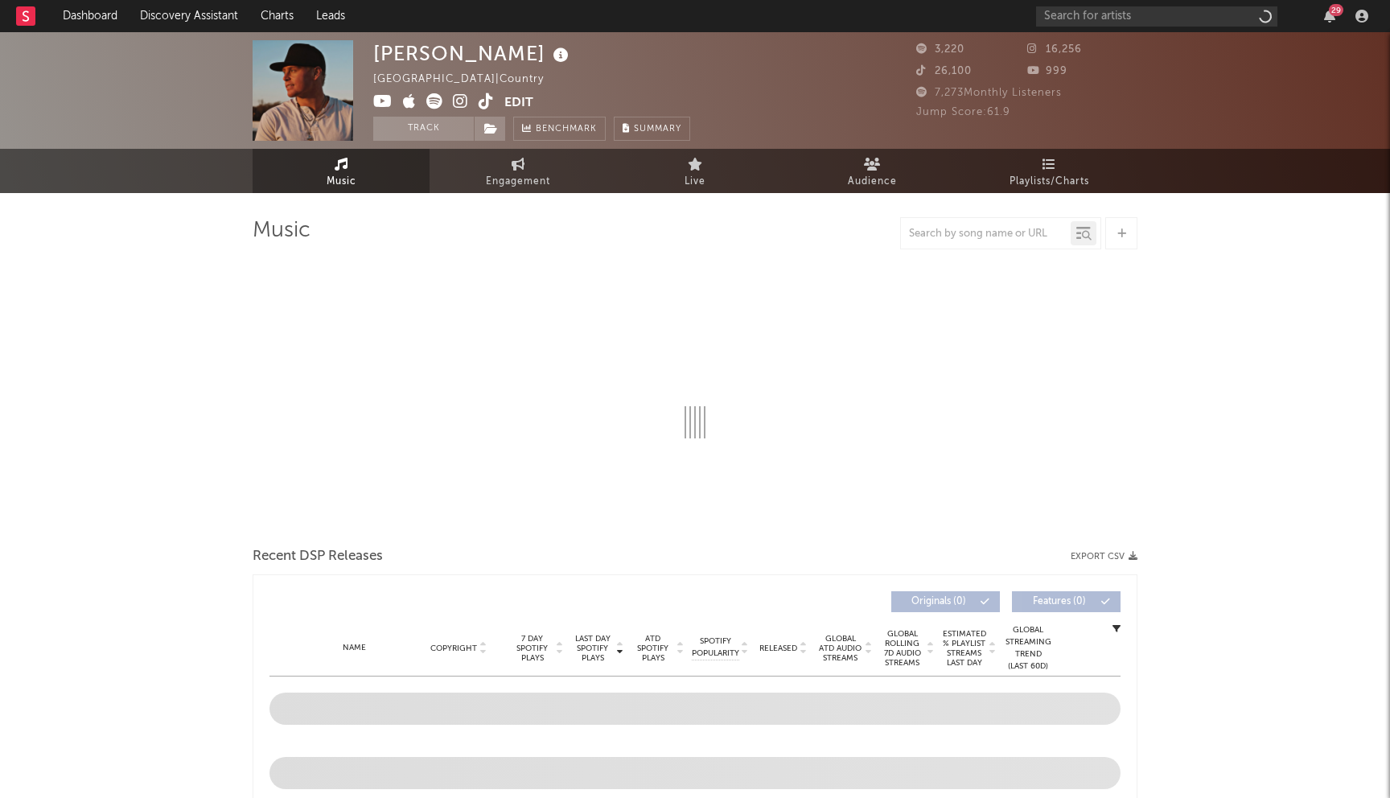
select select "6m"
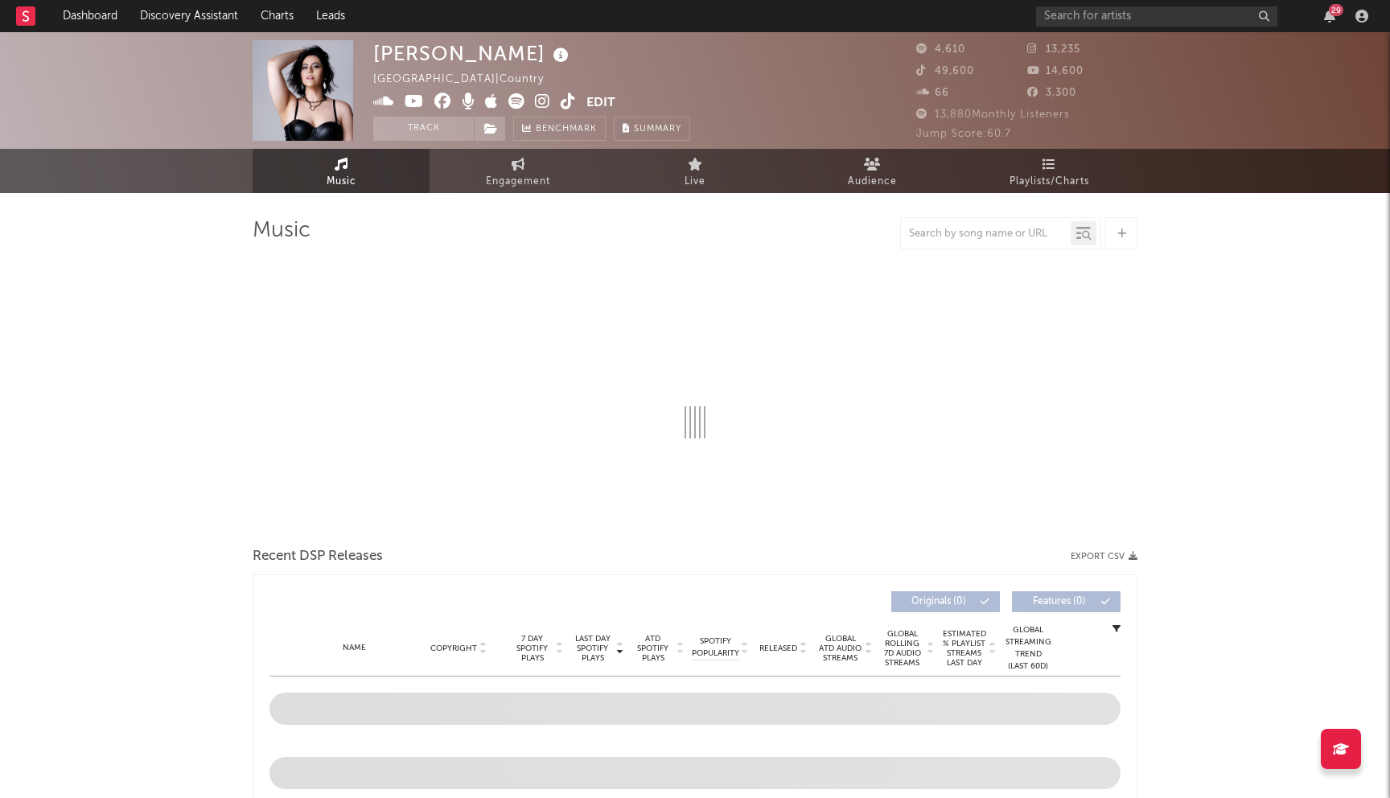
select select "6m"
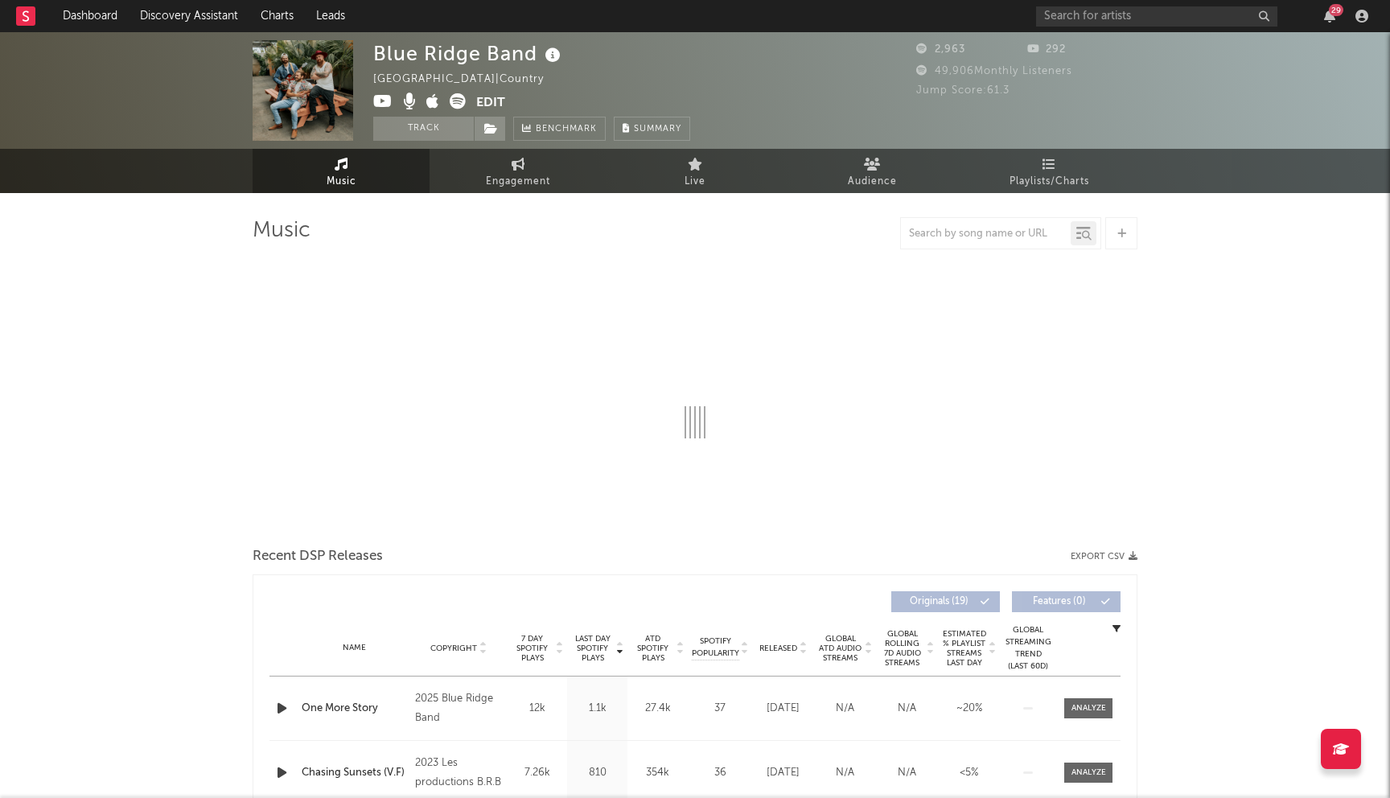
select select "6m"
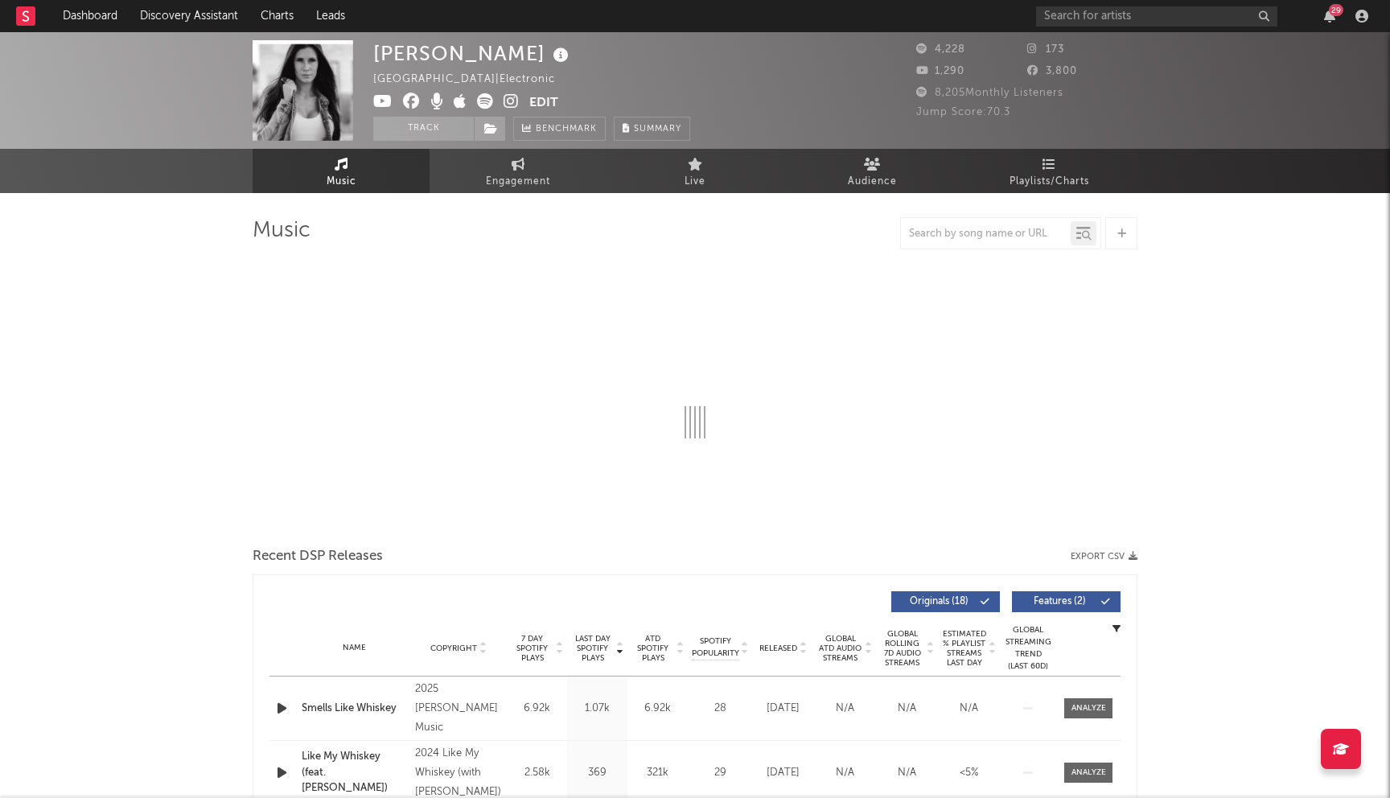
select select "6m"
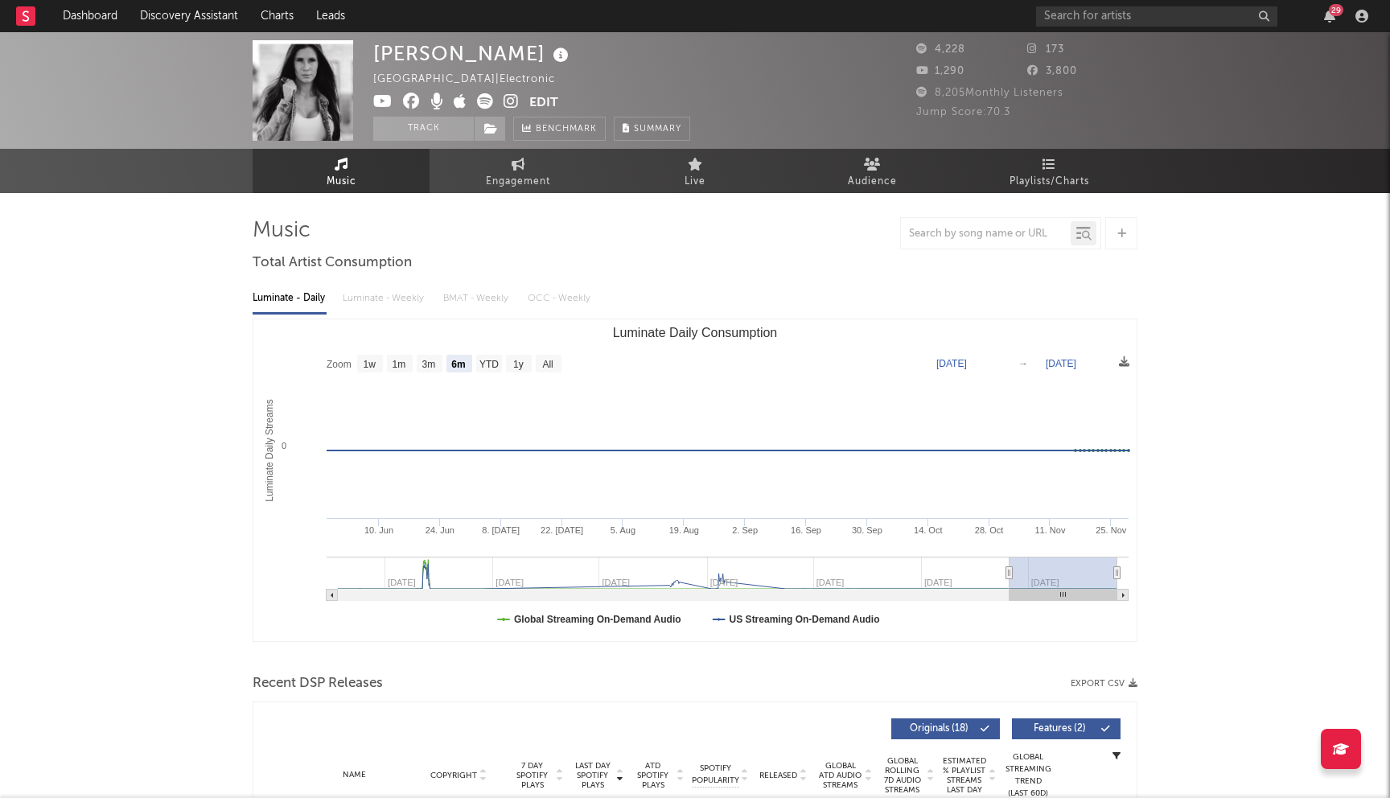
click at [412, 101] on icon at bounding box center [411, 101] width 17 height 16
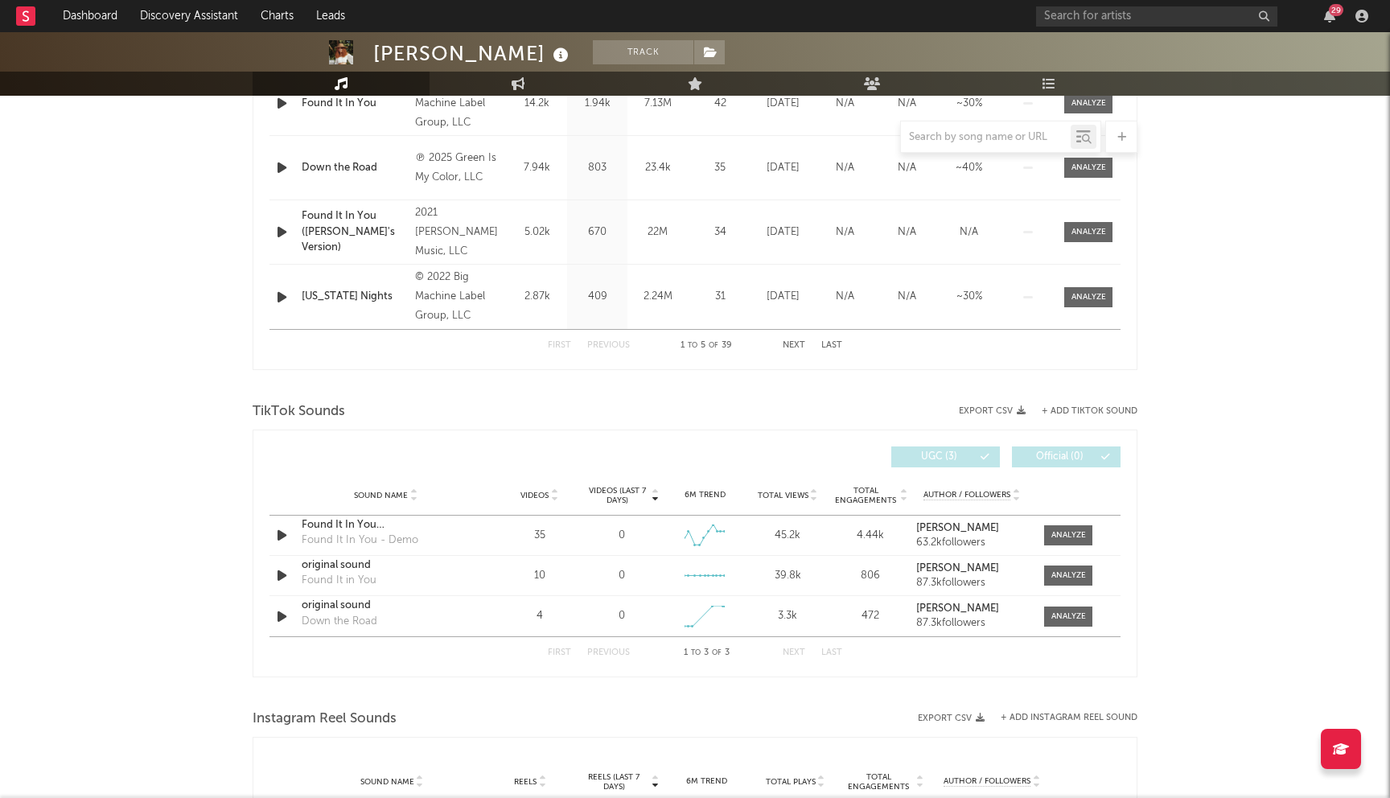
select select "6m"
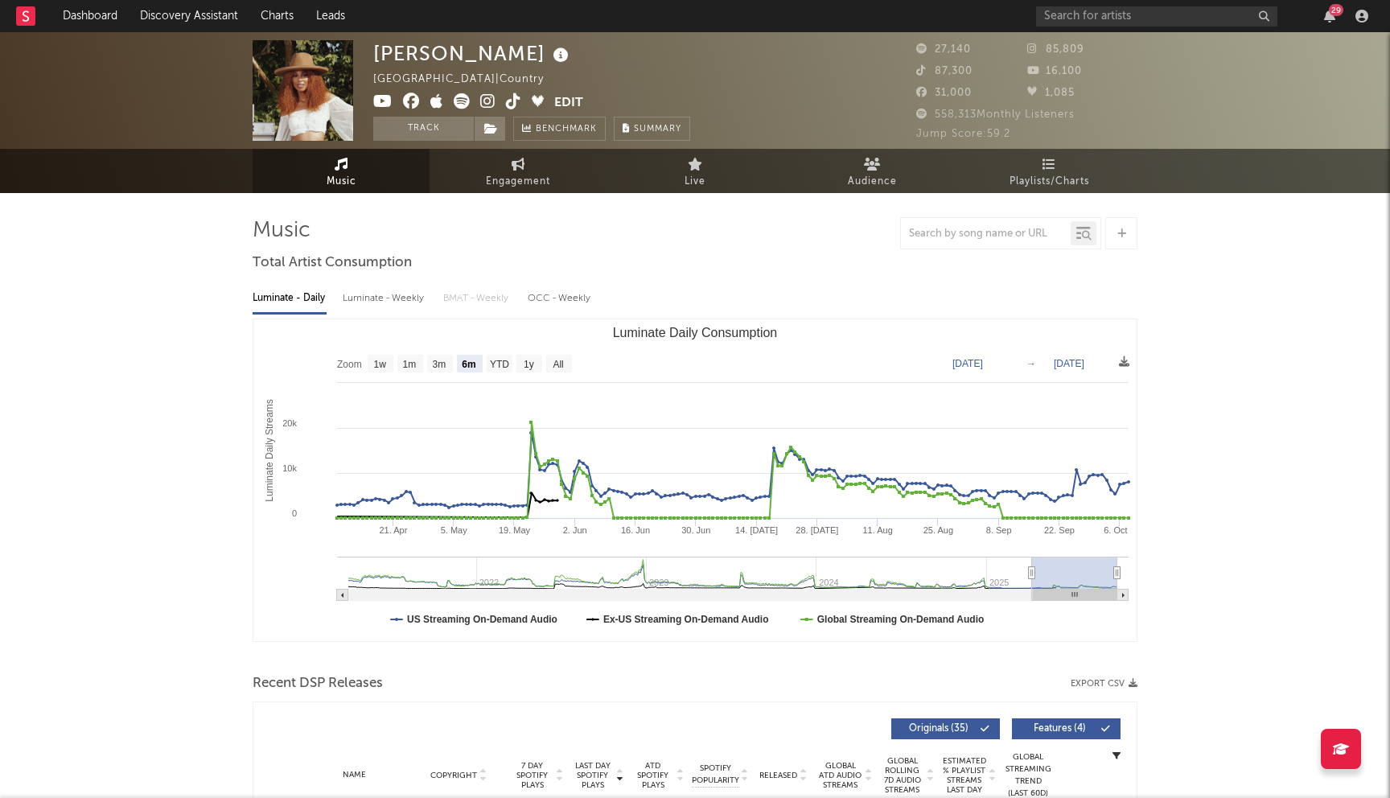
click at [410, 106] on icon at bounding box center [411, 101] width 17 height 16
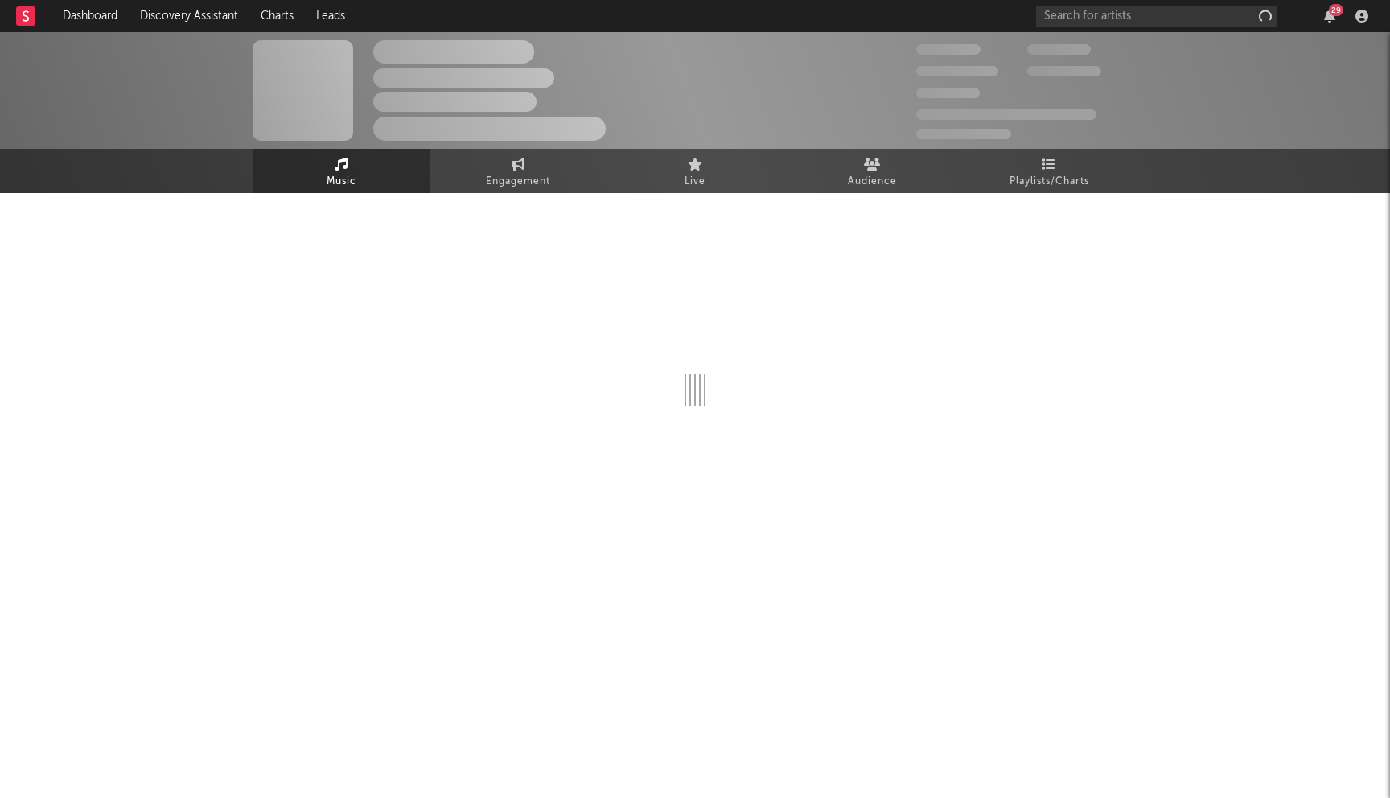
select select "1w"
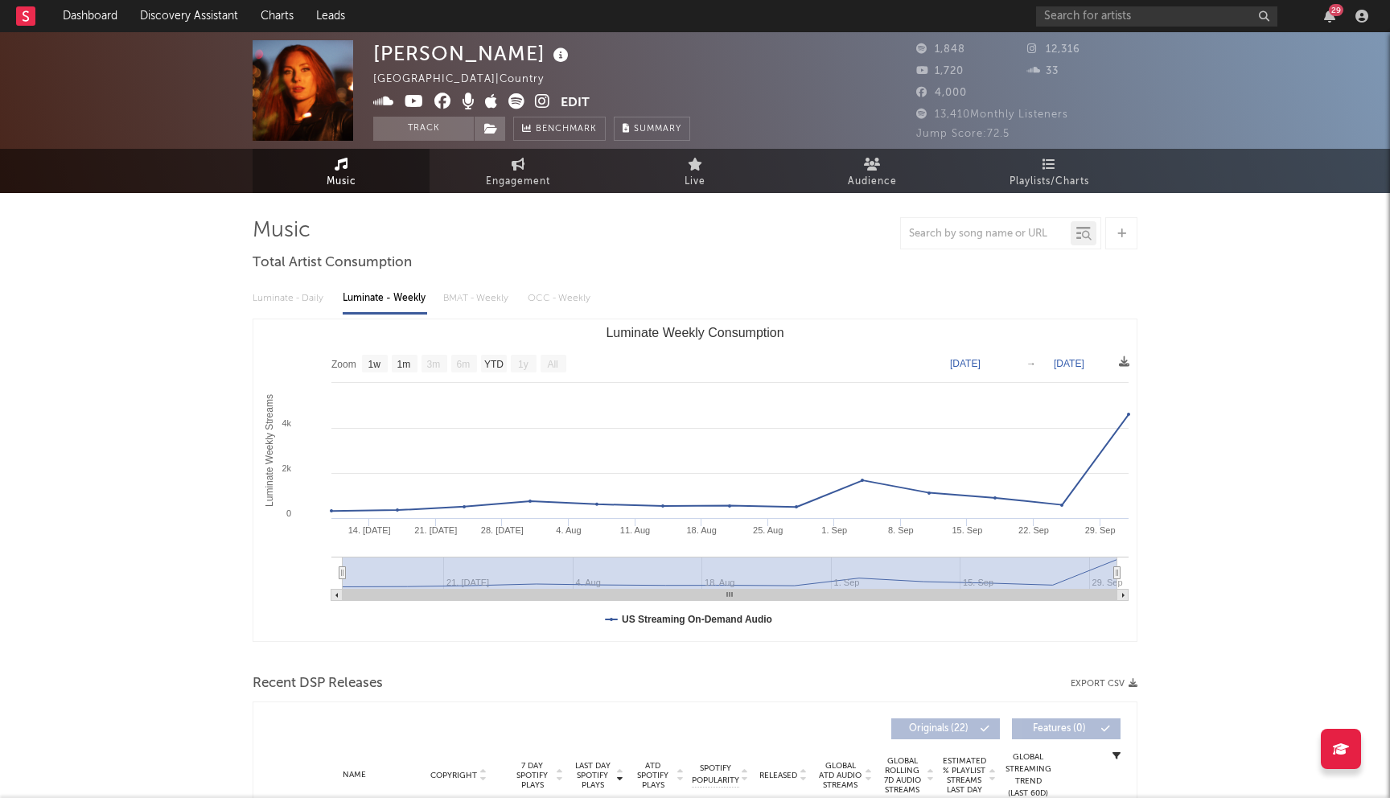
click at [443, 101] on icon at bounding box center [442, 101] width 17 height 16
click at [414, 104] on icon at bounding box center [414, 101] width 19 height 16
